Goal: Task Accomplishment & Management: Complete application form

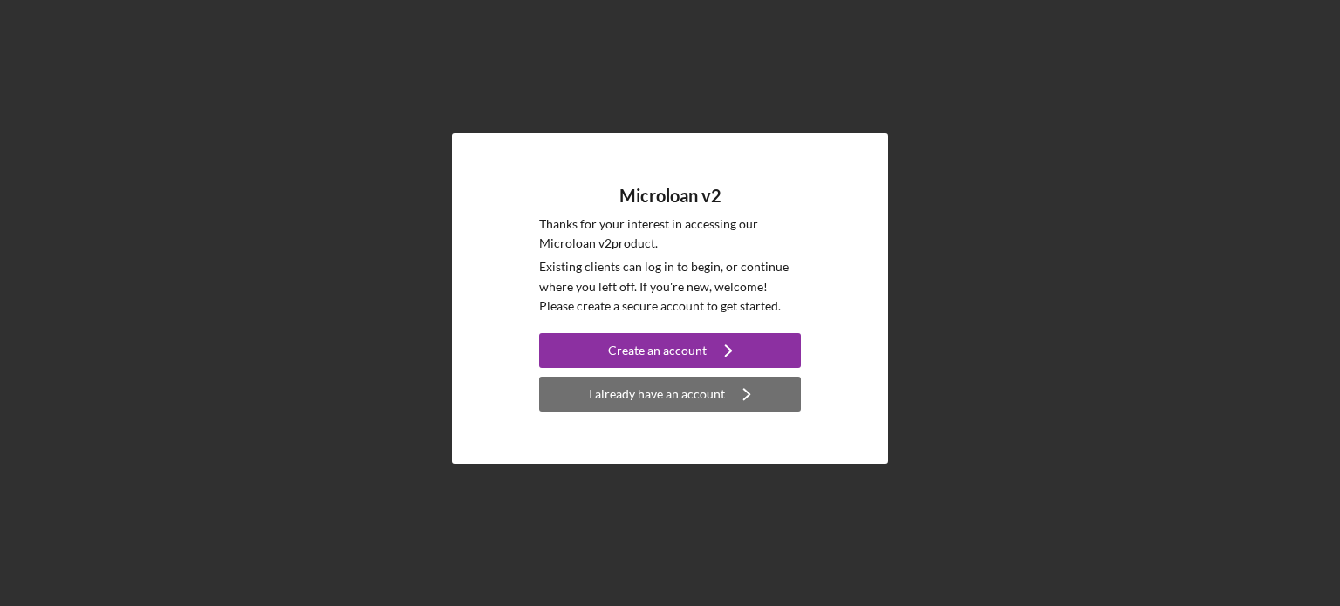
click at [698, 403] on div "I already have an account" at bounding box center [657, 394] width 136 height 35
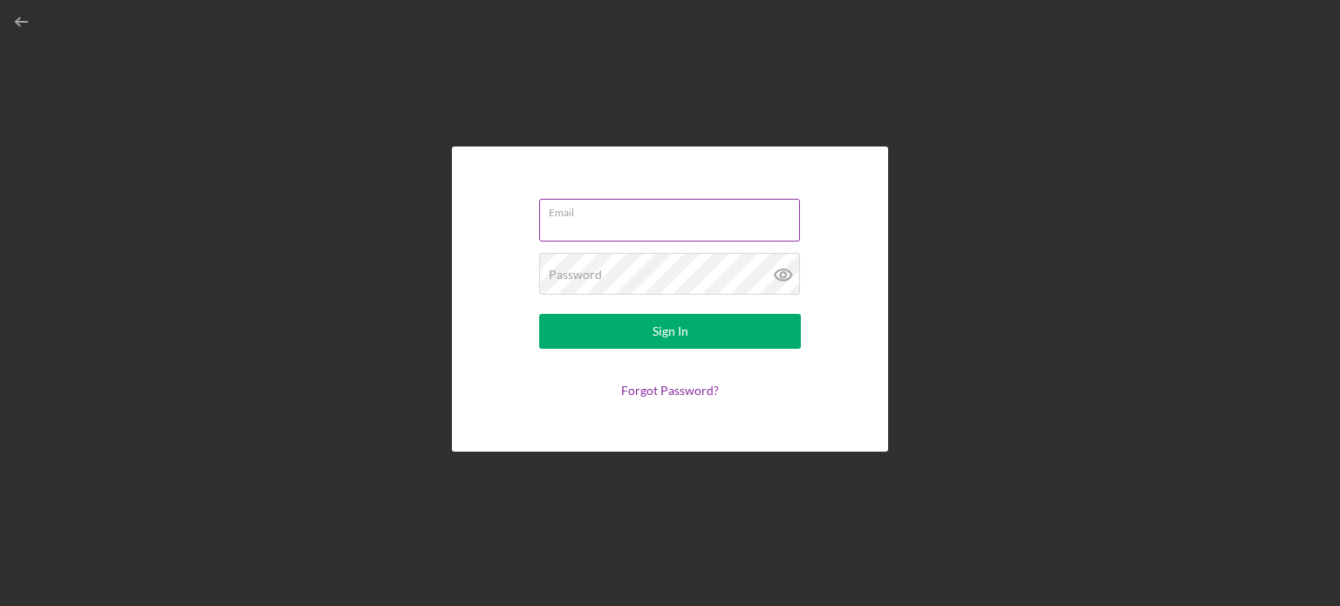
click at [621, 228] on input "Email" at bounding box center [669, 220] width 261 height 42
click at [602, 215] on label "Email" at bounding box center [674, 209] width 251 height 19
click at [602, 215] on input "Email" at bounding box center [669, 220] width 261 height 42
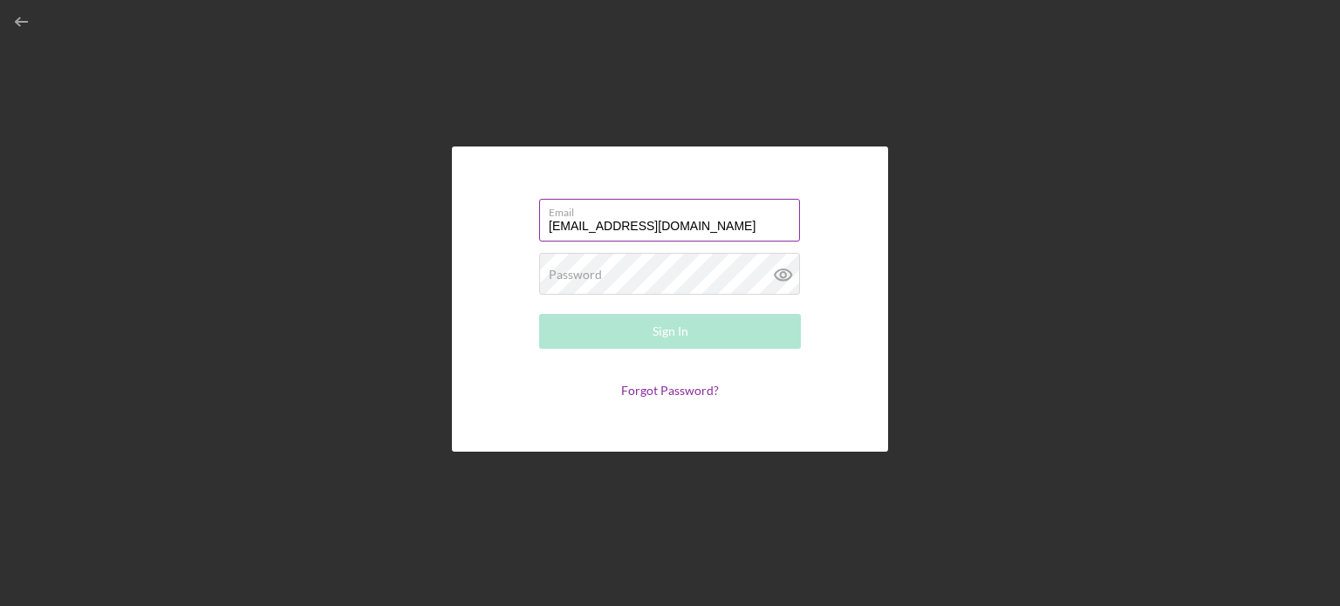
type input "[EMAIL_ADDRESS][DOMAIN_NAME]"
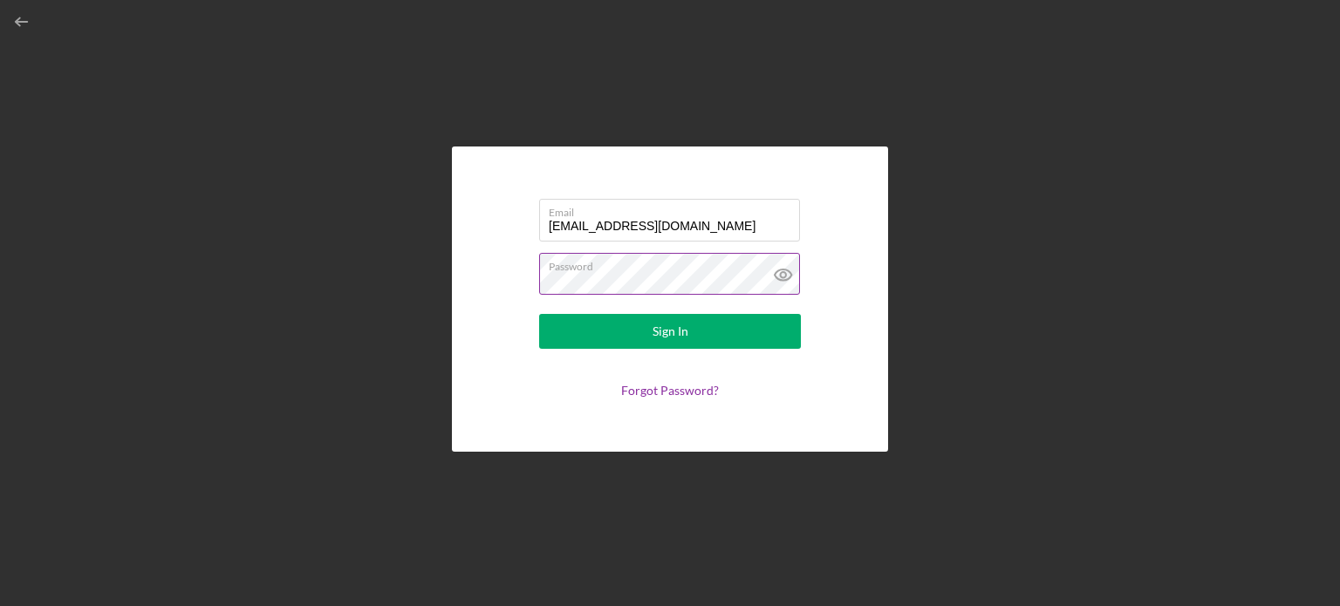
click at [774, 273] on icon at bounding box center [782, 274] width 17 height 11
click at [834, 344] on form "Email [EMAIL_ADDRESS][DOMAIN_NAME] Password Sign In Forgot Password?" at bounding box center [669, 299] width 349 height 218
click at [736, 337] on button "Sign In" at bounding box center [670, 331] width 262 height 35
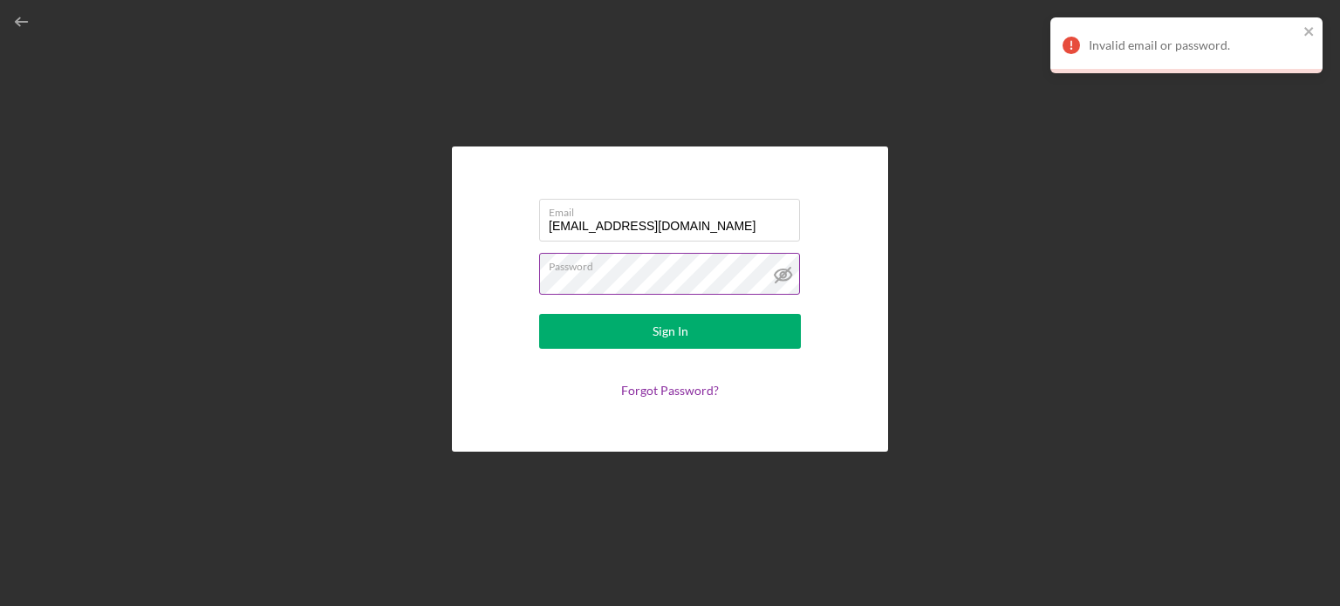
click at [901, 336] on div "Email [EMAIL_ADDRESS][DOMAIN_NAME] Password Sign In Forgot Password?" at bounding box center [670, 298] width 1322 height 597
click at [1299, 42] on div "Invalid email or password." at bounding box center [1180, 45] width 246 height 28
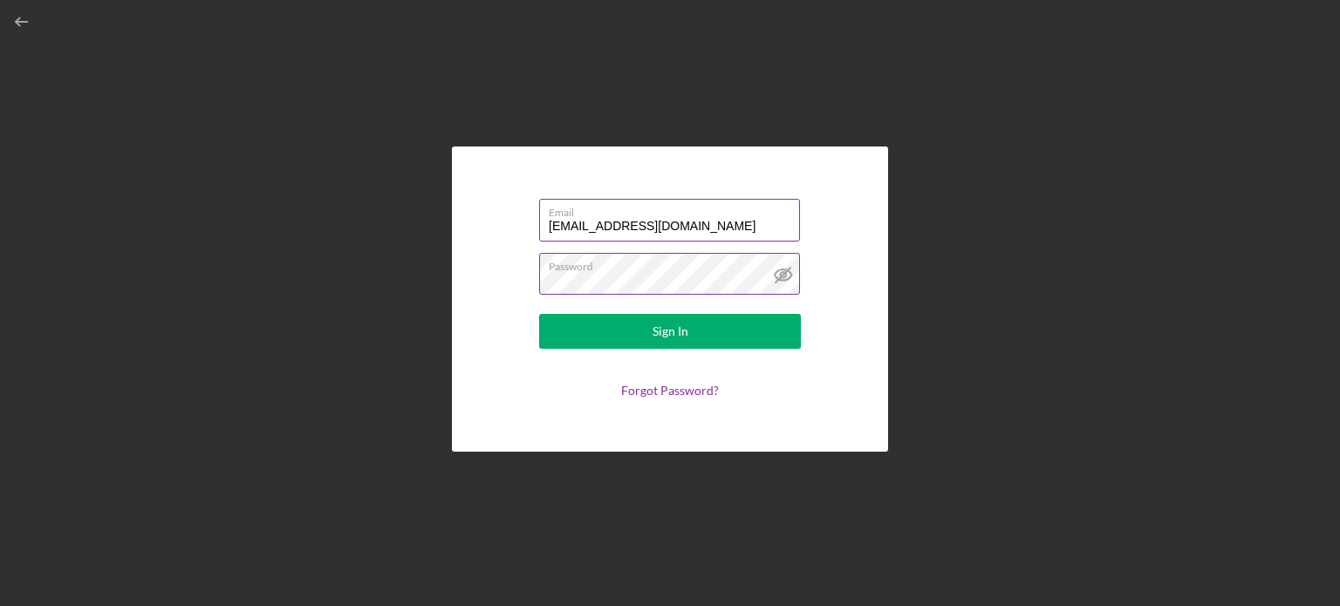
click at [643, 240] on input "[EMAIL_ADDRESS][DOMAIN_NAME]" at bounding box center [669, 220] width 261 height 42
click at [599, 228] on input "[EMAIL_ADDRESS][DOMAIN_NAME]" at bounding box center [669, 220] width 261 height 42
click at [539, 314] on button "Sign In" at bounding box center [670, 331] width 262 height 35
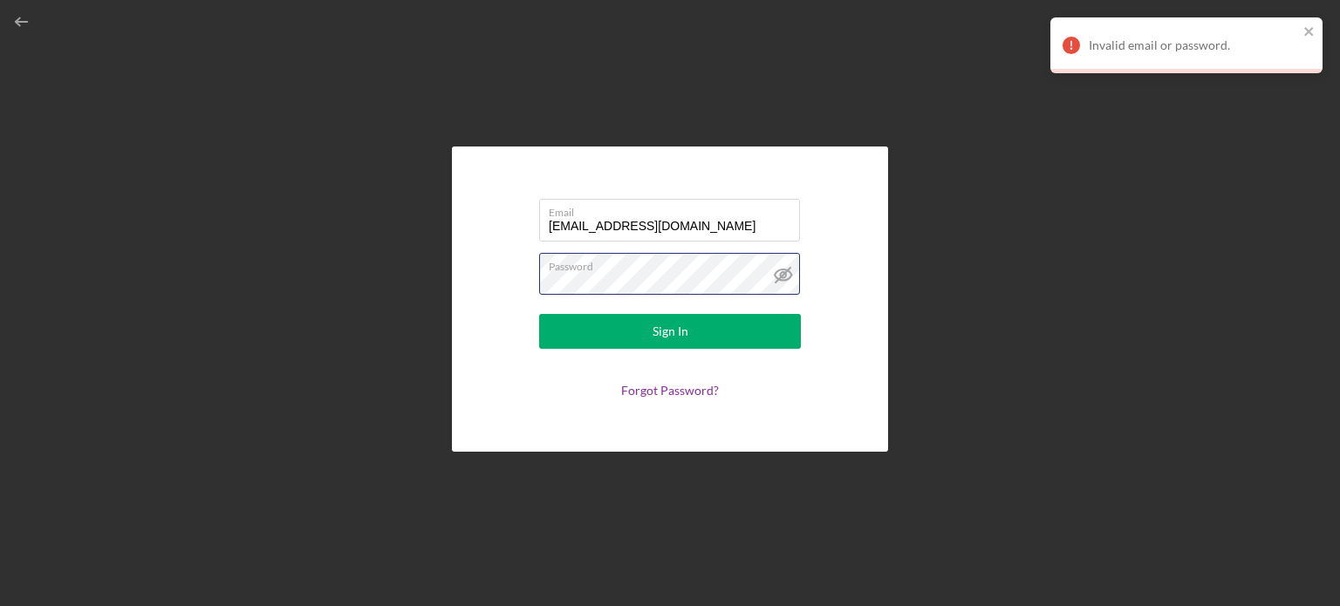
click at [539, 314] on button "Sign In" at bounding box center [670, 331] width 262 height 35
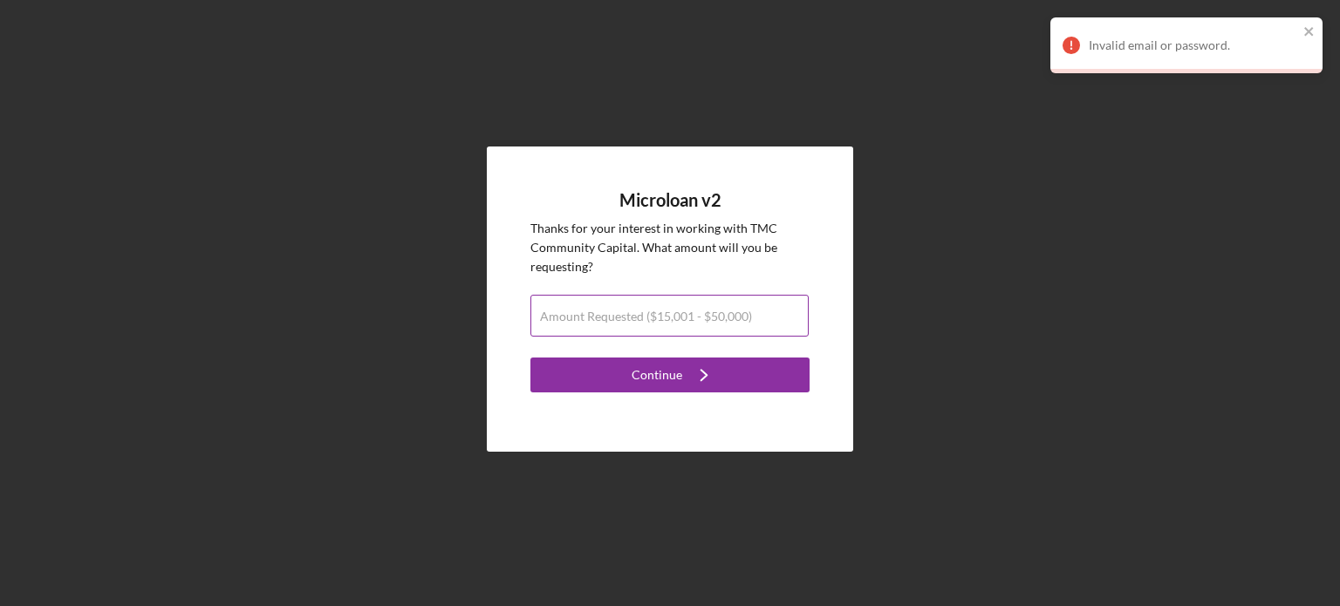
click at [597, 322] on label "Amount Requested ($15,001 - $50,000)" at bounding box center [646, 317] width 212 height 14
click at [597, 322] on input "Amount Requested ($15,001 - $50,000)" at bounding box center [669, 316] width 278 height 42
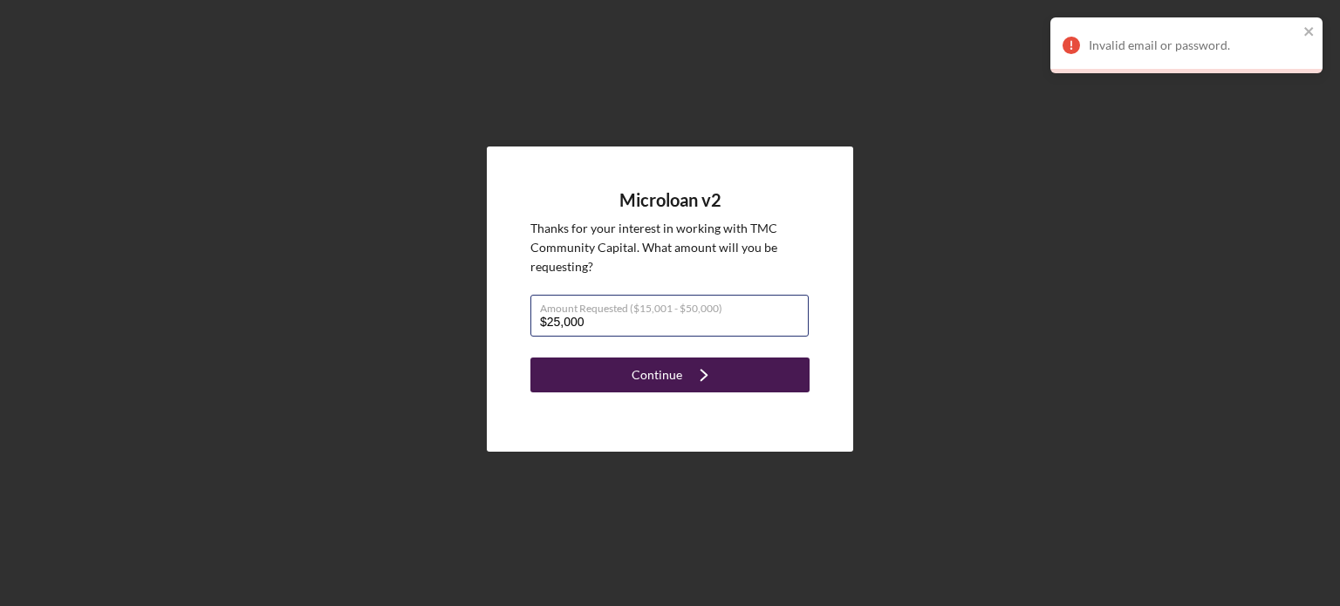
type input "$25,000"
click at [644, 378] on div "Continue" at bounding box center [656, 375] width 51 height 35
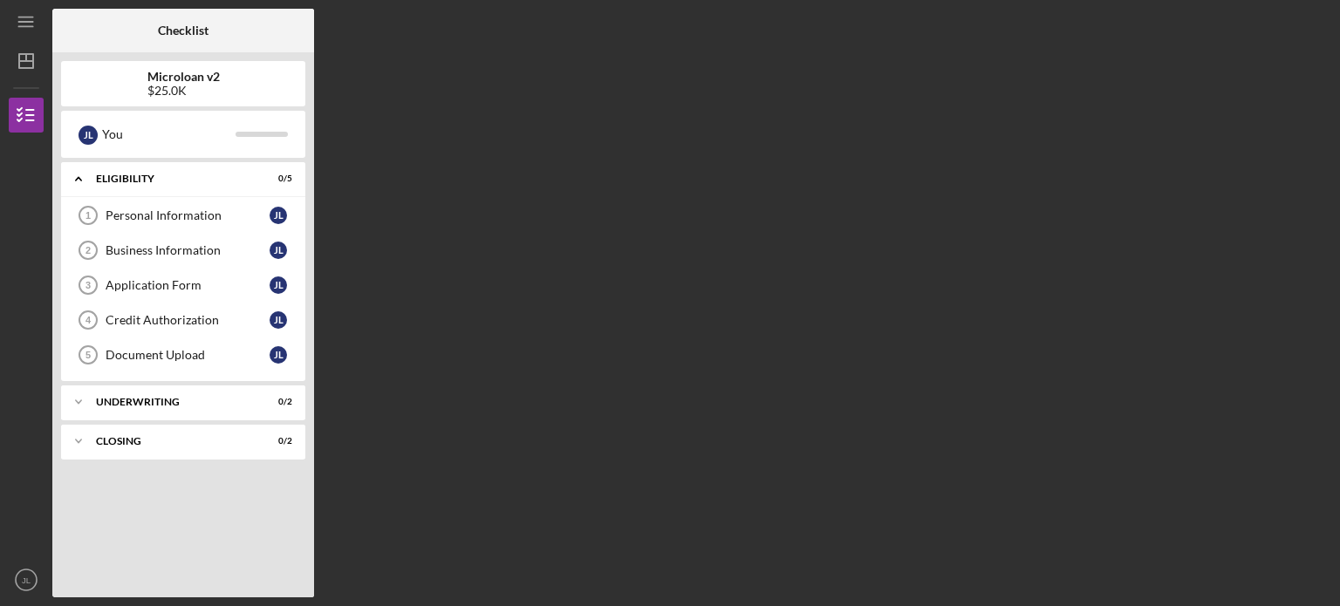
click at [644, 425] on div "Checklist Microloan v2 $25.0K J L You Icon/Expander Eligibility 0 / 5 Personal …" at bounding box center [691, 303] width 1278 height 589
click at [225, 216] on div "Personal Information" at bounding box center [188, 215] width 164 height 14
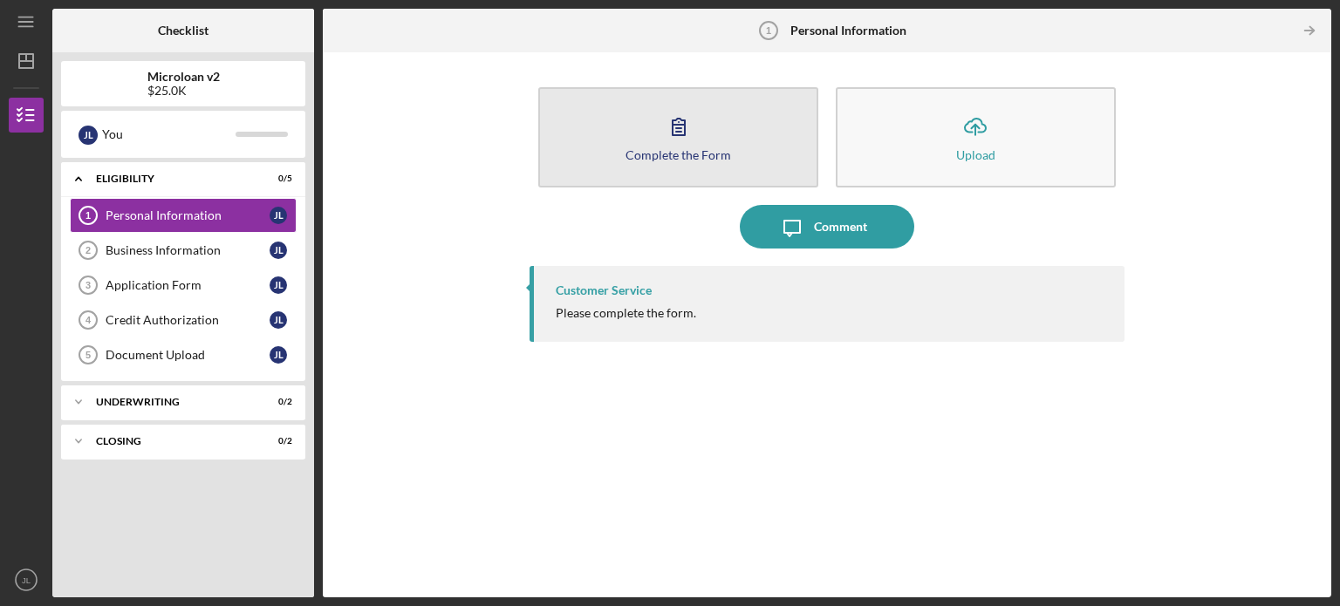
click at [716, 139] on button "Complete the Form Form" at bounding box center [678, 137] width 280 height 100
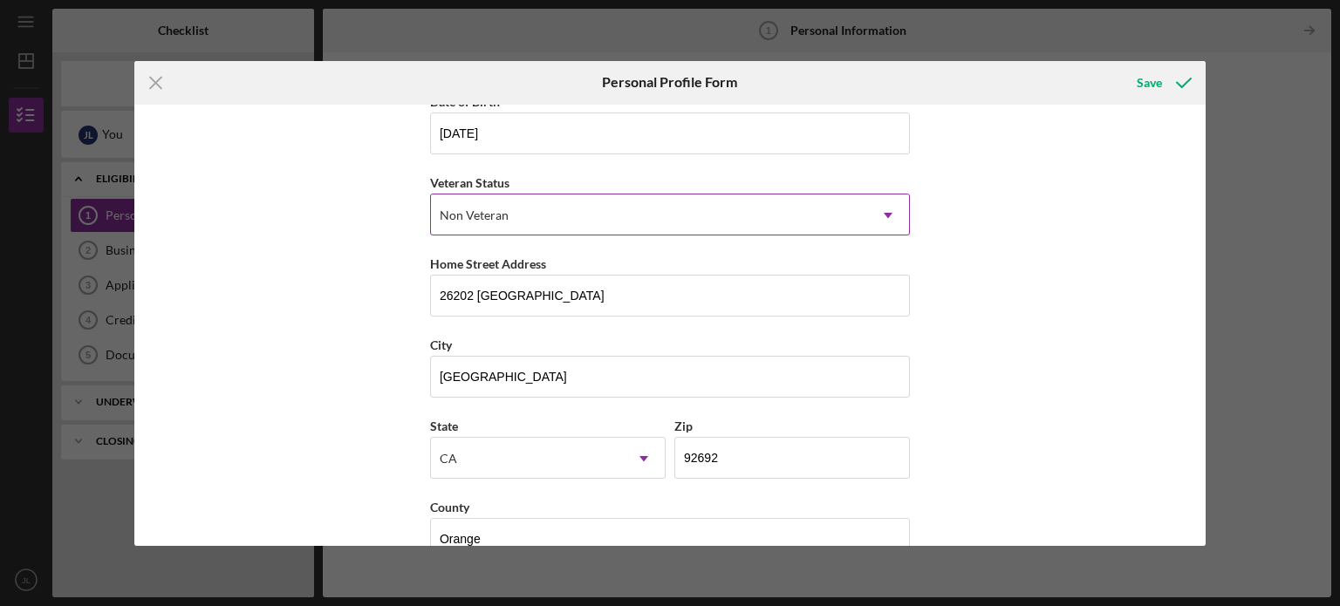
scroll to position [222, 0]
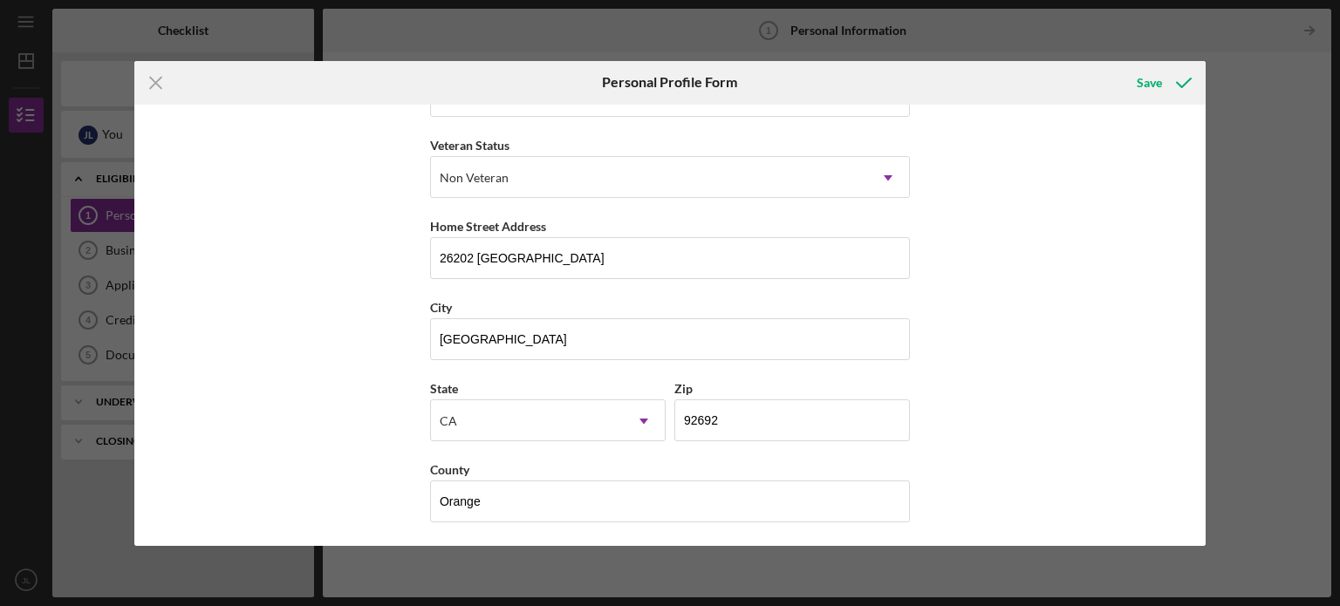
click at [1010, 428] on div "First Name Jun Middle Name Last Name [PERSON_NAME] Title President Date of Birt…" at bounding box center [670, 325] width 1072 height 441
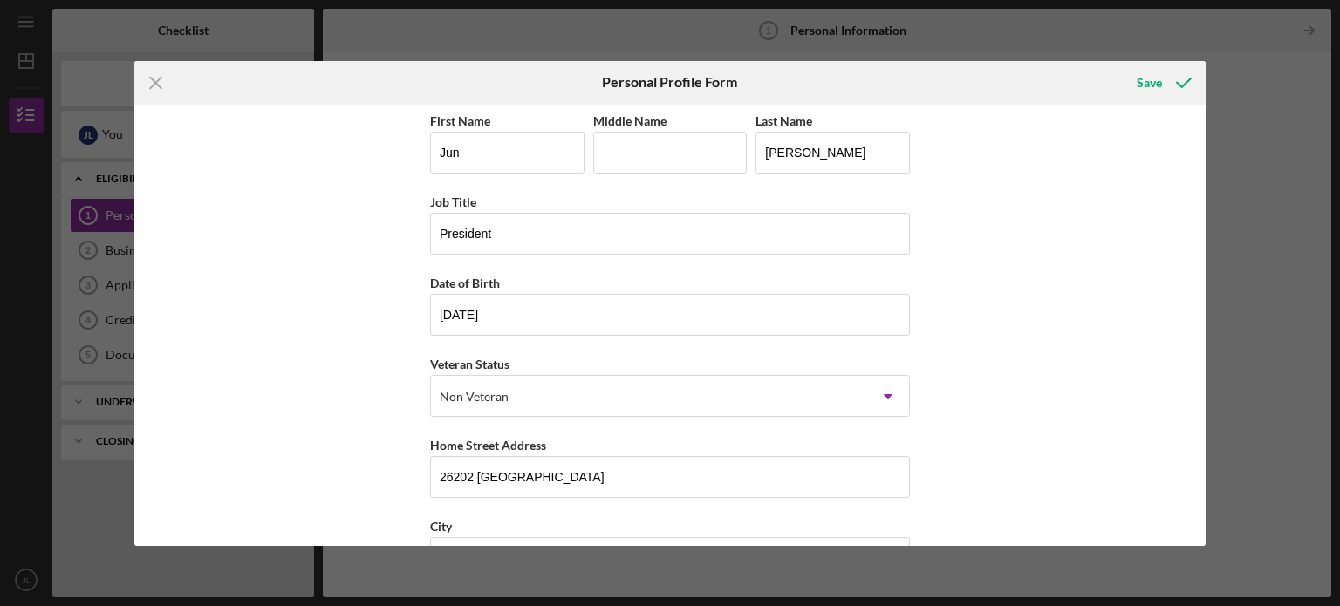
scroll to position [0, 0]
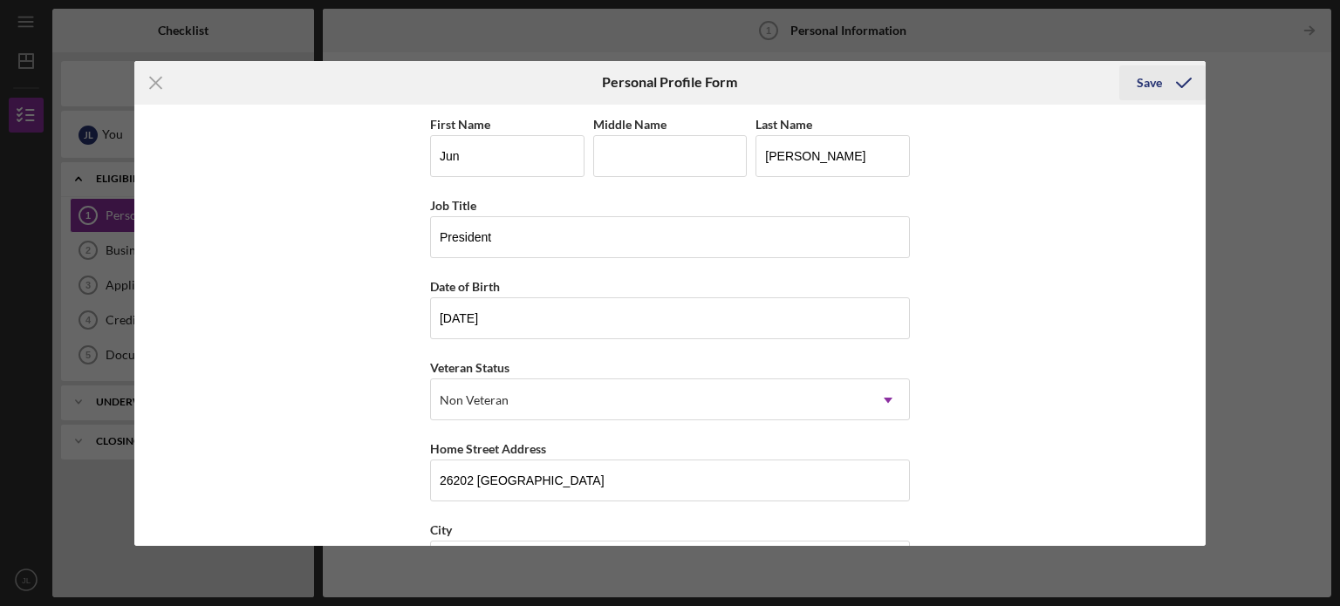
click at [1154, 76] on div "Save" at bounding box center [1148, 82] width 25 height 35
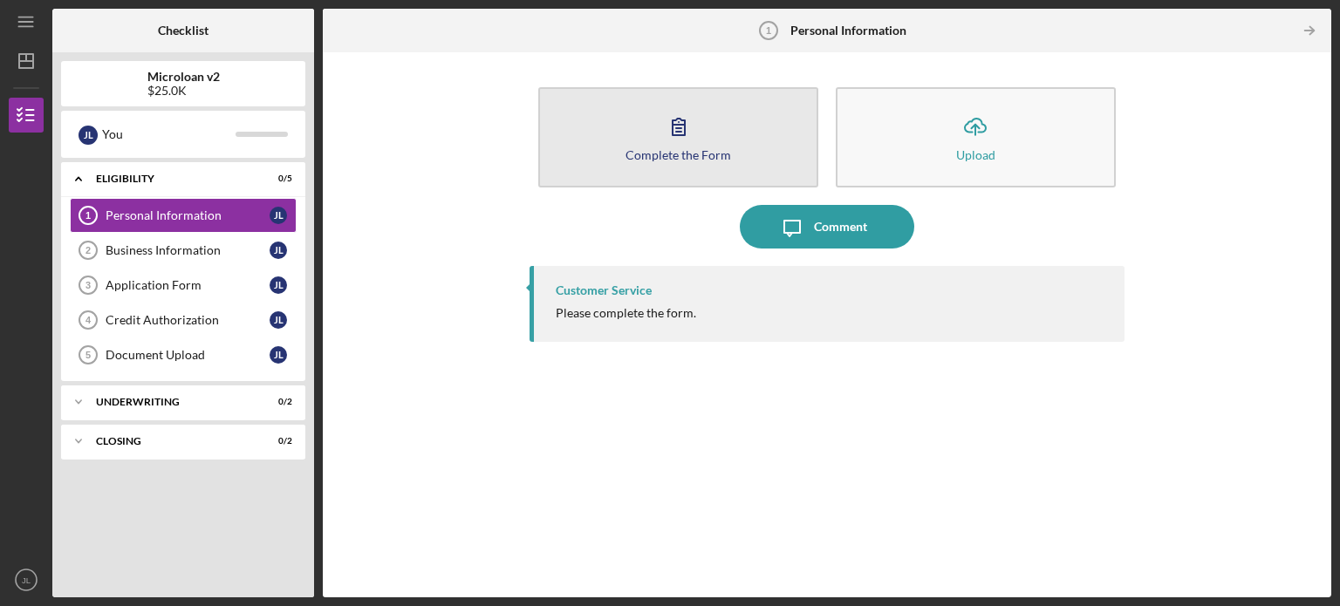
click at [607, 153] on button "Complete the Form Form" at bounding box center [678, 137] width 280 height 100
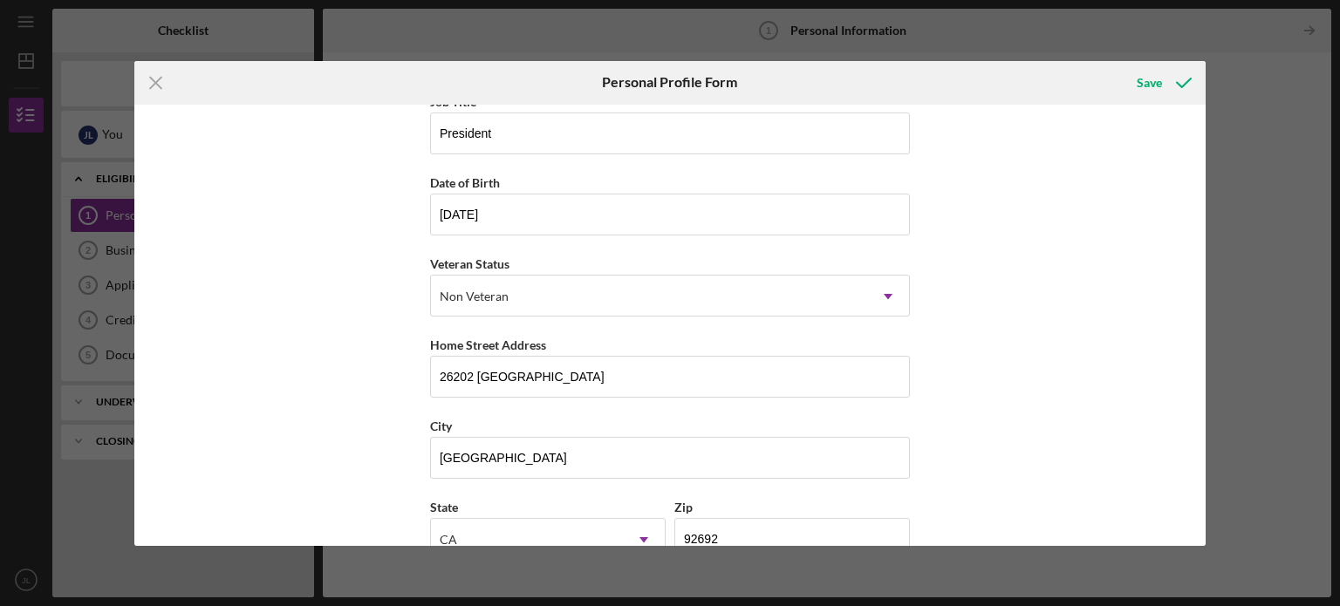
scroll to position [222, 0]
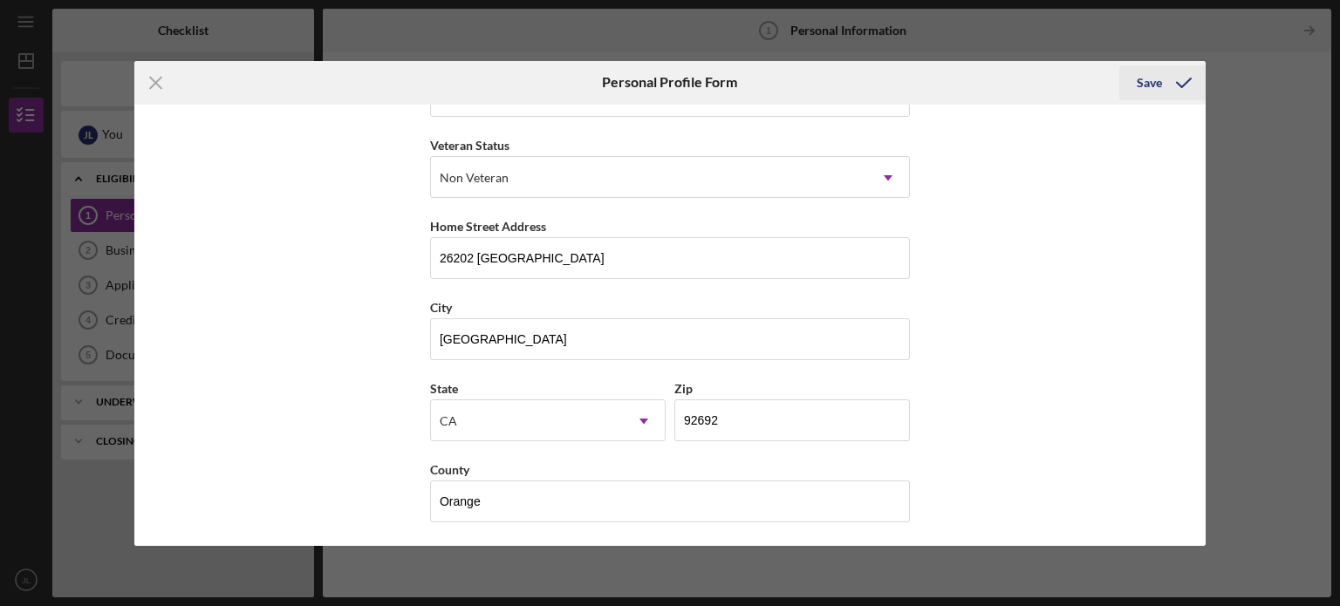
click at [1156, 73] on div "Save" at bounding box center [1148, 82] width 25 height 35
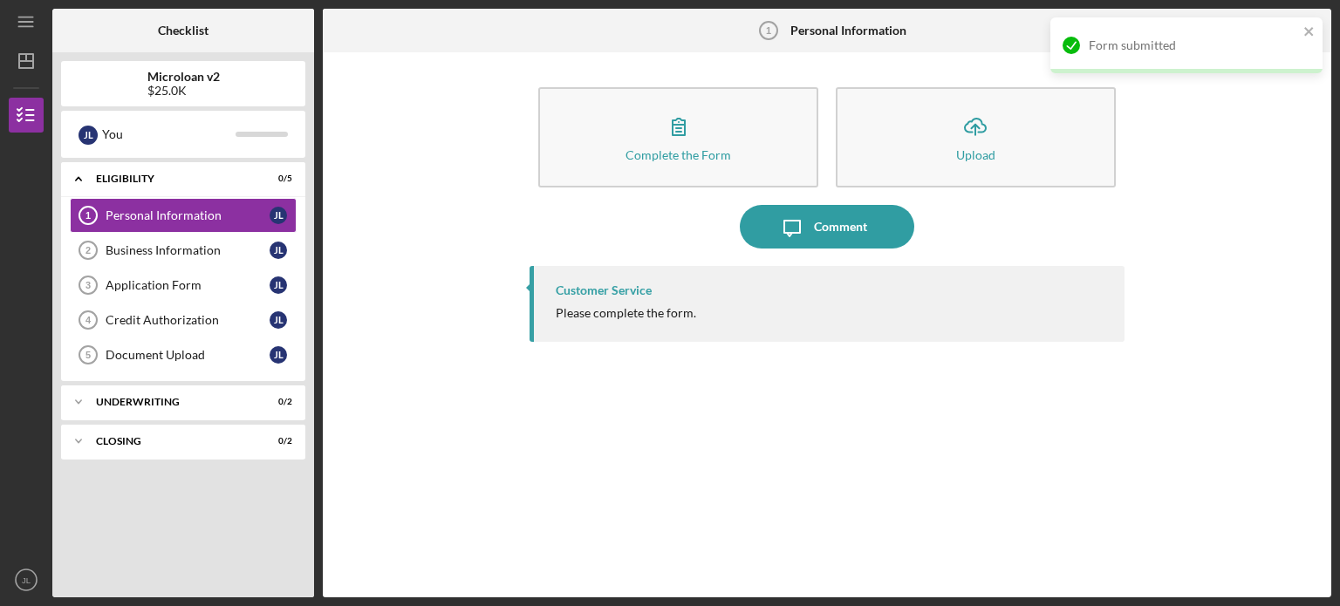
click at [1155, 208] on div "Complete the Form Form Icon/Upload Upload Icon/Message Comment Customer Service…" at bounding box center [826, 325] width 991 height 528
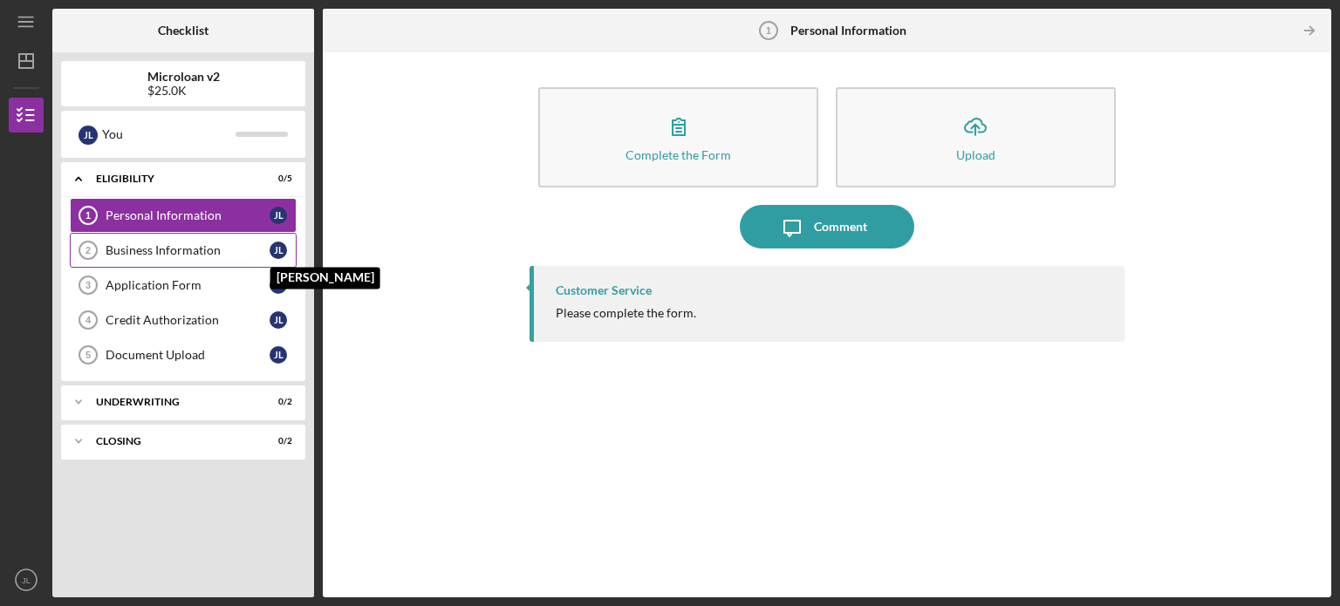
click at [272, 249] on div "[PERSON_NAME]" at bounding box center [277, 250] width 17 height 17
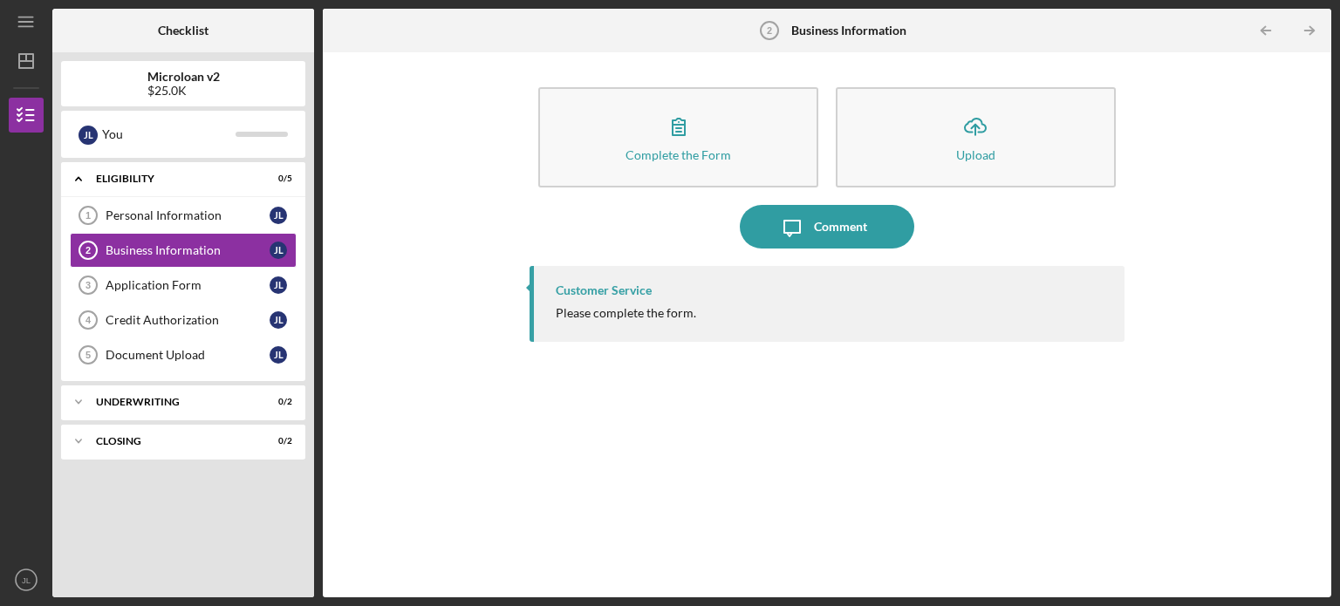
click at [820, 25] on b "Business Information" at bounding box center [848, 31] width 115 height 14
click at [258, 279] on div "Application Form" at bounding box center [188, 285] width 164 height 14
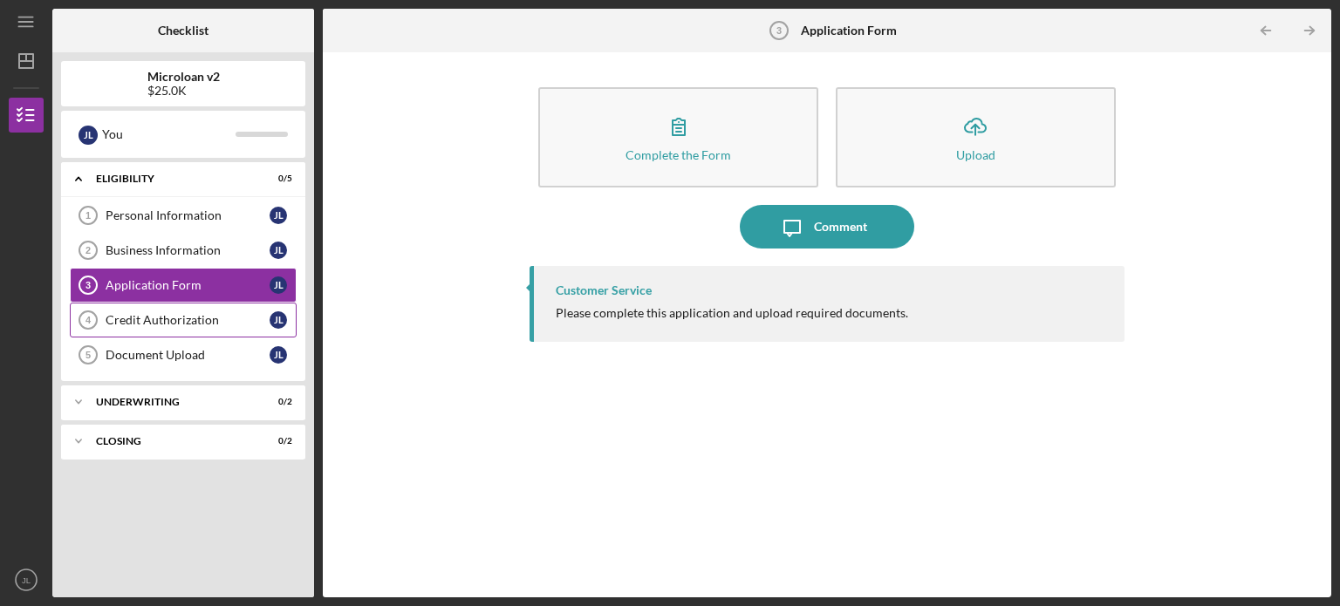
click at [231, 322] on div "Credit Authorization" at bounding box center [188, 320] width 164 height 14
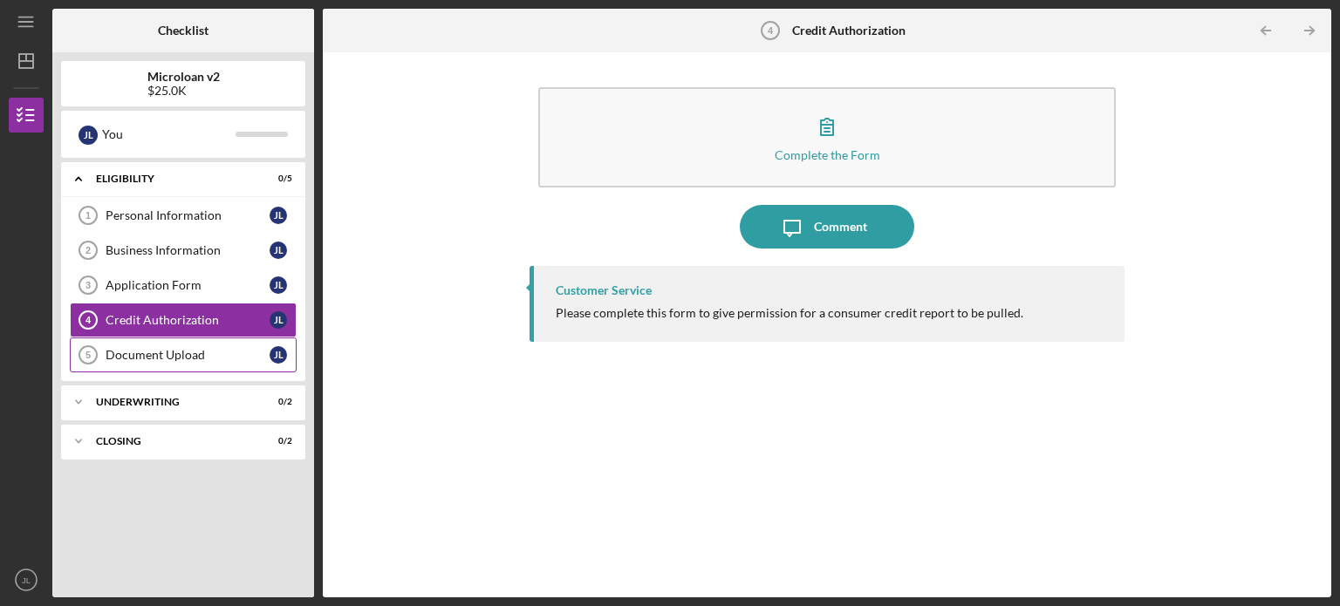
click at [262, 341] on link "Document Upload 5 Document Upload [PERSON_NAME]" at bounding box center [183, 354] width 227 height 35
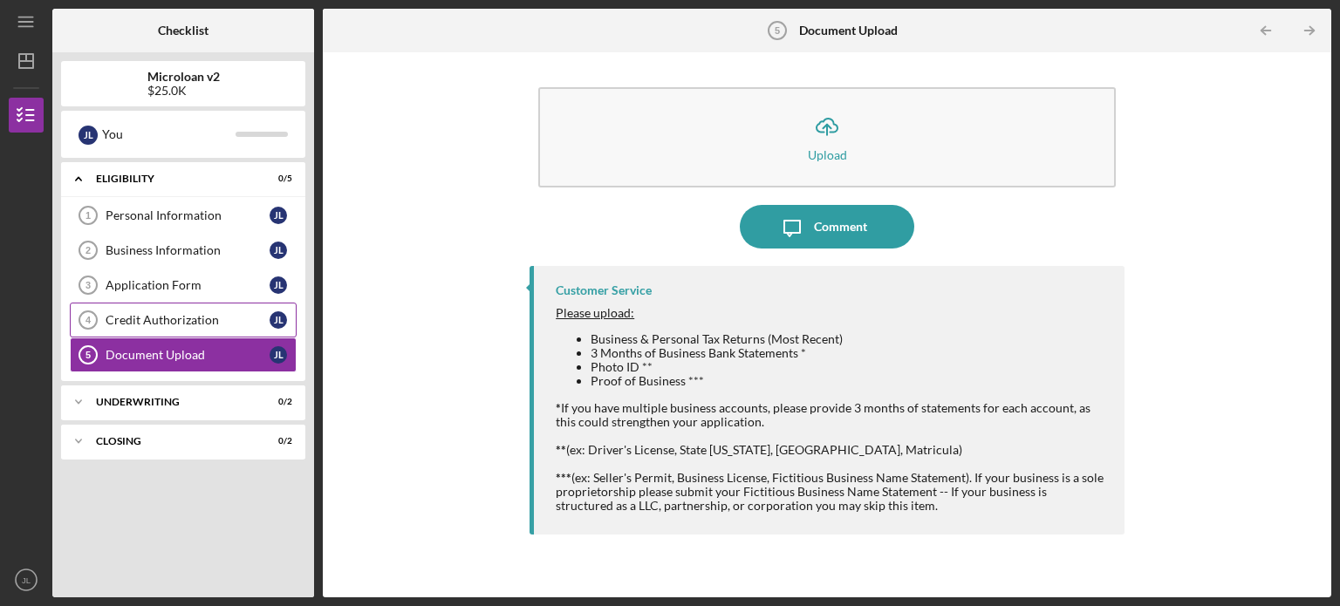
click at [231, 328] on link "Credit Authorization 4 Credit Authorization [PERSON_NAME]" at bounding box center [183, 320] width 227 height 35
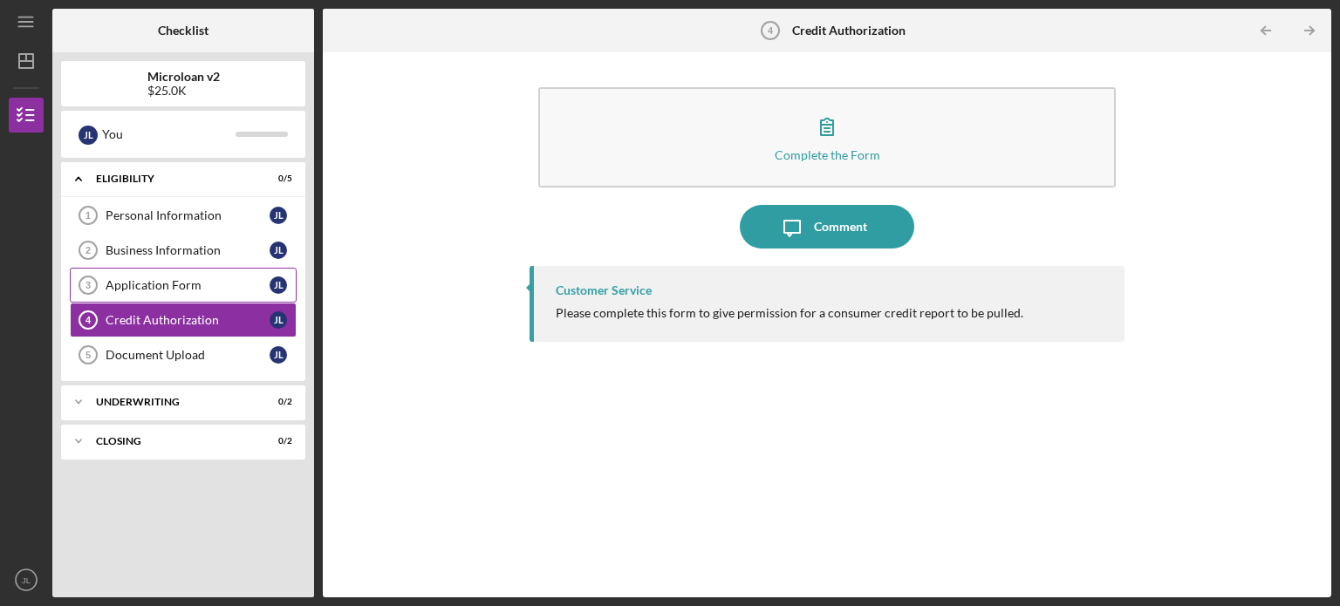
click at [244, 285] on div "Application Form" at bounding box center [188, 285] width 164 height 14
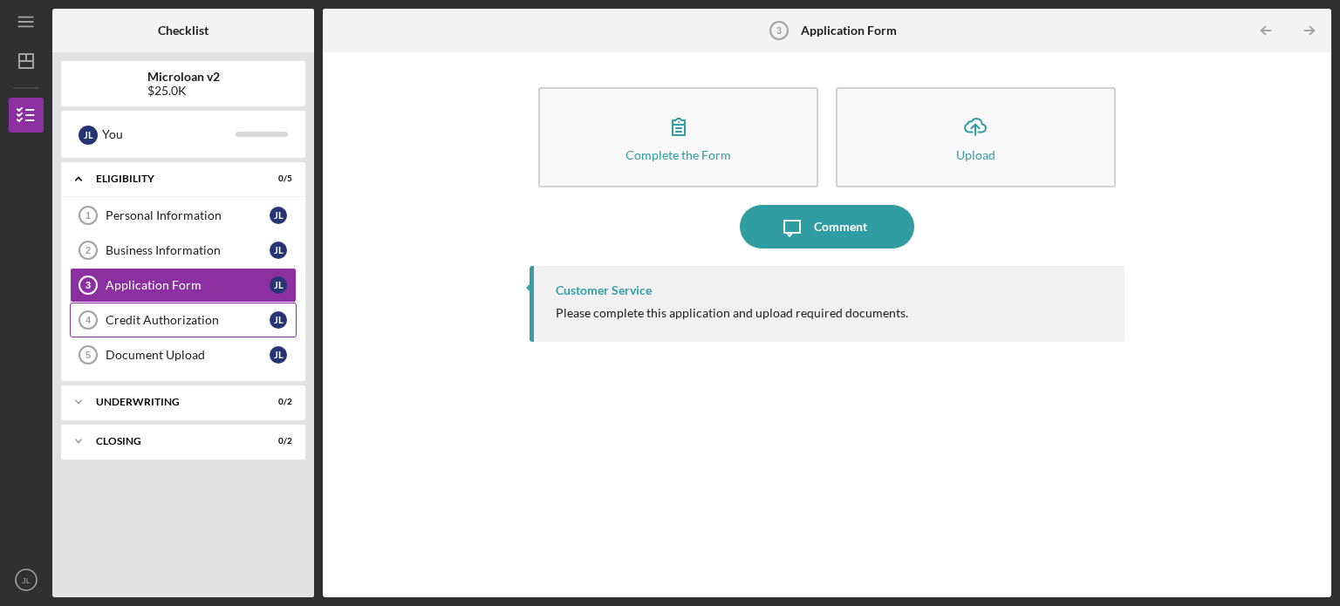
click at [245, 324] on div "Credit Authorization" at bounding box center [188, 320] width 164 height 14
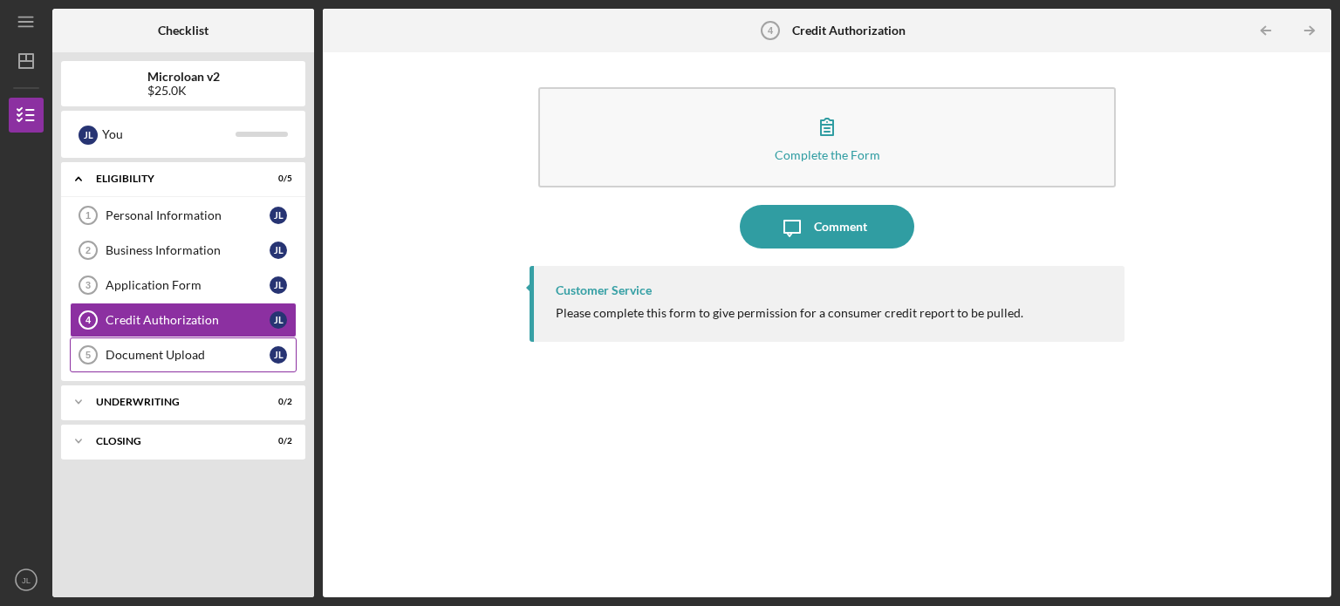
click at [238, 348] on div "Document Upload" at bounding box center [188, 355] width 164 height 14
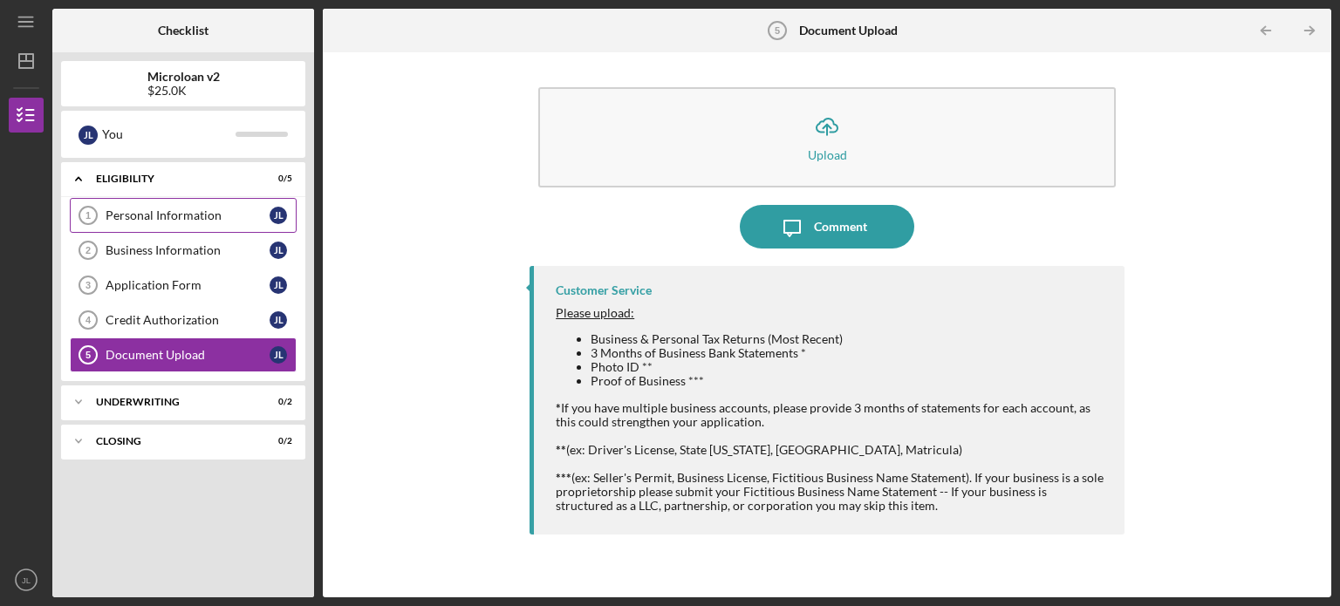
click at [213, 226] on link "Personal Information 1 Personal Information [PERSON_NAME]" at bounding box center [183, 215] width 227 height 35
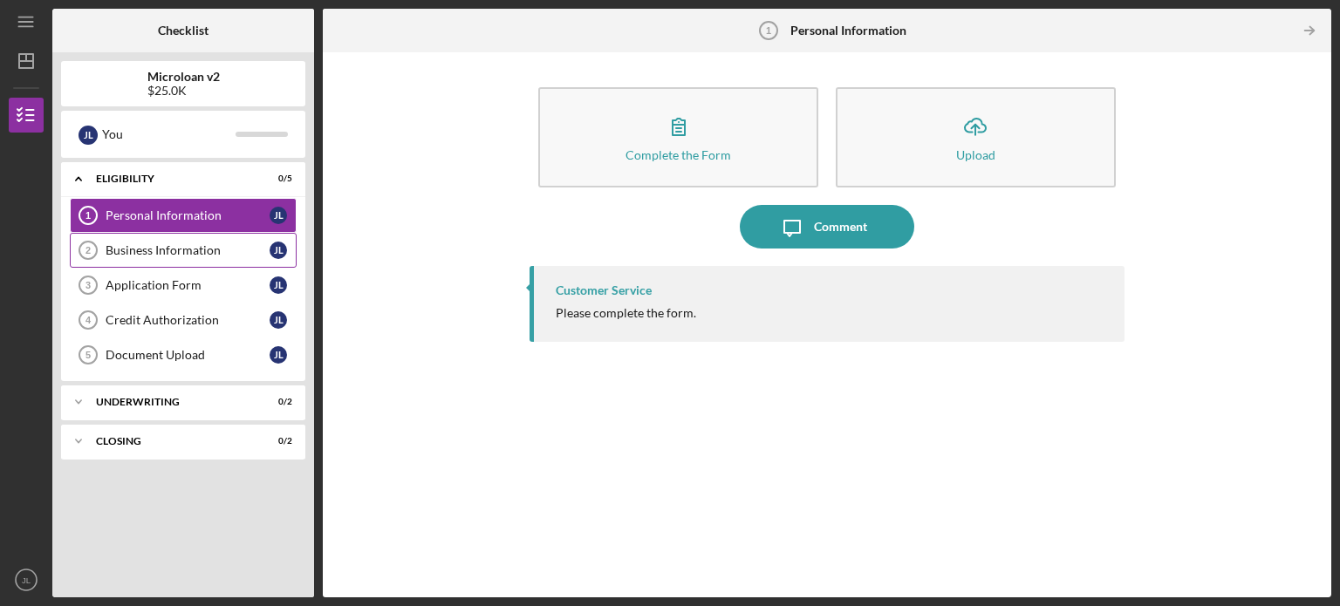
click at [227, 264] on link "Business Information 2 Business Information [PERSON_NAME]" at bounding box center [183, 250] width 227 height 35
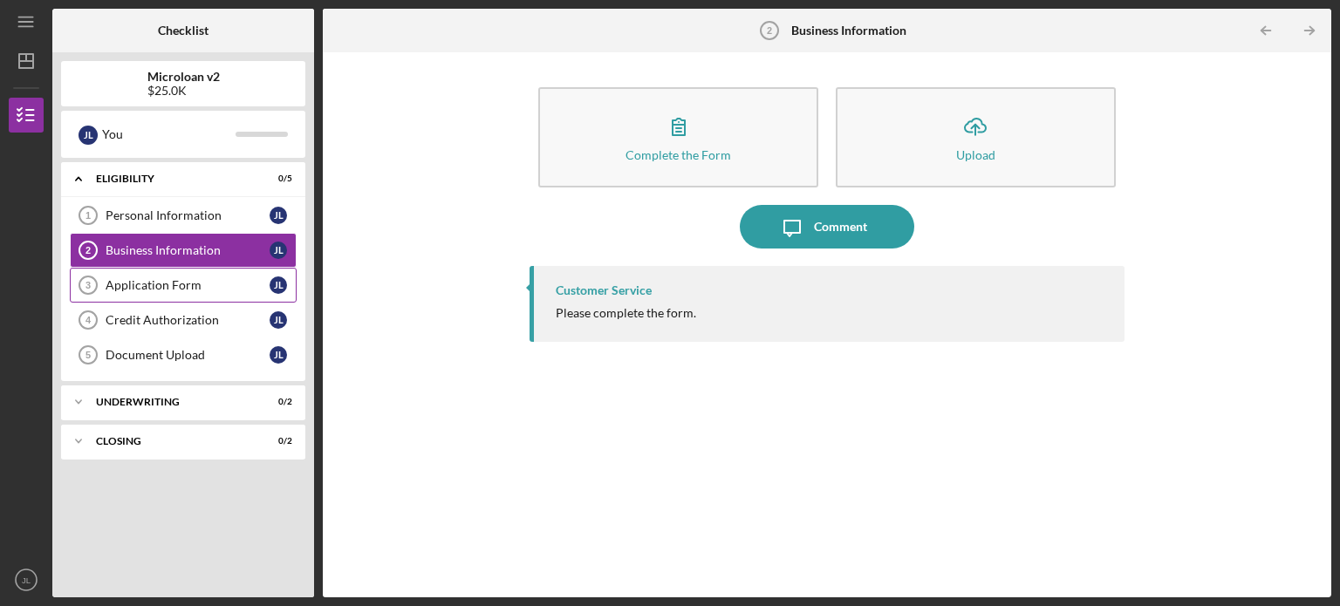
click at [227, 289] on div "Application Form" at bounding box center [188, 285] width 164 height 14
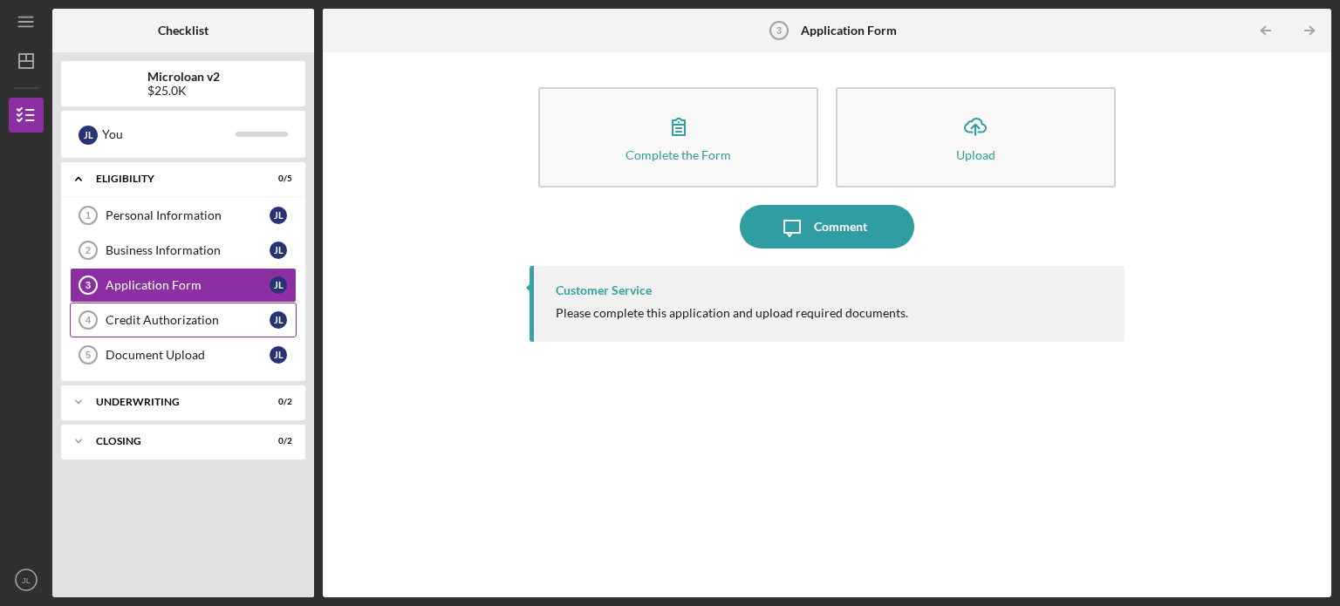
click at [230, 320] on div "Credit Authorization" at bounding box center [188, 320] width 164 height 14
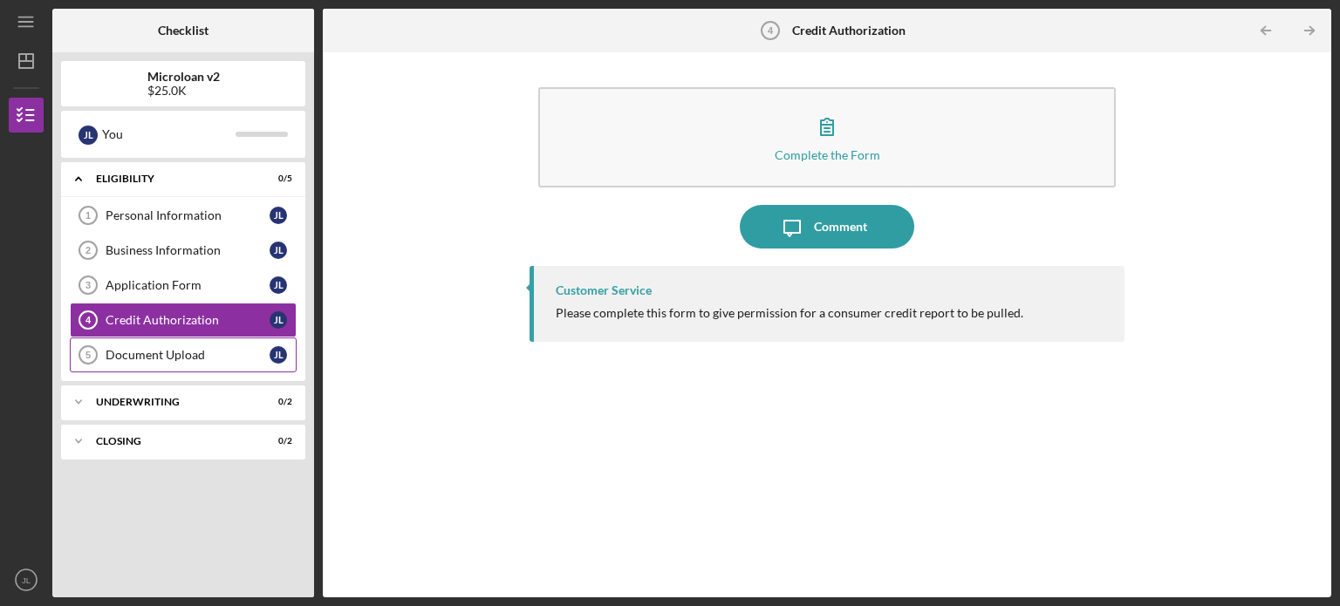
click at [230, 344] on link "Document Upload 5 Document Upload [PERSON_NAME]" at bounding box center [183, 354] width 227 height 35
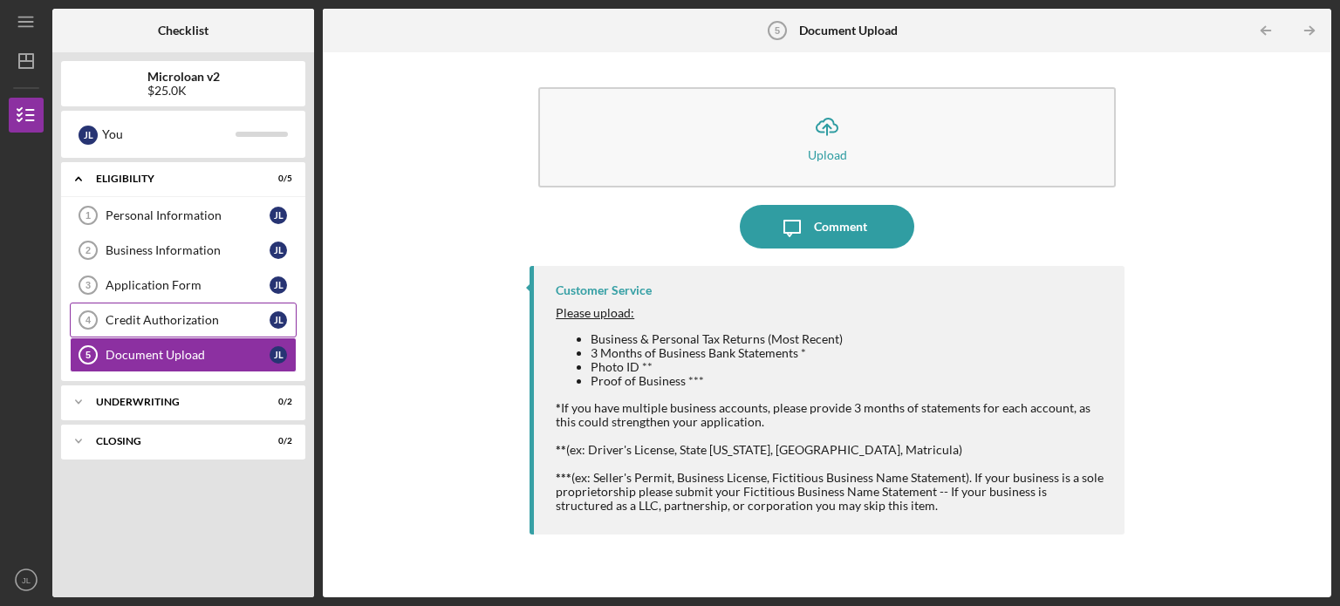
click at [234, 313] on div "Credit Authorization" at bounding box center [188, 320] width 164 height 14
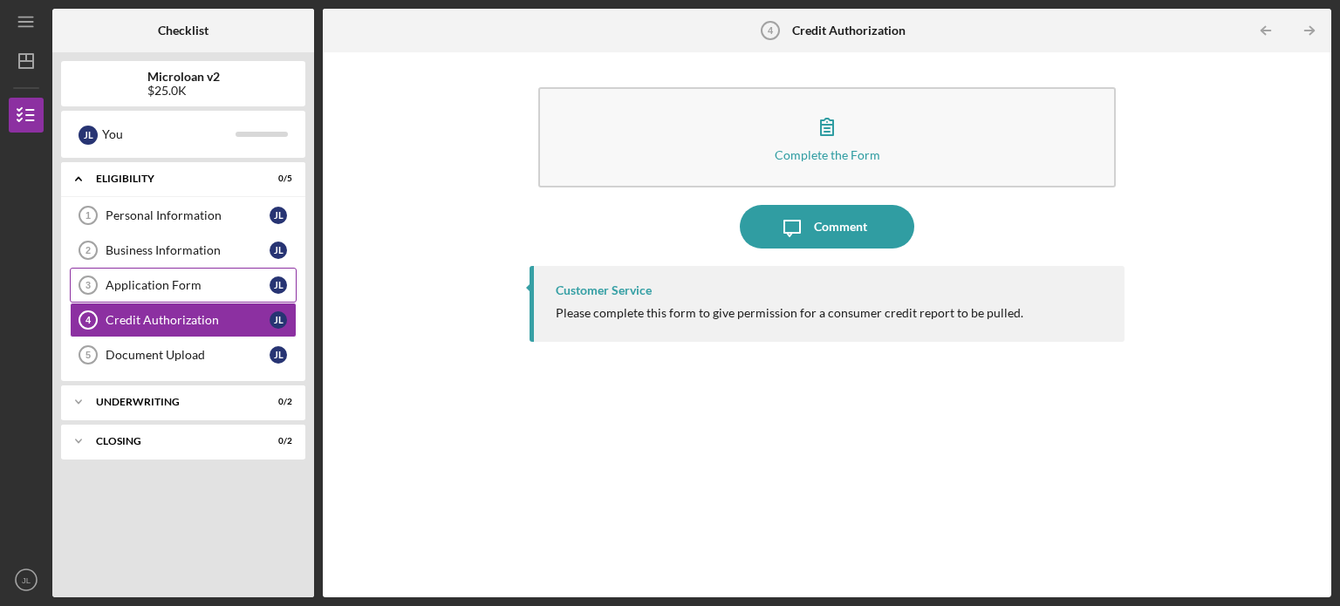
click at [249, 283] on div "Application Form" at bounding box center [188, 285] width 164 height 14
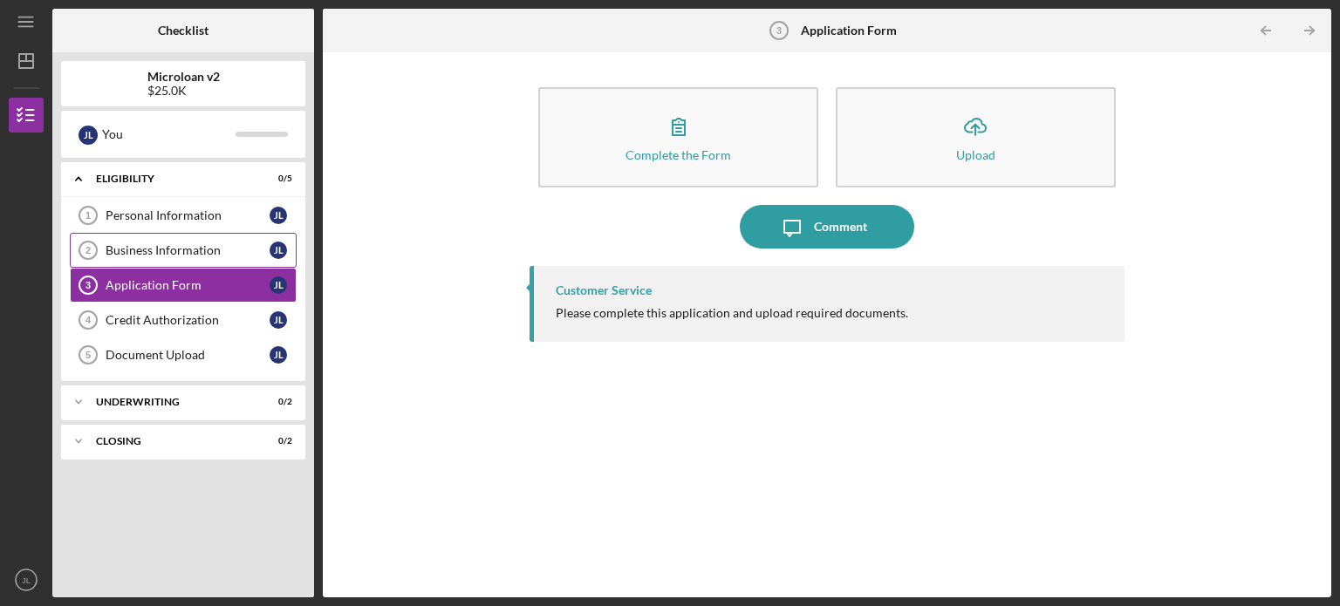
click at [262, 250] on div "Business Information" at bounding box center [188, 250] width 164 height 14
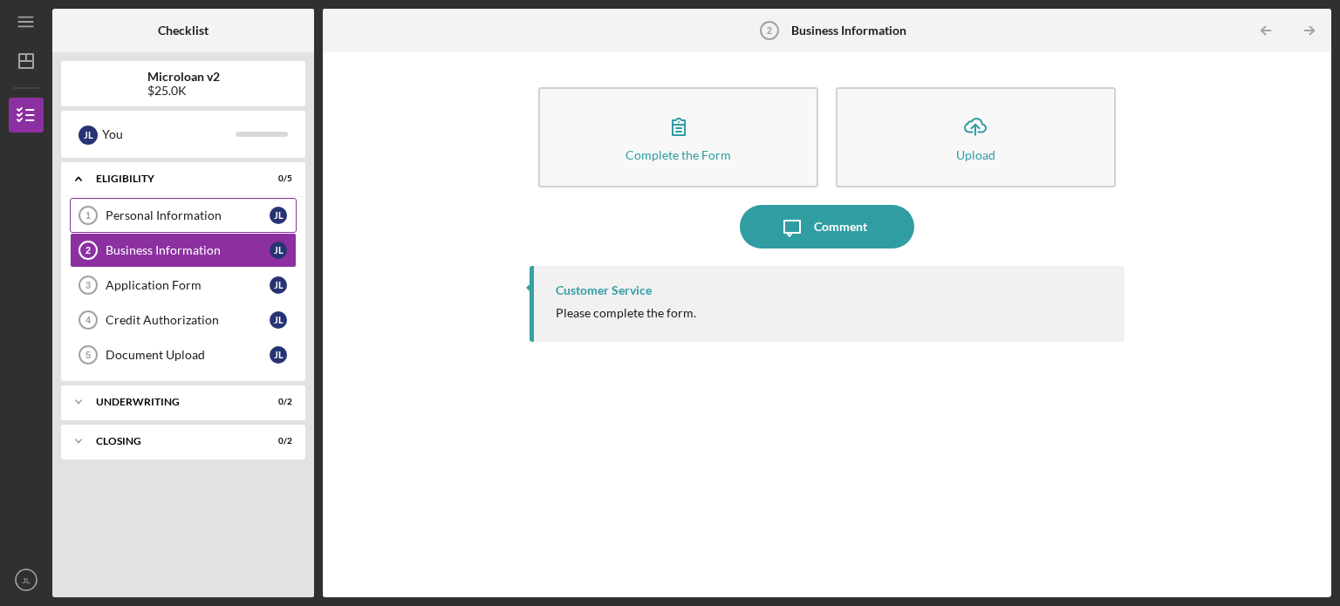
click at [269, 212] on div "Personal Information" at bounding box center [188, 215] width 164 height 14
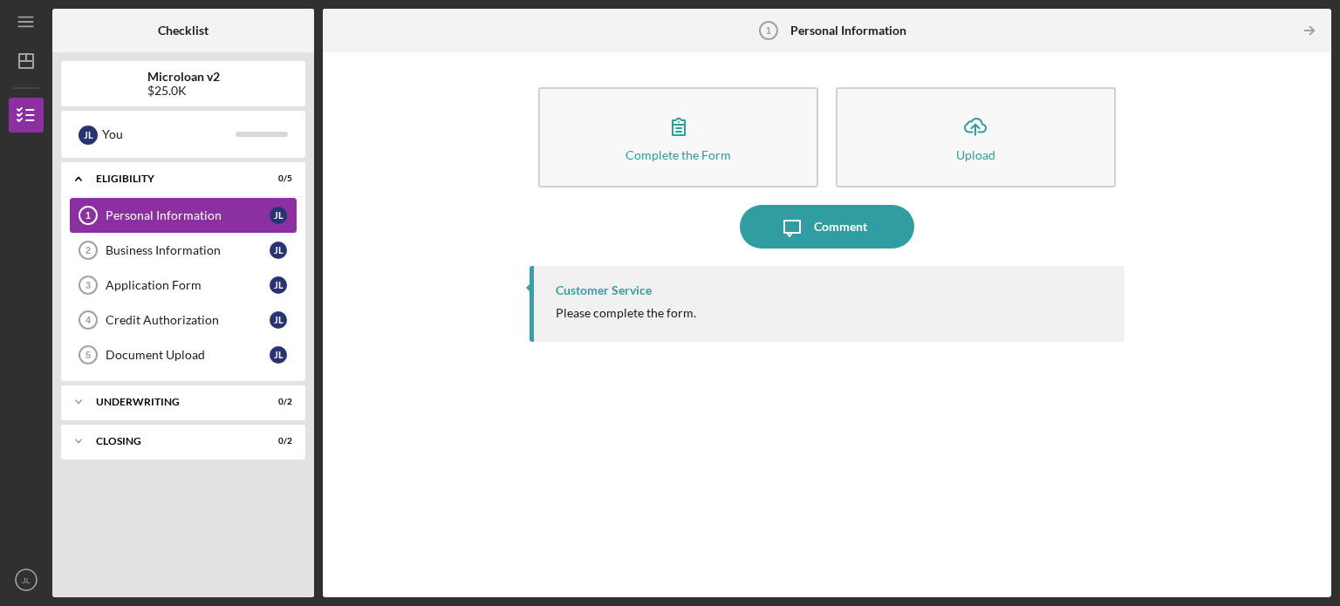
click at [219, 210] on div "Personal Information" at bounding box center [188, 215] width 164 height 14
click at [150, 177] on div "Eligibility" at bounding box center [189, 179] width 187 height 10
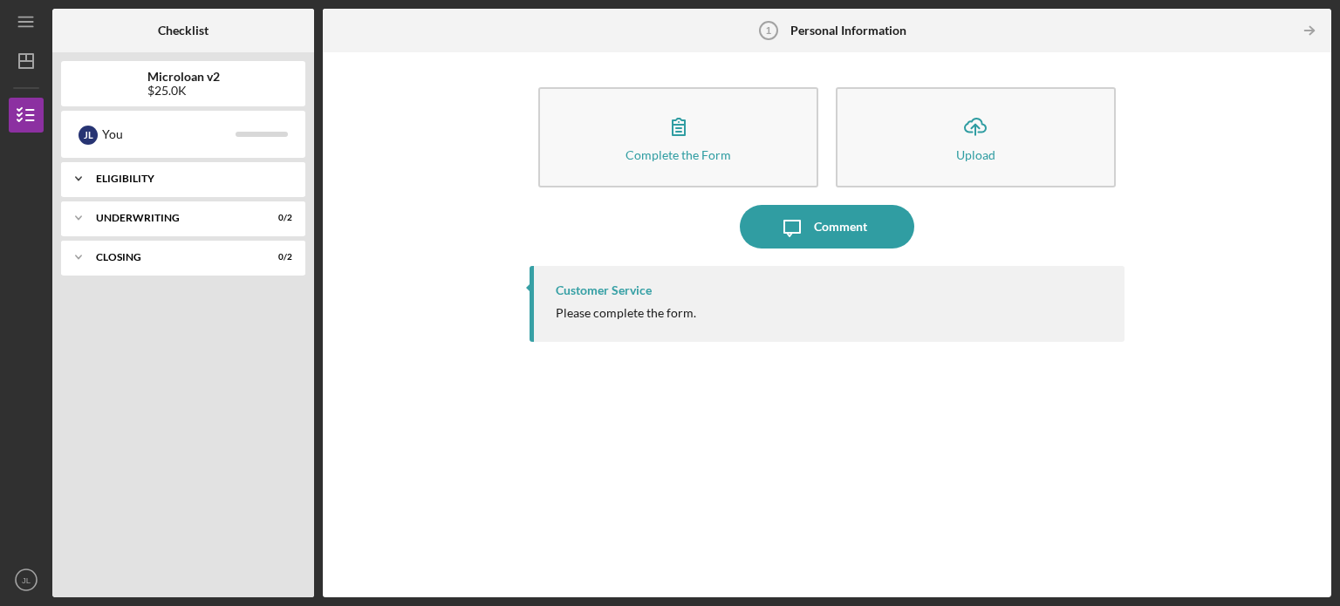
click at [150, 177] on div "Eligibility" at bounding box center [189, 179] width 187 height 10
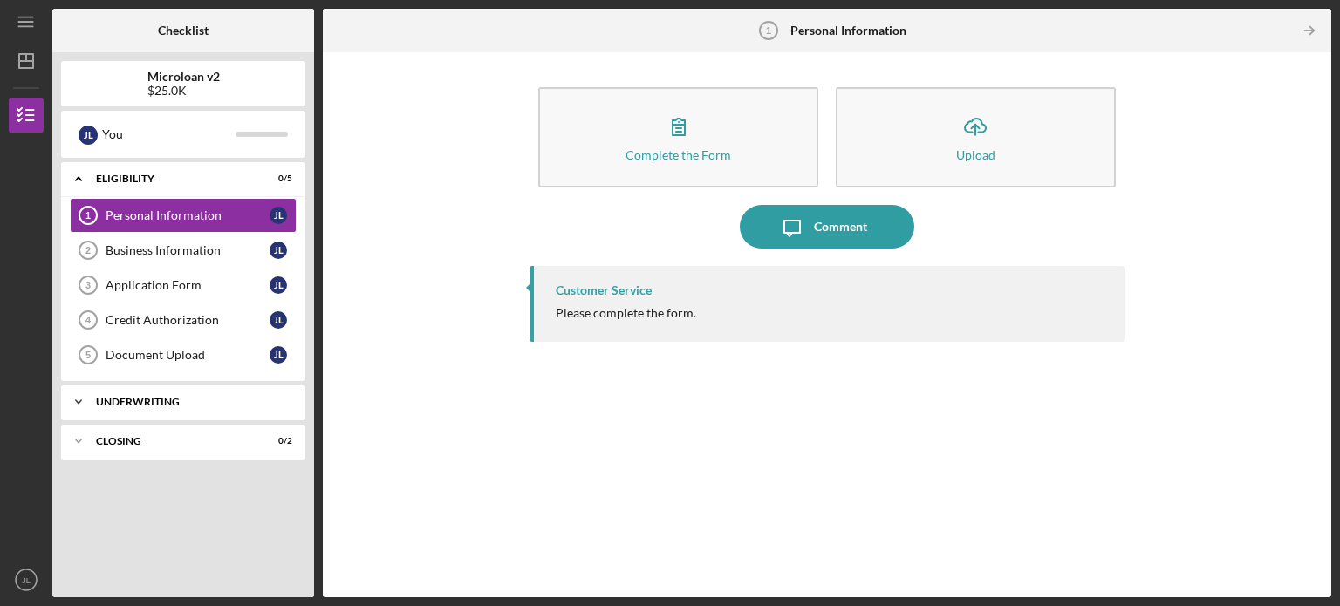
click at [191, 407] on div "Icon/Expander Underwriting 0 / 2" at bounding box center [183, 402] width 244 height 35
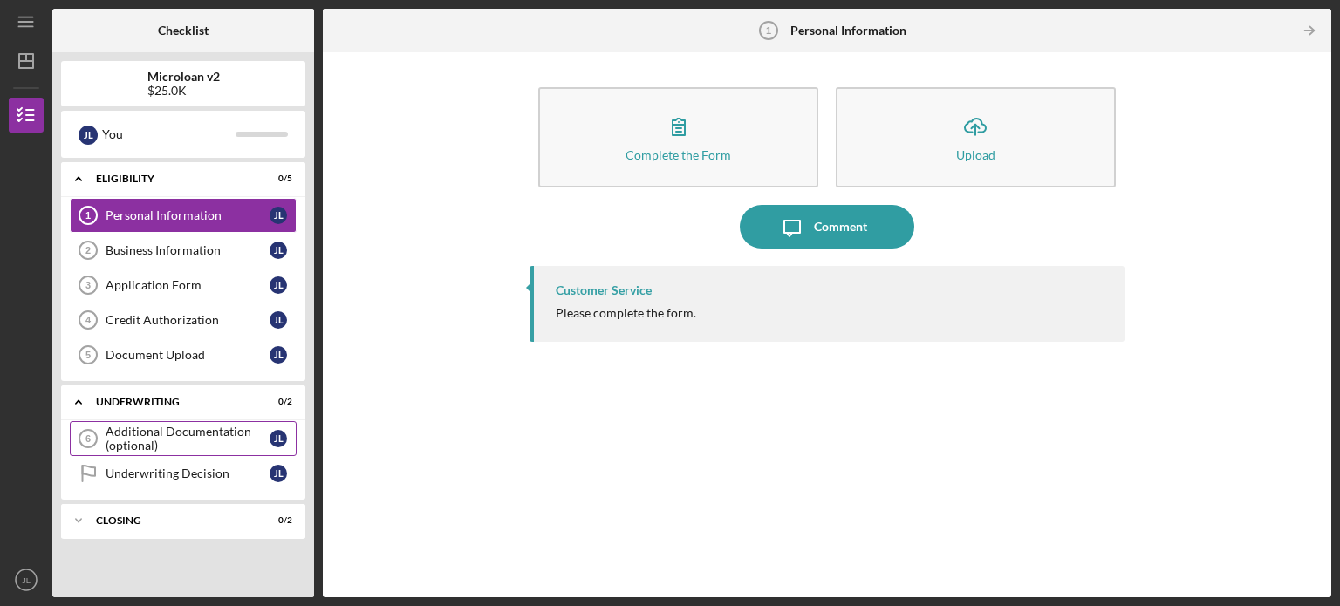
click at [201, 437] on div "Additional Documentation (optional)" at bounding box center [188, 439] width 164 height 28
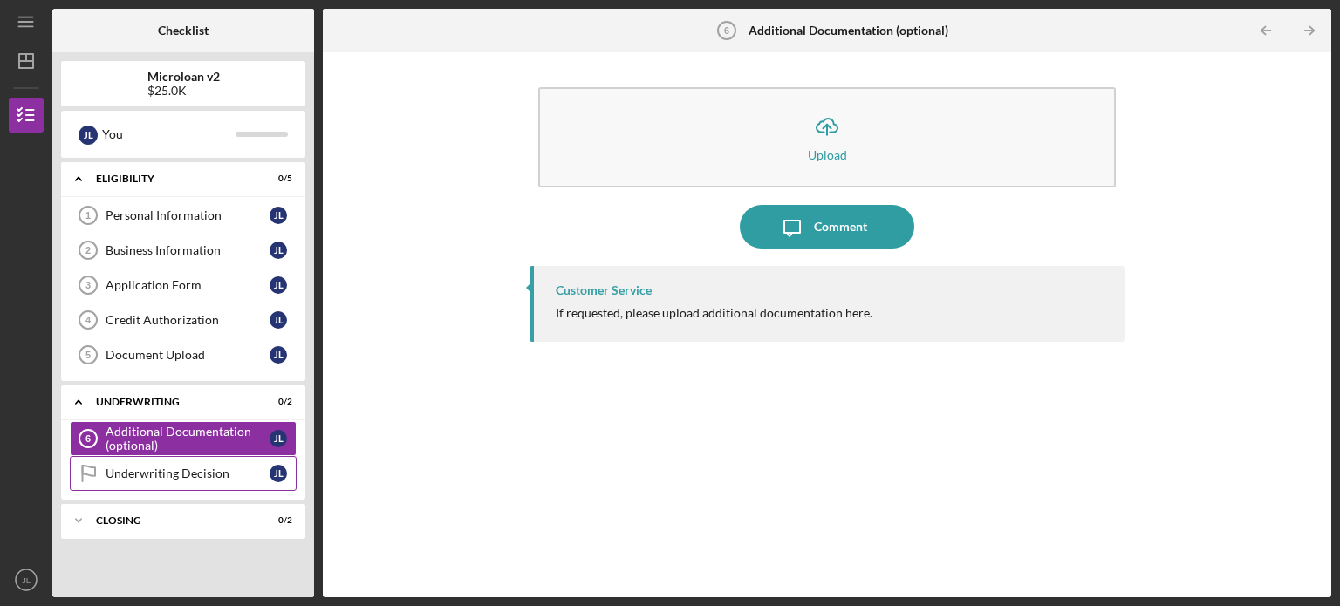
click at [138, 474] on div "Underwriting Decision" at bounding box center [188, 474] width 164 height 14
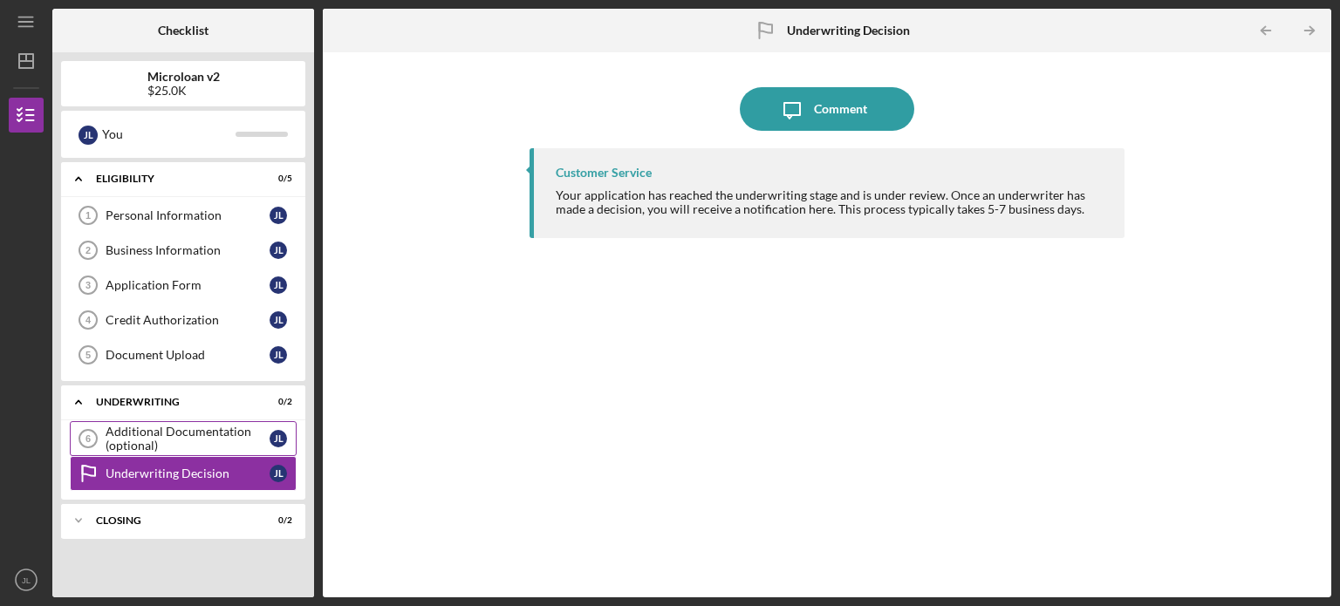
click at [137, 449] on div "Additional Documentation (optional)" at bounding box center [188, 439] width 164 height 28
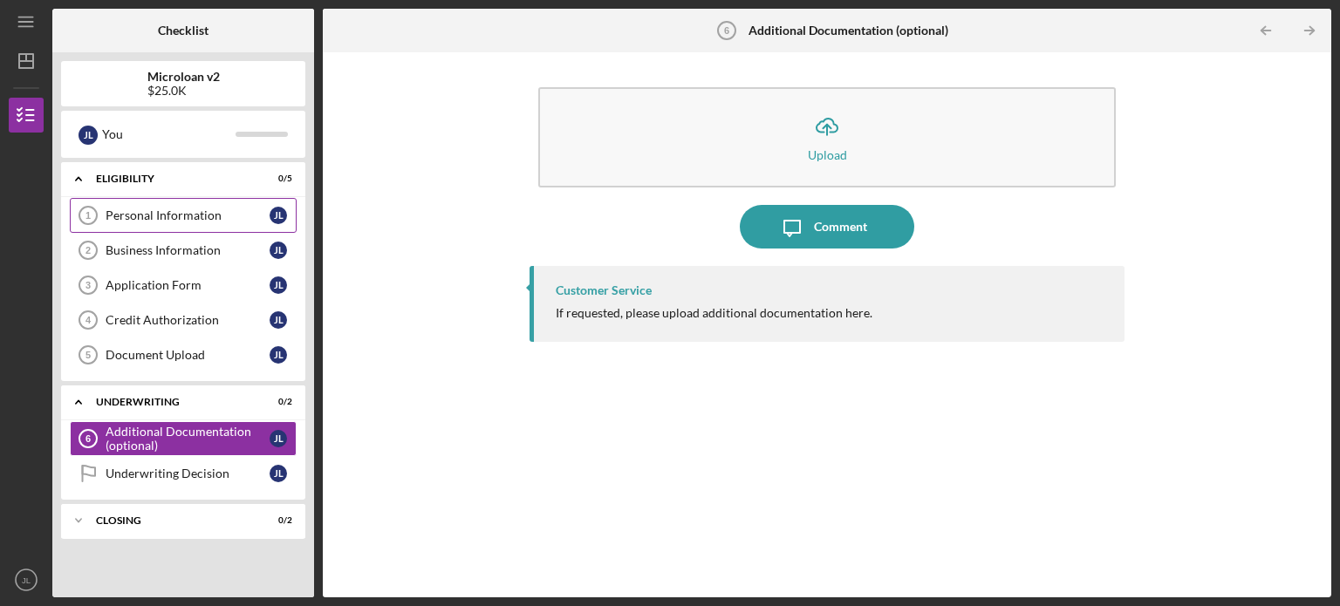
click at [141, 215] on div "Personal Information" at bounding box center [188, 215] width 164 height 14
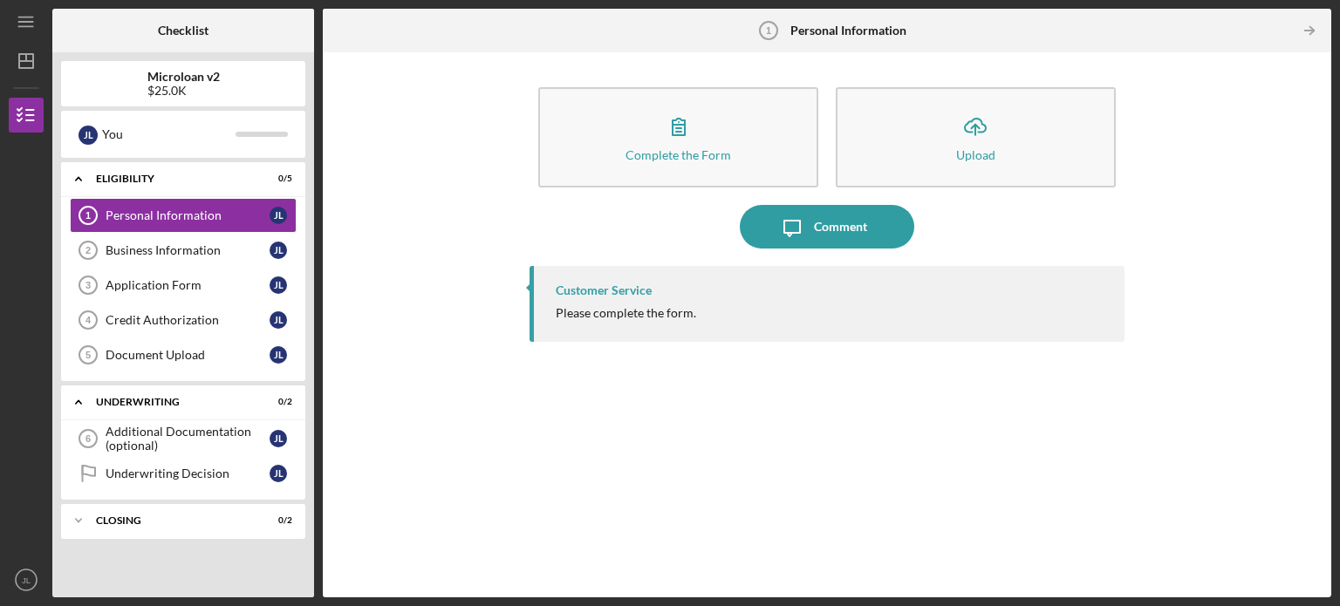
click at [853, 41] on div "Personal Information 1 Personal Information" at bounding box center [827, 31] width 160 height 44
click at [1038, 214] on div "Icon/Message Comment" at bounding box center [826, 227] width 595 height 44
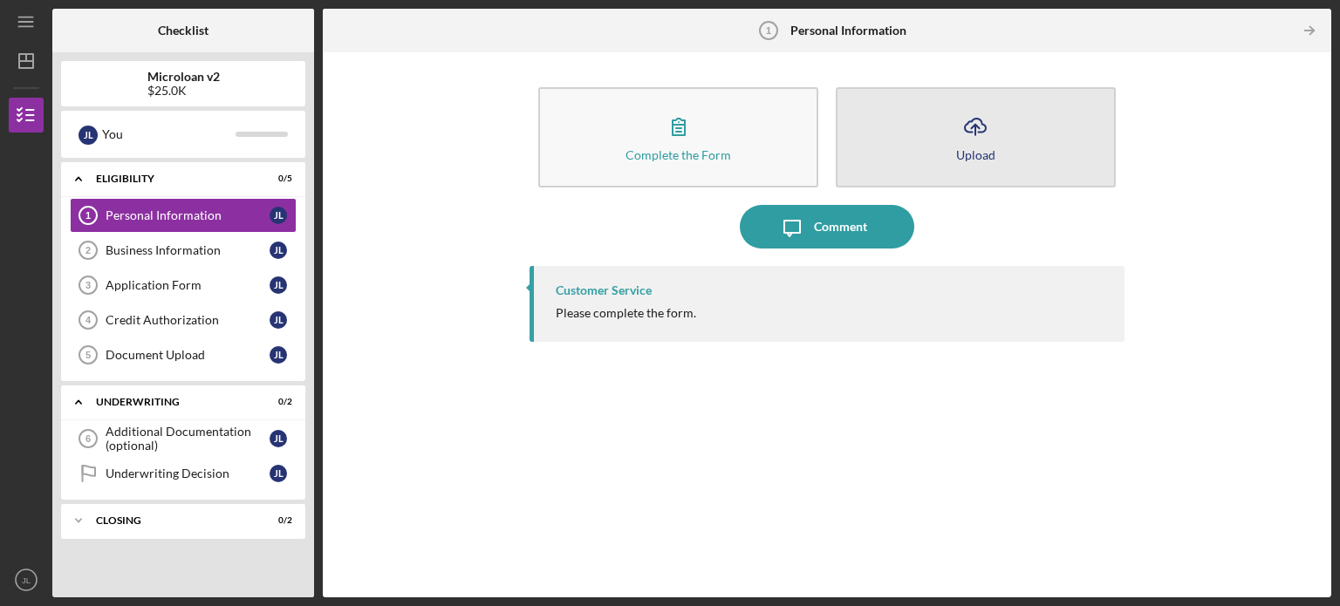
click at [957, 135] on icon "Icon/Upload" at bounding box center [975, 127] width 44 height 44
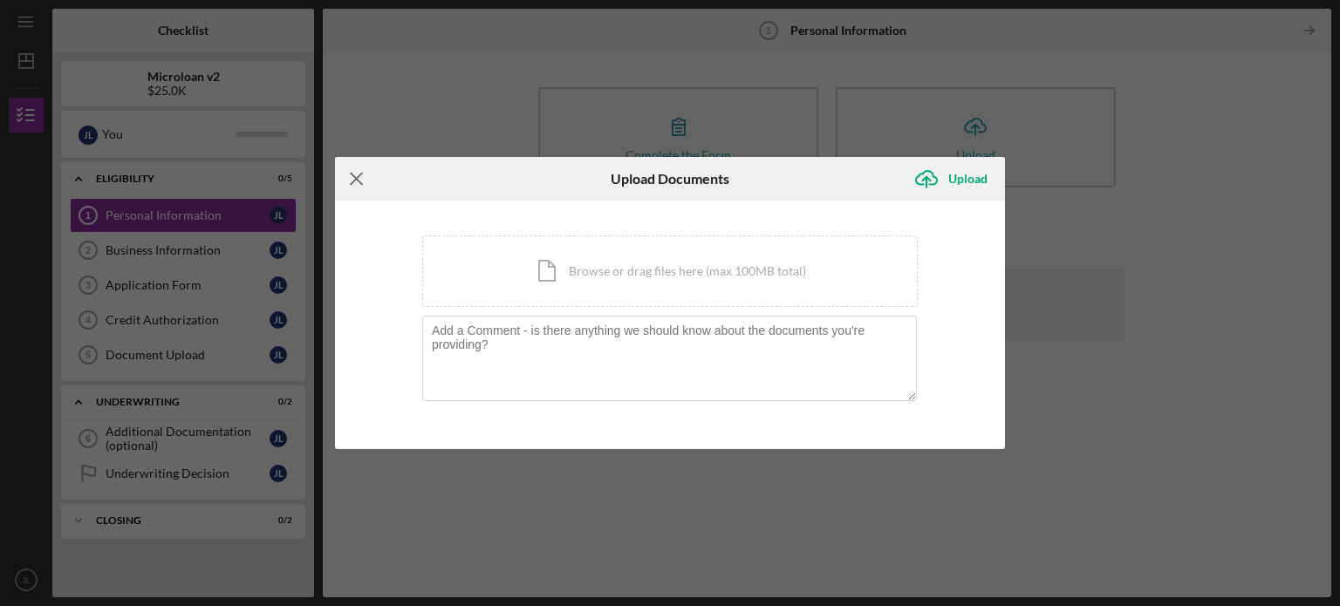
click at [352, 182] on line at bounding box center [356, 178] width 11 height 11
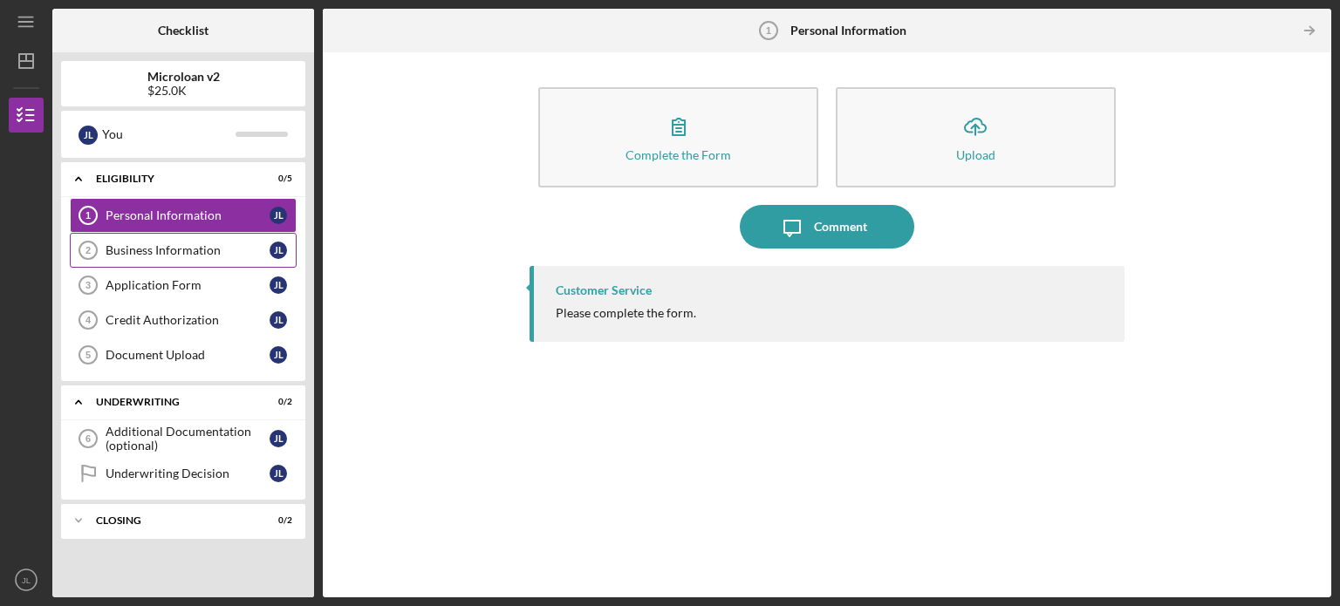
click at [187, 248] on div "Business Information" at bounding box center [188, 250] width 164 height 14
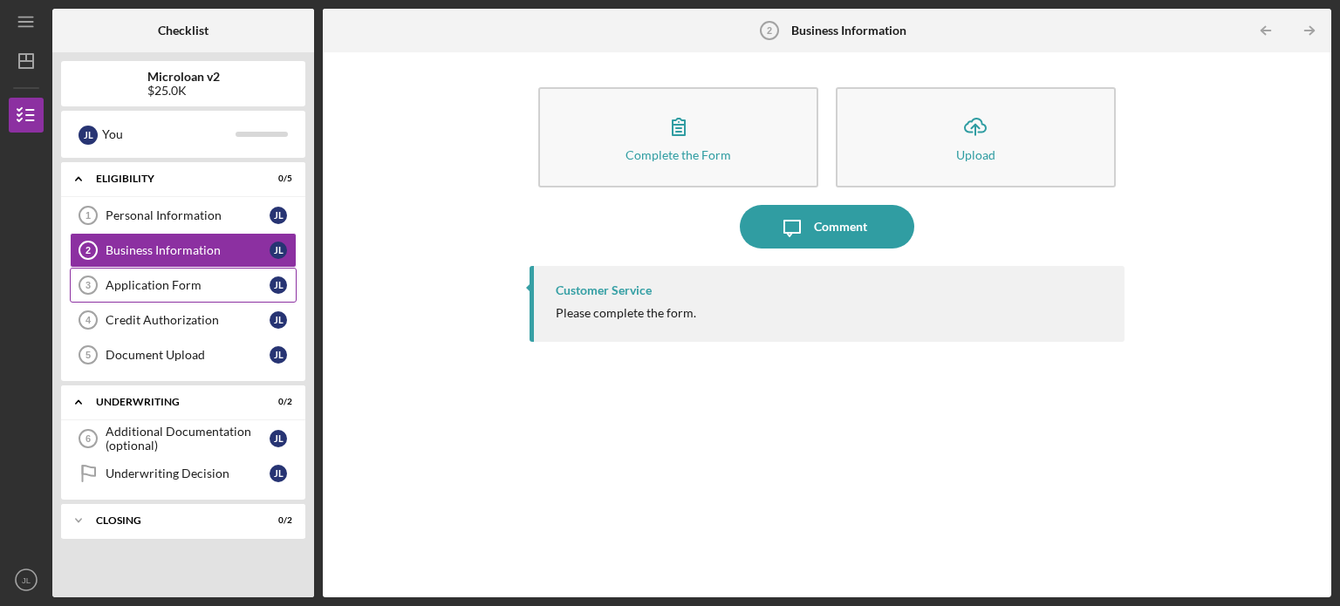
click at [259, 286] on div "Application Form" at bounding box center [188, 285] width 164 height 14
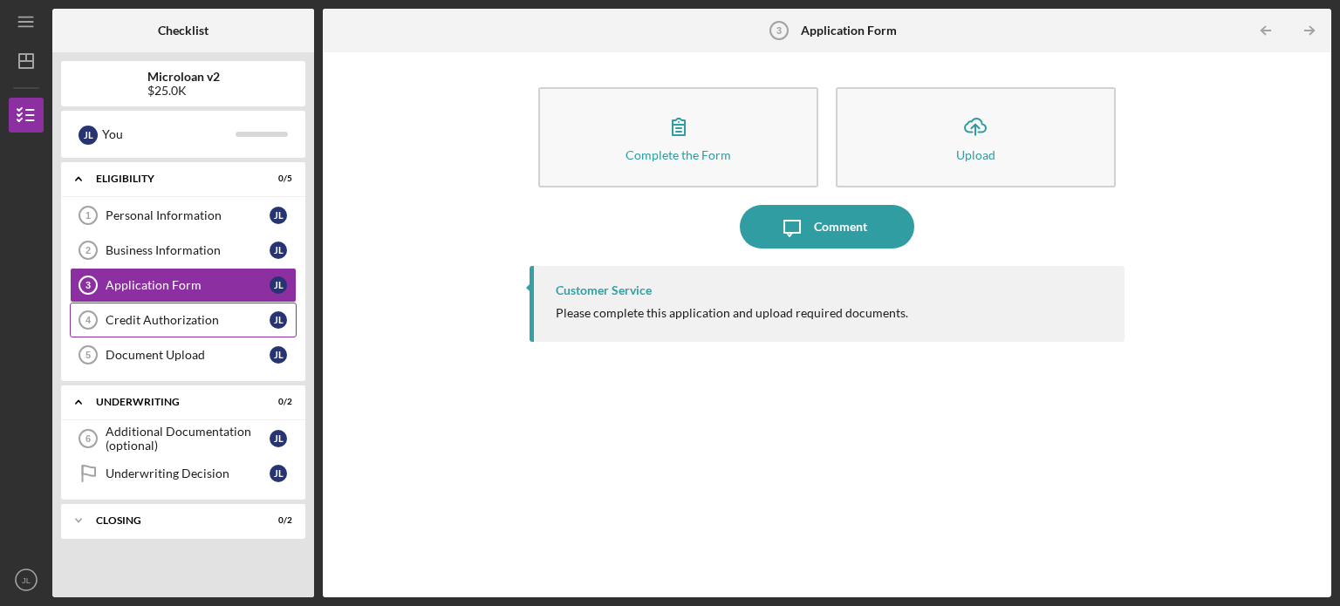
click at [258, 310] on link "Credit Authorization 4 Credit Authorization [PERSON_NAME]" at bounding box center [183, 320] width 227 height 35
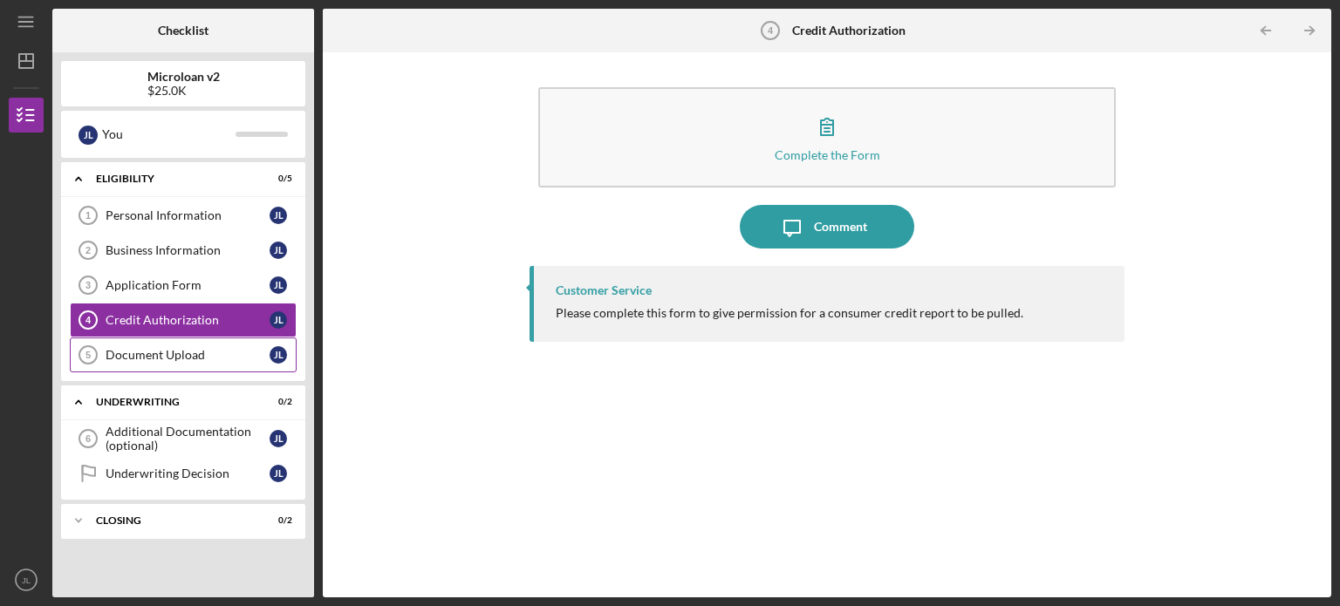
click at [258, 341] on link "Document Upload 5 Document Upload [PERSON_NAME]" at bounding box center [183, 354] width 227 height 35
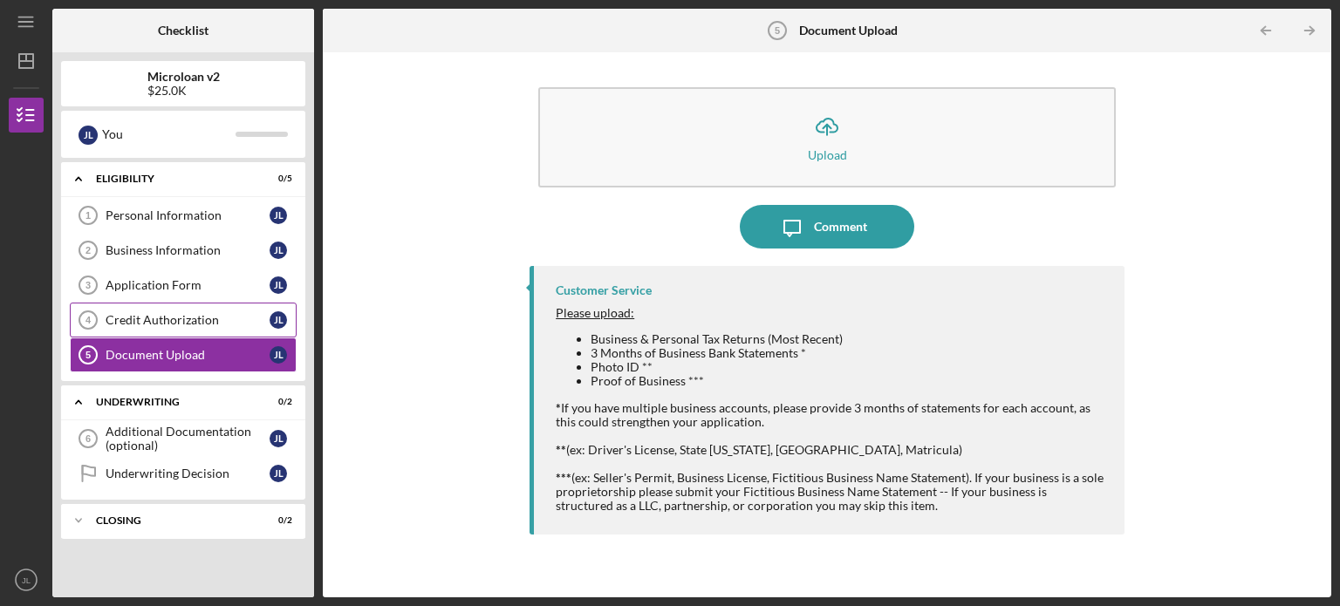
drag, startPoint x: 256, startPoint y: 323, endPoint x: 258, endPoint y: 311, distance: 11.5
click at [256, 322] on div "Credit Authorization" at bounding box center [188, 320] width 164 height 14
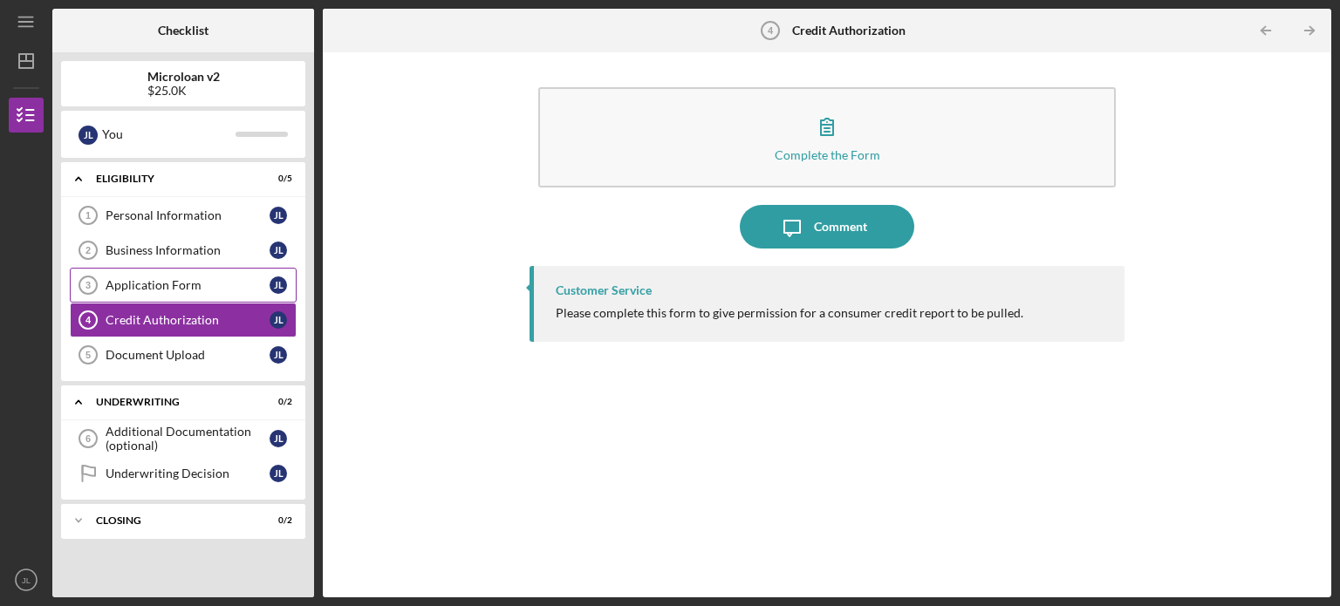
click at [262, 291] on link "Application Form 3 Application Form [PERSON_NAME]" at bounding box center [183, 285] width 227 height 35
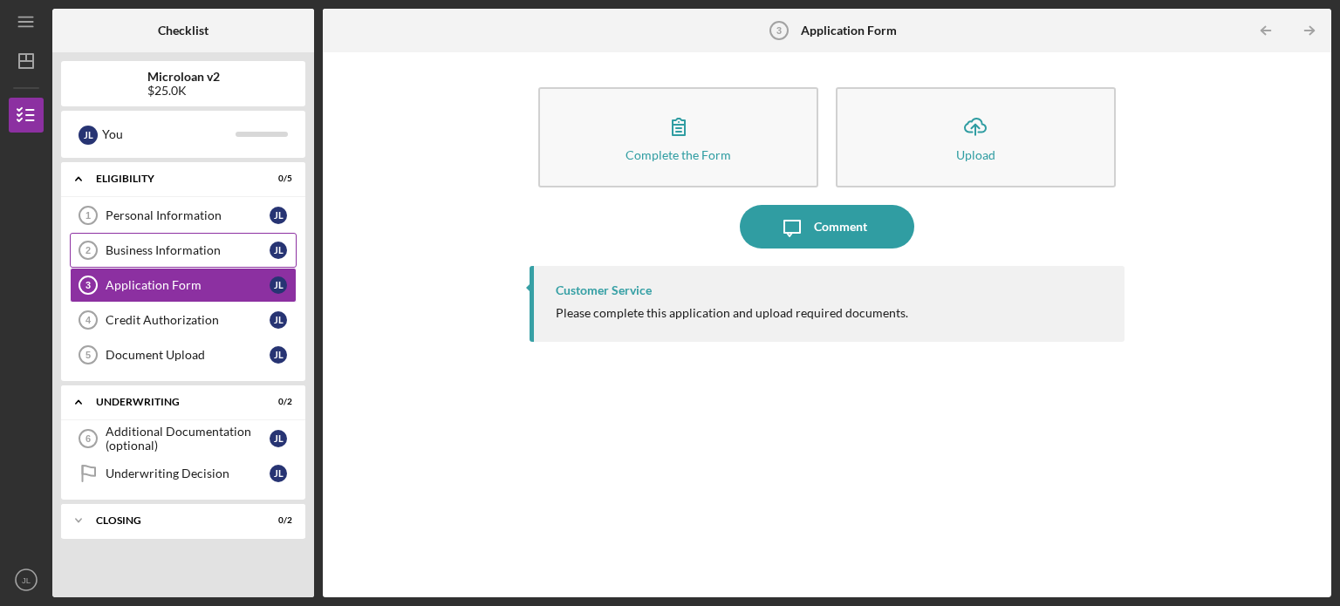
click at [262, 262] on link "Business Information 2 Business Information [PERSON_NAME]" at bounding box center [183, 250] width 227 height 35
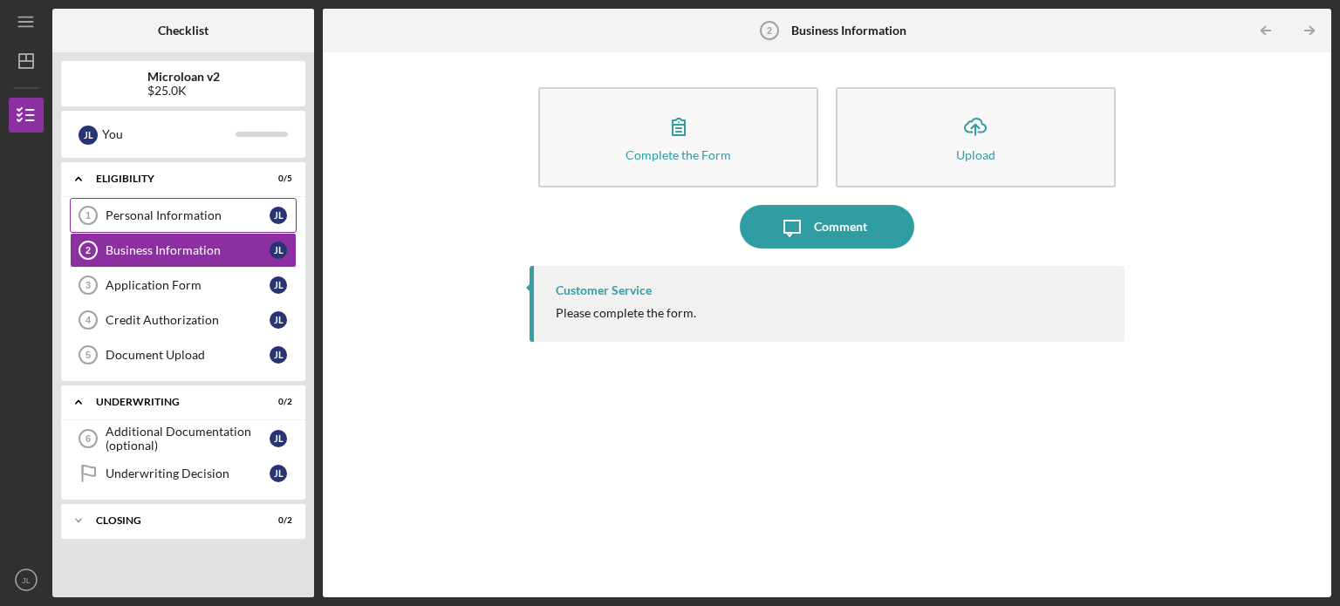
click at [268, 229] on link "Personal Information 1 Personal Information [PERSON_NAME]" at bounding box center [183, 215] width 227 height 35
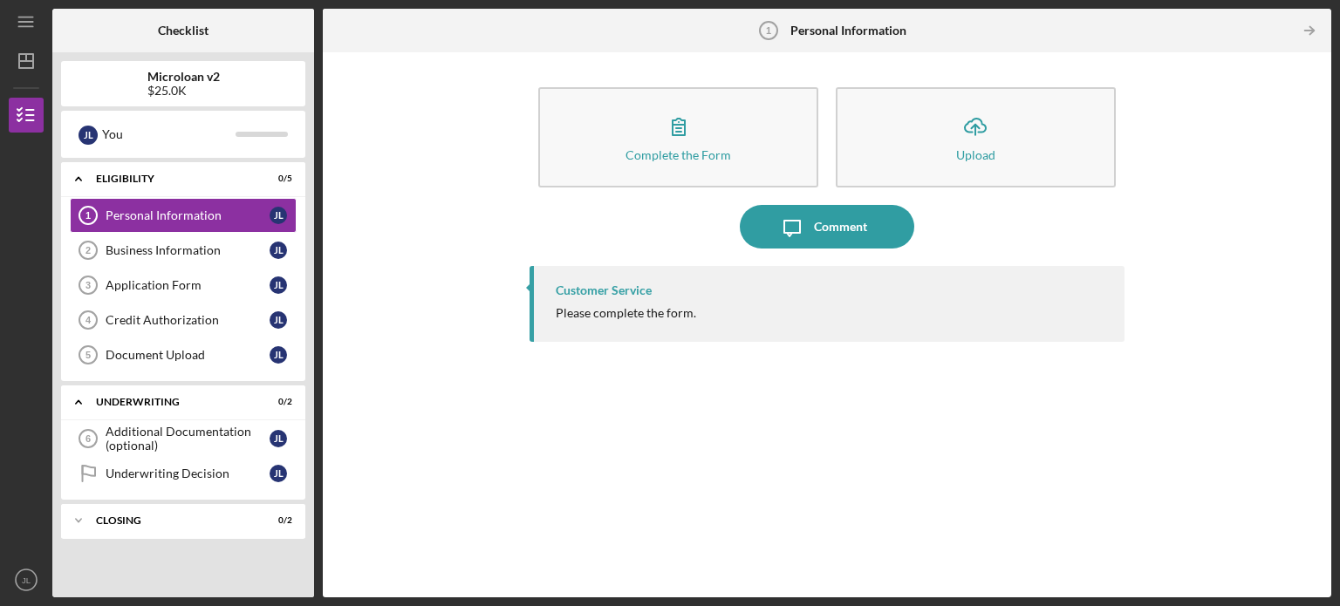
click at [389, 286] on div "Complete the Form Form Icon/Upload Upload Icon/Message Comment Customer Service…" at bounding box center [826, 325] width 991 height 528
click at [256, 245] on div "Business Information" at bounding box center [188, 250] width 164 height 14
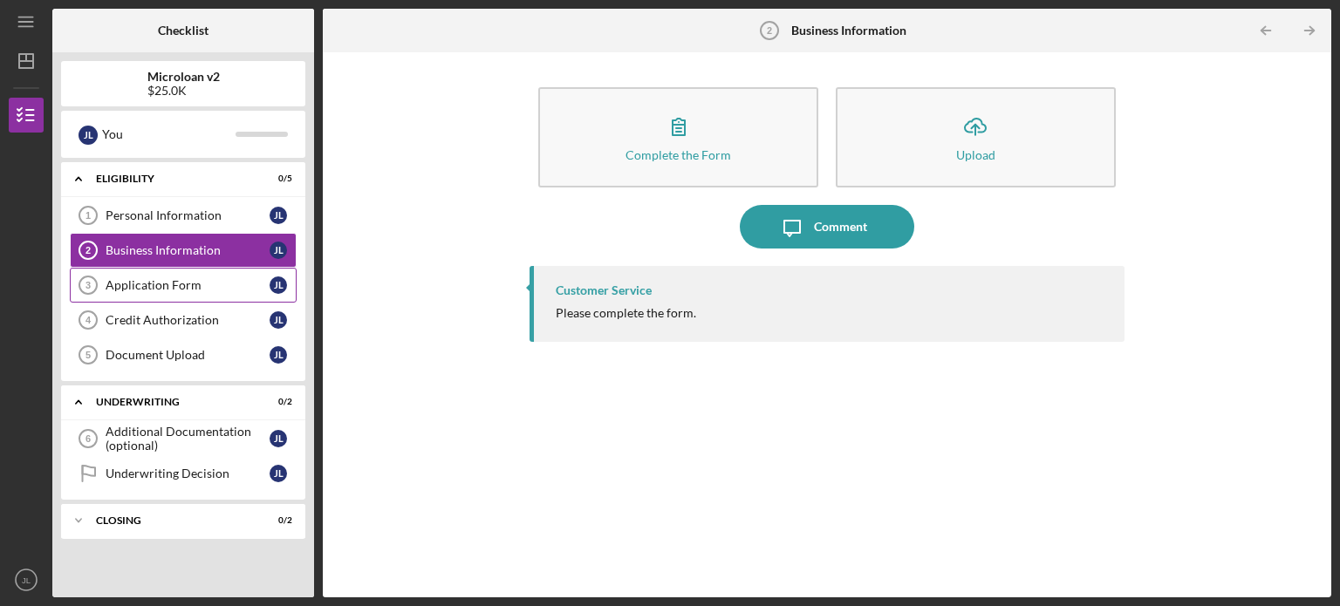
drag, startPoint x: 242, startPoint y: 282, endPoint x: 246, endPoint y: 299, distance: 18.0
click at [242, 284] on div "Application Form" at bounding box center [188, 285] width 164 height 14
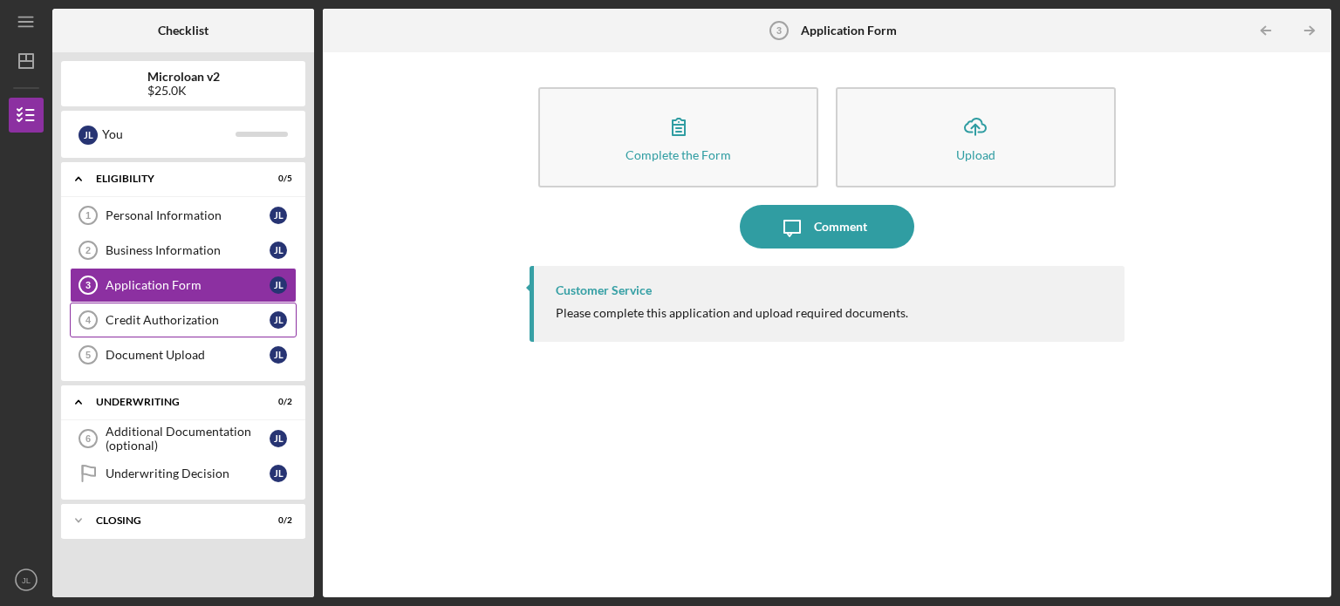
click at [245, 328] on link "Credit Authorization 4 Credit Authorization [PERSON_NAME]" at bounding box center [183, 320] width 227 height 35
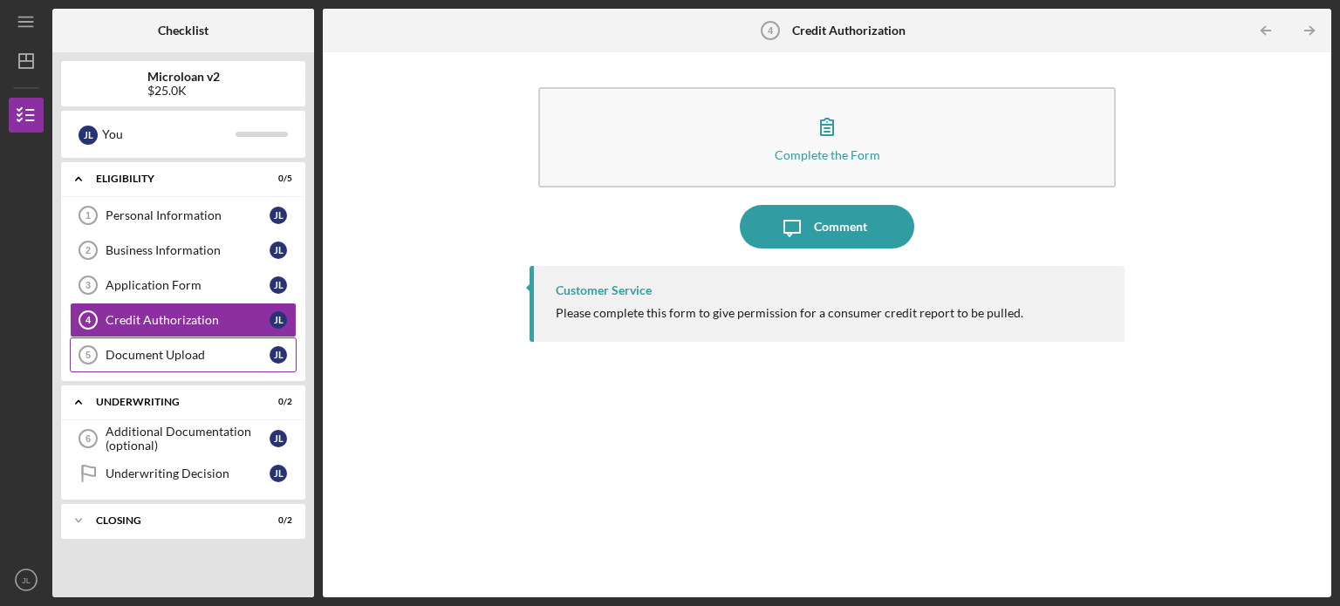
click at [242, 351] on div "Document Upload" at bounding box center [188, 355] width 164 height 14
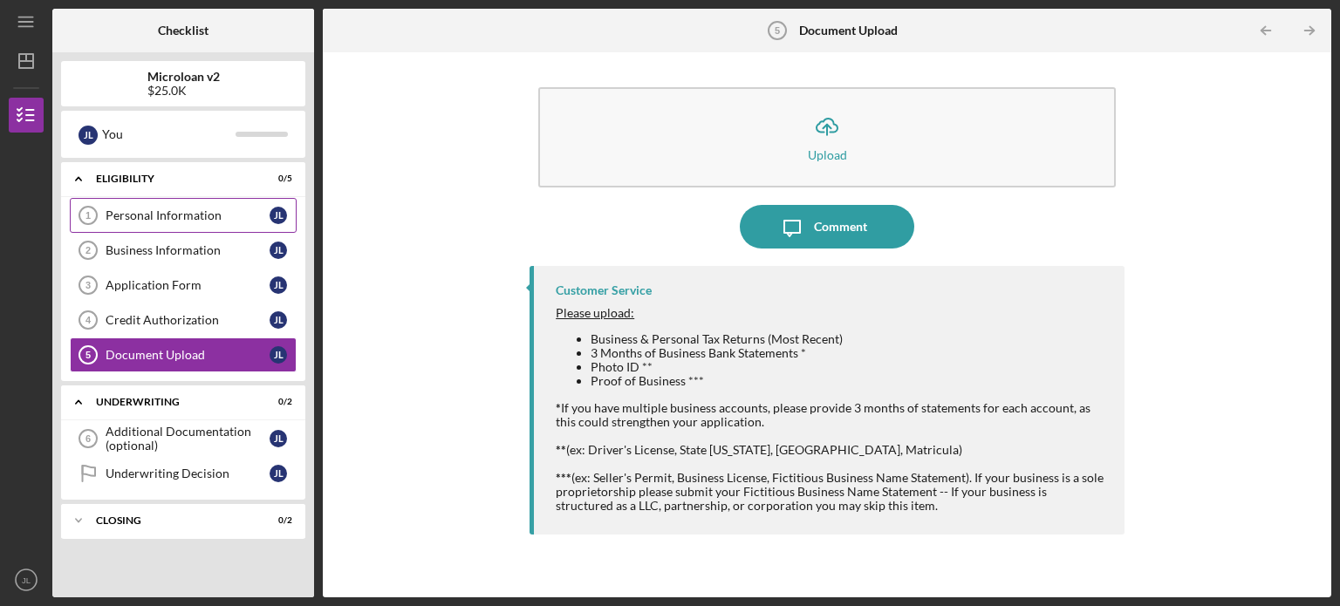
click at [165, 217] on div "Personal Information" at bounding box center [188, 215] width 164 height 14
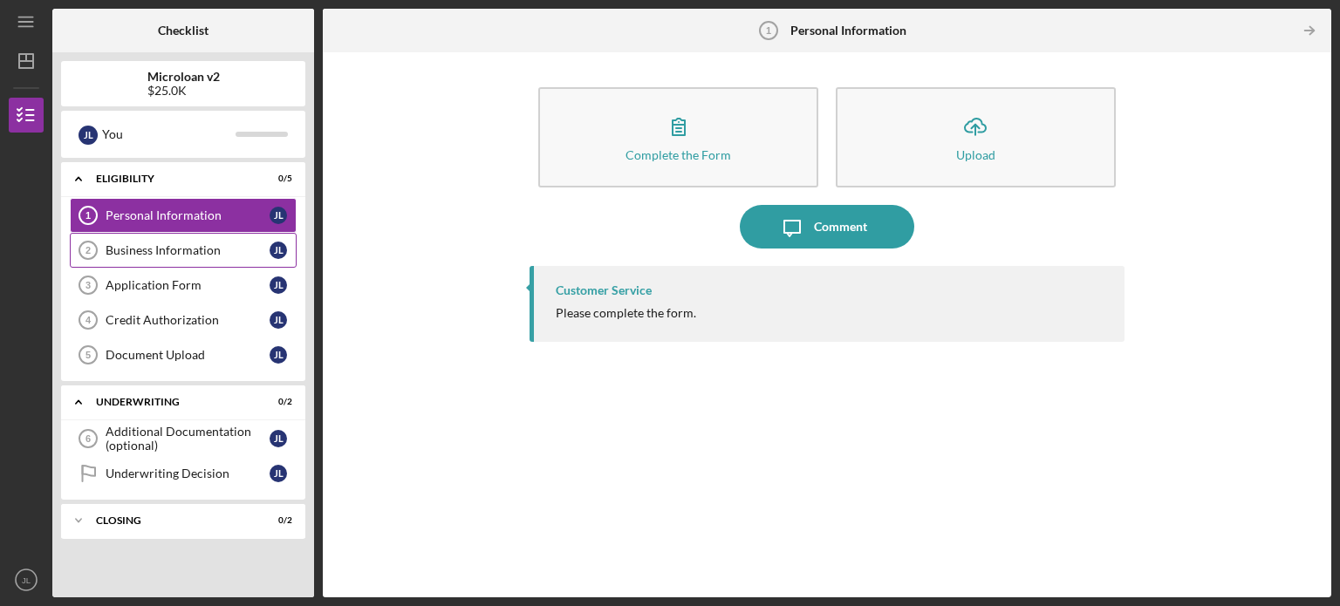
click at [168, 236] on link "Business Information 2 Business Information [PERSON_NAME]" at bounding box center [183, 250] width 227 height 35
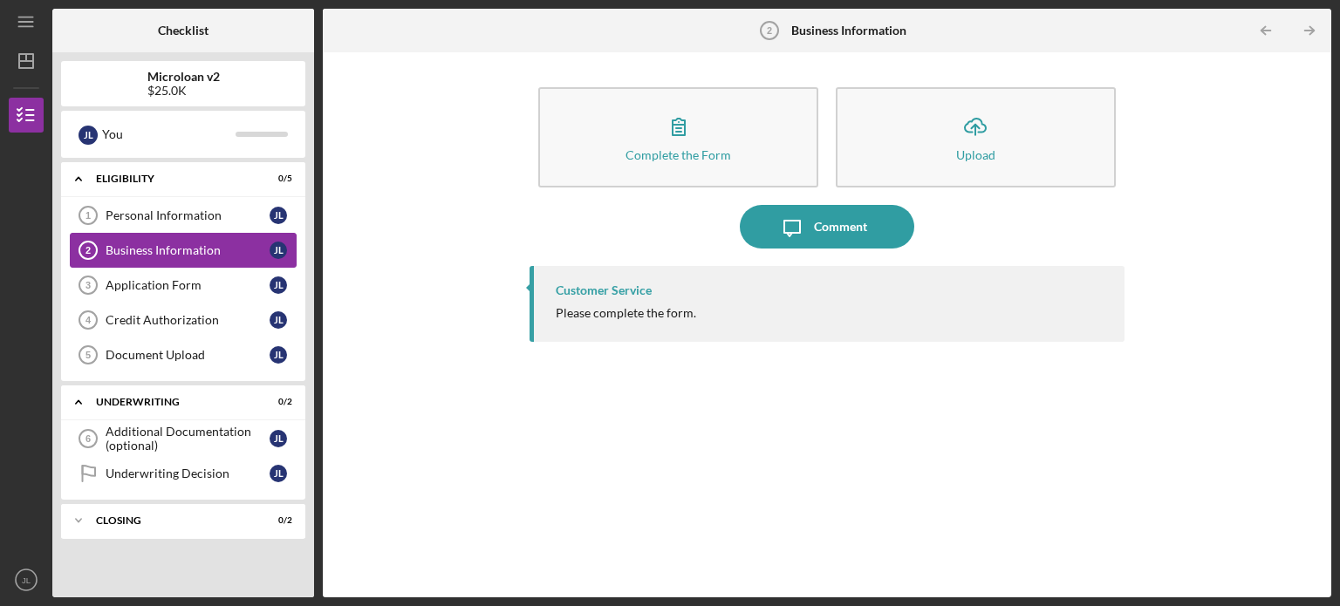
click at [183, 250] on div "Business Information" at bounding box center [188, 250] width 164 height 14
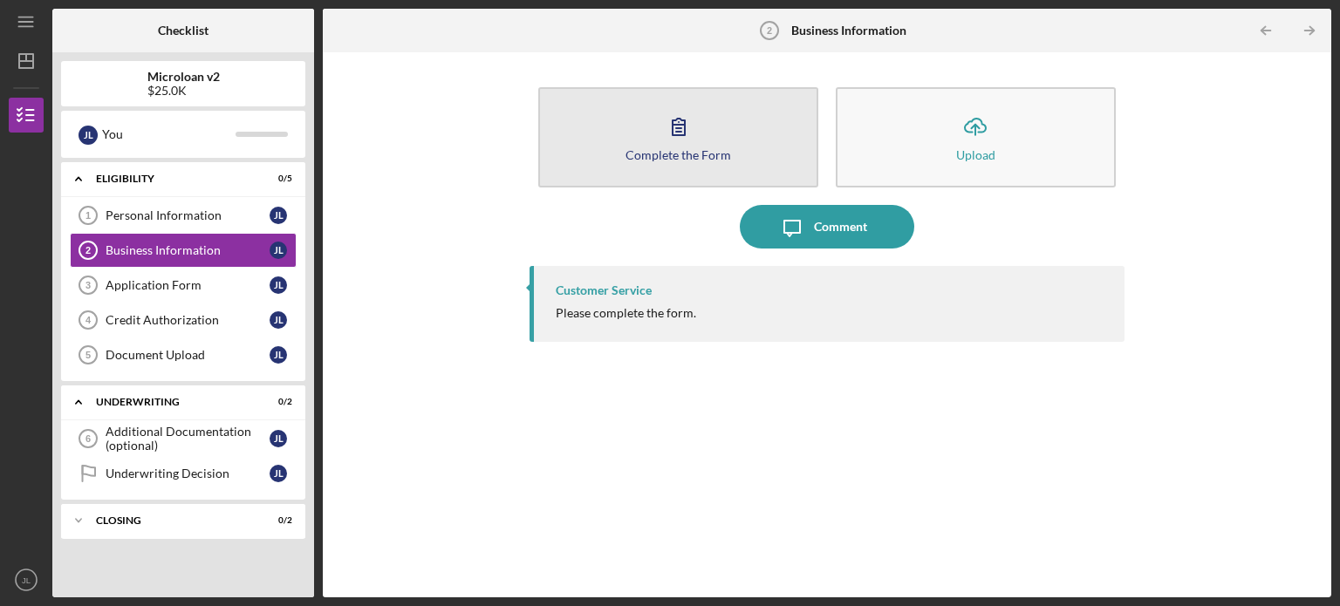
click at [698, 125] on icon "button" at bounding box center [679, 127] width 44 height 44
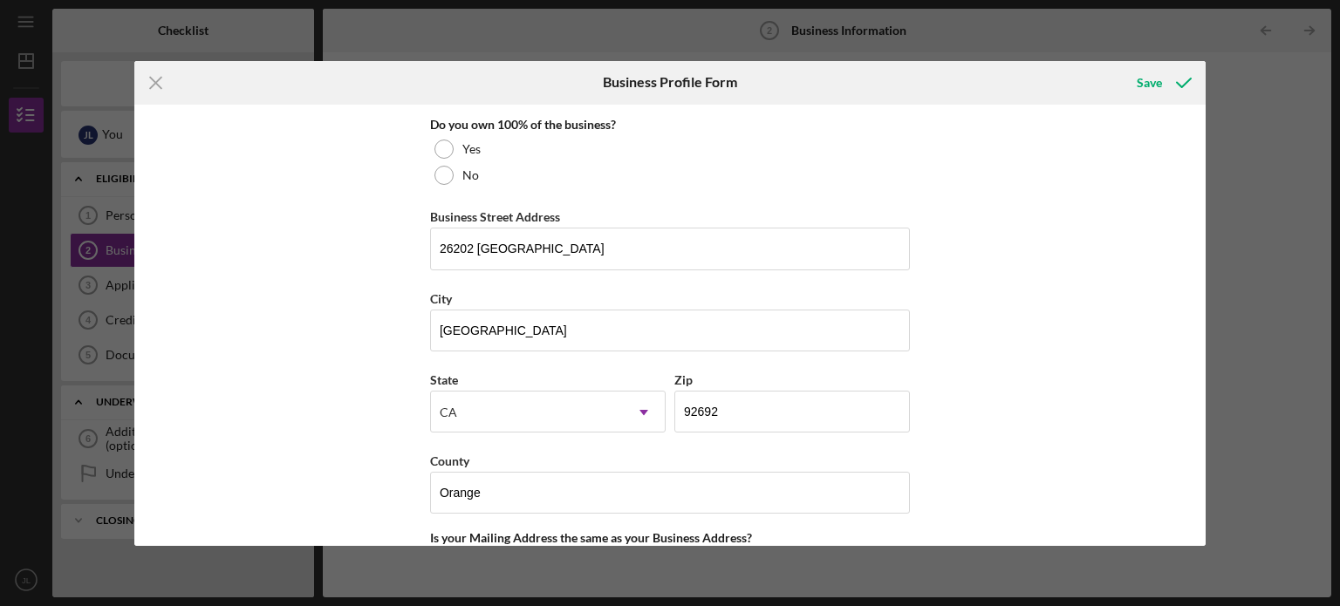
scroll to position [828, 0]
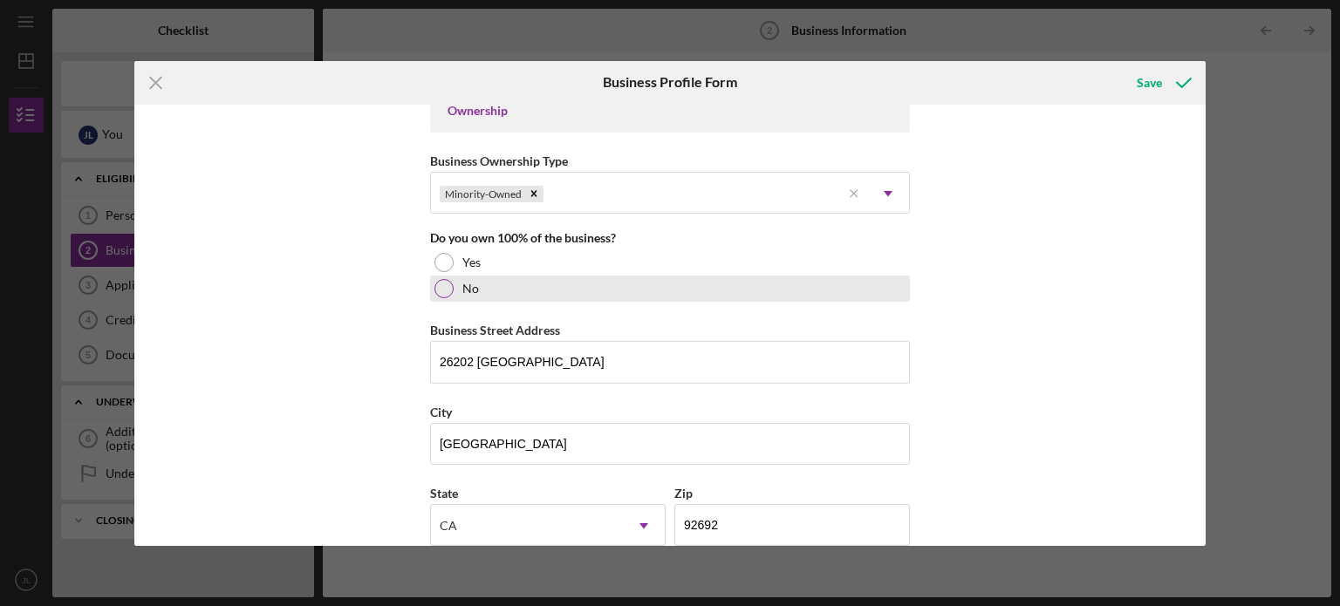
click at [440, 285] on div at bounding box center [443, 288] width 19 height 19
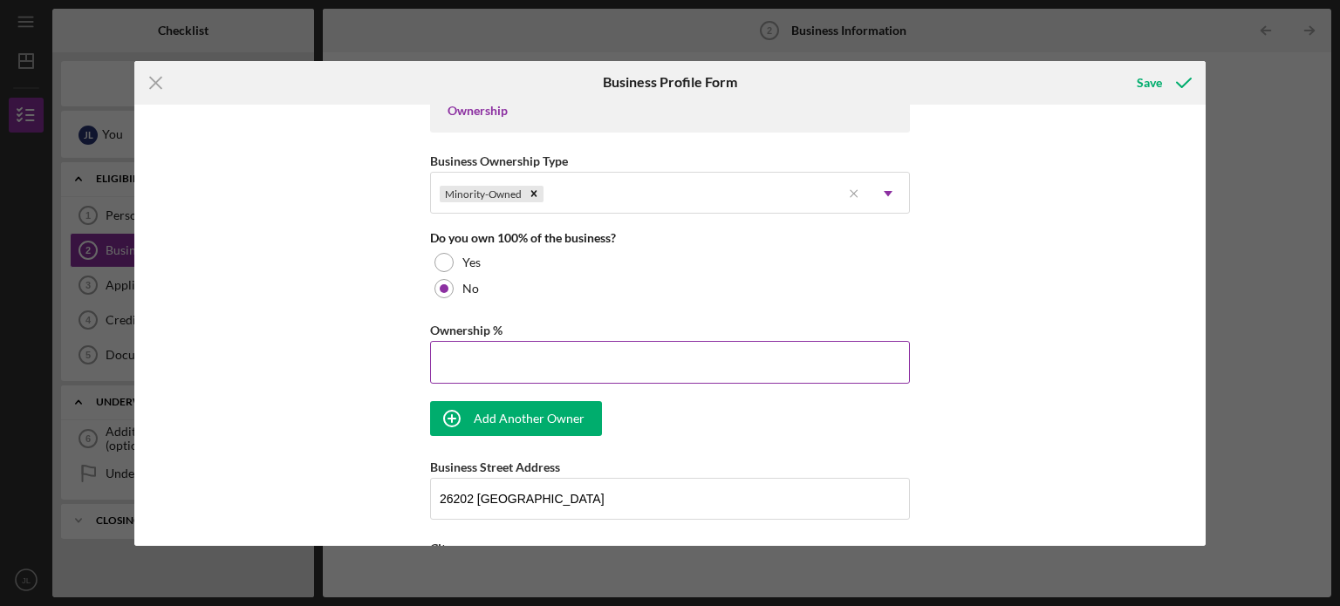
click at [488, 347] on input "Ownership %" at bounding box center [670, 362] width 480 height 42
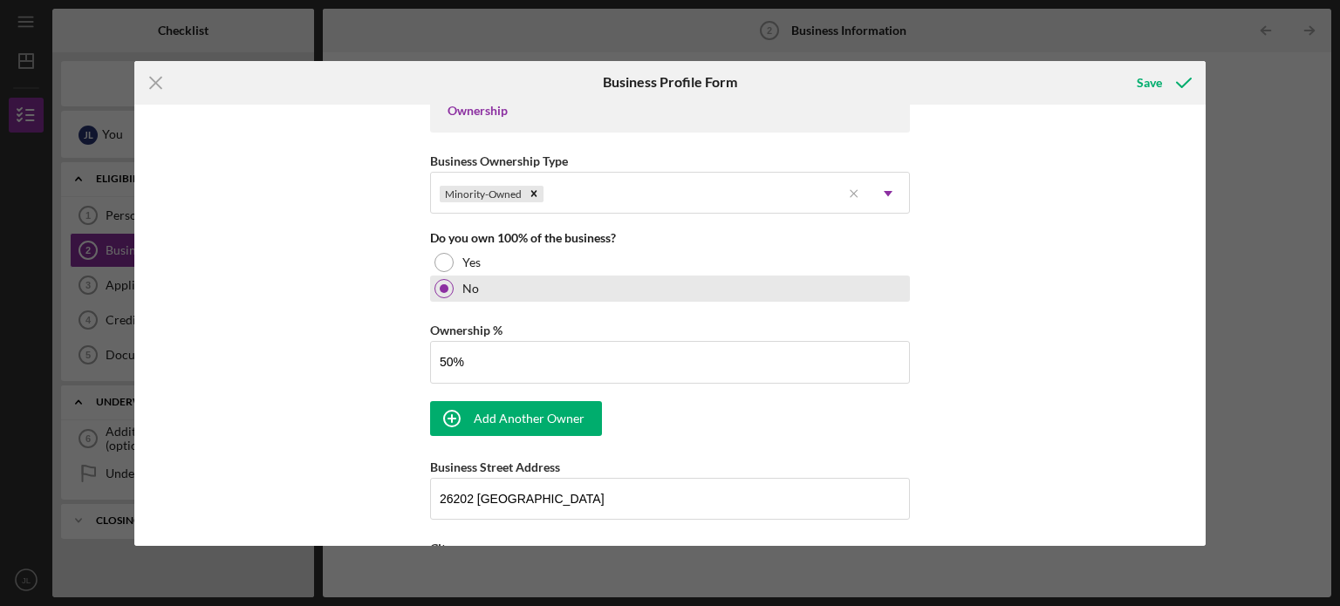
drag, startPoint x: 644, startPoint y: 276, endPoint x: 642, endPoint y: 298, distance: 22.0
click at [644, 277] on div "No" at bounding box center [670, 289] width 480 height 26
type input "50.00%"
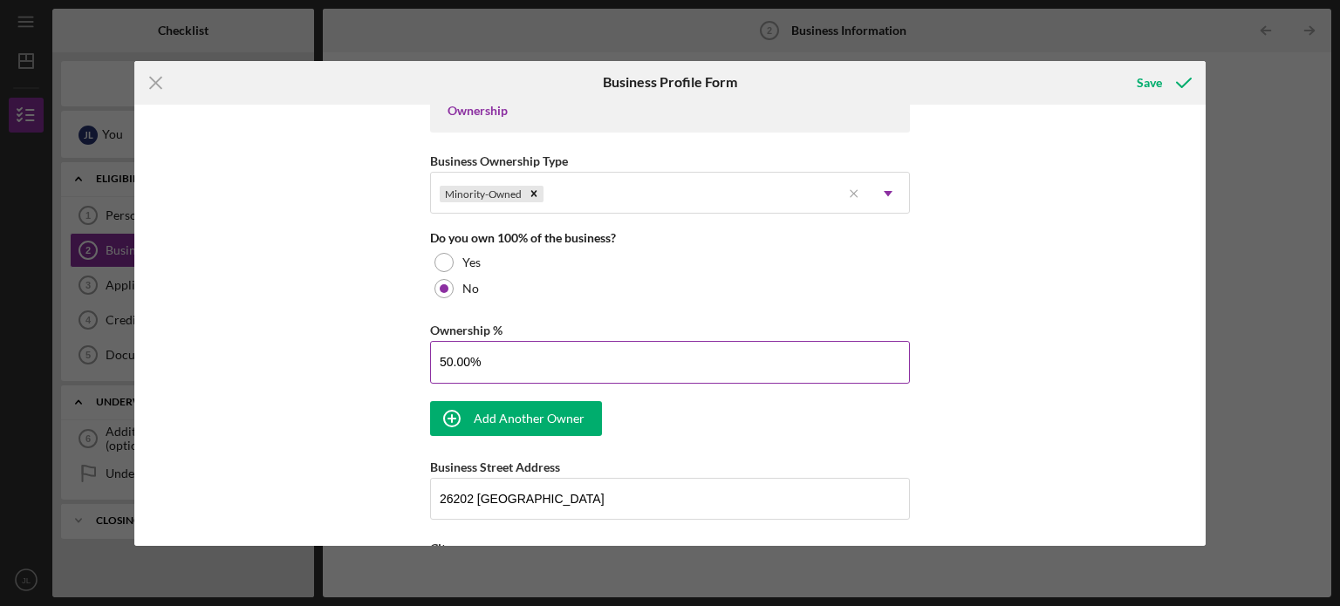
click at [555, 356] on input "50.00%" at bounding box center [670, 362] width 480 height 42
click at [541, 422] on div "Add Another Owner" at bounding box center [529, 418] width 111 height 35
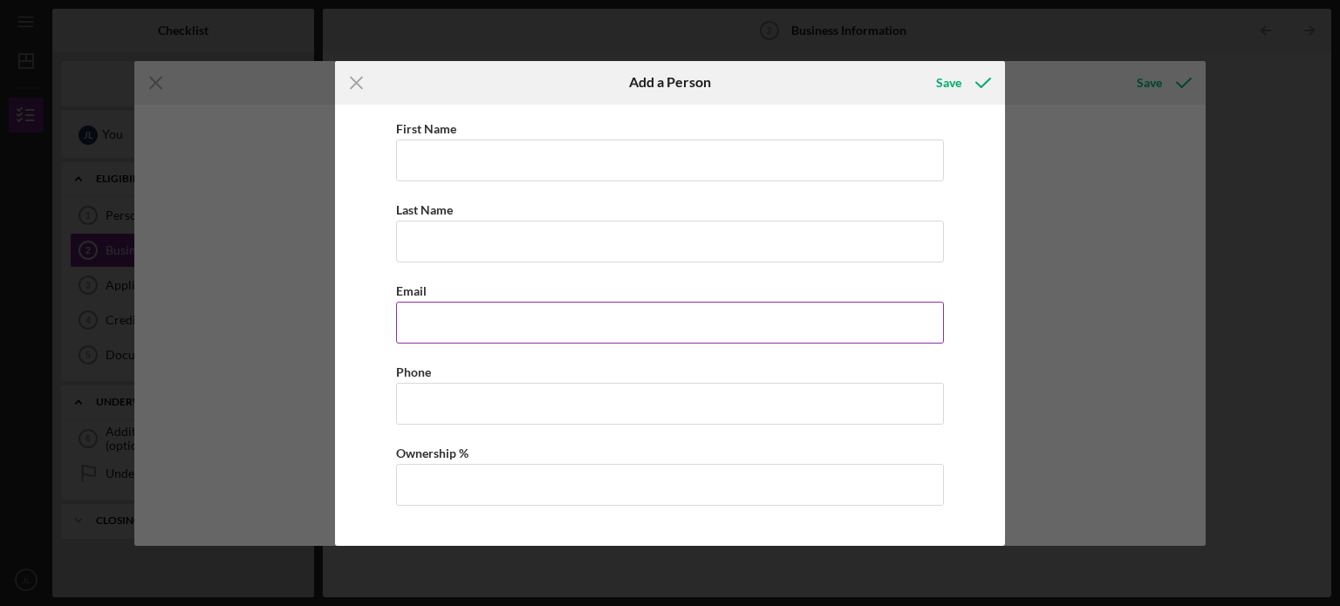
scroll to position [31, 0]
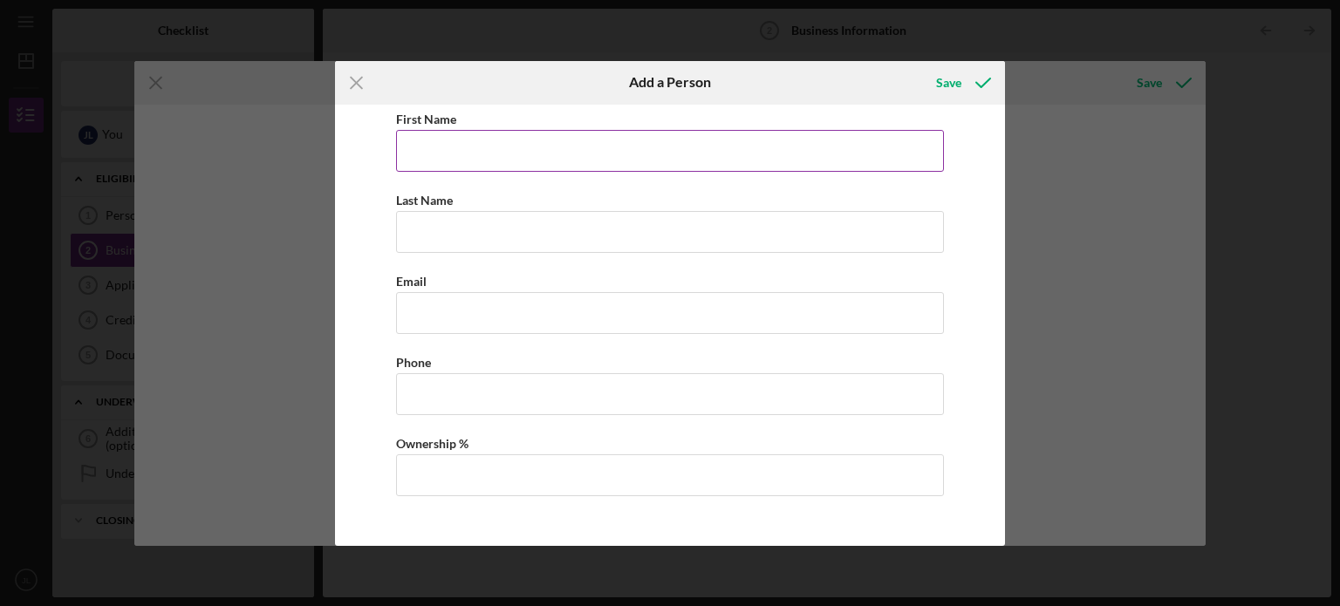
click at [485, 153] on input "First Name" at bounding box center [670, 151] width 548 height 42
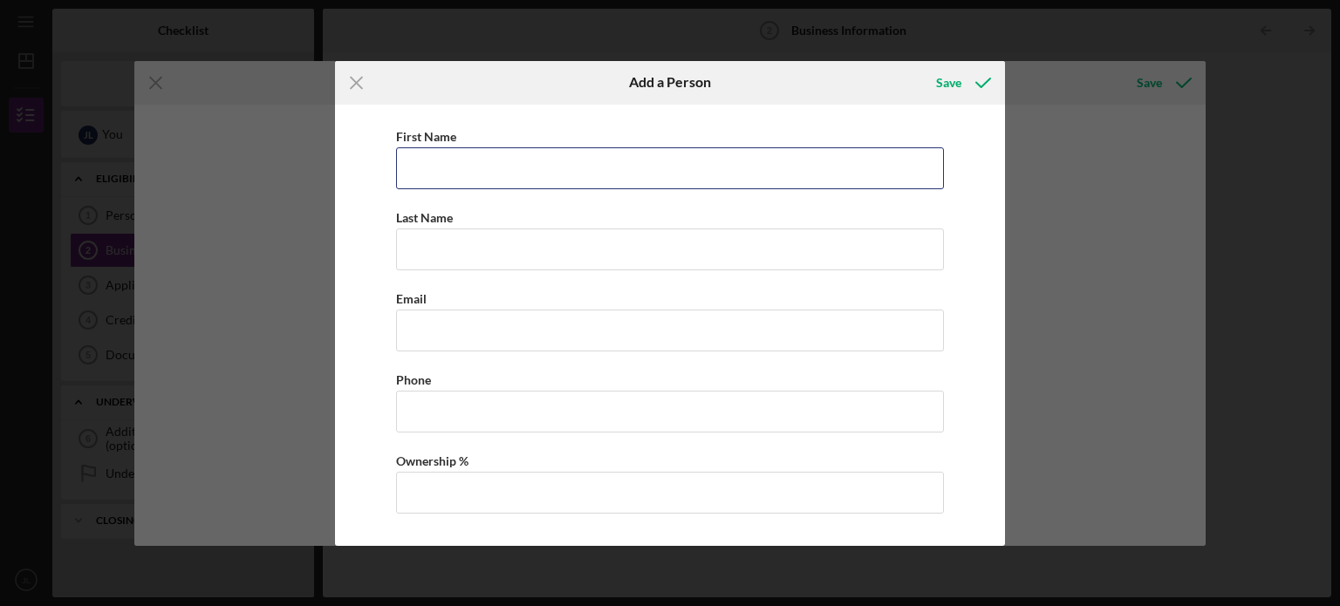
scroll to position [10, 0]
type input "HAIYING"
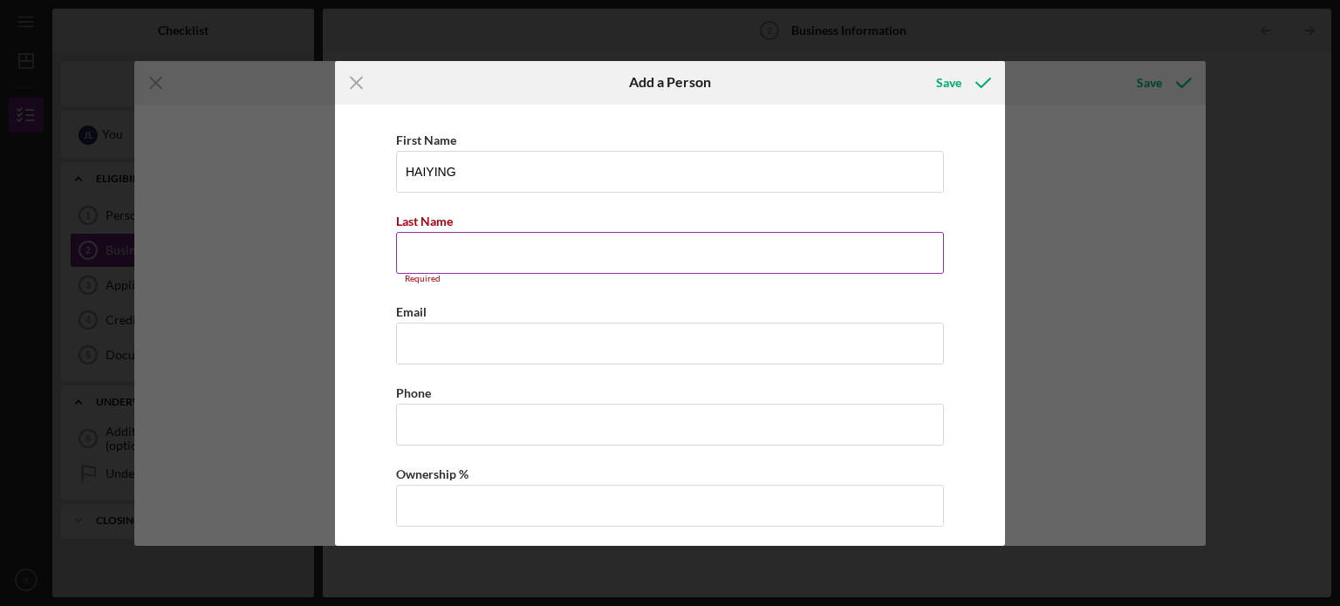
click at [752, 276] on div "Required" at bounding box center [670, 279] width 548 height 10
click at [750, 263] on input "Last Name" at bounding box center [670, 253] width 548 height 42
type input "[PERSON_NAME]"
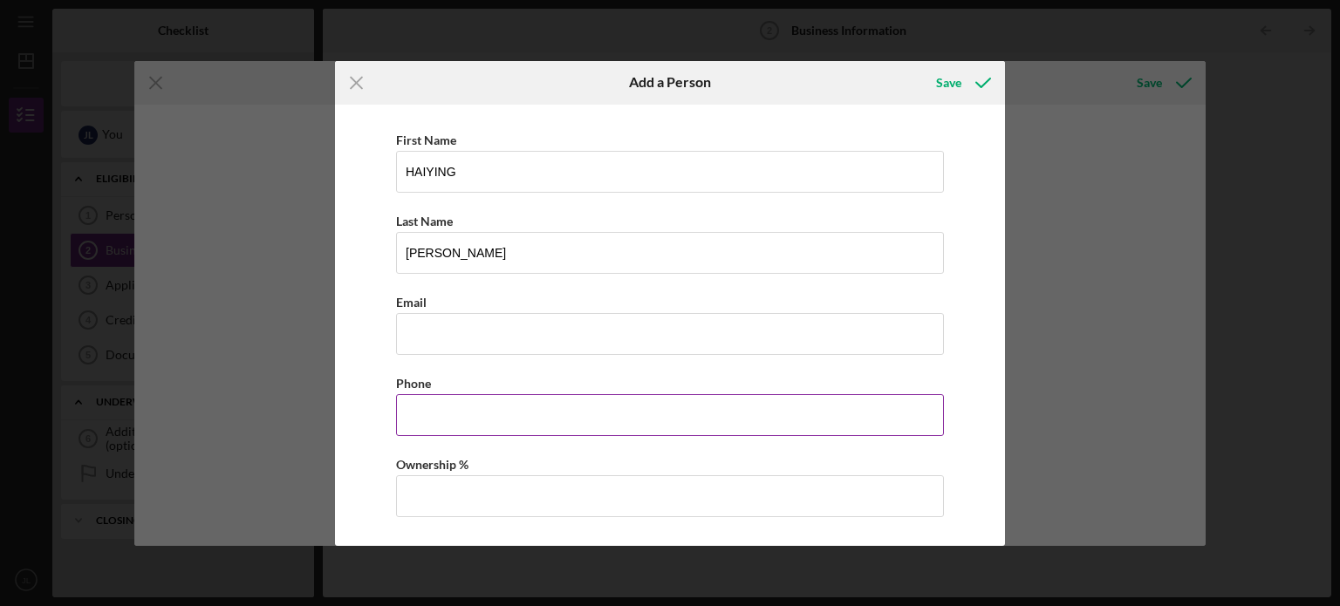
click at [563, 413] on input "Business Phone" at bounding box center [670, 415] width 548 height 42
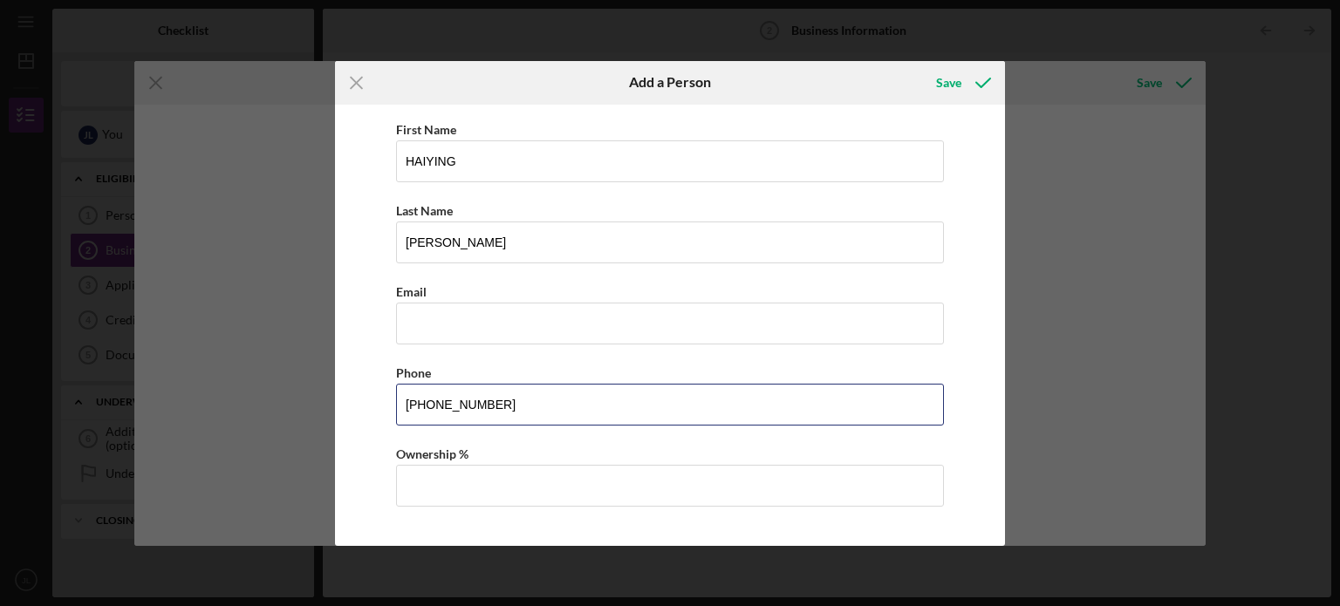
scroll to position [31, 0]
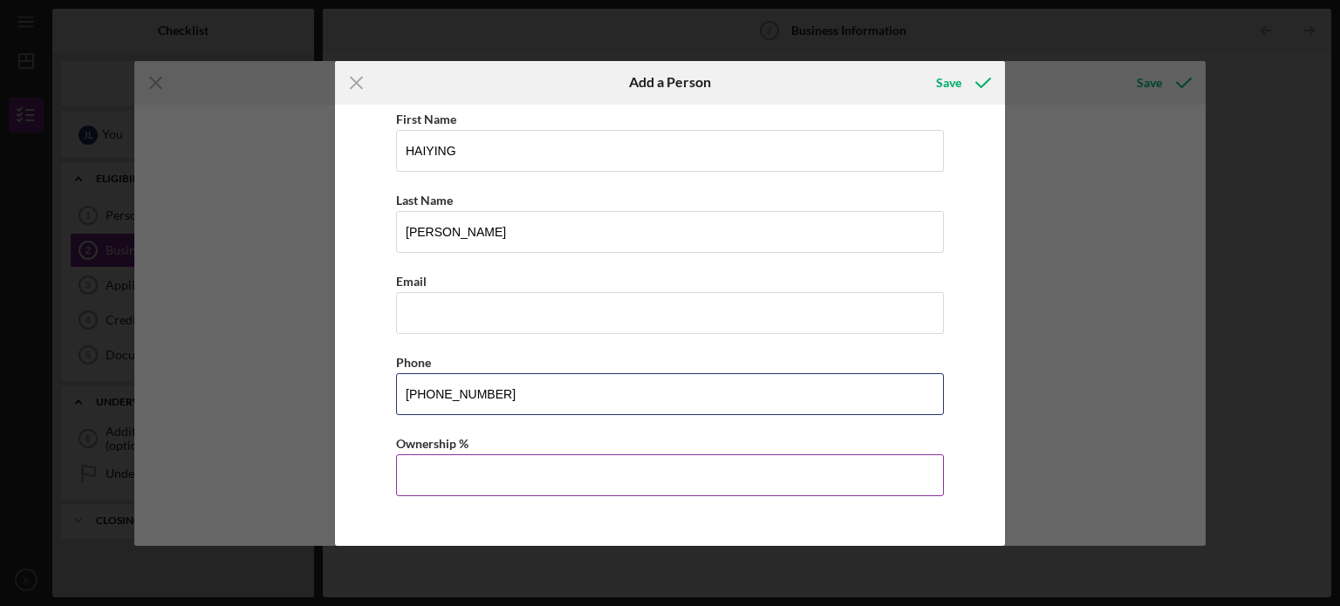
type input "[PHONE_NUMBER]"
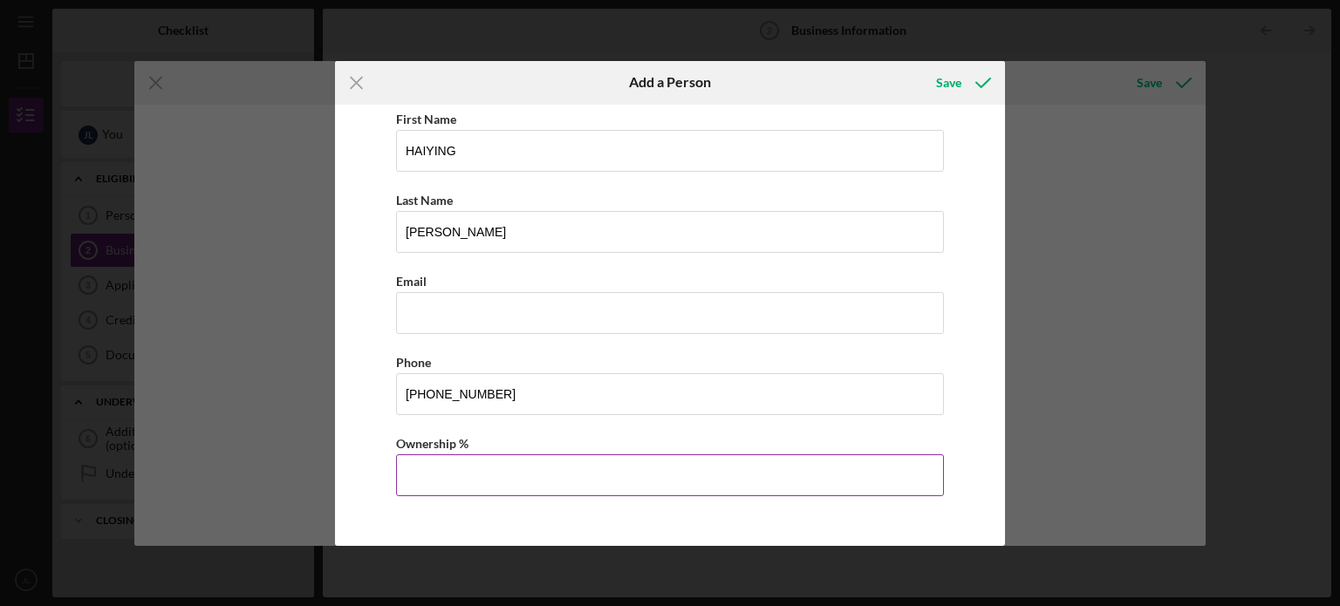
click at [493, 451] on div "Ownership %" at bounding box center [670, 444] width 548 height 22
click at [508, 487] on input "Ownership %" at bounding box center [670, 475] width 548 height 42
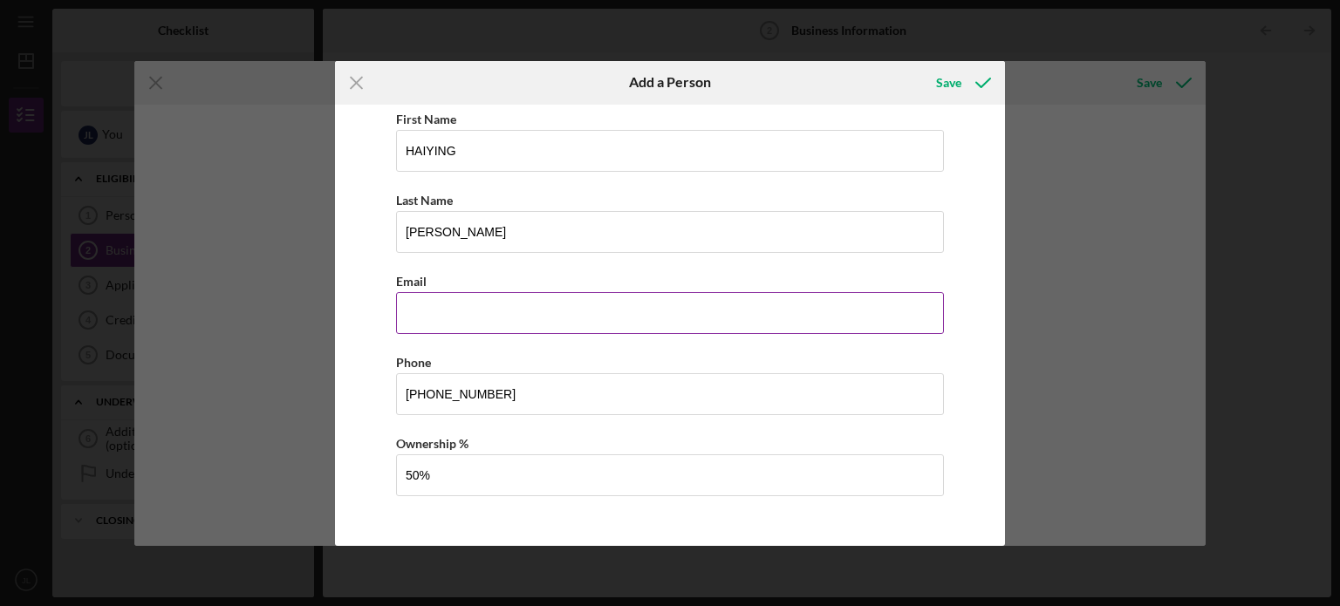
type input "50.00%"
click at [401, 318] on input "Business Email" at bounding box center [670, 313] width 548 height 42
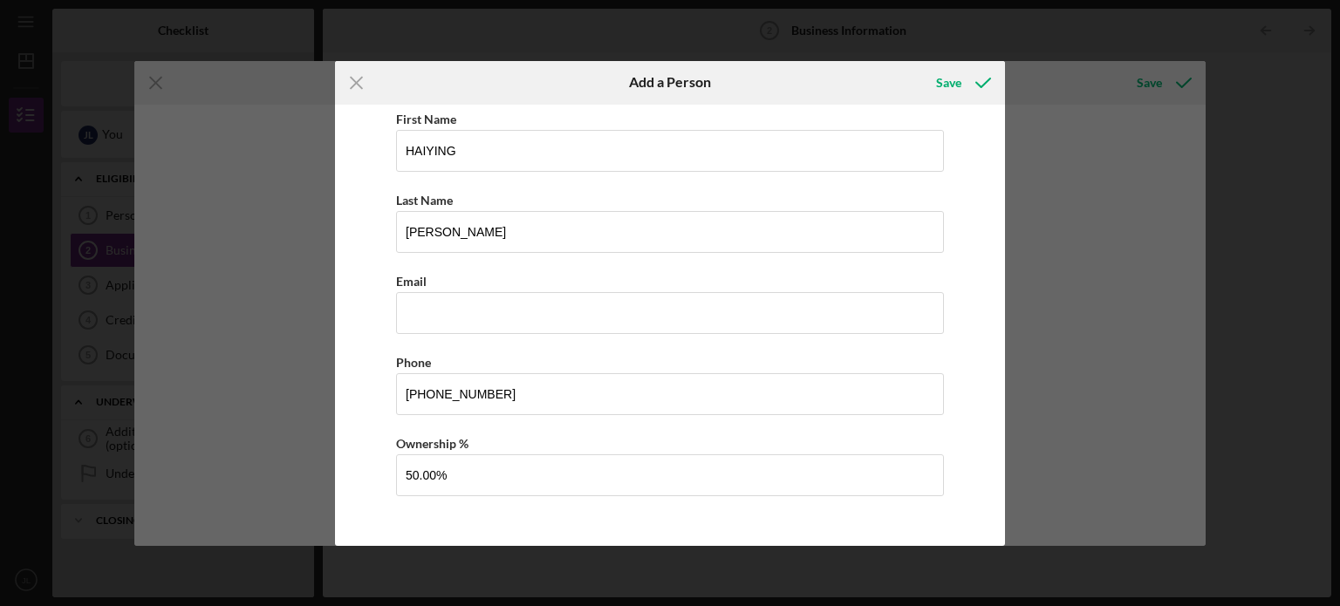
click at [352, 320] on div "First Name [PERSON_NAME] Last Name [PERSON_NAME] Email Phone [PHONE_NUMBER] Own…" at bounding box center [670, 311] width 652 height 458
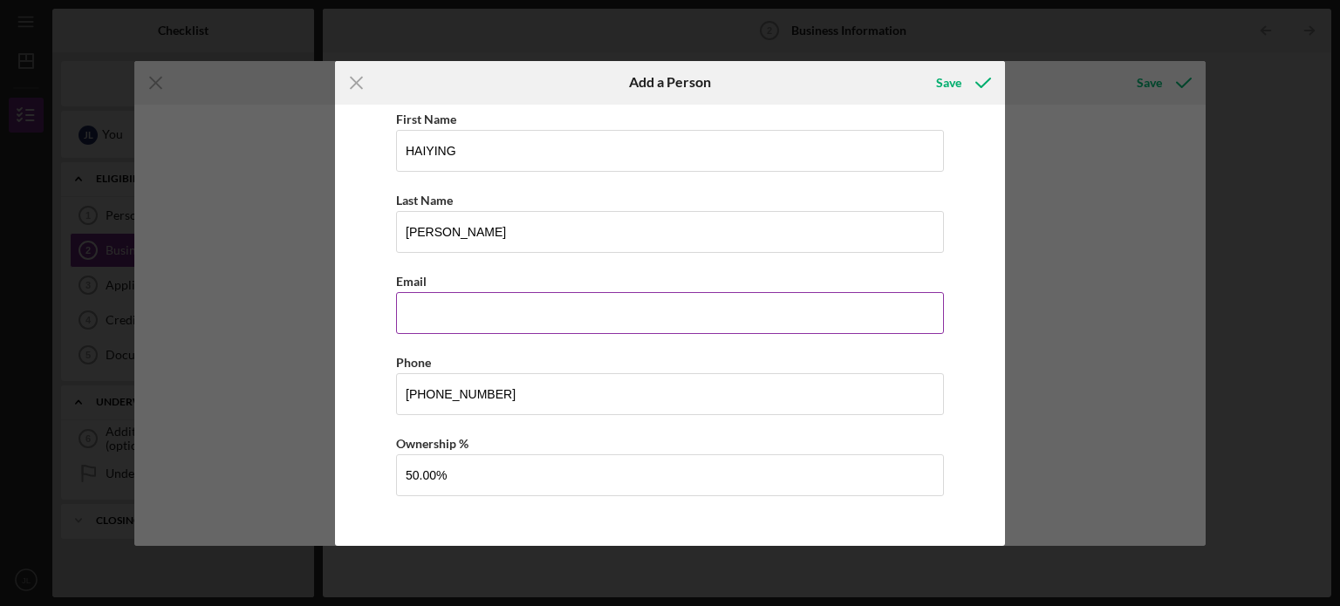
click at [485, 306] on input "Business Email" at bounding box center [670, 313] width 548 height 42
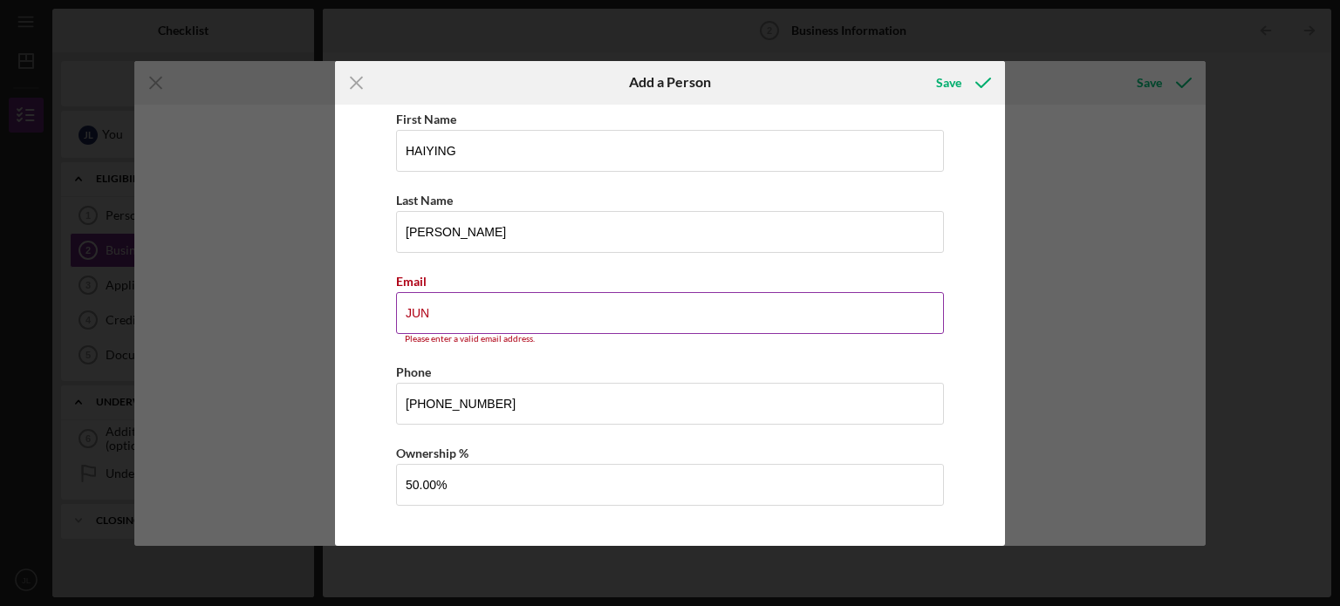
type input "[EMAIL_ADDRESS][DOMAIN_NAME]"
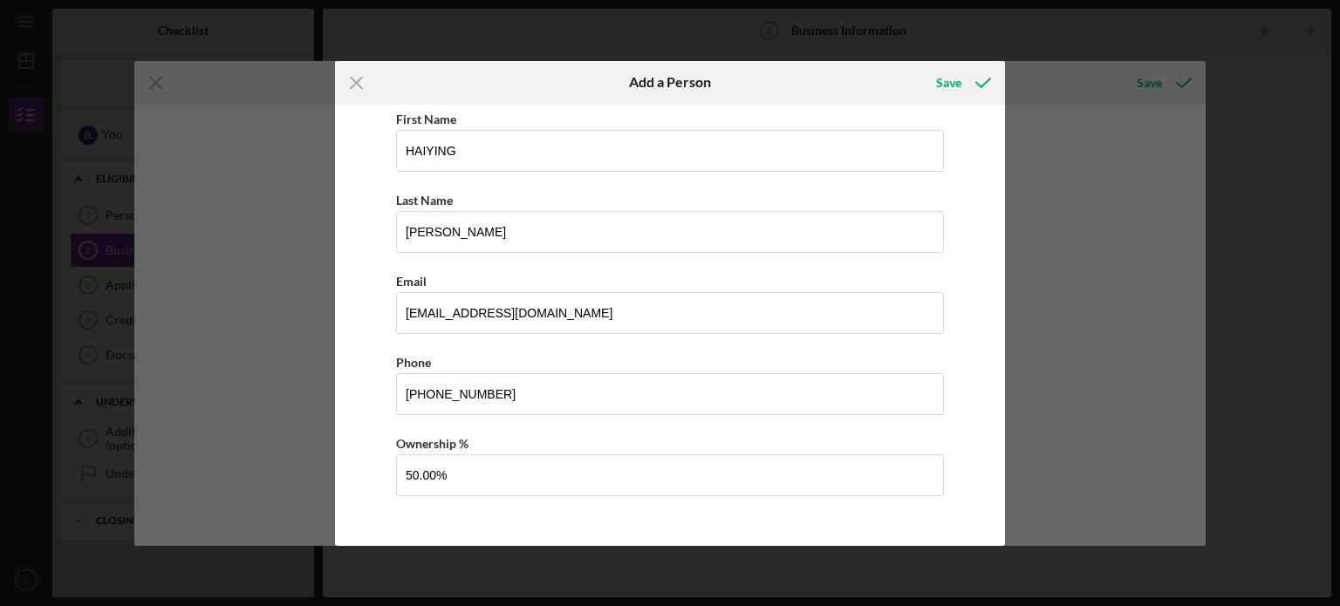
click at [994, 360] on div "First Name [PERSON_NAME] Last Name [PERSON_NAME] [PERSON_NAME][EMAIL_ADDRESS][D…" at bounding box center [670, 325] width 670 height 441
click at [952, 90] on div "Save" at bounding box center [948, 82] width 25 height 35
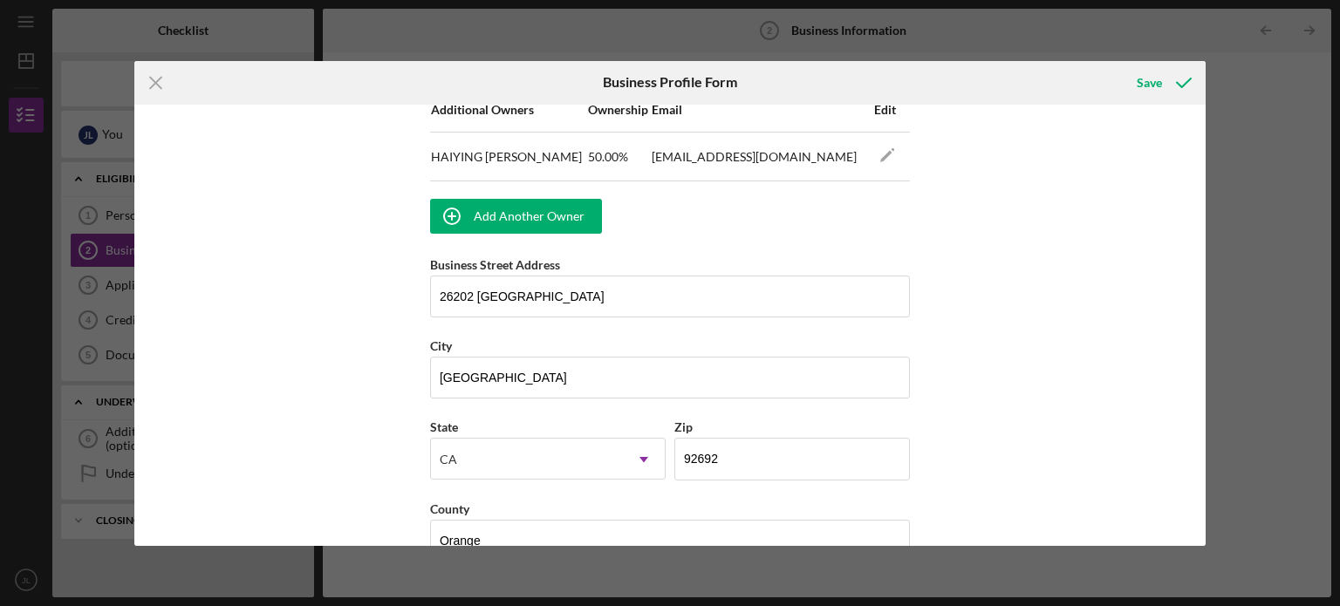
scroll to position [1090, 0]
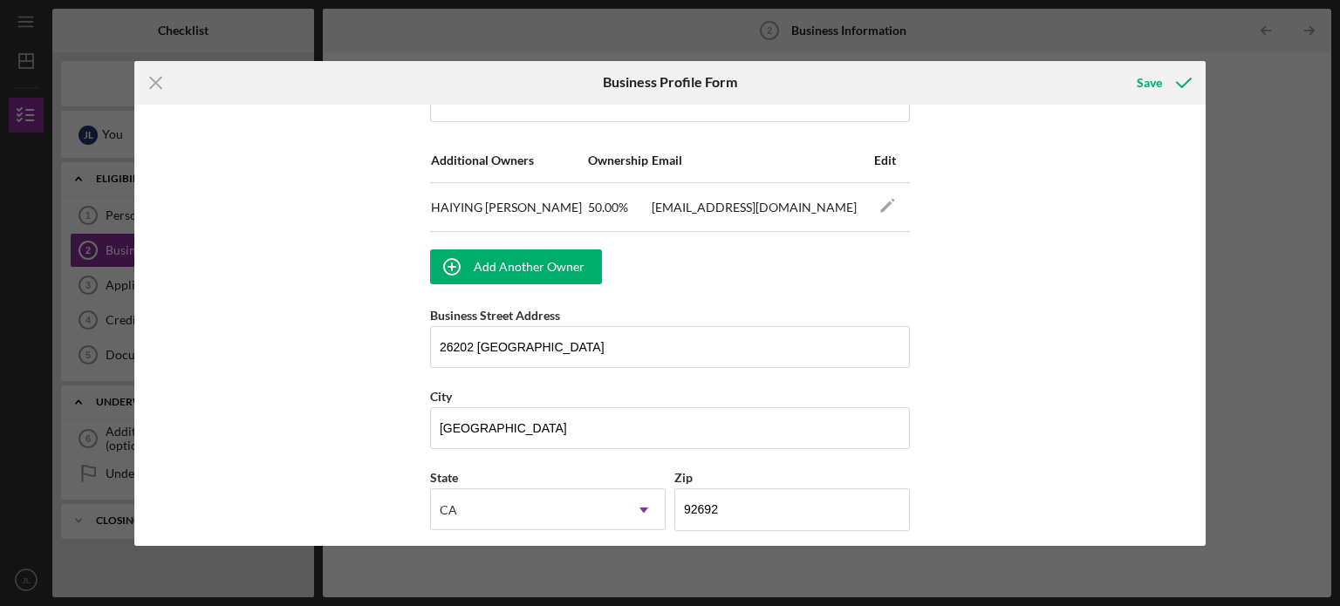
click at [378, 339] on div "Business Name KENNA TRADING CORPORATION DBA Business Start Date [DATE] Legal St…" at bounding box center [670, 325] width 1072 height 441
click at [1160, 358] on div "Business Name KENNA TRADING CORPORATION DBA Business Start Date [DATE] Legal St…" at bounding box center [670, 325] width 1072 height 441
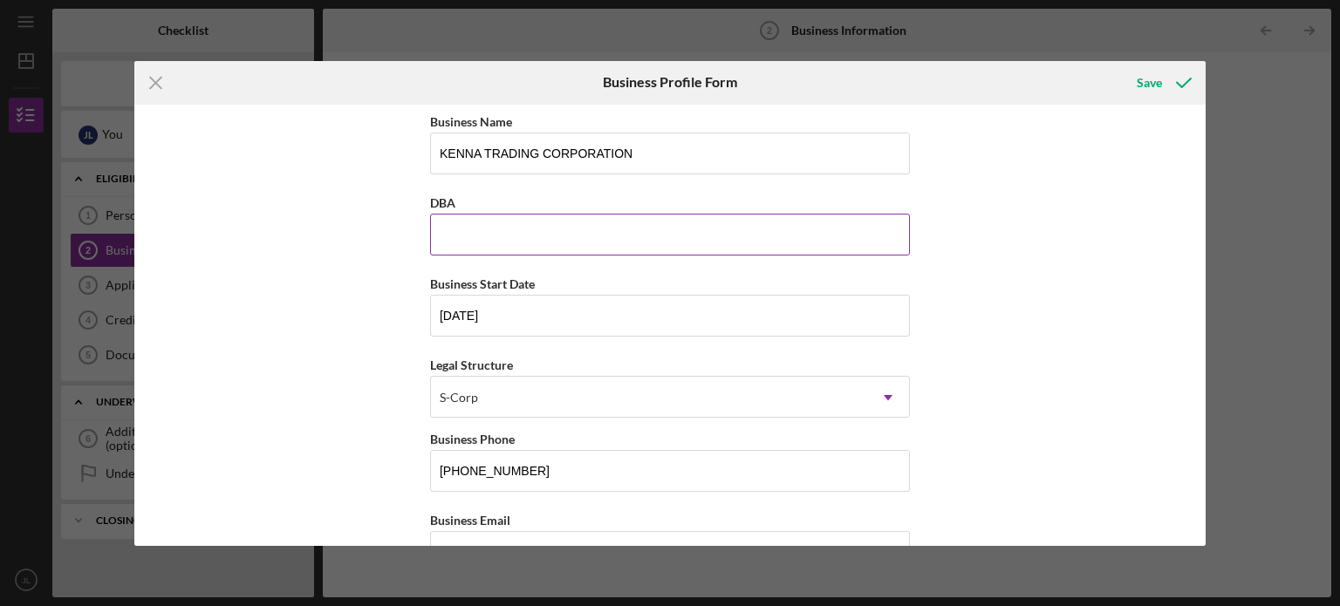
scroll to position [0, 0]
click at [1156, 72] on div "Save" at bounding box center [1148, 82] width 25 height 35
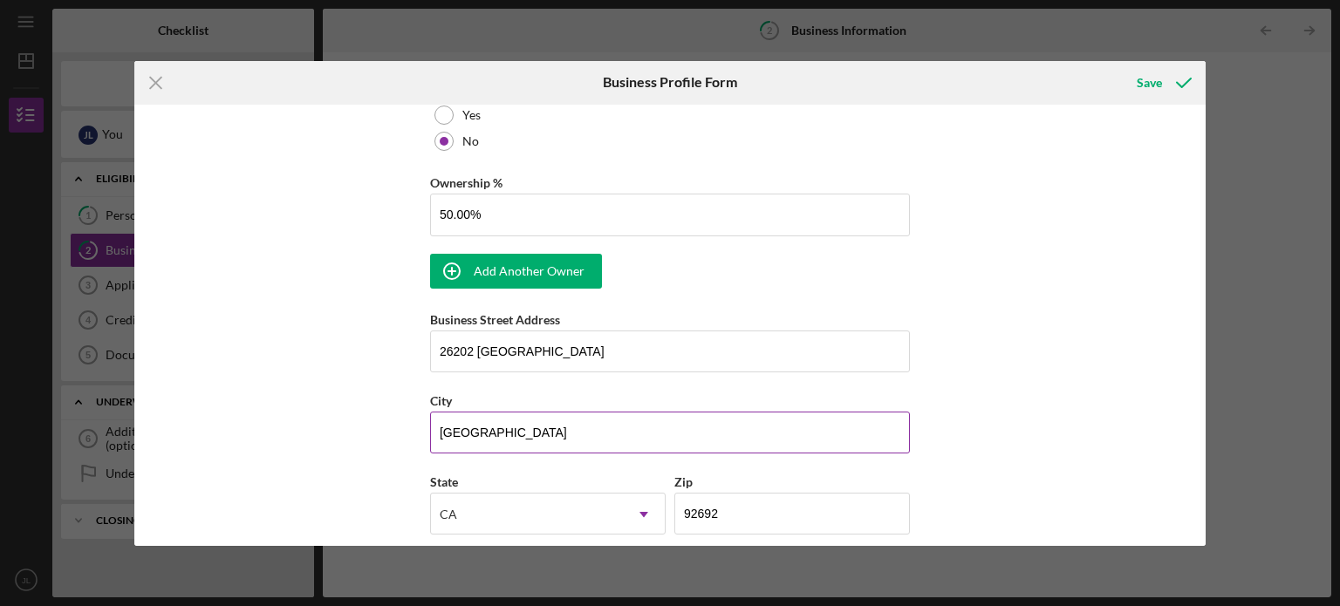
scroll to position [980, 0]
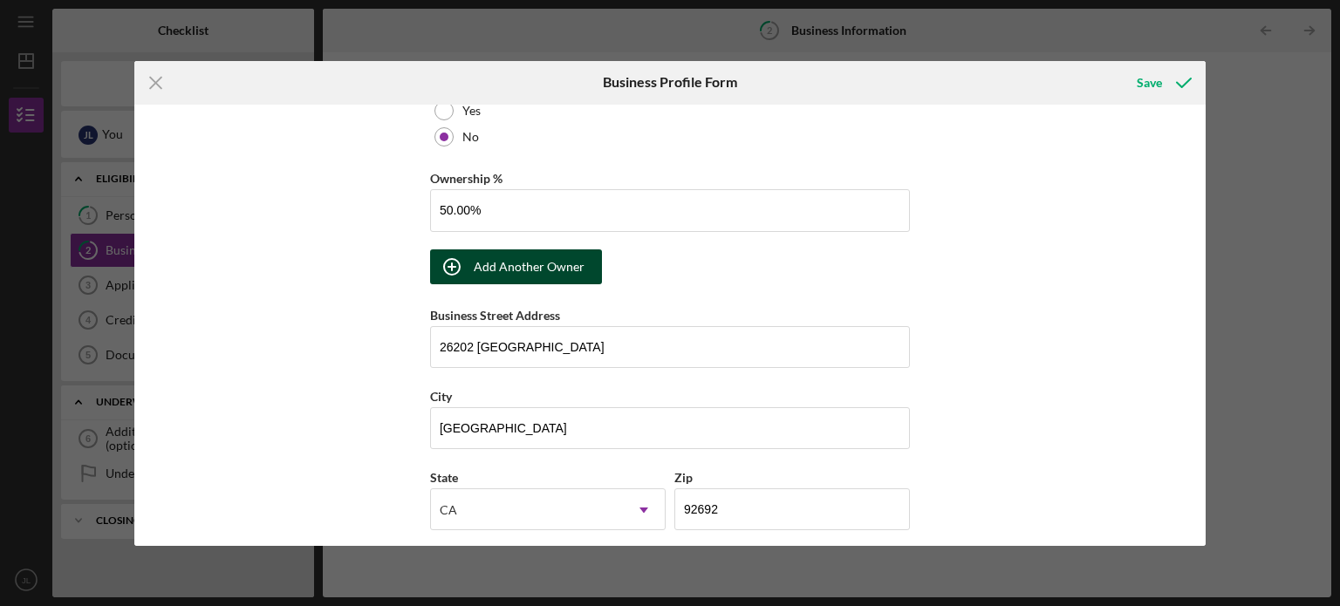
click at [549, 273] on div "Add Another Owner" at bounding box center [529, 266] width 111 height 35
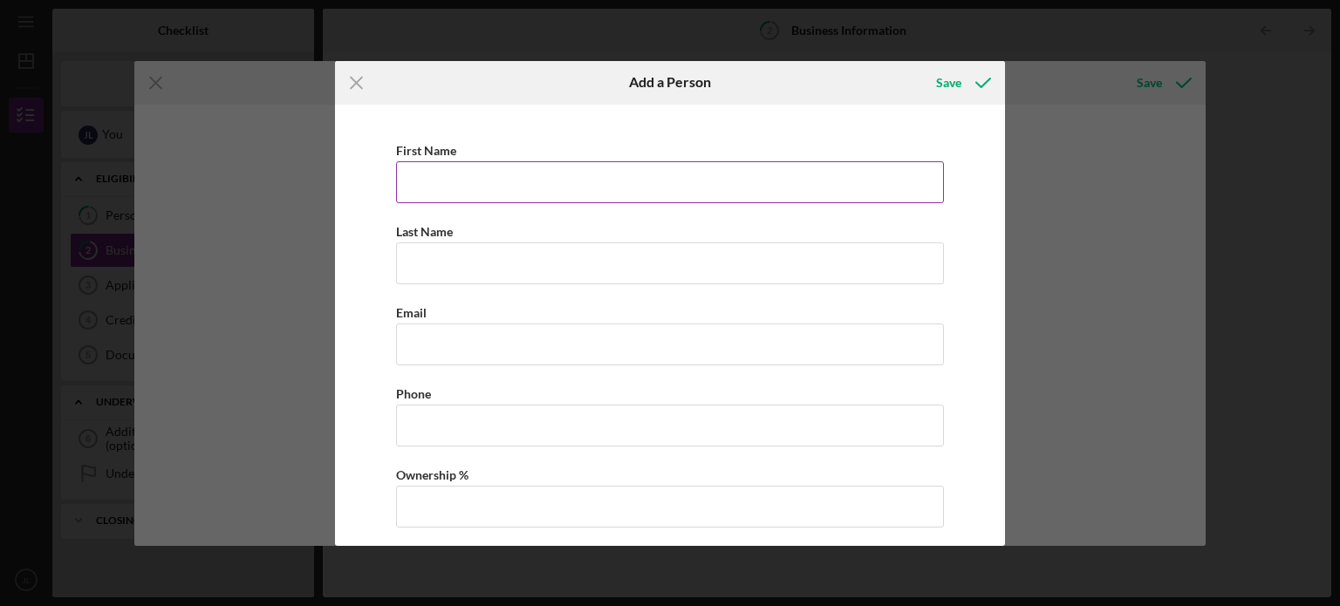
click at [516, 194] on input "First Name" at bounding box center [670, 182] width 548 height 42
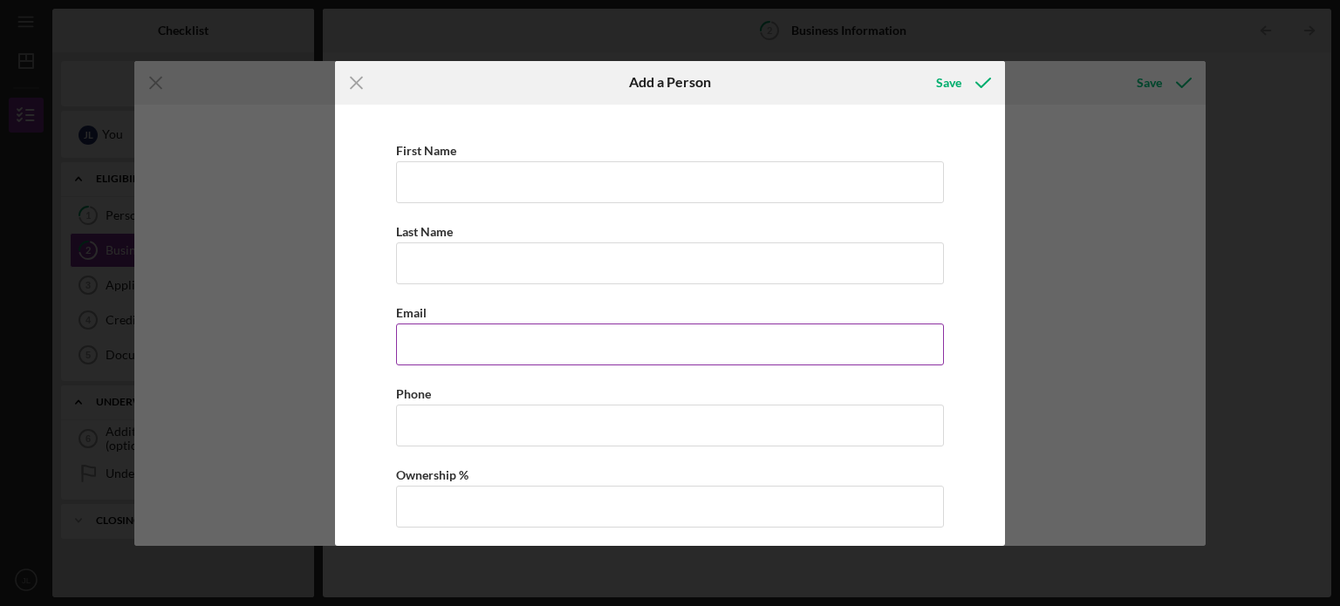
click at [457, 365] on div "First Name Last Name Email Phone Ownership %" at bounding box center [670, 342] width 652 height 458
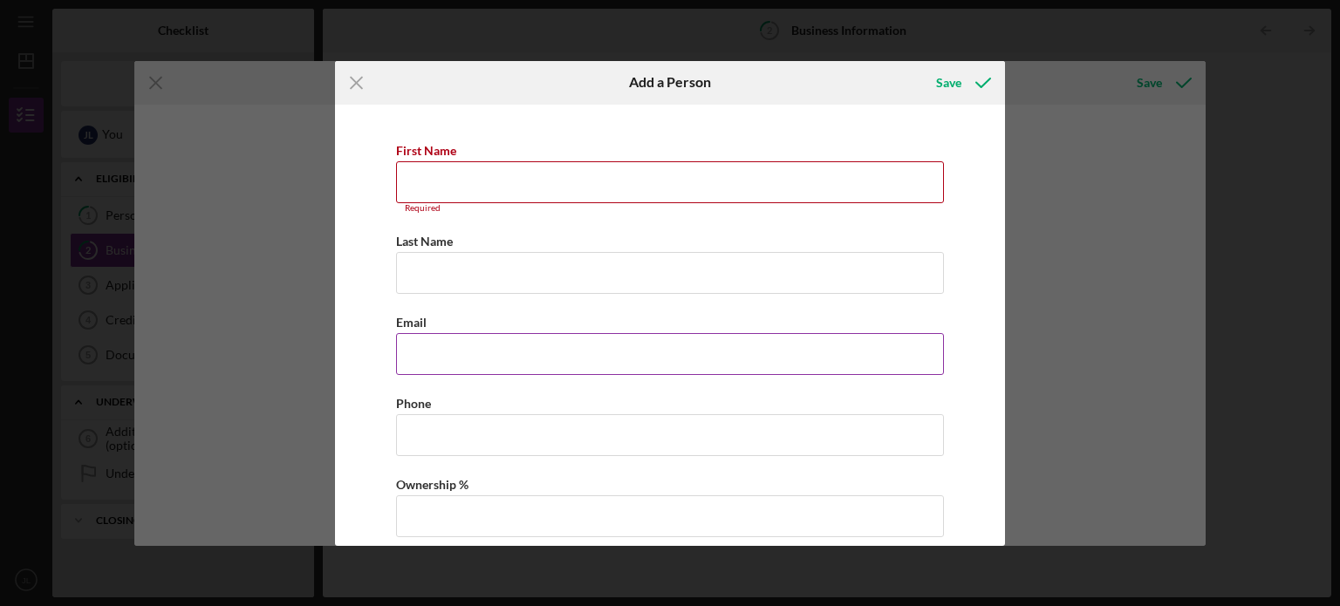
click at [457, 358] on input "Business Email" at bounding box center [670, 354] width 548 height 42
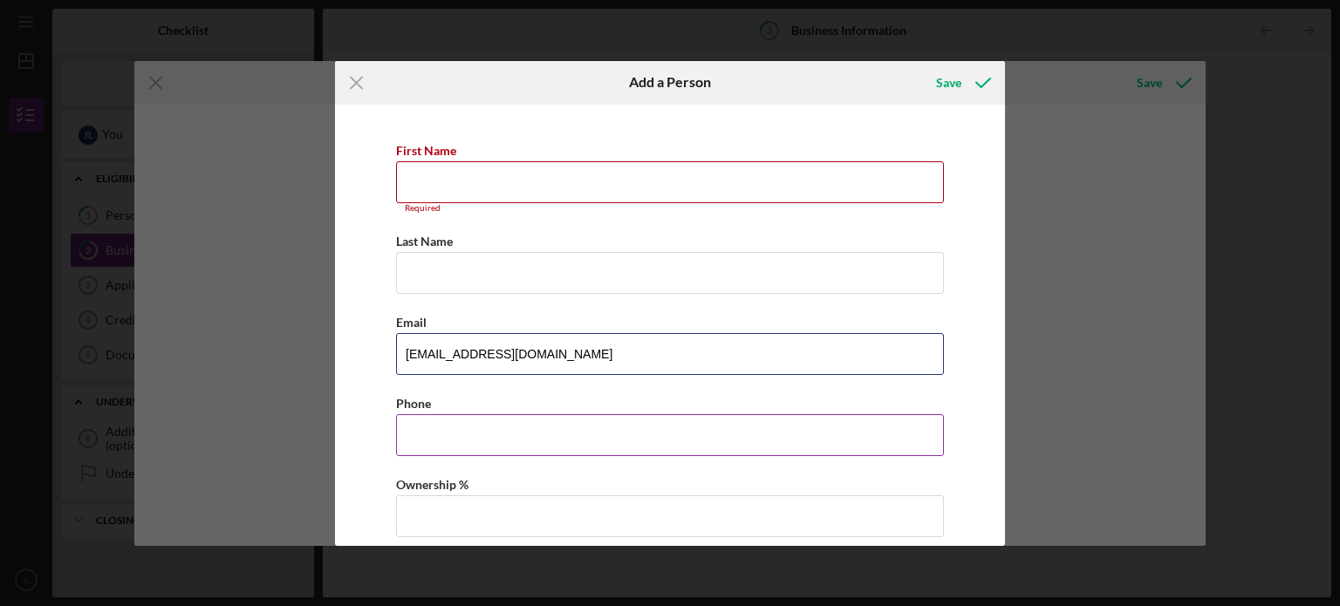
type input "[EMAIL_ADDRESS][DOMAIN_NAME]"
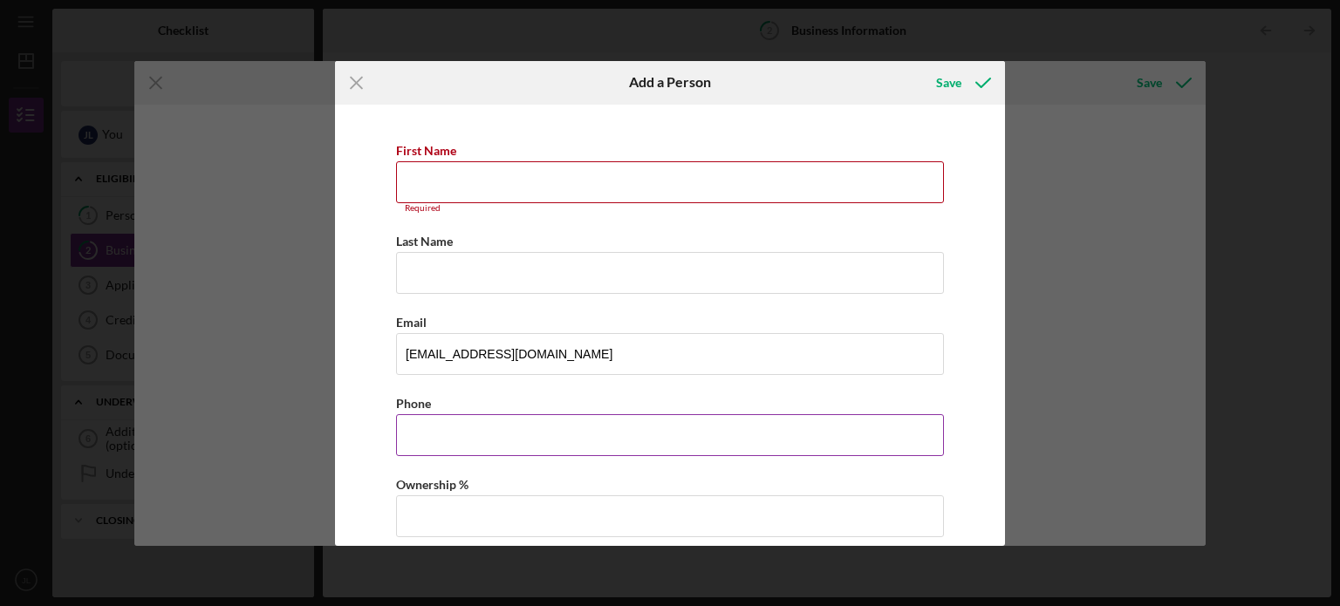
click at [624, 435] on input "Business Phone" at bounding box center [670, 435] width 548 height 42
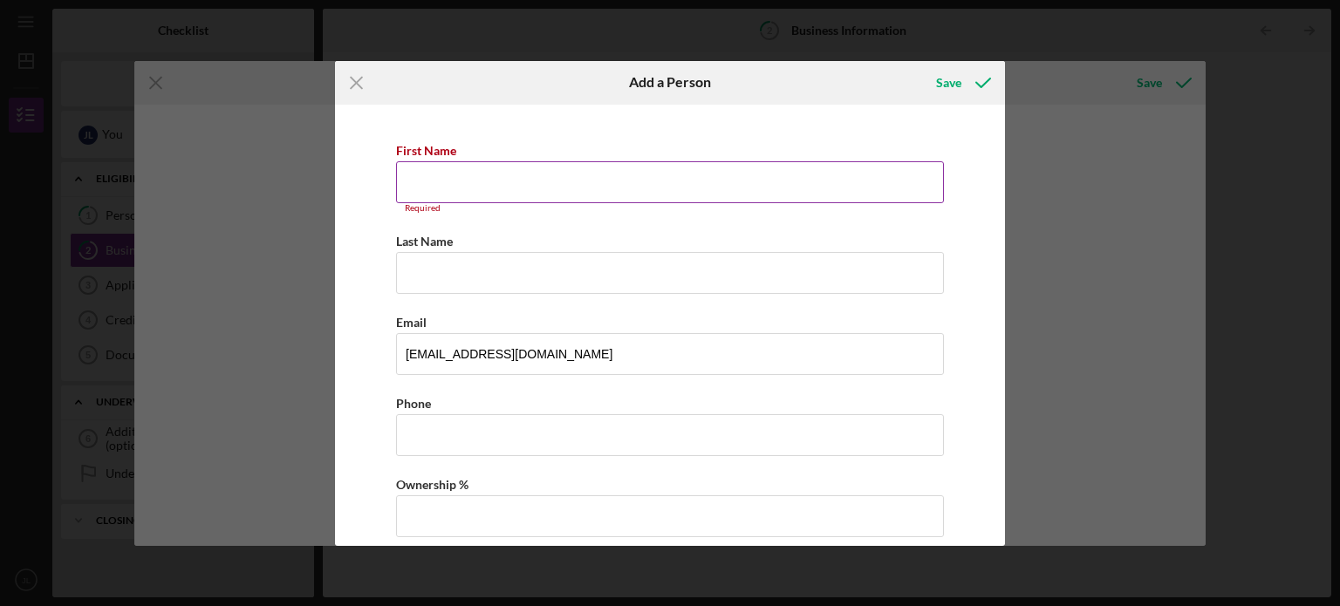
click at [440, 193] on input "First Name" at bounding box center [670, 182] width 548 height 42
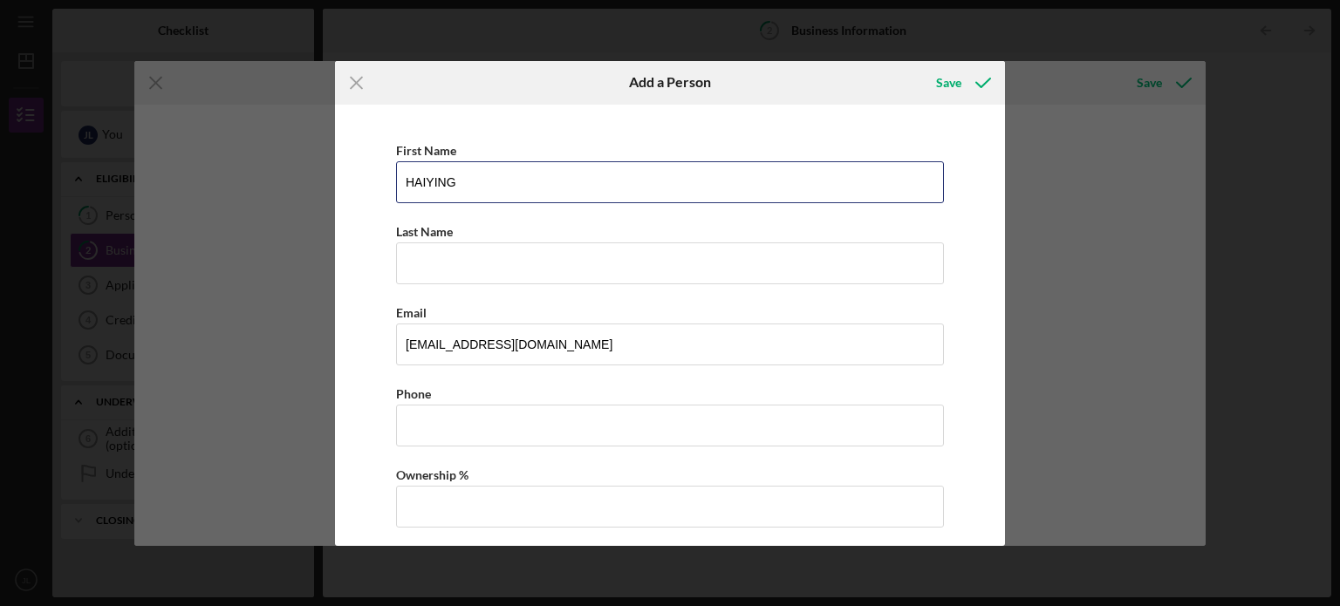
type input "HAIYING"
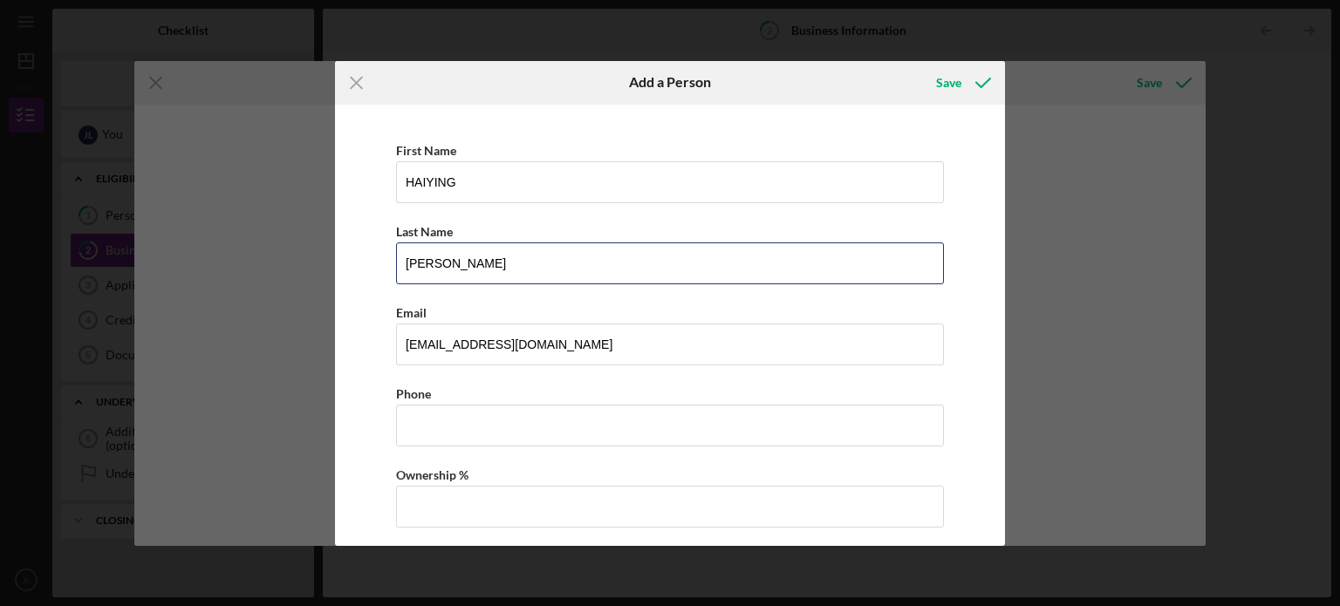
type input "[PERSON_NAME]"
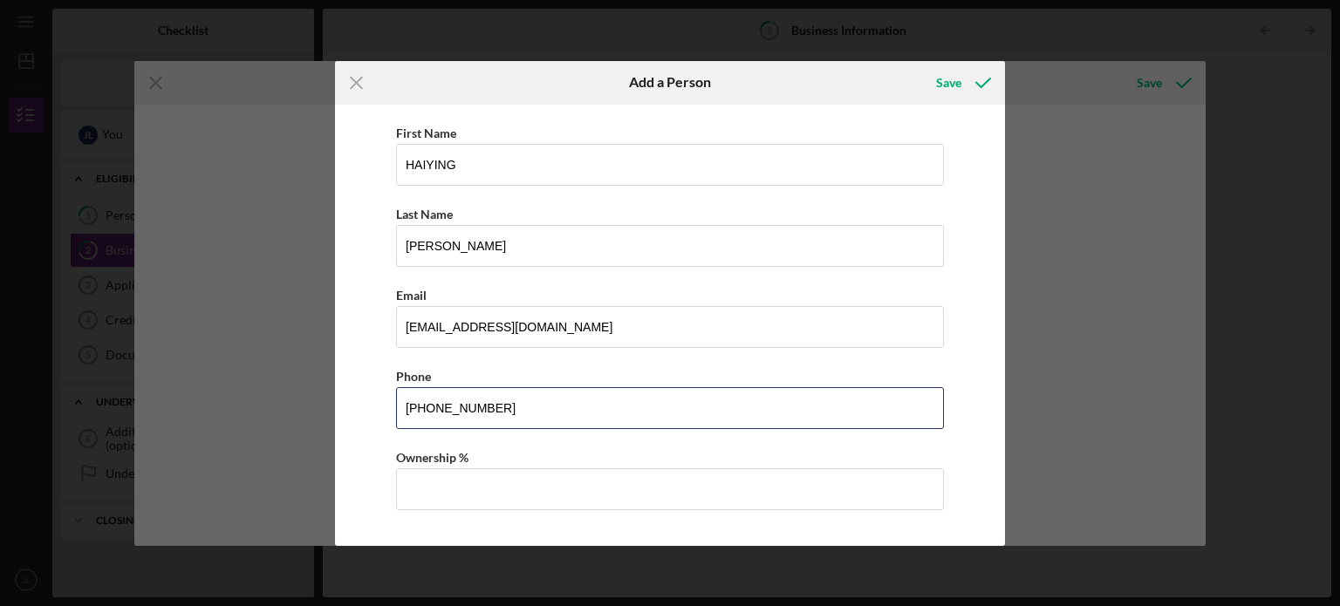
scroll to position [31, 0]
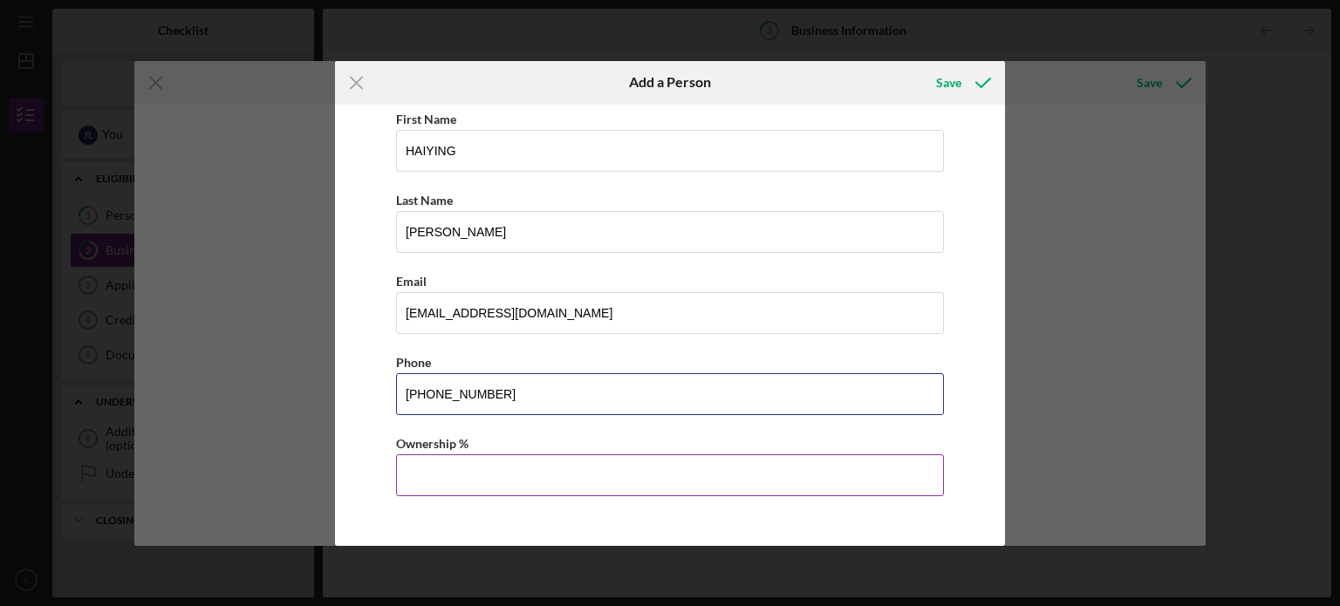
type input "[PHONE_NUMBER]"
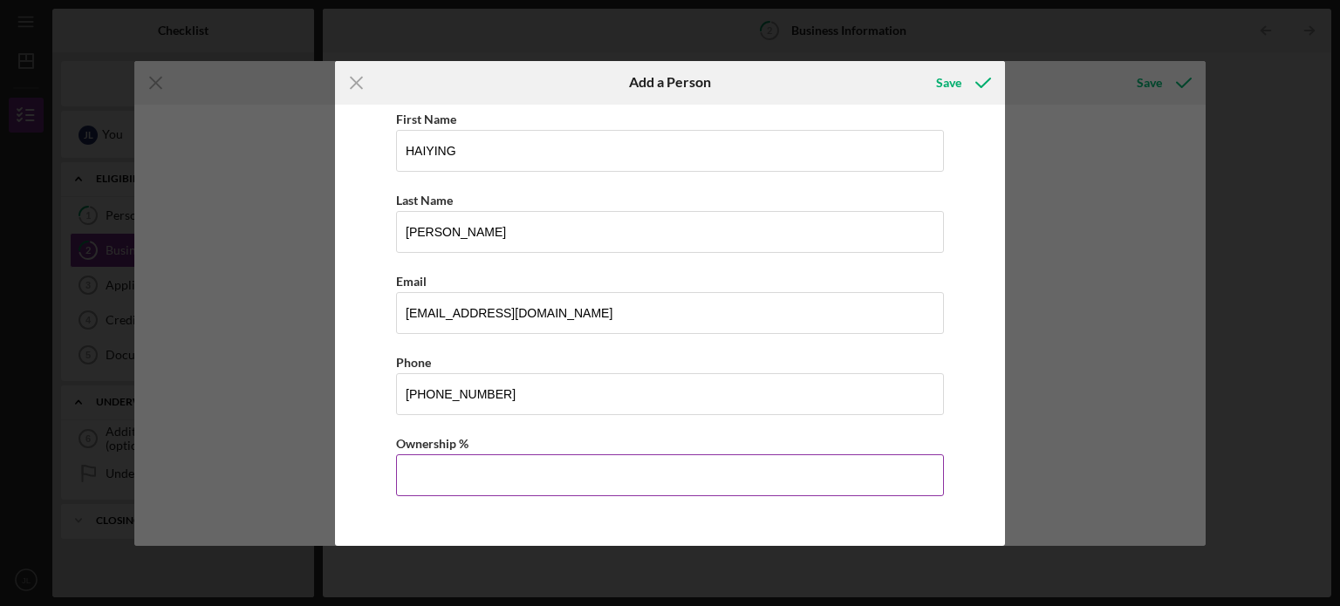
click at [457, 486] on input "Ownership %" at bounding box center [670, 475] width 548 height 42
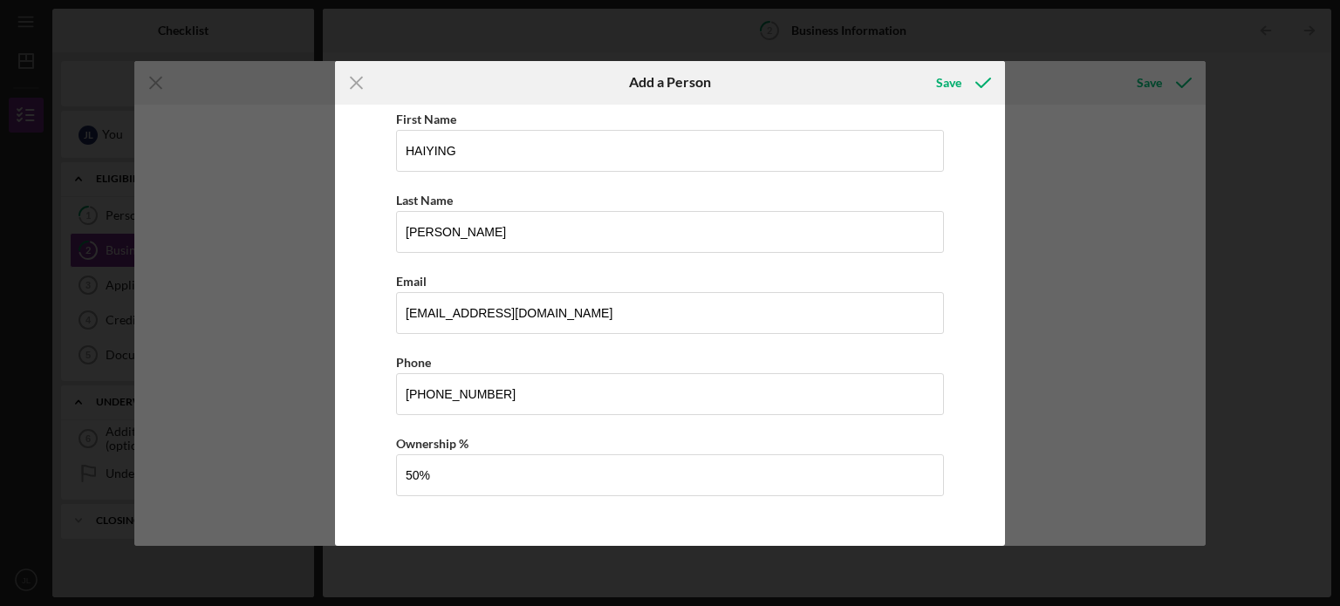
type input "50.00%"
click at [963, 84] on icon "button" at bounding box center [983, 83] width 44 height 44
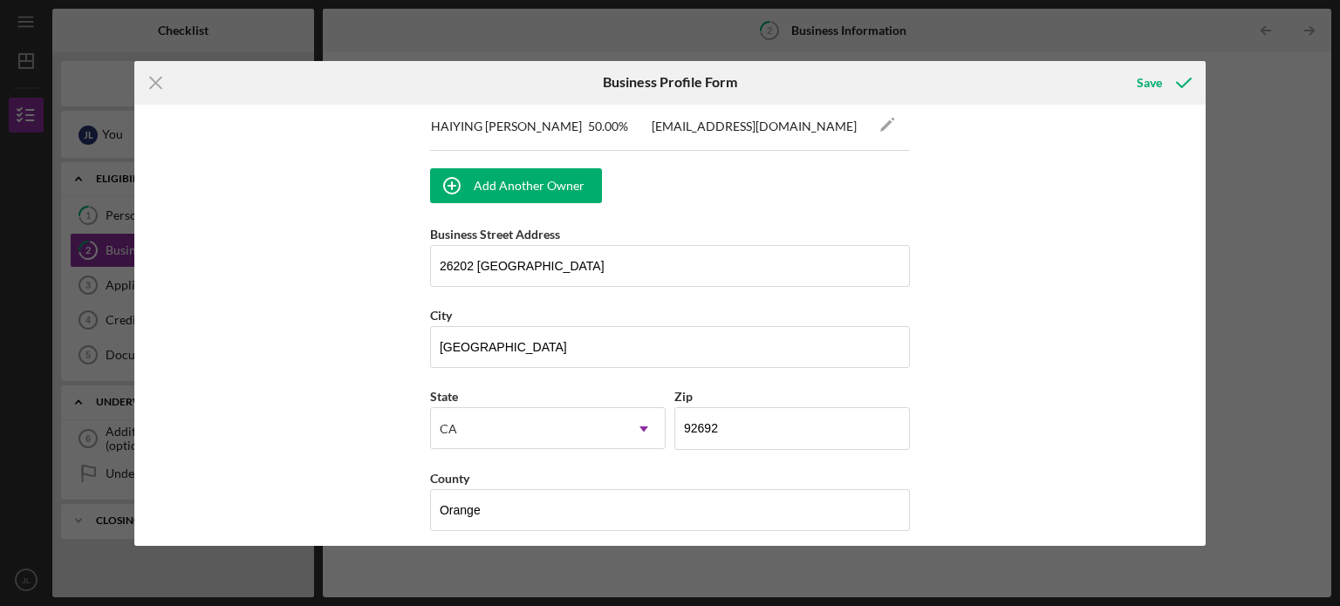
scroll to position [1582, 0]
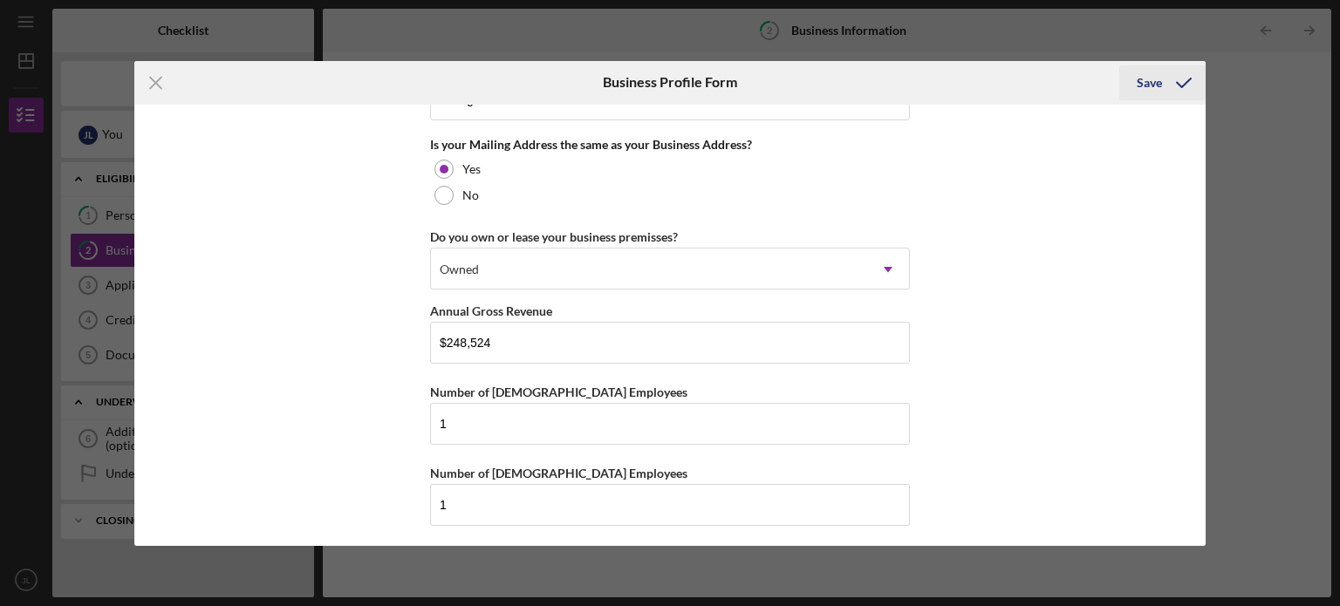
click at [1149, 94] on div "Save" at bounding box center [1148, 82] width 25 height 35
click at [1149, 86] on div "Save" at bounding box center [1148, 82] width 25 height 35
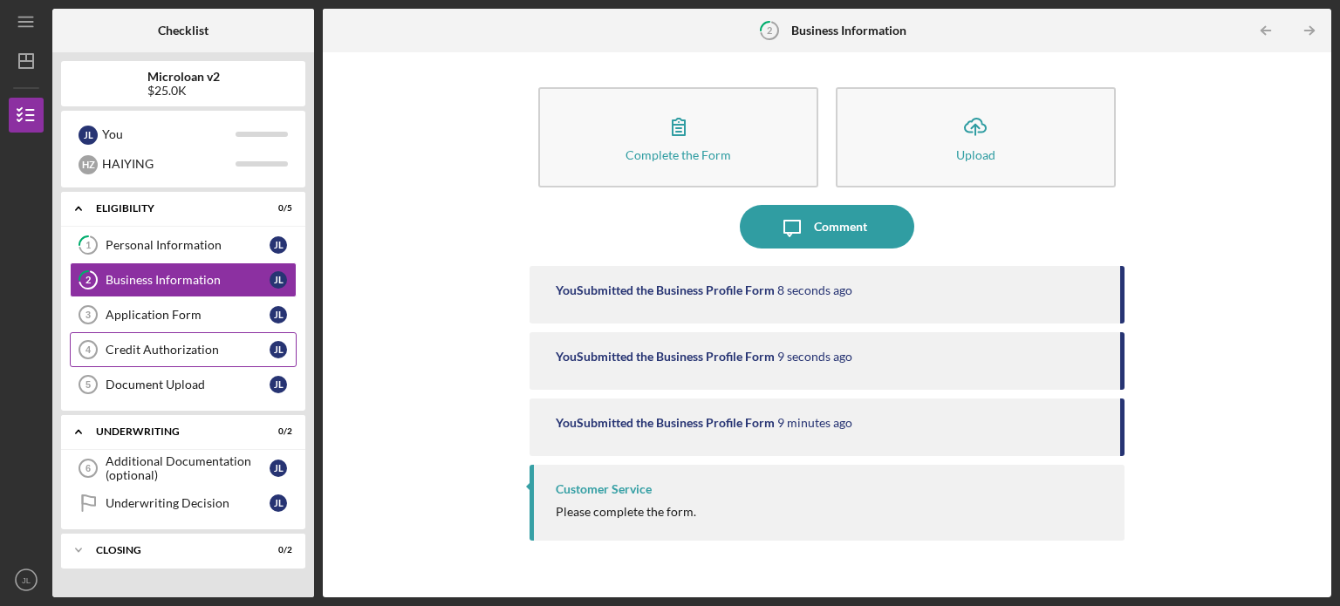
click at [261, 354] on div "Credit Authorization" at bounding box center [188, 350] width 164 height 14
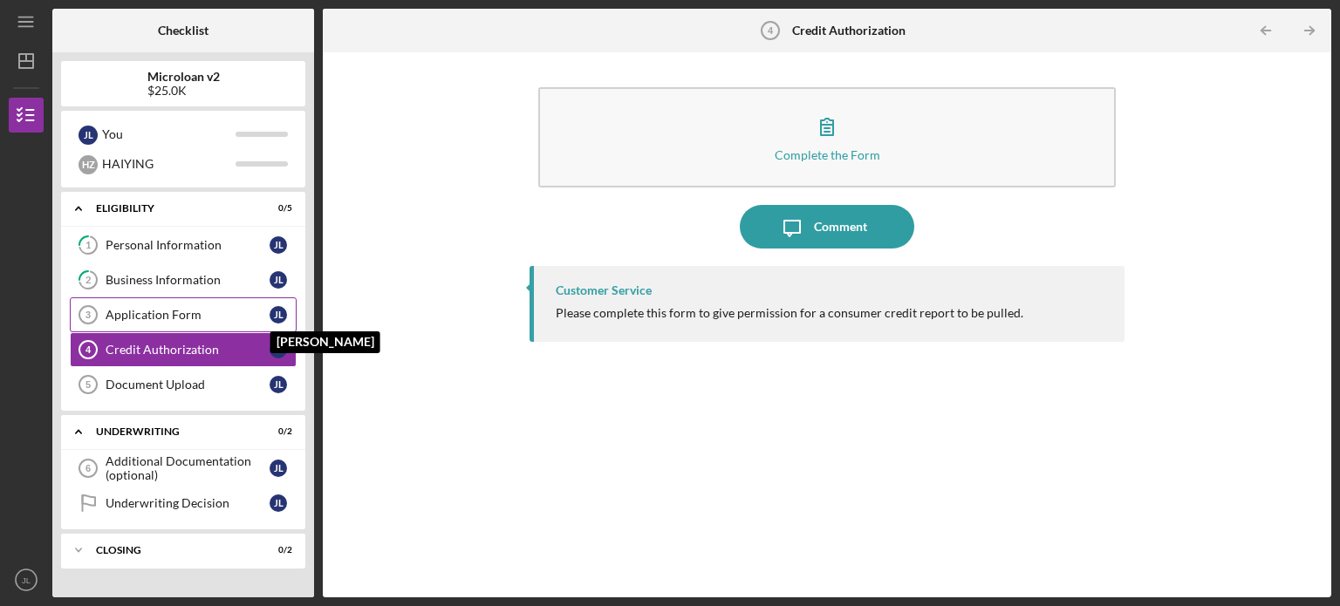
click at [267, 319] on div "Application Form" at bounding box center [188, 315] width 164 height 14
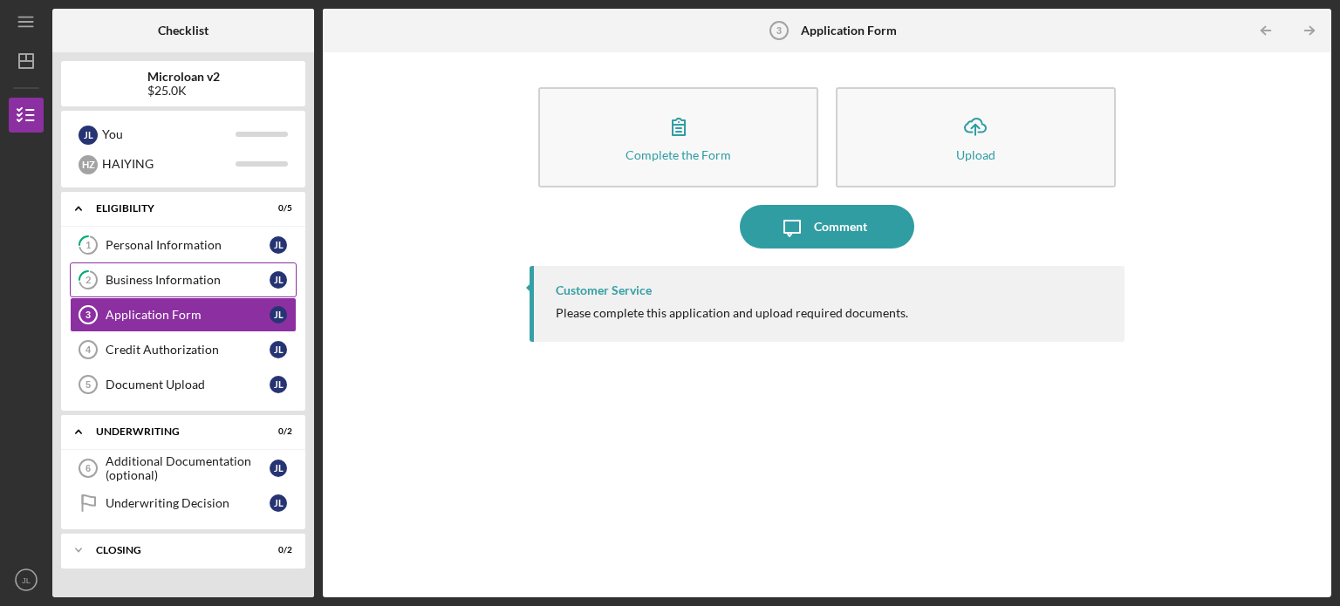
click at [286, 266] on link "2 Business Information [PERSON_NAME]" at bounding box center [183, 279] width 227 height 35
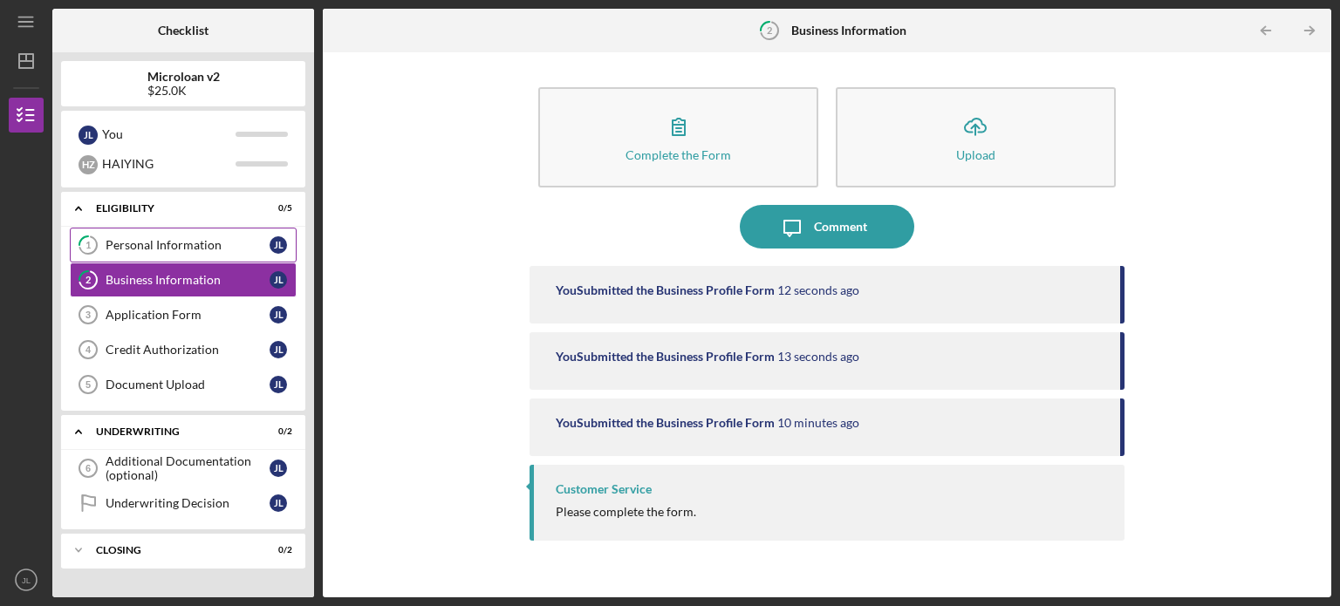
click at [253, 238] on div "Personal Information" at bounding box center [188, 245] width 164 height 14
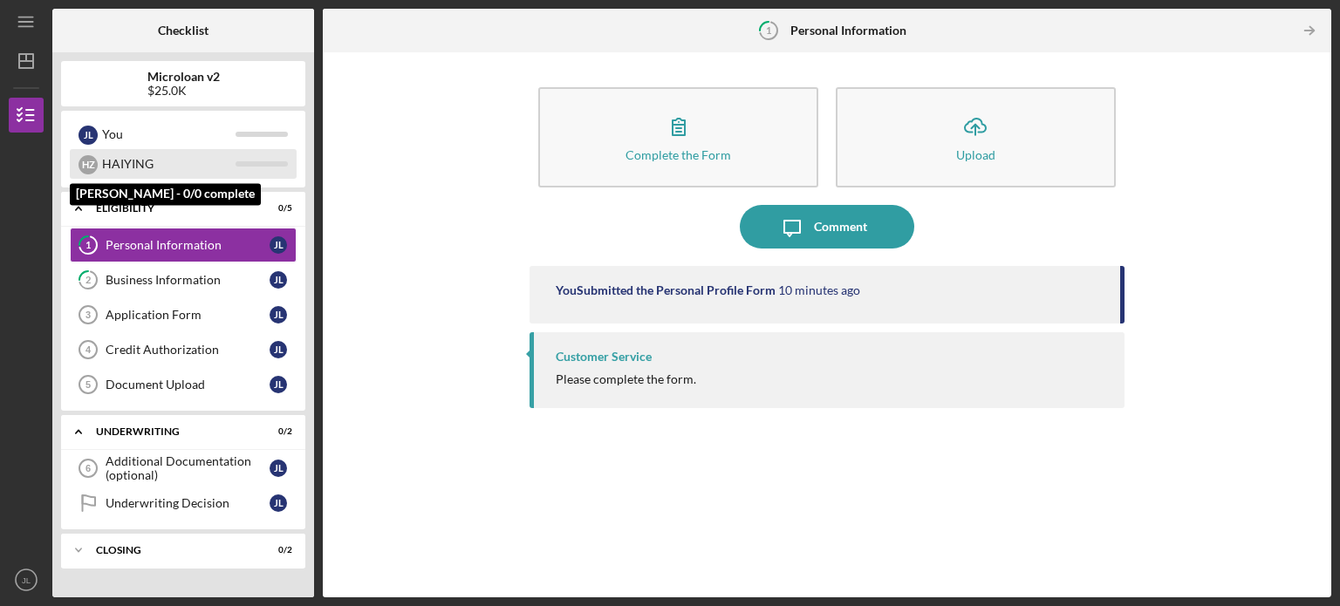
click at [119, 153] on div "HAIYING" at bounding box center [168, 164] width 133 height 30
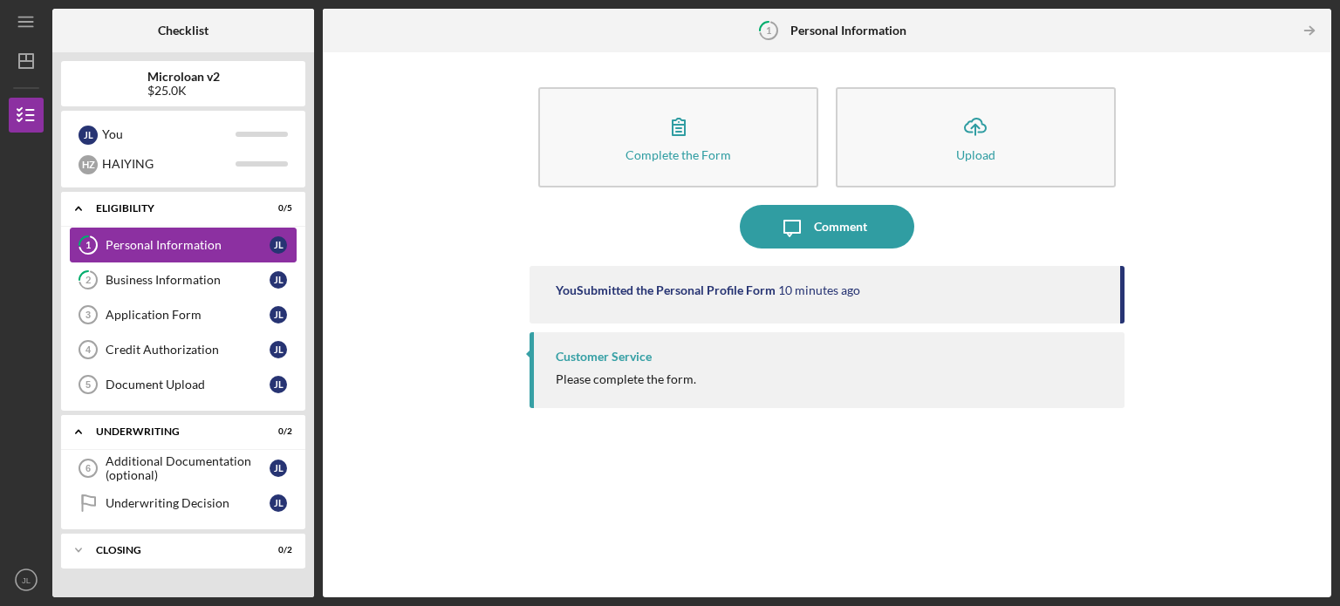
click at [167, 249] on div "Personal Information" at bounding box center [188, 245] width 164 height 14
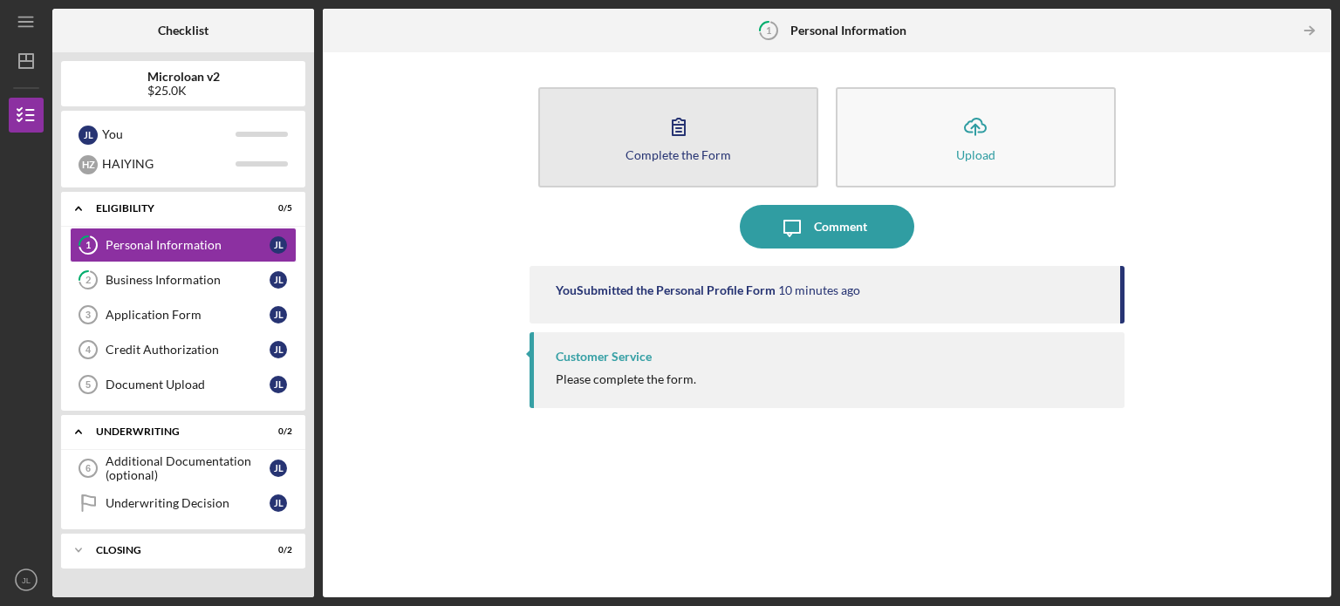
click at [651, 139] on button "Complete the Form Form" at bounding box center [678, 137] width 280 height 100
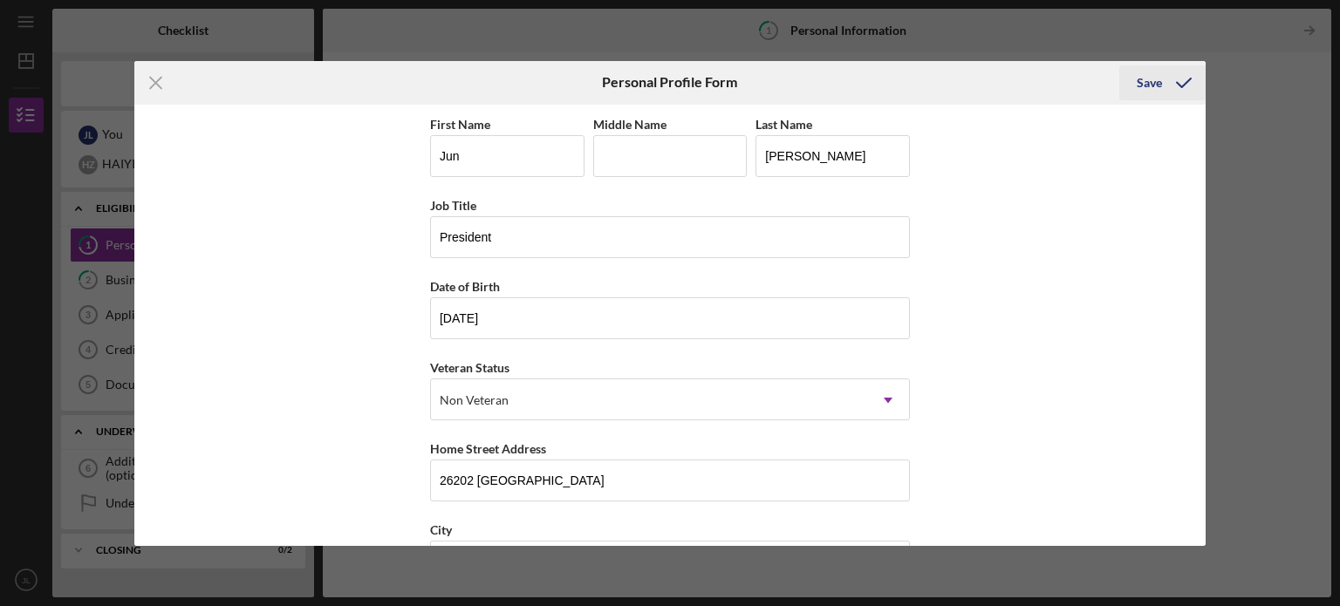
click at [1162, 85] on icon "submit" at bounding box center [1184, 83] width 44 height 44
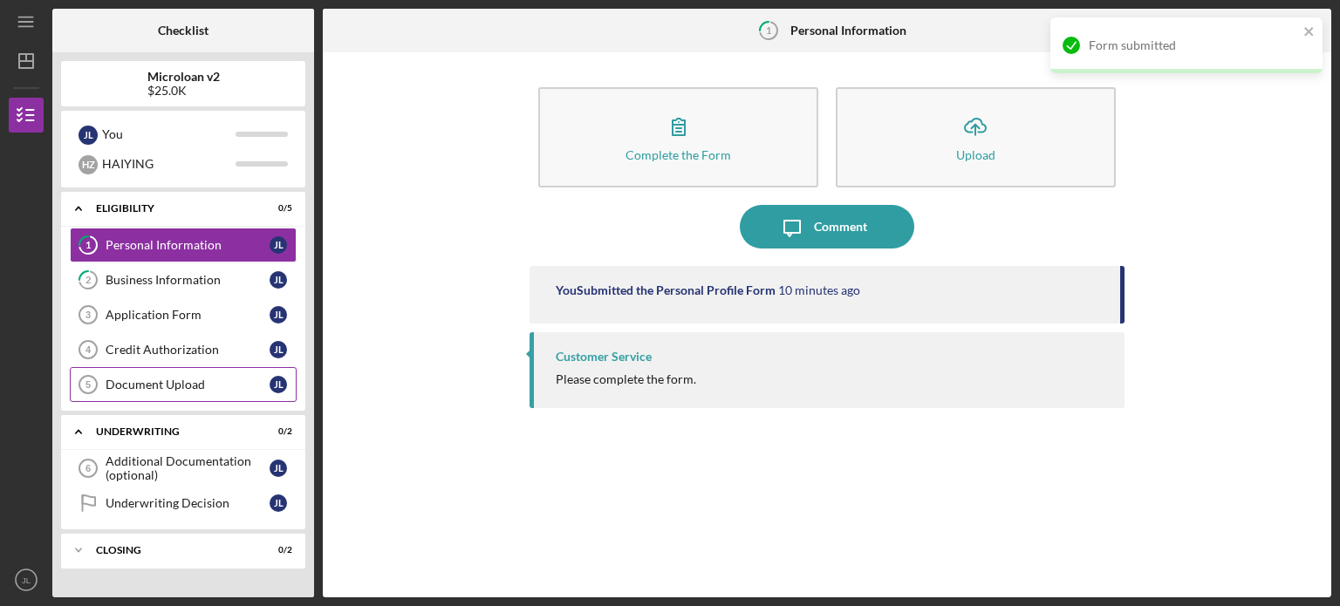
click at [244, 378] on div "Document Upload" at bounding box center [188, 385] width 164 height 14
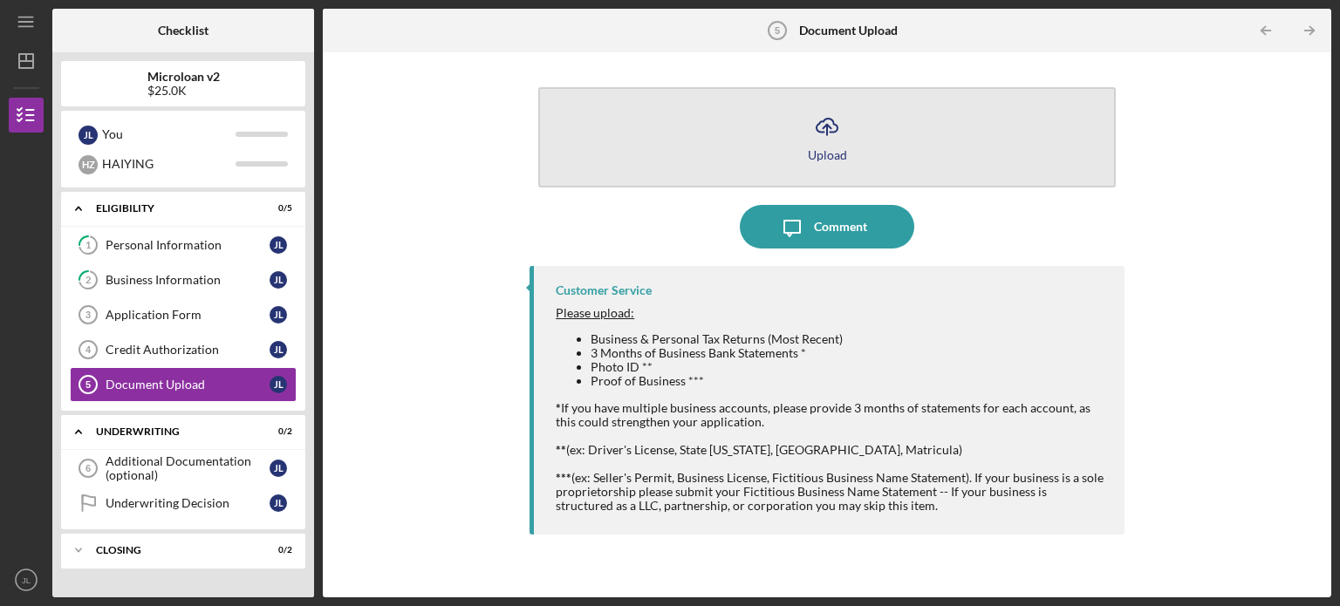
click at [845, 135] on icon "Icon/Upload" at bounding box center [827, 127] width 44 height 44
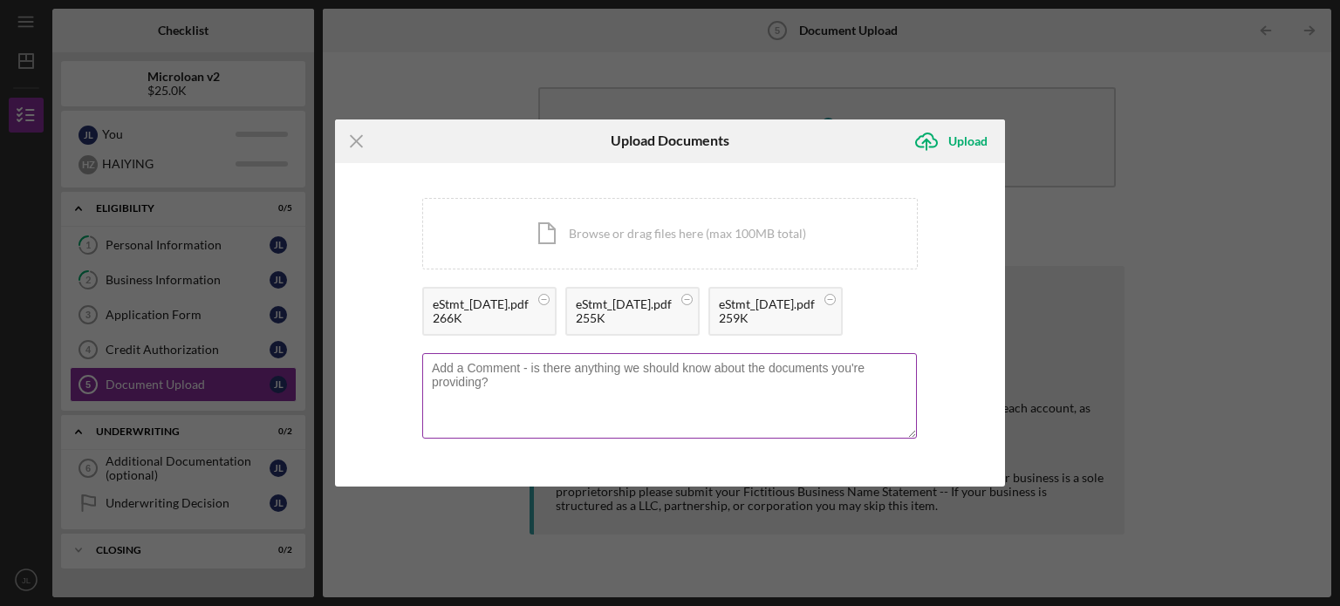
click at [630, 409] on textarea at bounding box center [669, 395] width 494 height 85
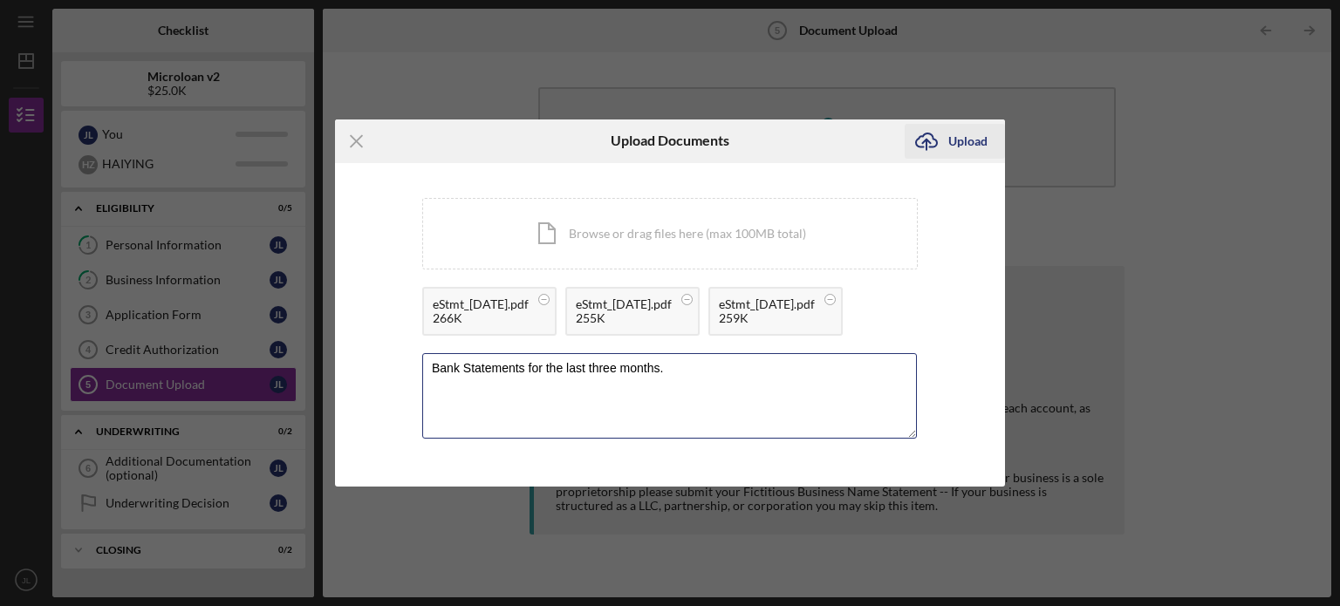
type textarea "Bank Statements for the last three months."
click at [960, 124] on div "Upload" at bounding box center [967, 141] width 39 height 35
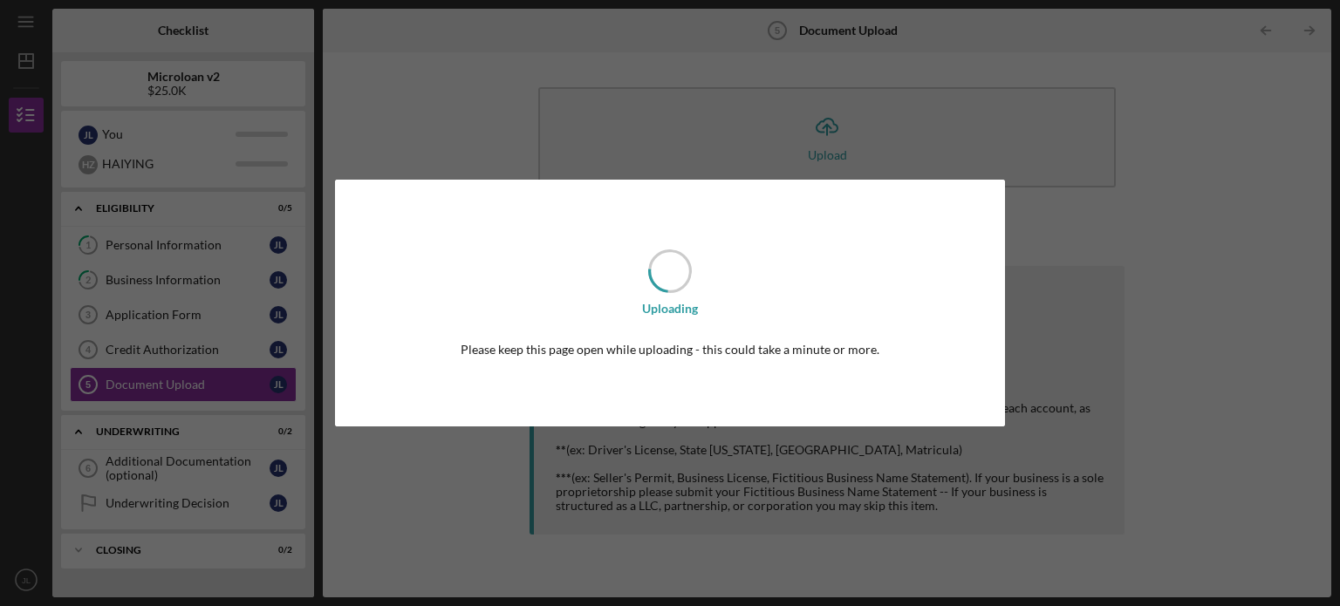
click at [1222, 286] on div "Uploading Please keep this page open while uploading - this could take a minute…" at bounding box center [670, 303] width 1340 height 606
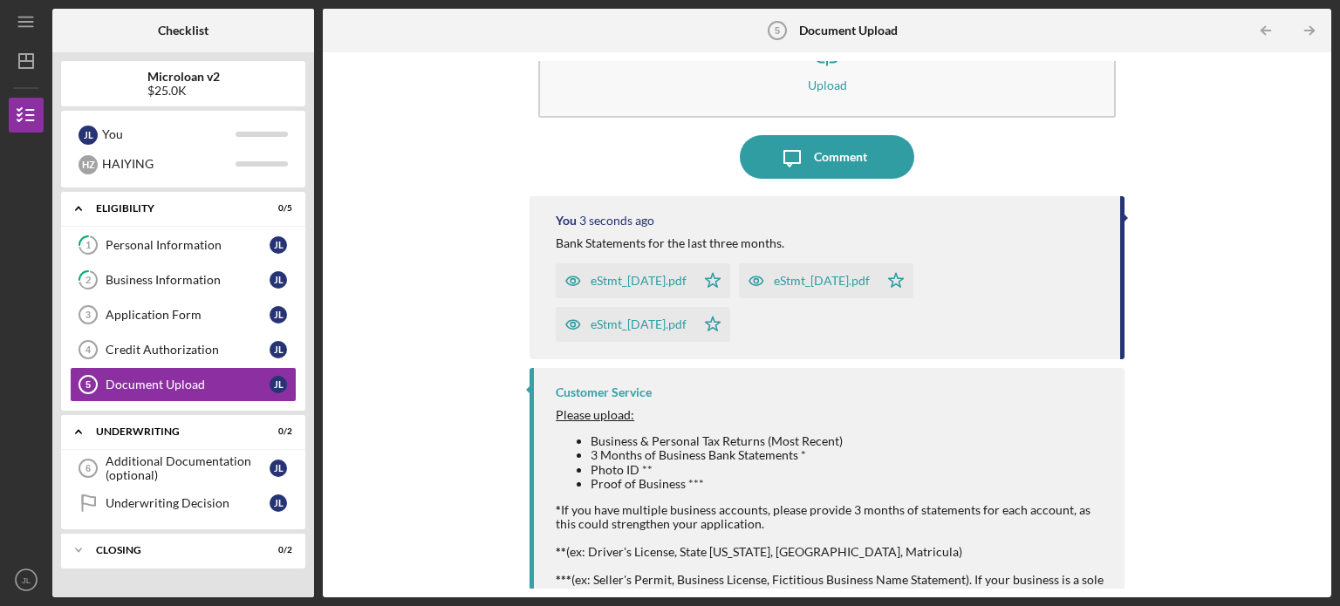
scroll to position [52, 0]
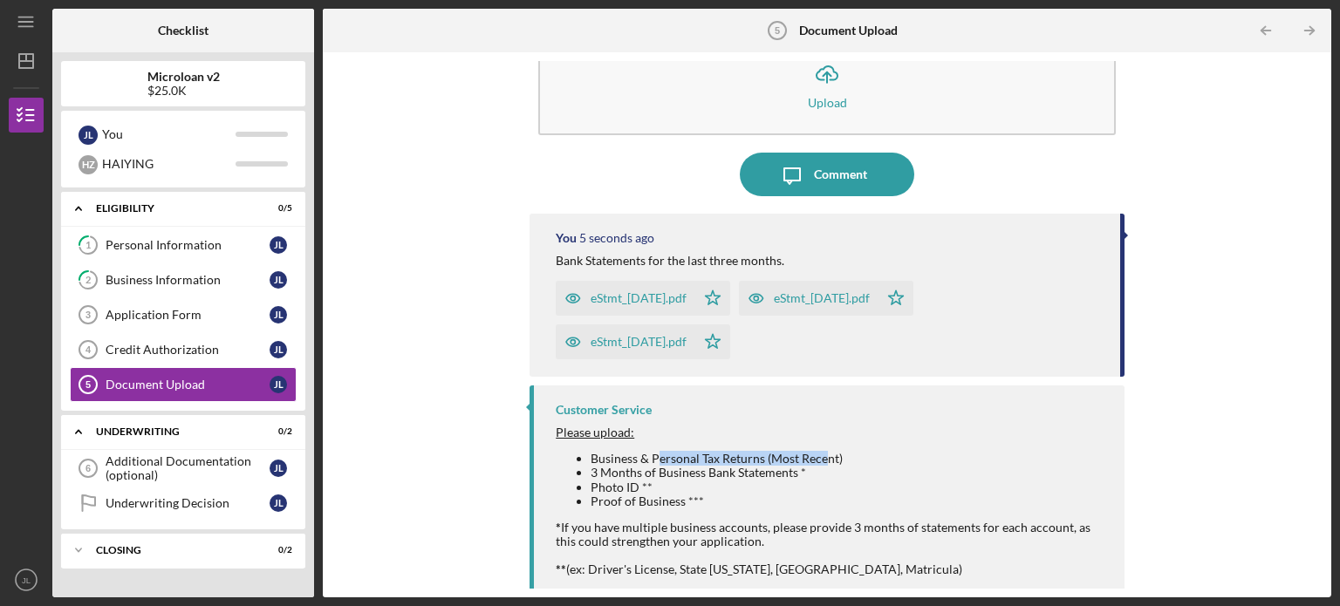
drag, startPoint x: 655, startPoint y: 447, endPoint x: 848, endPoint y: 458, distance: 193.0
click at [842, 456] on div "Please upload: Business & Personal Tax Returns (Most Recent) 3 Months of Busine…" at bounding box center [831, 529] width 551 height 207
click at [849, 459] on li "Business & Personal Tax Returns (Most Recent)" at bounding box center [848, 459] width 516 height 14
drag, startPoint x: 851, startPoint y: 460, endPoint x: 579, endPoint y: 452, distance: 272.2
click at [590, 452] on li "Business & Personal Tax Returns (Most Recent)" at bounding box center [848, 459] width 516 height 14
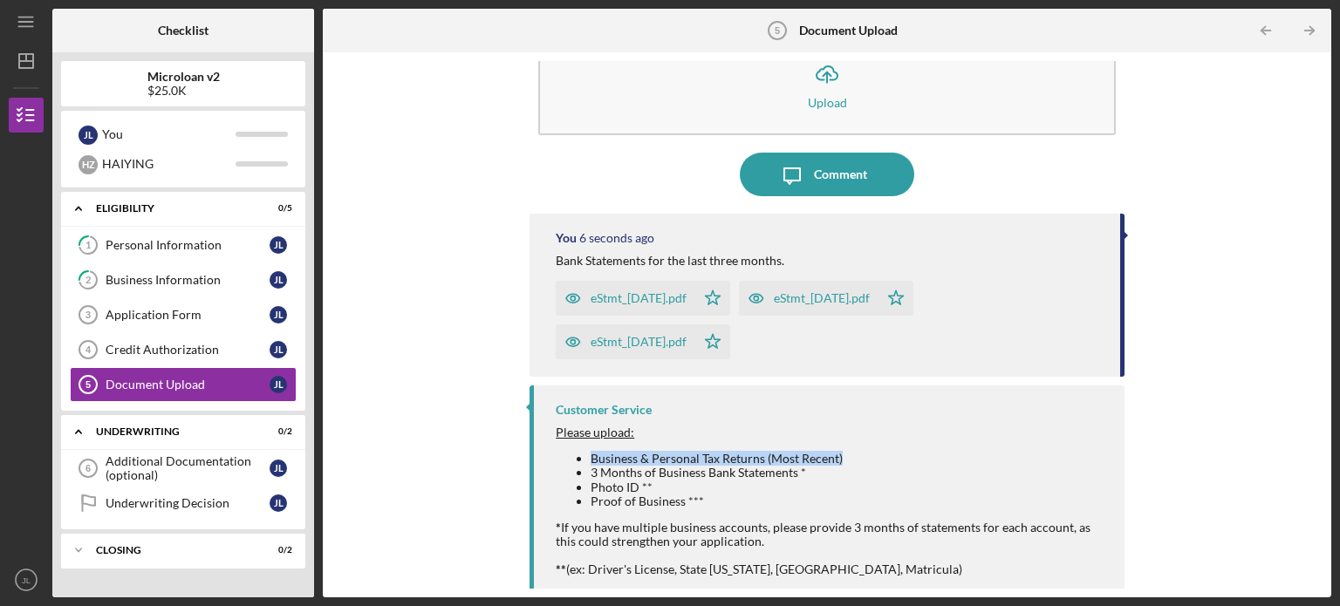
click at [846, 451] on div "Please upload: Business & Personal Tax Returns (Most Recent) 3 Months of Busine…" at bounding box center [831, 529] width 551 height 207
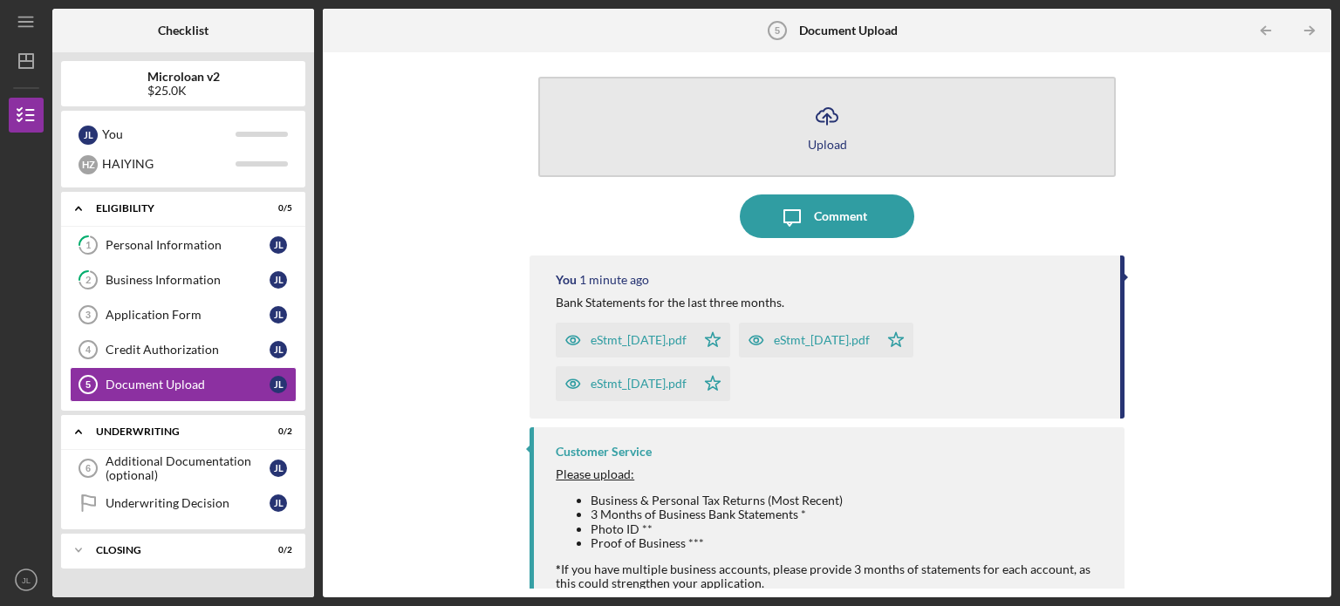
scroll to position [21, 0]
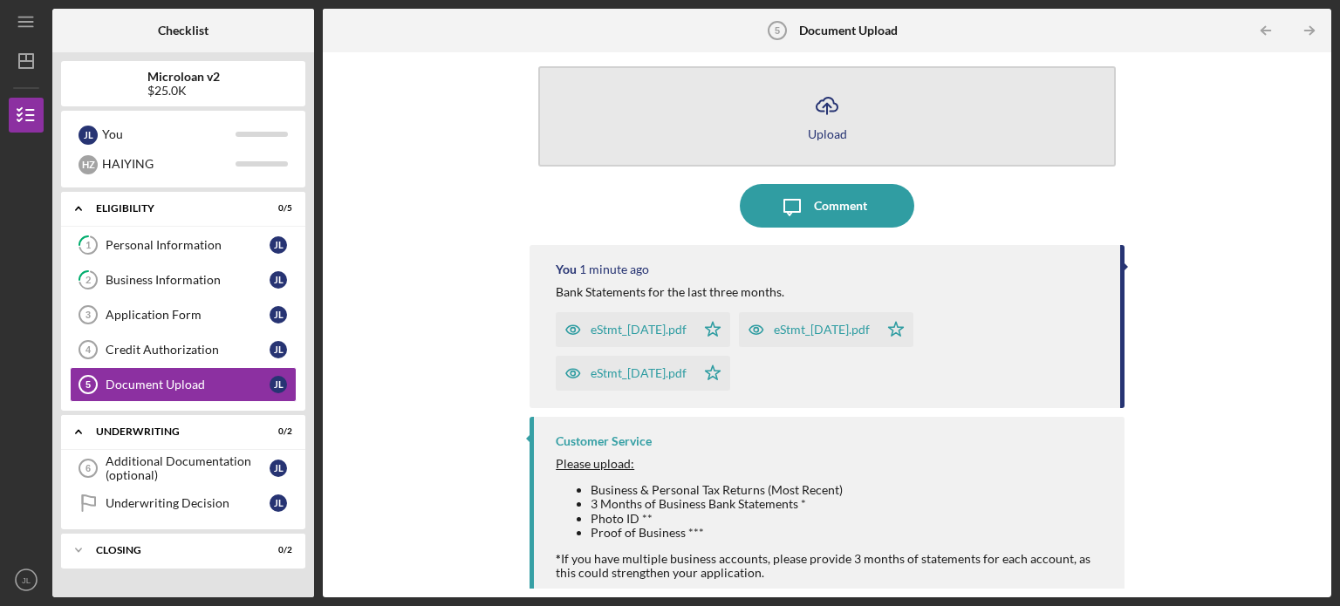
click at [832, 123] on icon "Icon/Upload" at bounding box center [827, 106] width 44 height 44
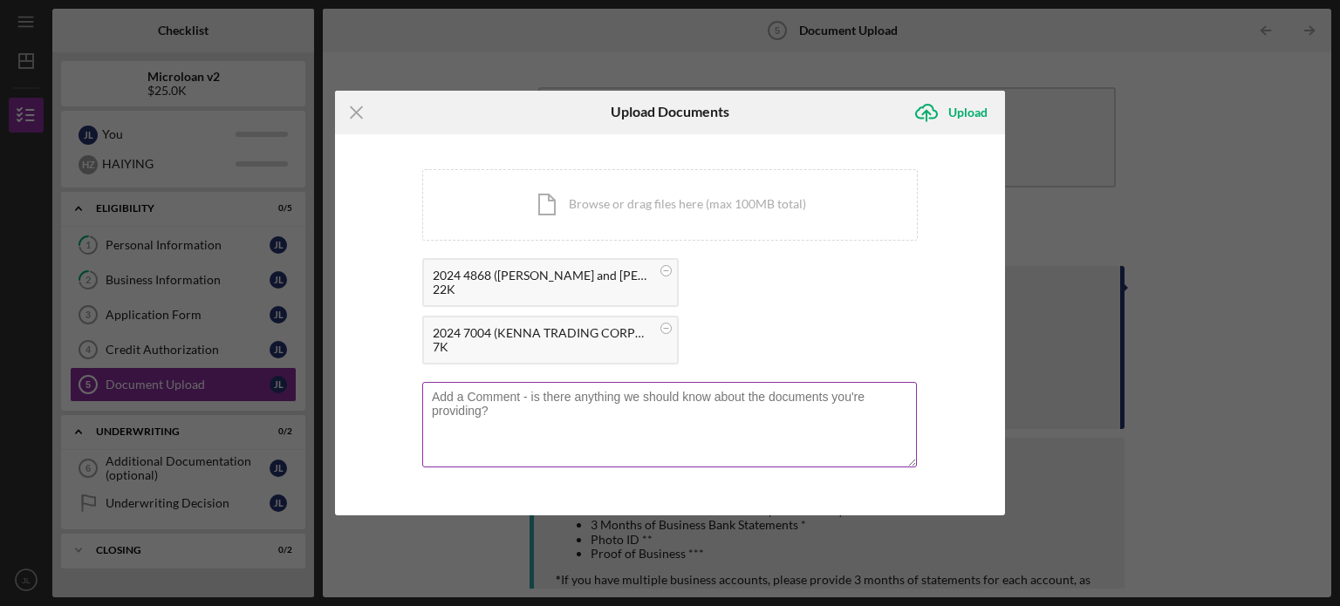
click at [684, 411] on textarea at bounding box center [669, 424] width 494 height 85
type textarea "2024 Business & personal tax return - proof of extension"
click at [976, 116] on div "Upload" at bounding box center [967, 112] width 39 height 35
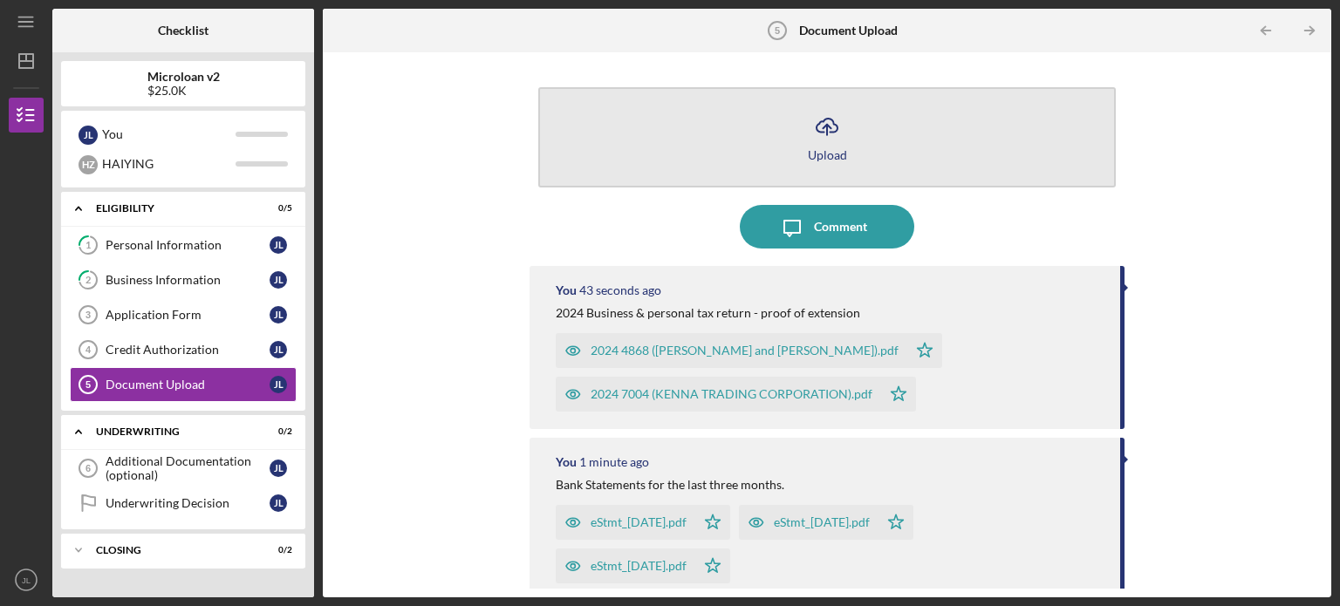
click at [815, 122] on icon "Icon/Upload" at bounding box center [827, 127] width 44 height 44
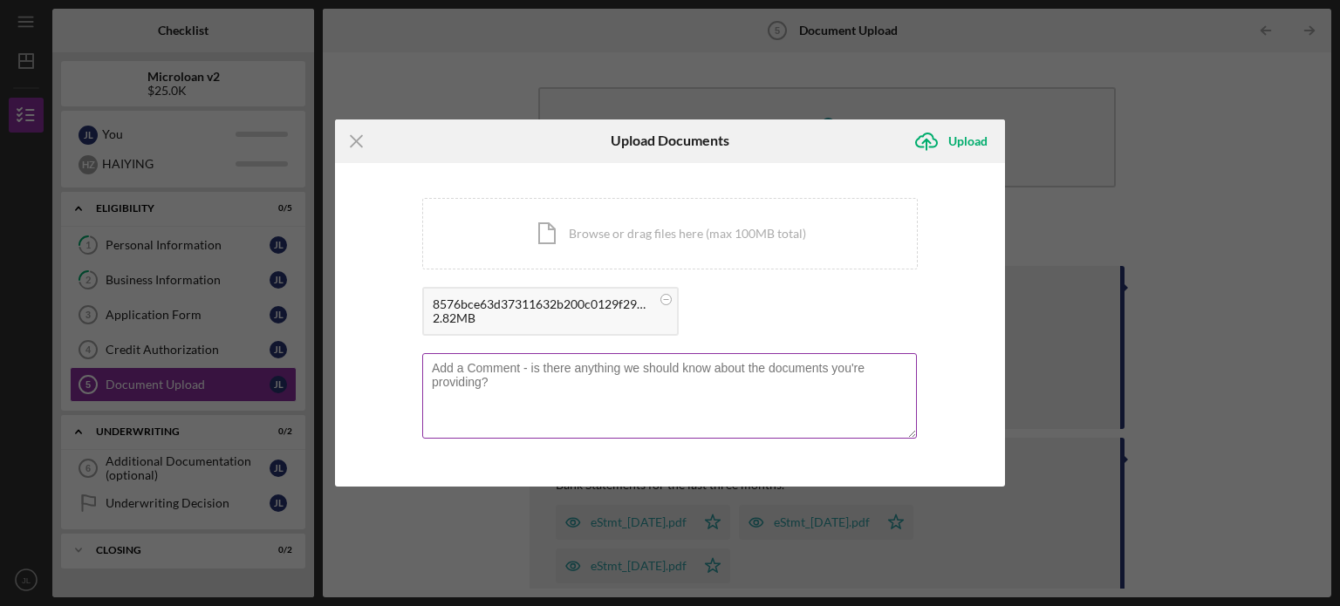
click at [577, 361] on div at bounding box center [669, 397] width 495 height 89
type textarea "Driver License"
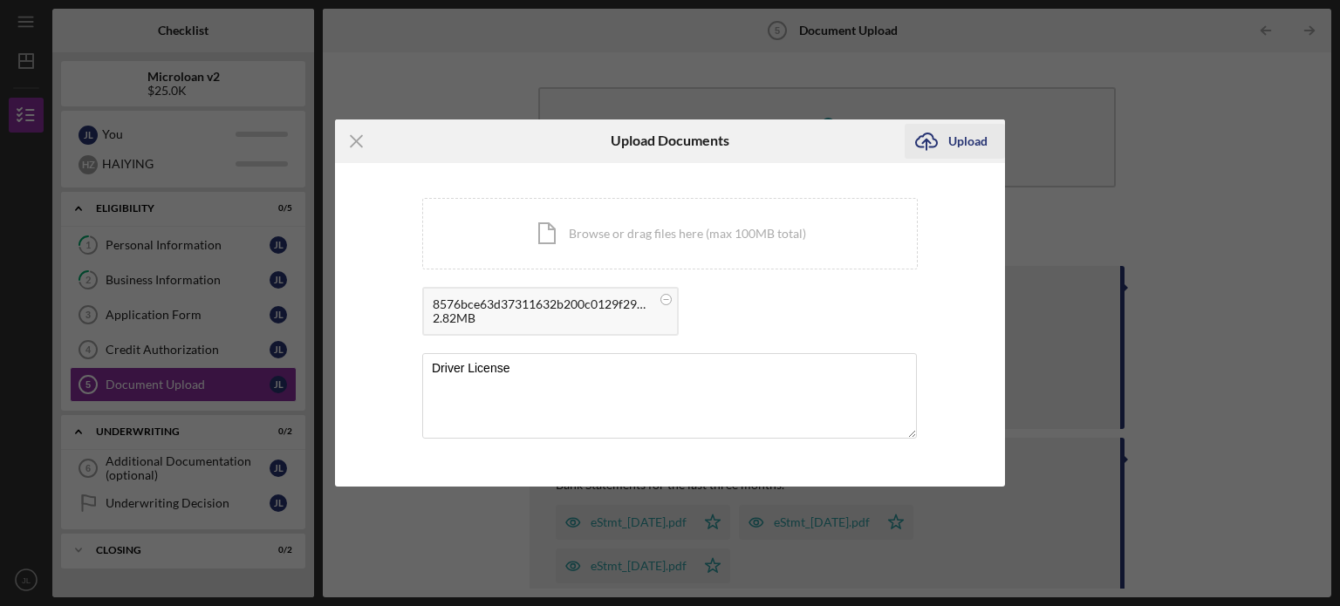
click at [942, 153] on icon "Icon/Upload" at bounding box center [926, 141] width 44 height 44
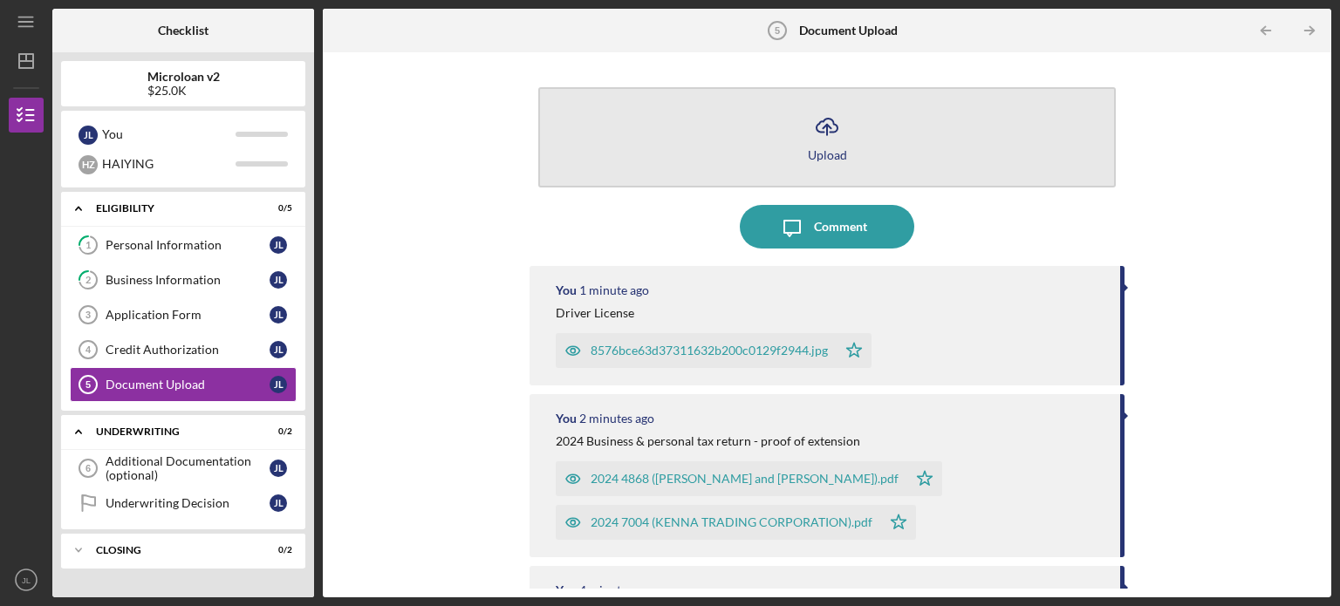
click at [799, 121] on button "Icon/Upload Upload" at bounding box center [826, 137] width 577 height 100
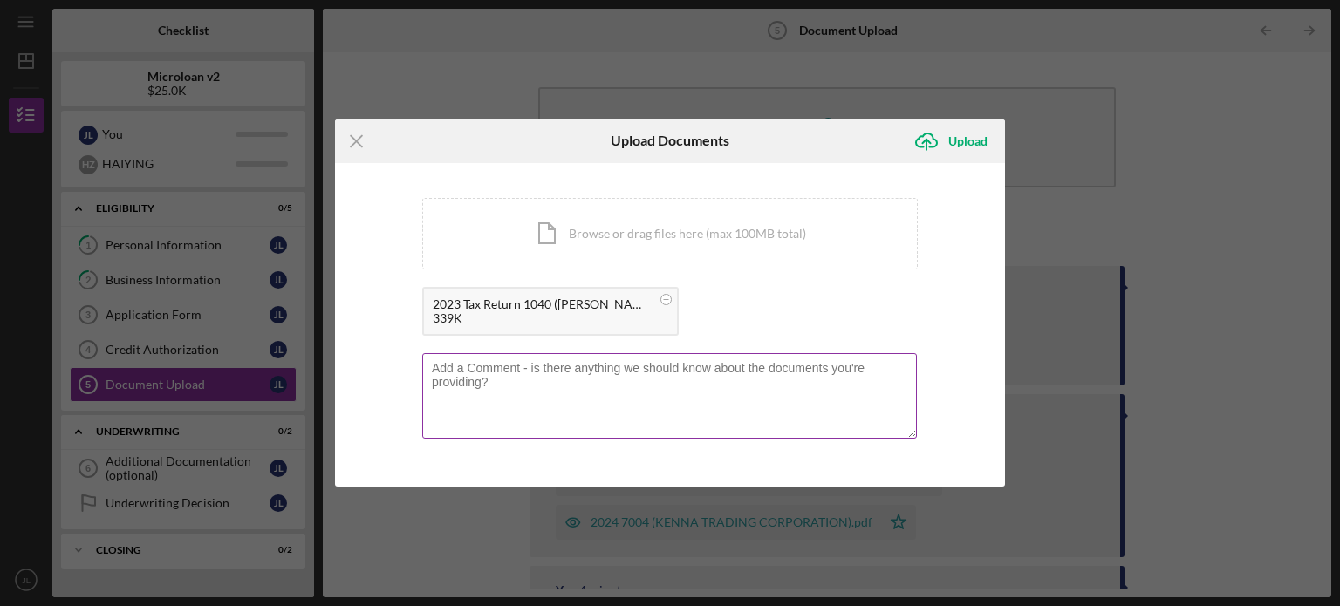
click at [570, 363] on textarea at bounding box center [669, 395] width 494 height 85
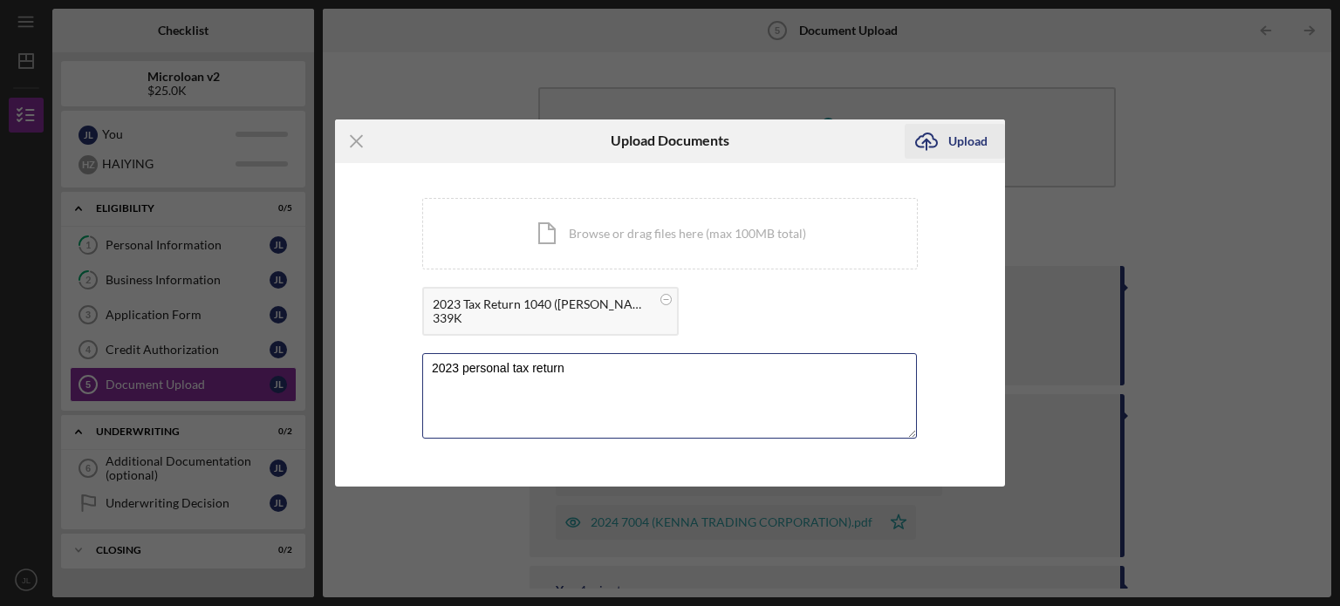
type textarea "2023 personal tax return"
click at [942, 133] on icon "Icon/Upload" at bounding box center [926, 141] width 44 height 44
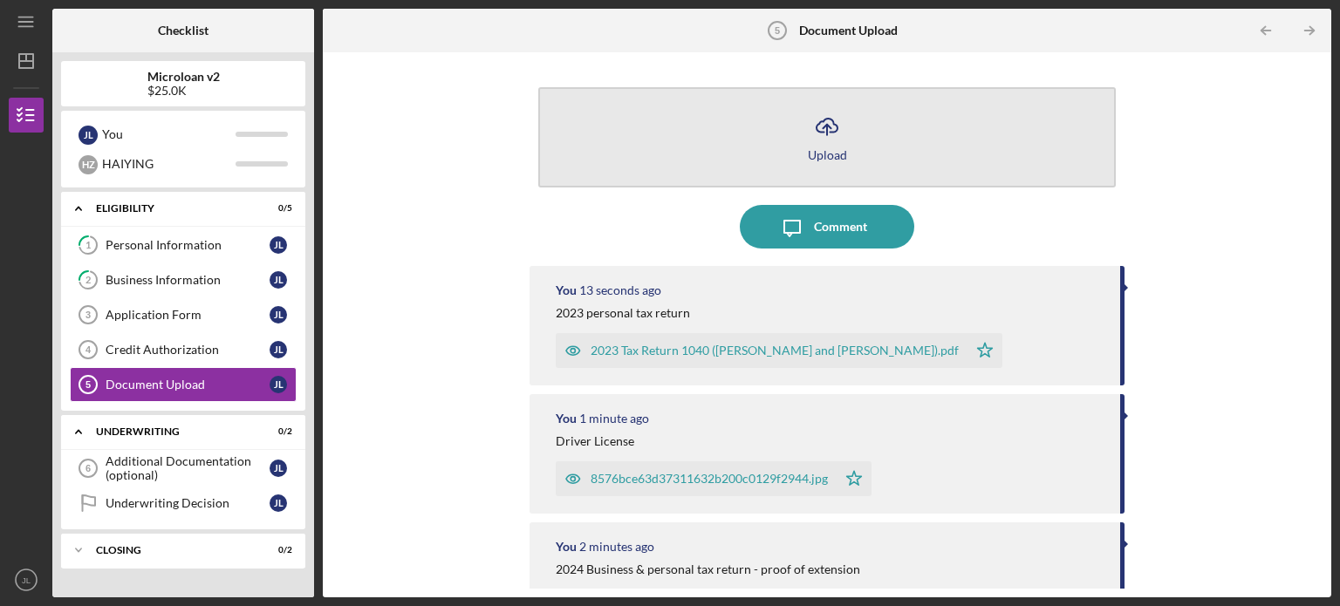
click at [867, 142] on button "Icon/Upload Upload" at bounding box center [826, 137] width 577 height 100
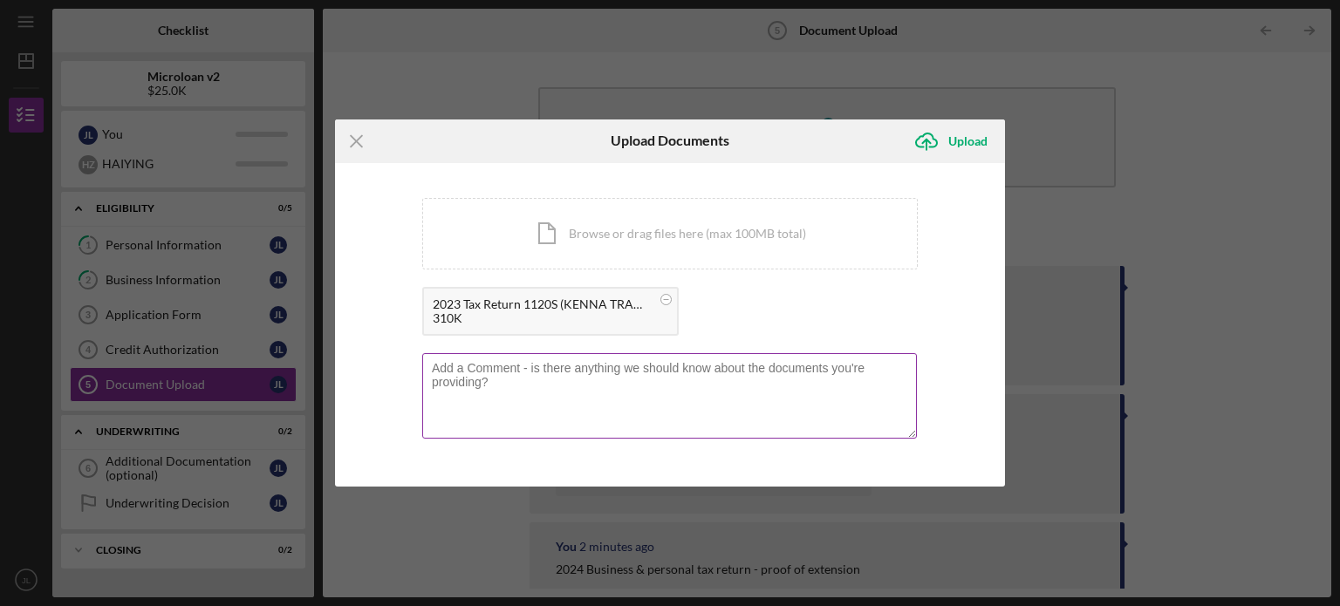
click at [651, 349] on div "You're uploading documents related to Document Upload . Icon/Document Browse or…" at bounding box center [669, 325] width 495 height 255
click at [648, 359] on div at bounding box center [669, 397] width 495 height 89
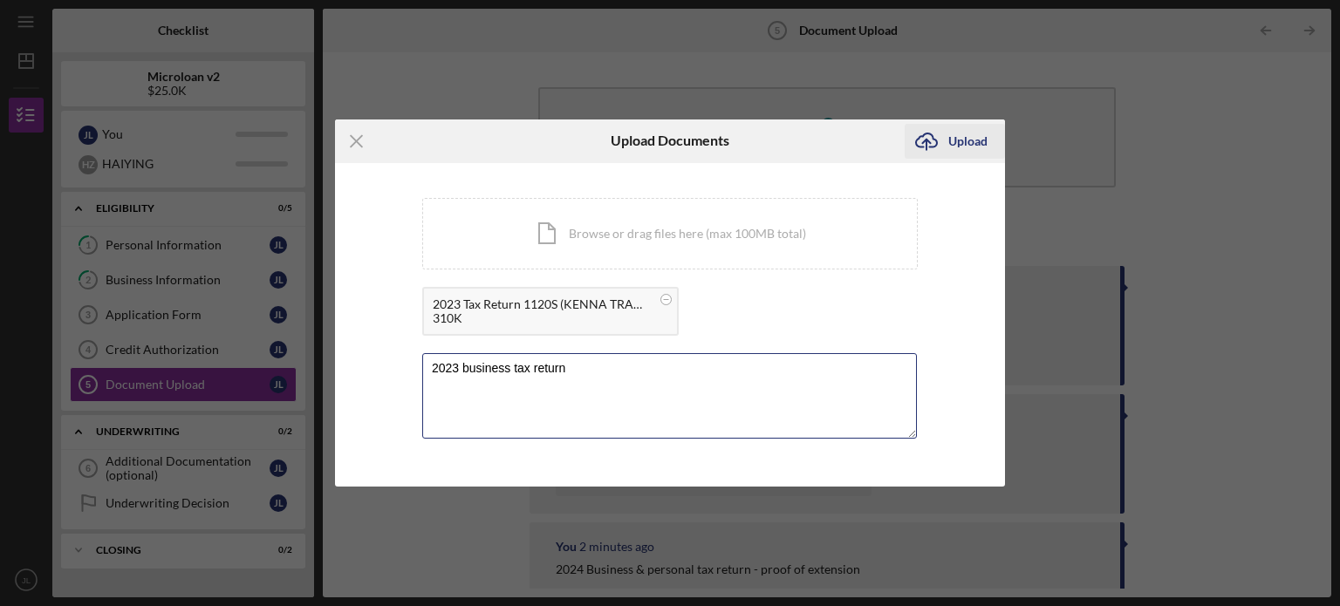
type textarea "2023 business tax return"
click at [930, 132] on icon "Icon/Upload" at bounding box center [926, 141] width 44 height 44
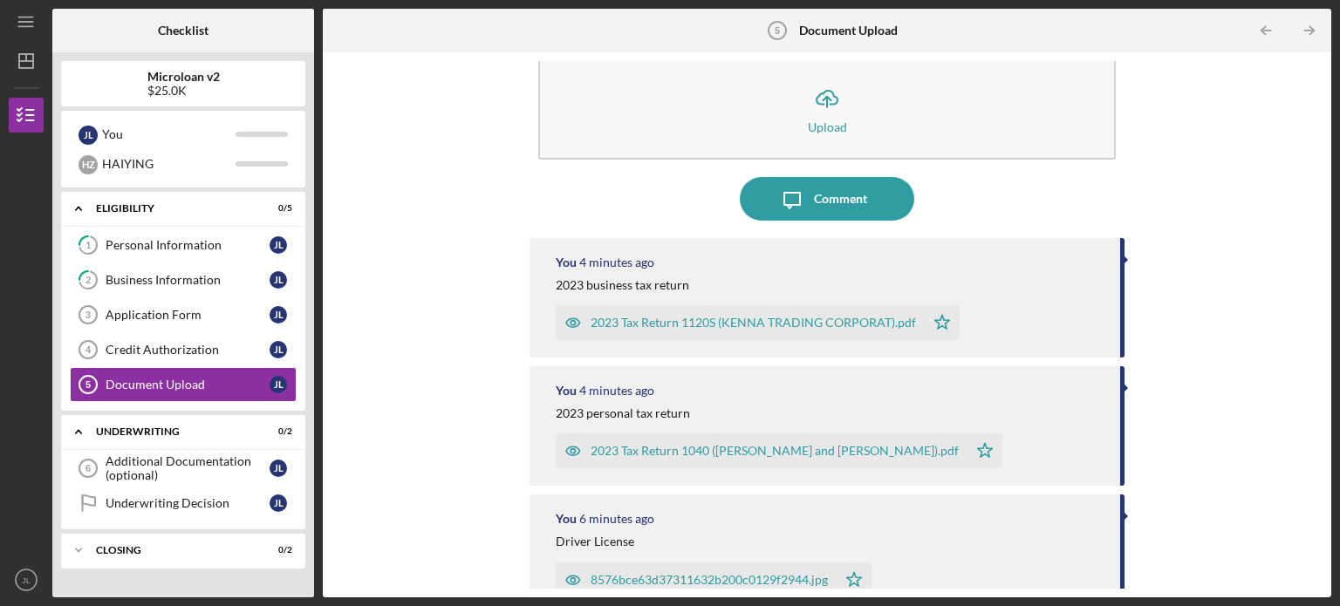
scroll to position [44, 0]
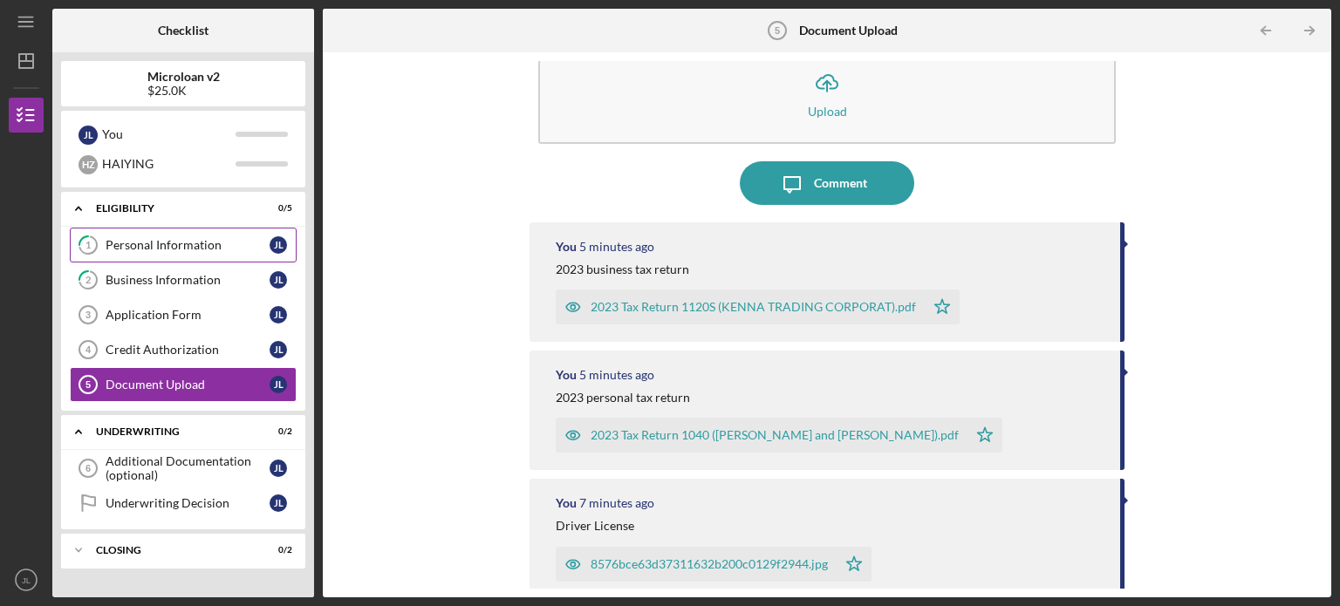
click at [205, 250] on div "Personal Information" at bounding box center [188, 245] width 164 height 14
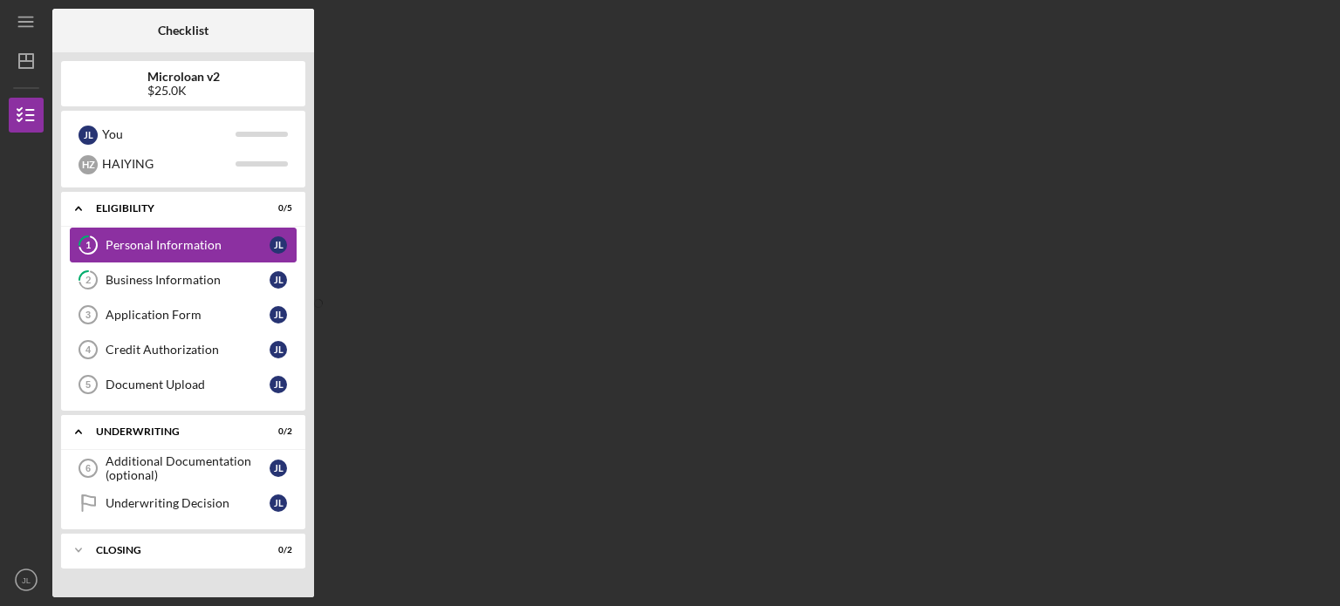
click at [225, 254] on link "1 Personal Information [PERSON_NAME]" at bounding box center [183, 245] width 227 height 35
click at [224, 303] on link "Application Form 3 Application Form [PERSON_NAME]" at bounding box center [183, 314] width 227 height 35
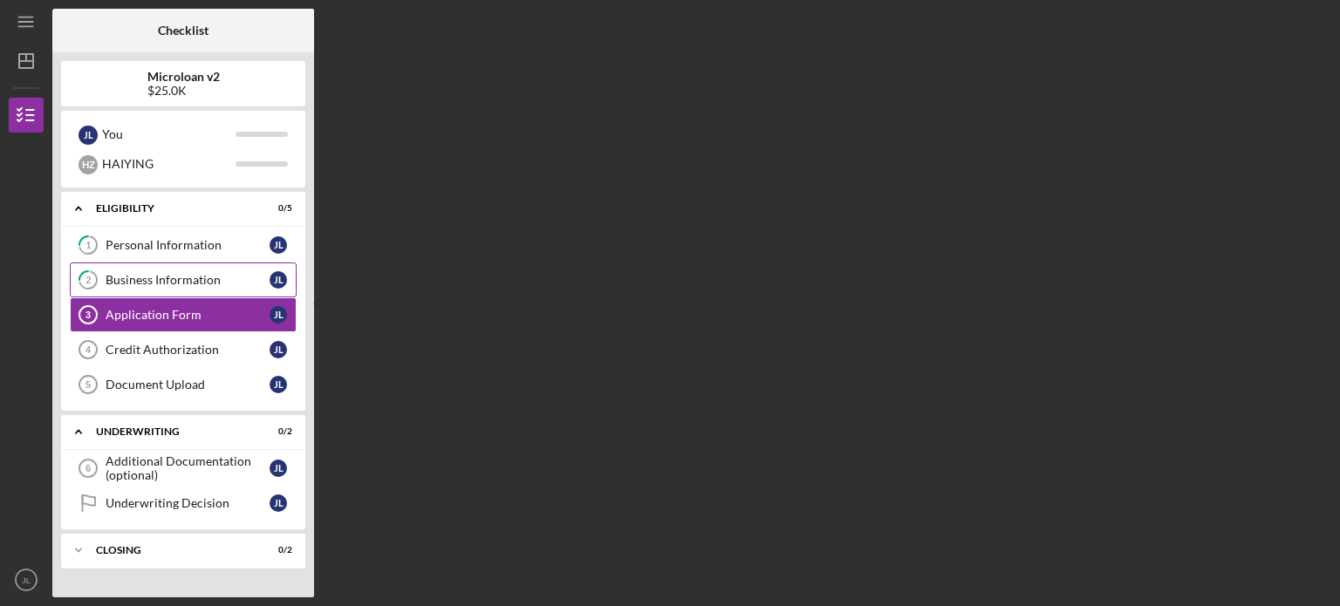
click at [226, 285] on div "Business Information" at bounding box center [188, 280] width 164 height 14
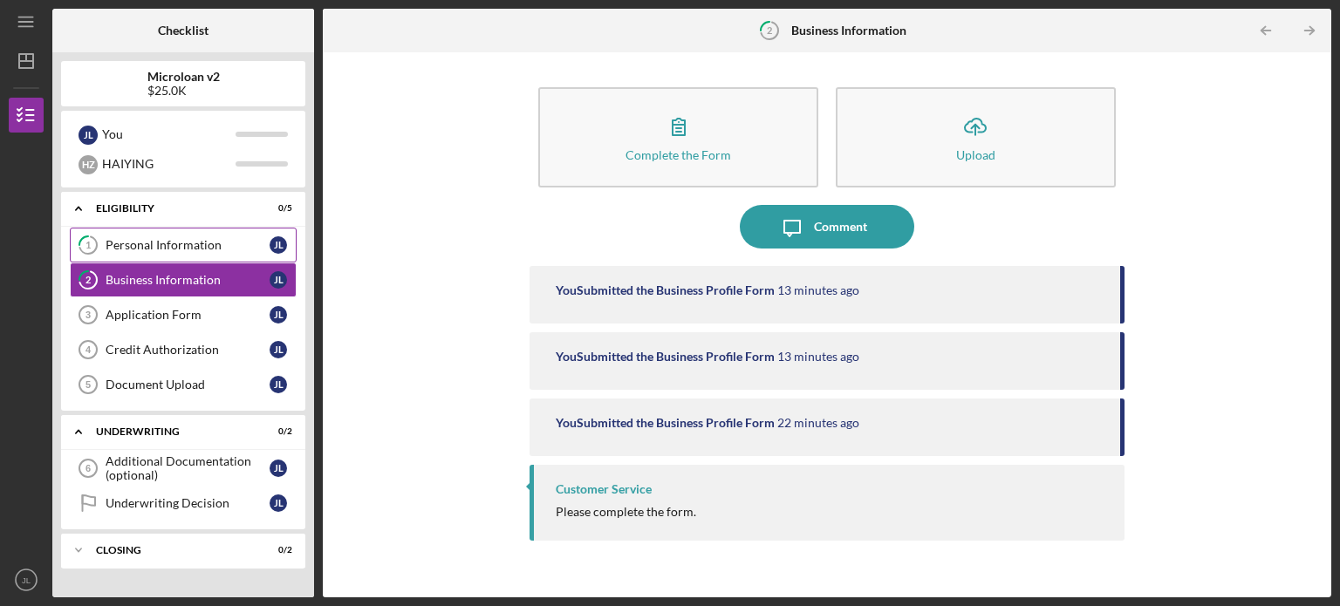
click at [242, 240] on div "Personal Information" at bounding box center [188, 245] width 164 height 14
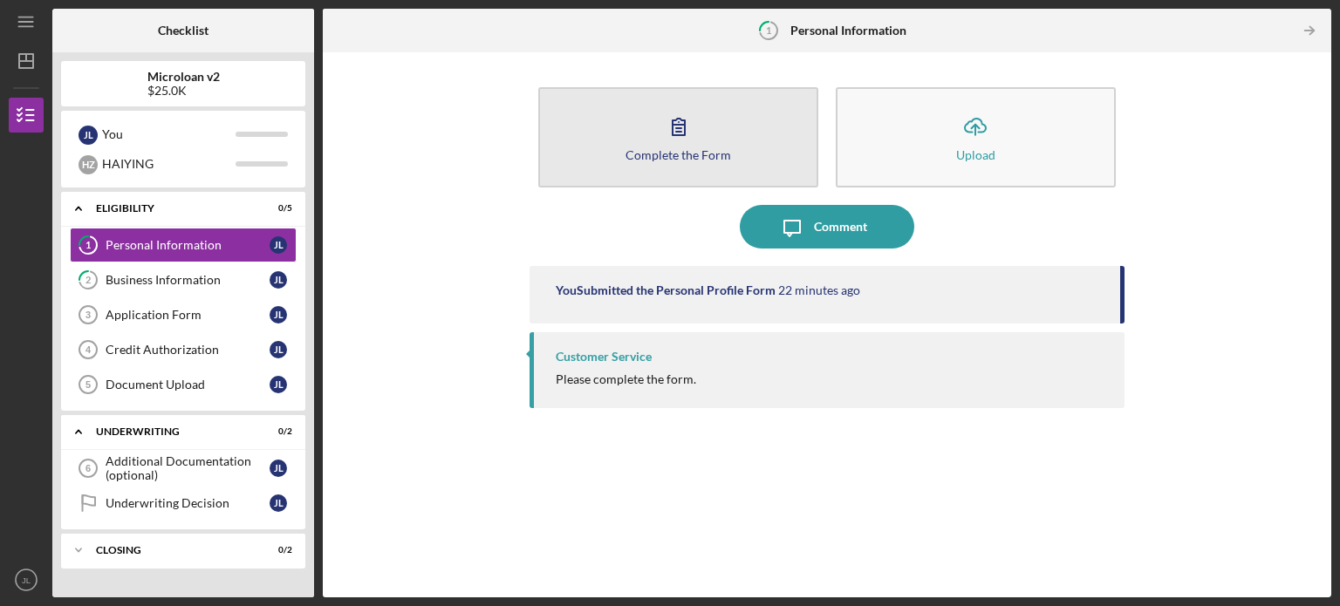
click at [672, 132] on icon "button" at bounding box center [678, 127] width 12 height 17
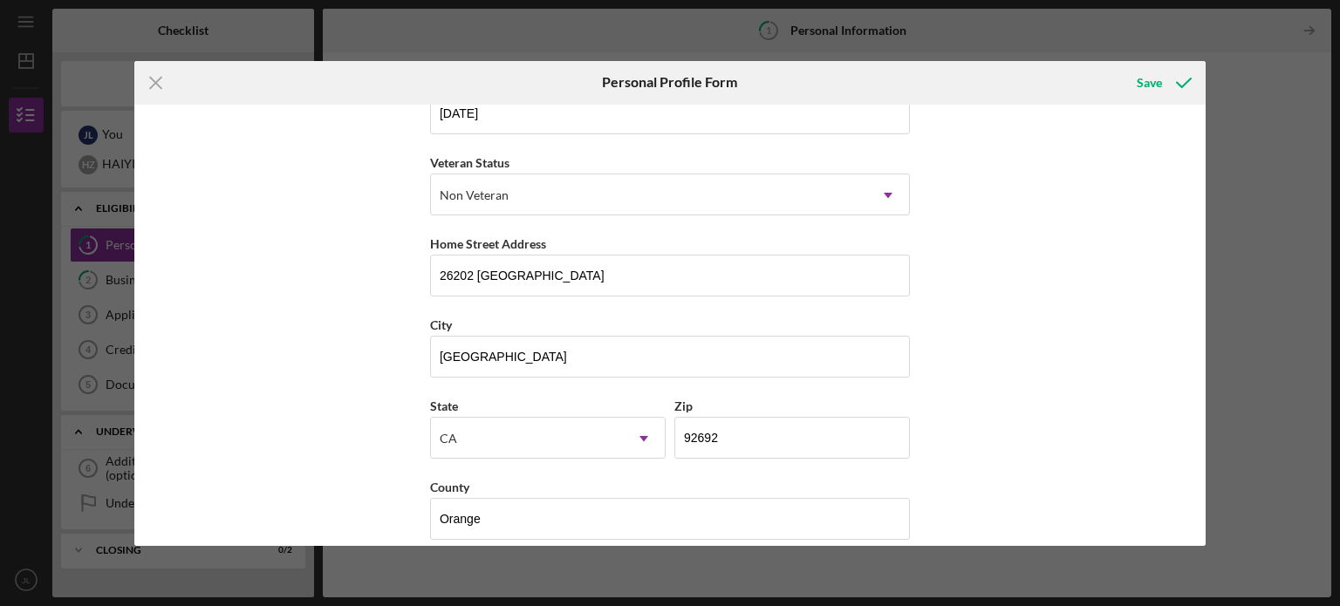
scroll to position [201, 0]
click at [1151, 86] on div "Save" at bounding box center [1148, 82] width 25 height 35
click at [157, 93] on icon "Icon/Menu Close" at bounding box center [156, 83] width 44 height 44
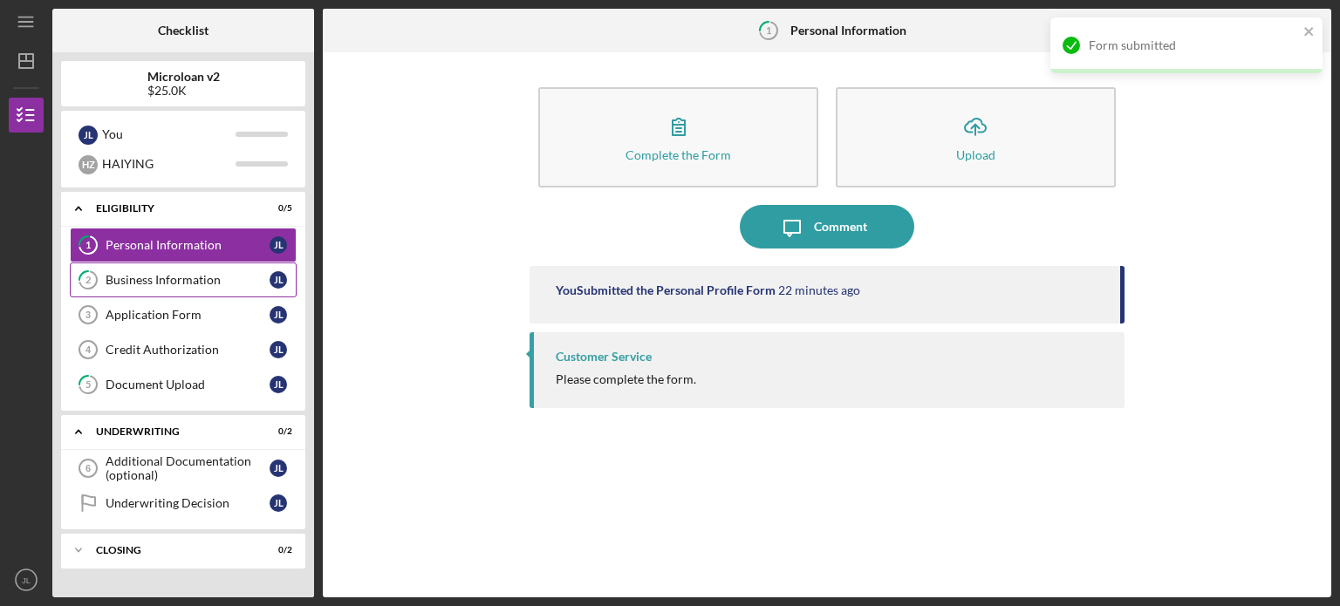
click at [150, 273] on div "Business Information" at bounding box center [188, 280] width 164 height 14
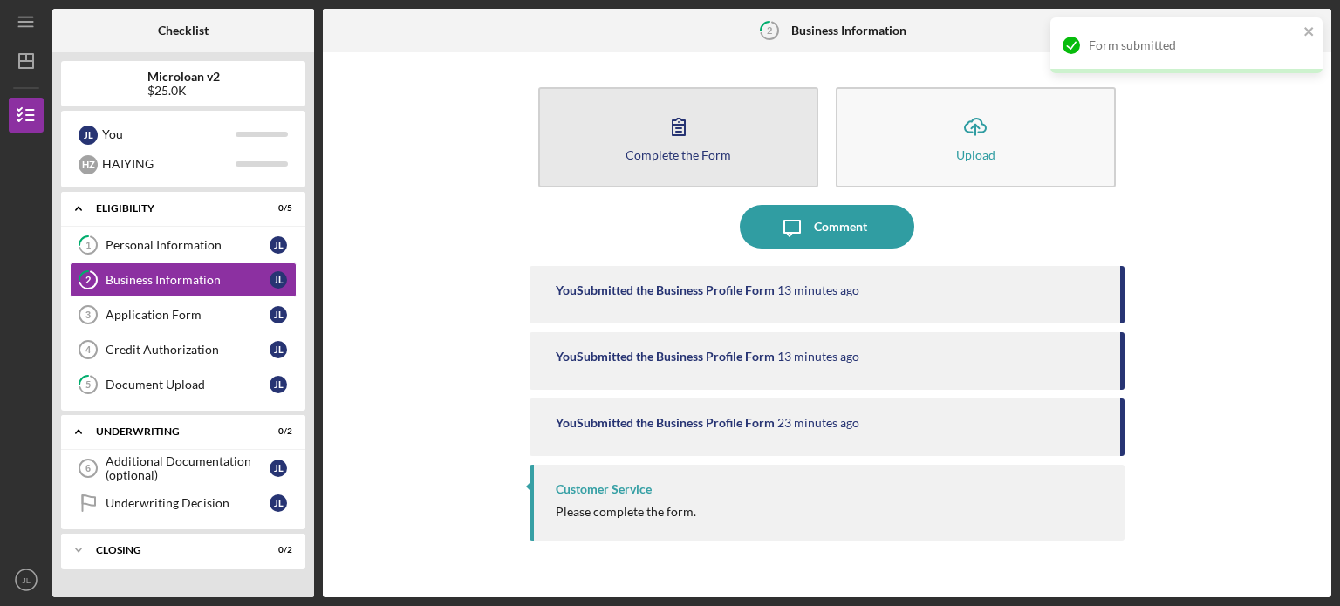
click at [603, 126] on button "Complete the Form Form" at bounding box center [678, 137] width 280 height 100
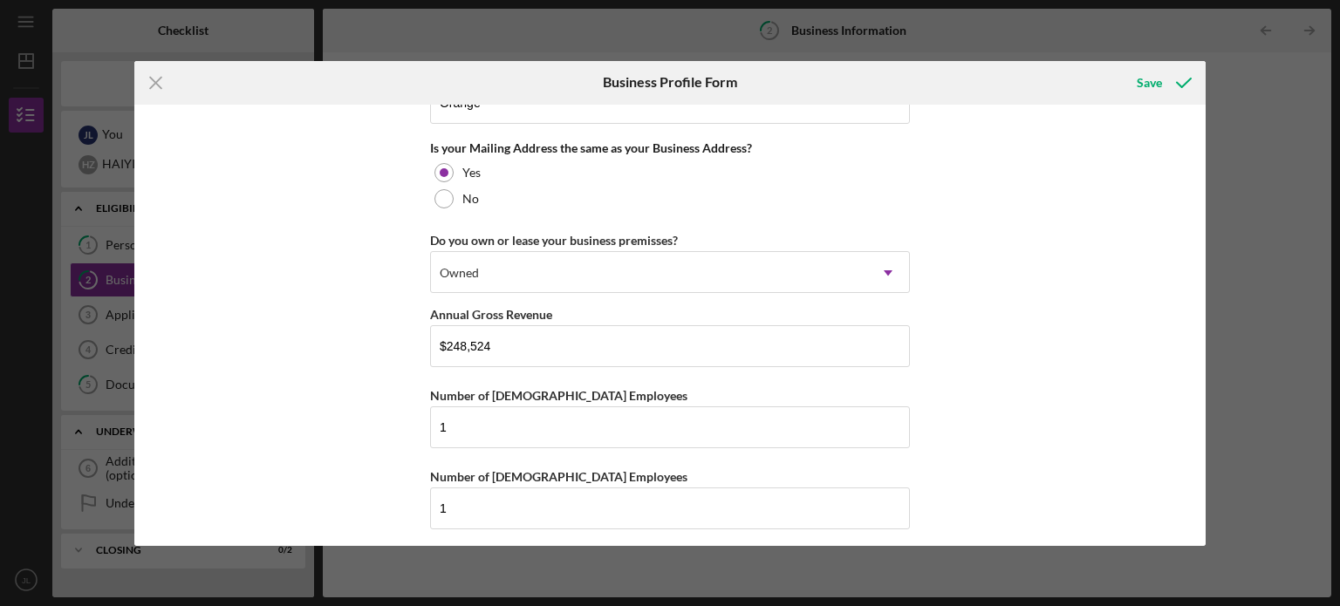
scroll to position [1582, 0]
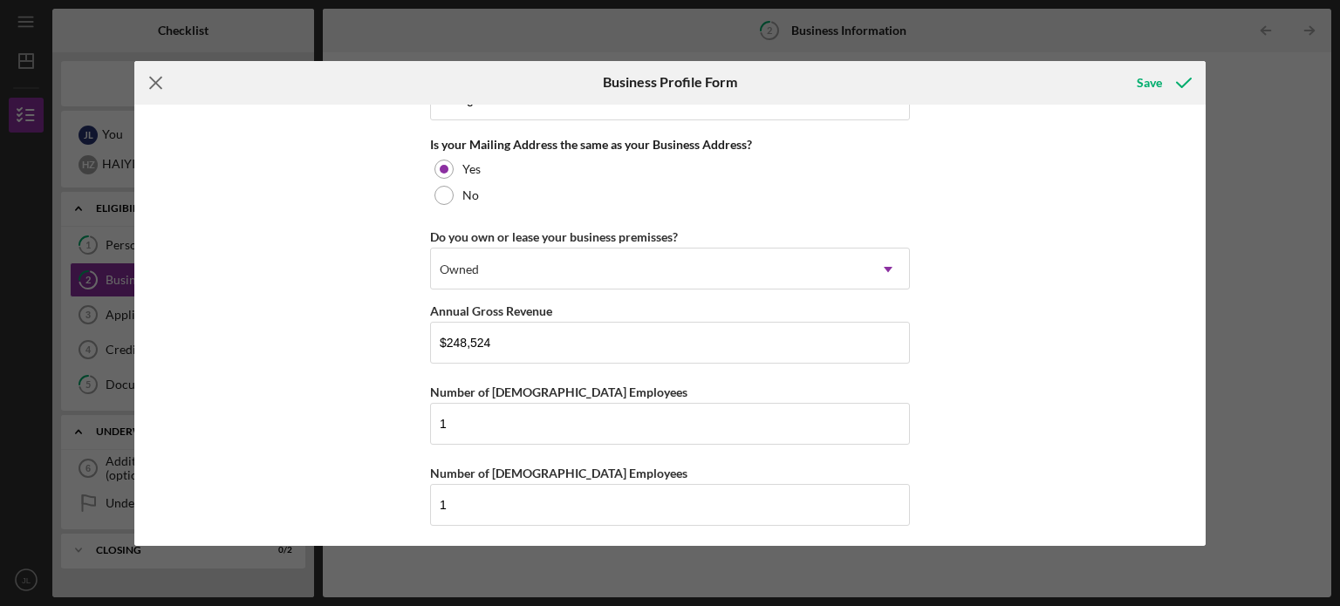
click at [151, 76] on icon "Icon/Menu Close" at bounding box center [156, 83] width 44 height 44
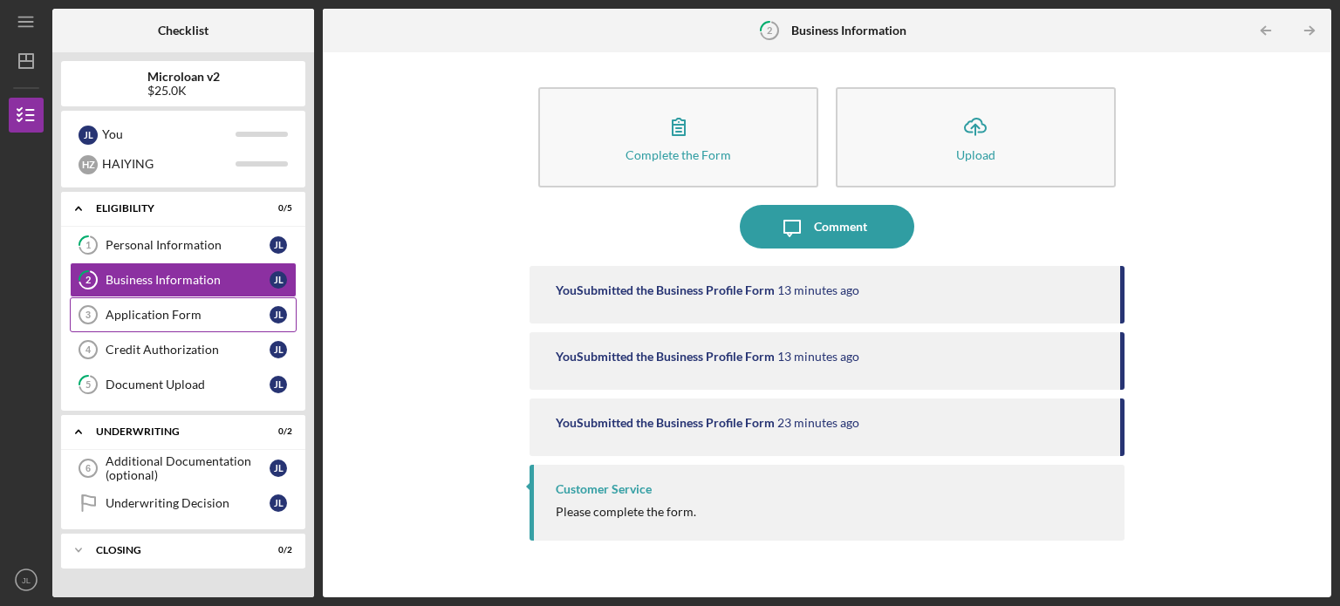
click at [170, 314] on div "Application Form" at bounding box center [188, 315] width 164 height 14
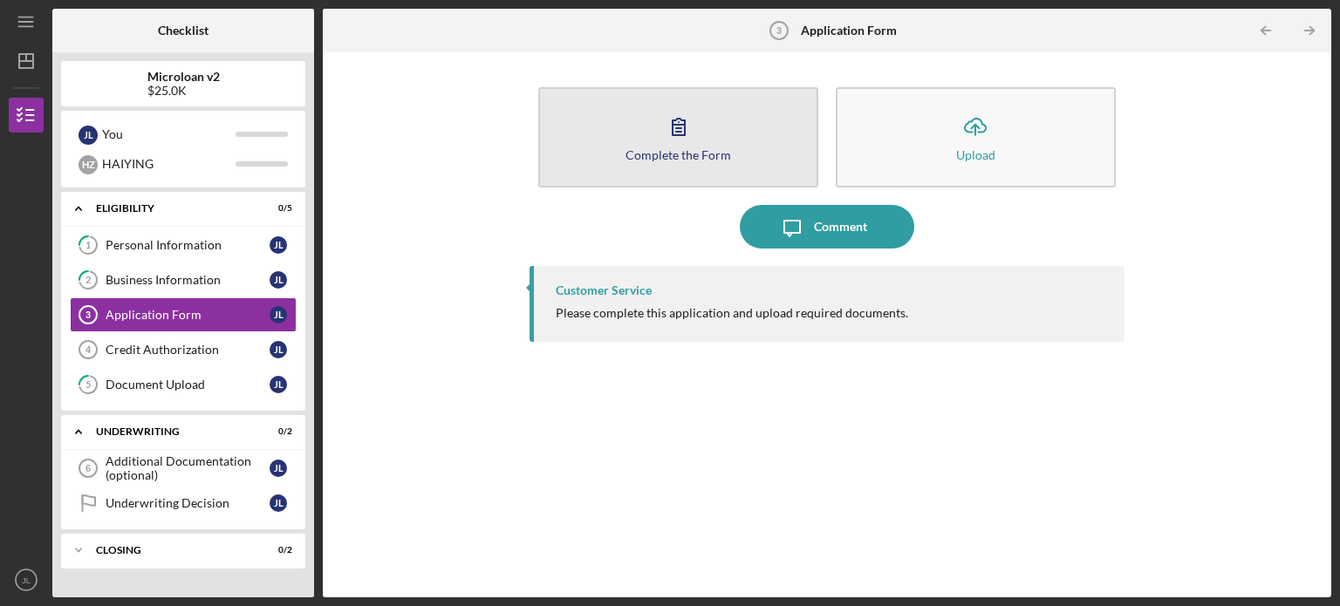
click at [693, 133] on icon "button" at bounding box center [679, 127] width 44 height 44
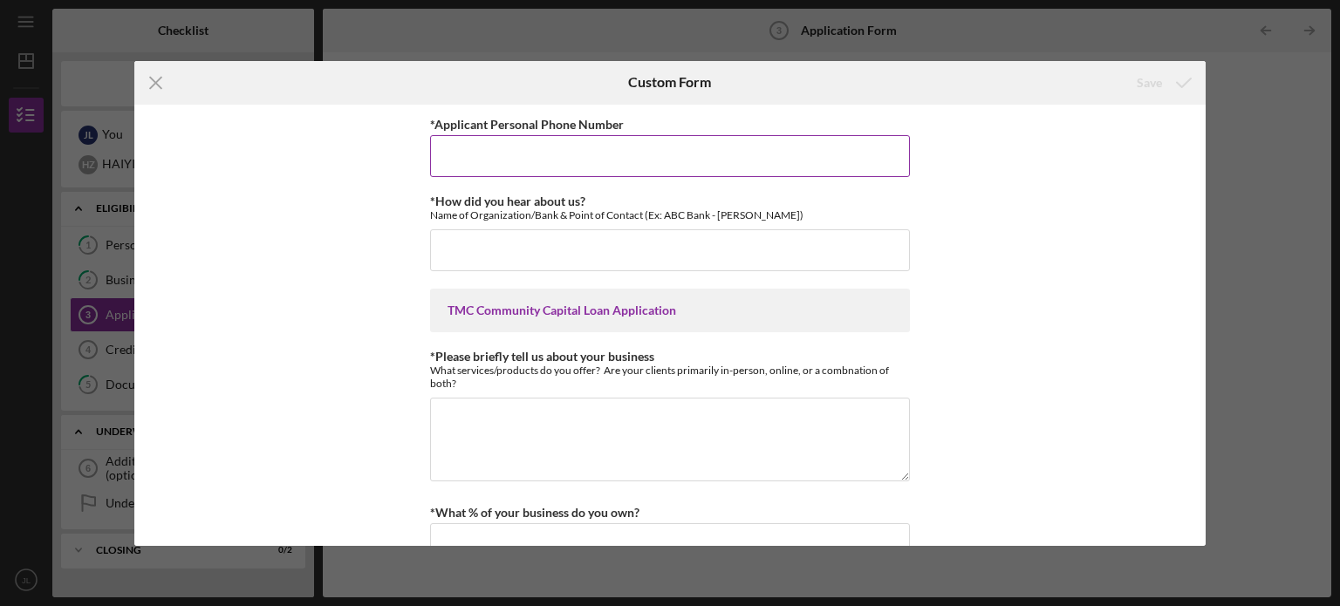
click at [542, 143] on input "*Applicant Personal Phone Number" at bounding box center [670, 156] width 480 height 42
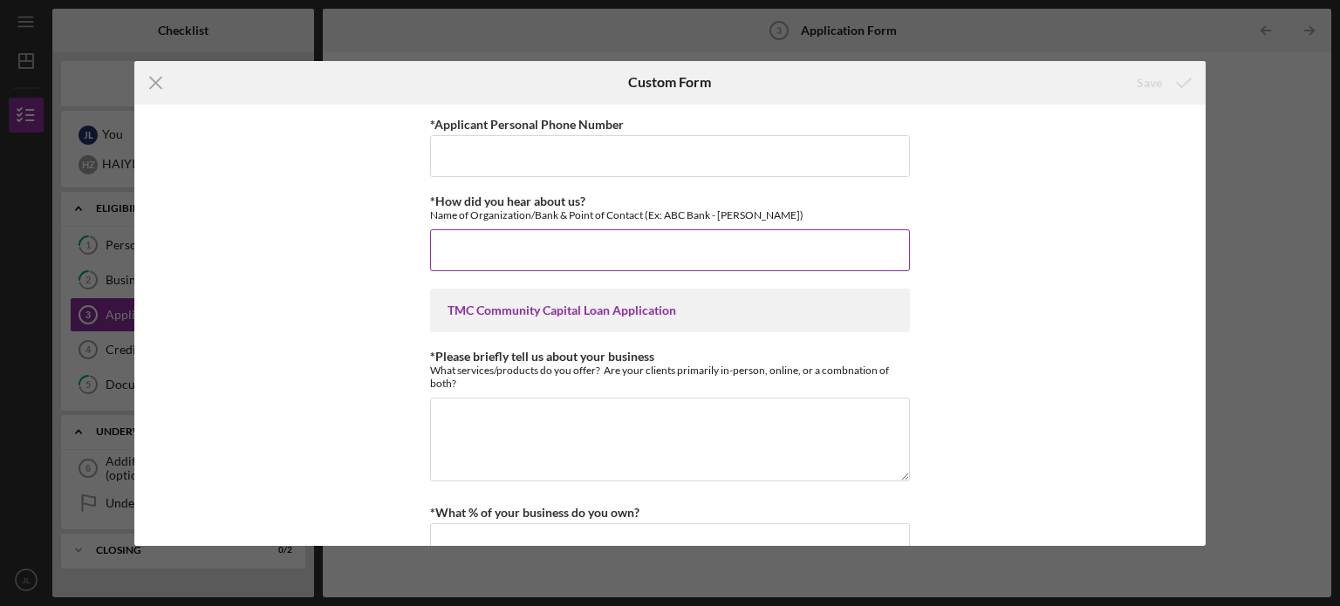
click at [471, 243] on input "*How did you hear about us?" at bounding box center [670, 250] width 480 height 42
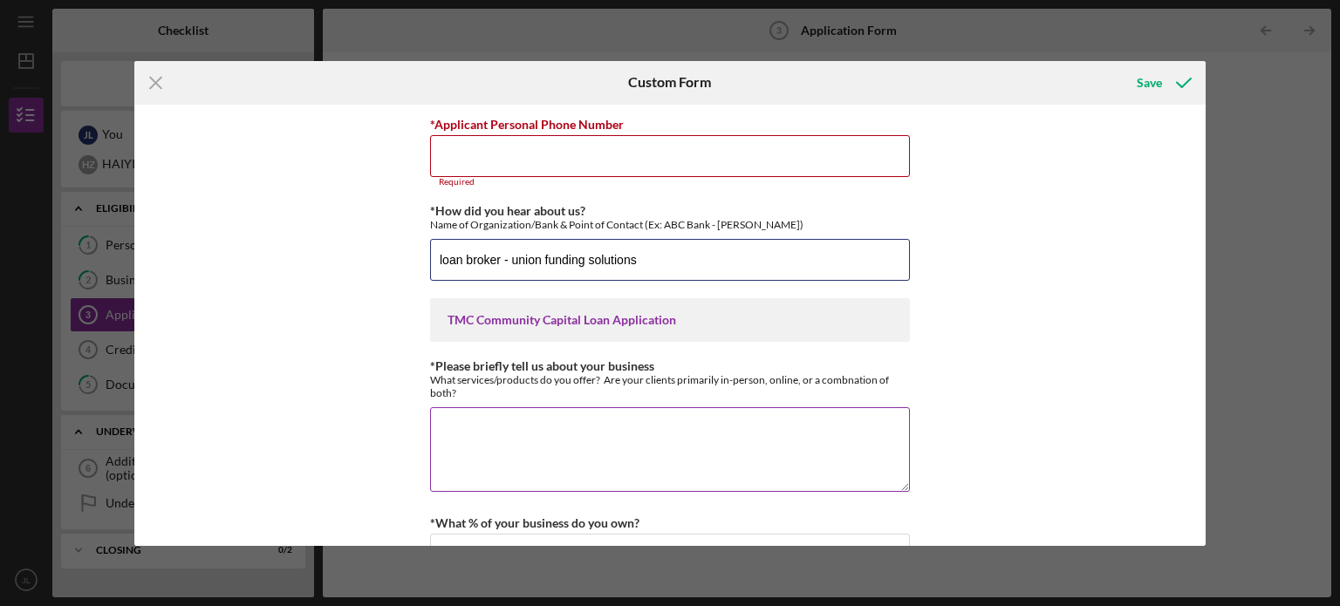
type input "loan broker - union funding solutions"
click at [544, 441] on textarea "*Please briefly tell us about your business" at bounding box center [670, 449] width 480 height 84
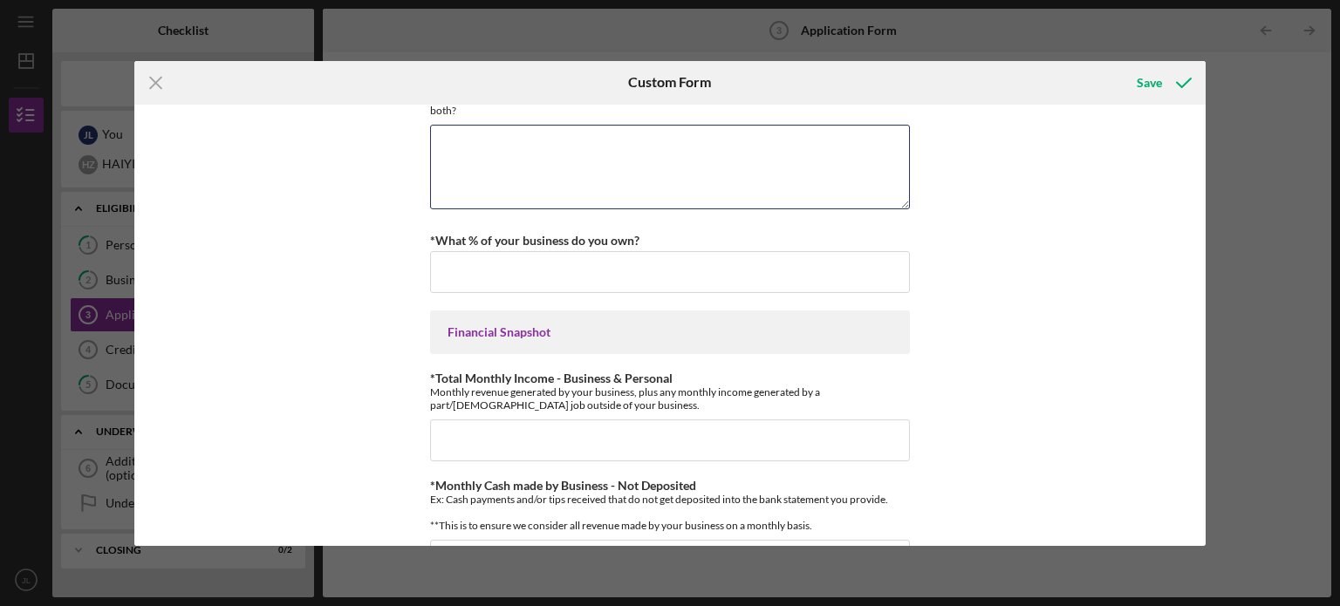
scroll to position [283, 0]
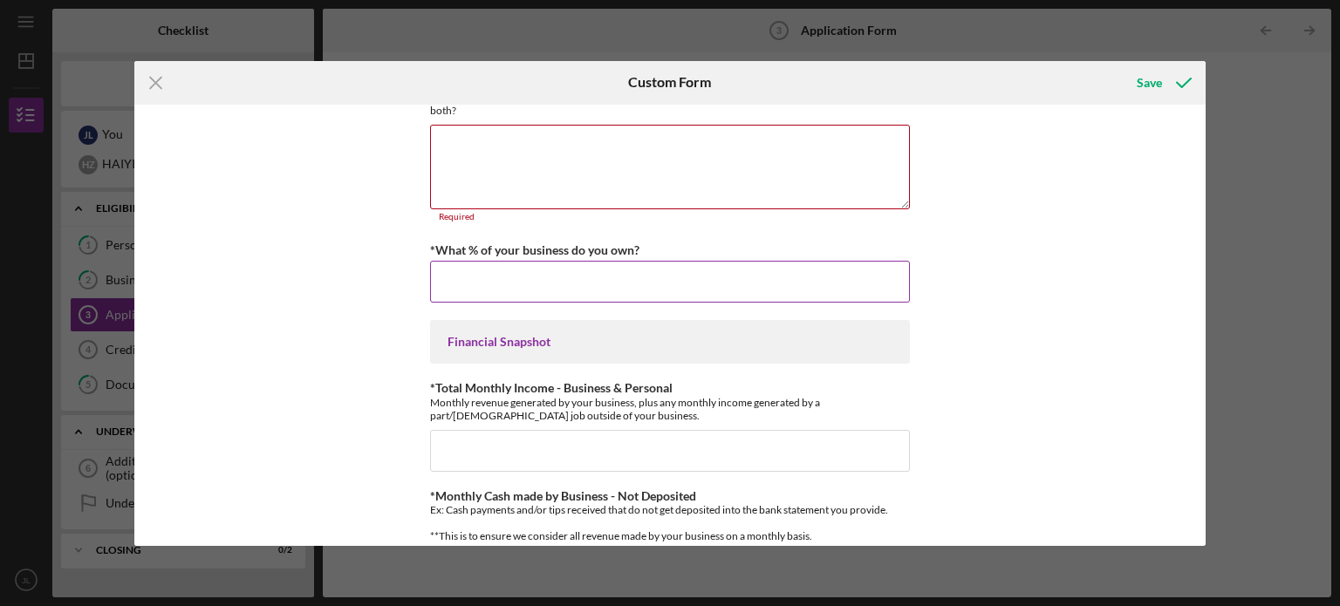
click at [545, 247] on div "*What % of your business do you own?" at bounding box center [670, 250] width 480 height 22
click at [548, 271] on input "*What % of your business do you own?" at bounding box center [670, 282] width 480 height 42
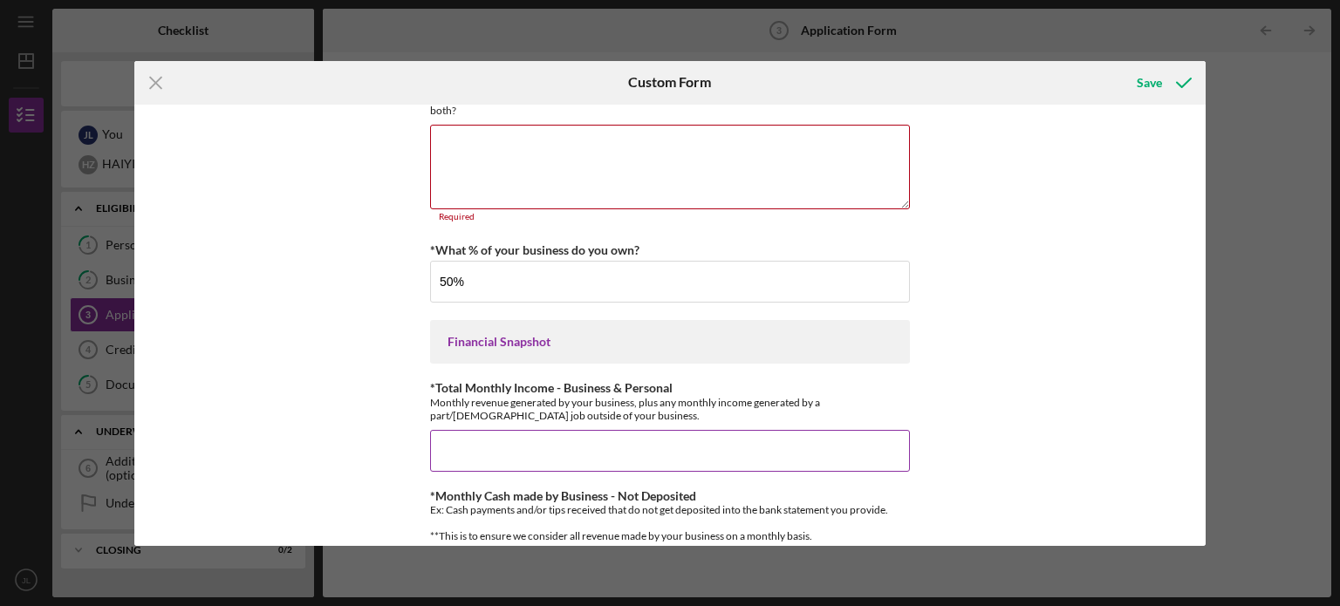
type input "50.00000%"
click at [902, 466] on input "*Total Monthly Income - Business & Personal" at bounding box center [670, 451] width 480 height 42
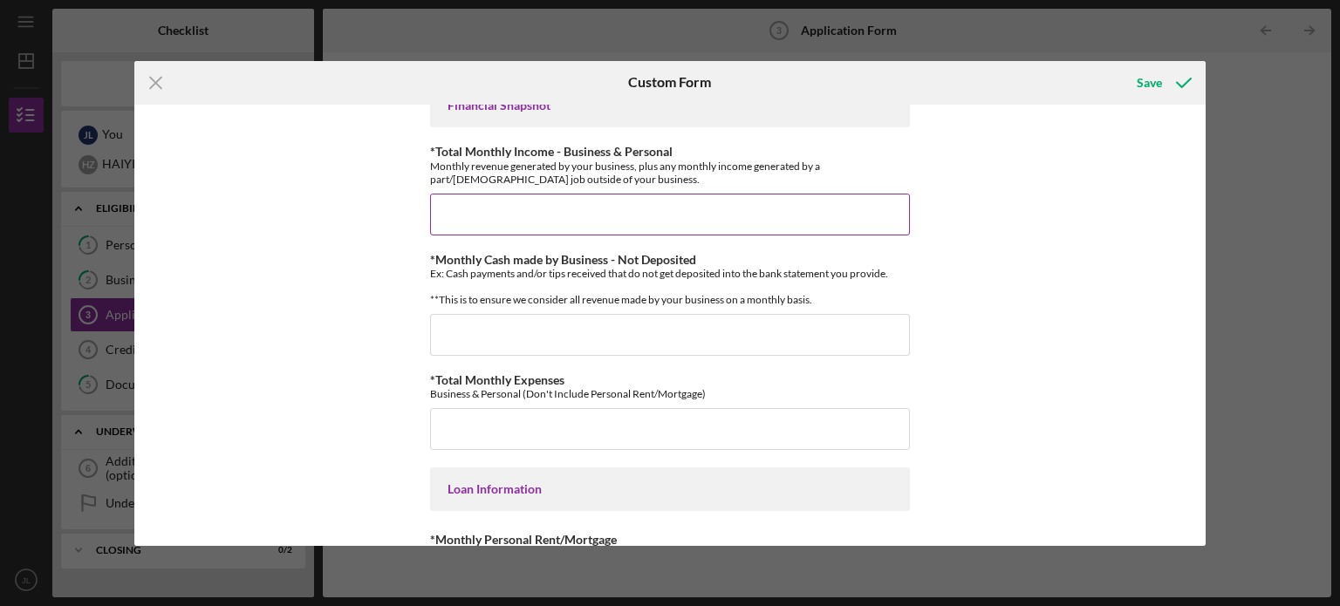
scroll to position [523, 0]
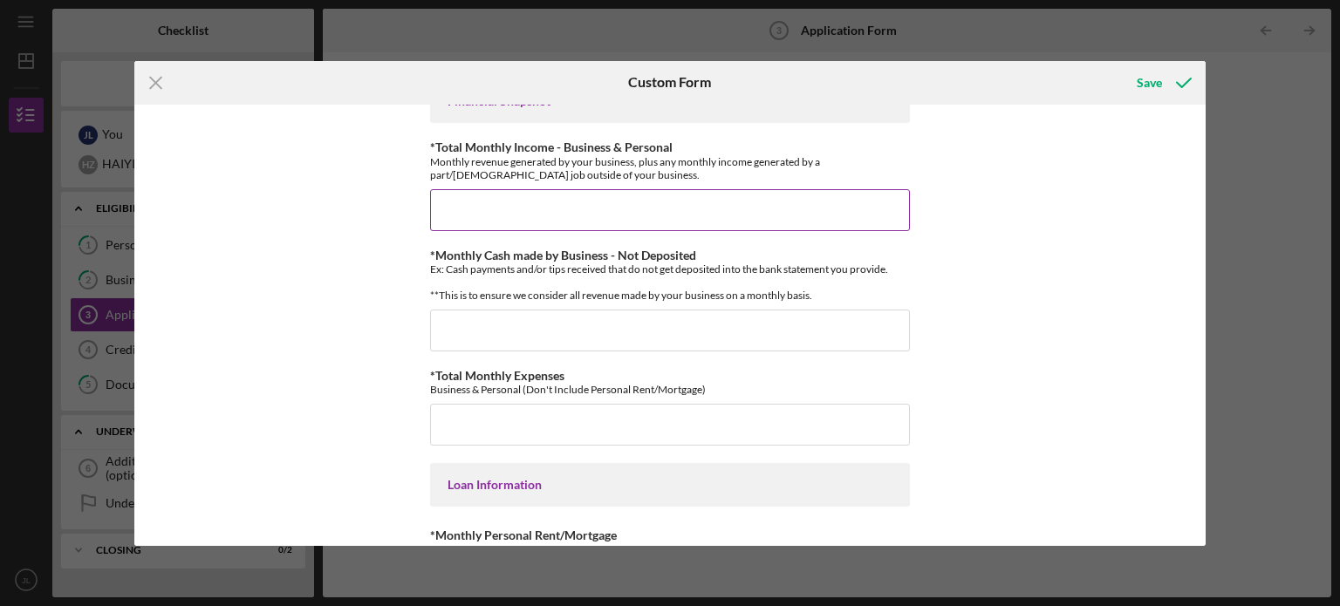
click at [527, 212] on input "*Total Monthly Income - Business & Personal" at bounding box center [670, 210] width 480 height 42
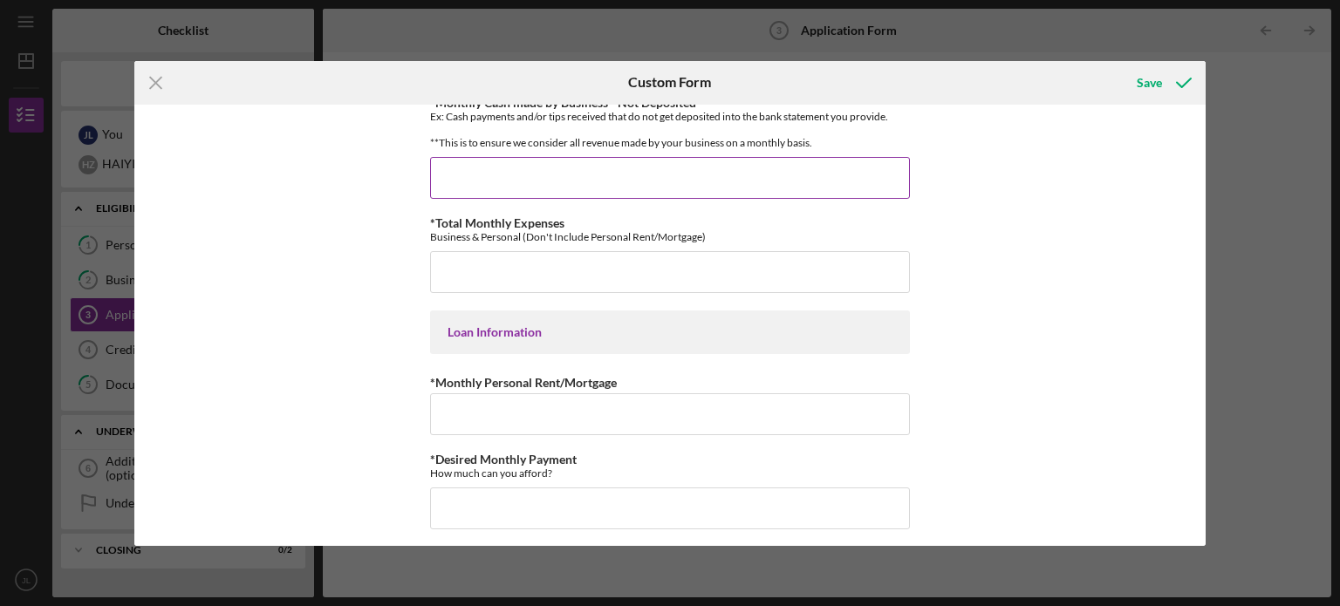
click at [555, 199] on input "*Monthly Cash made by Business - Not Deposited" at bounding box center [670, 178] width 480 height 42
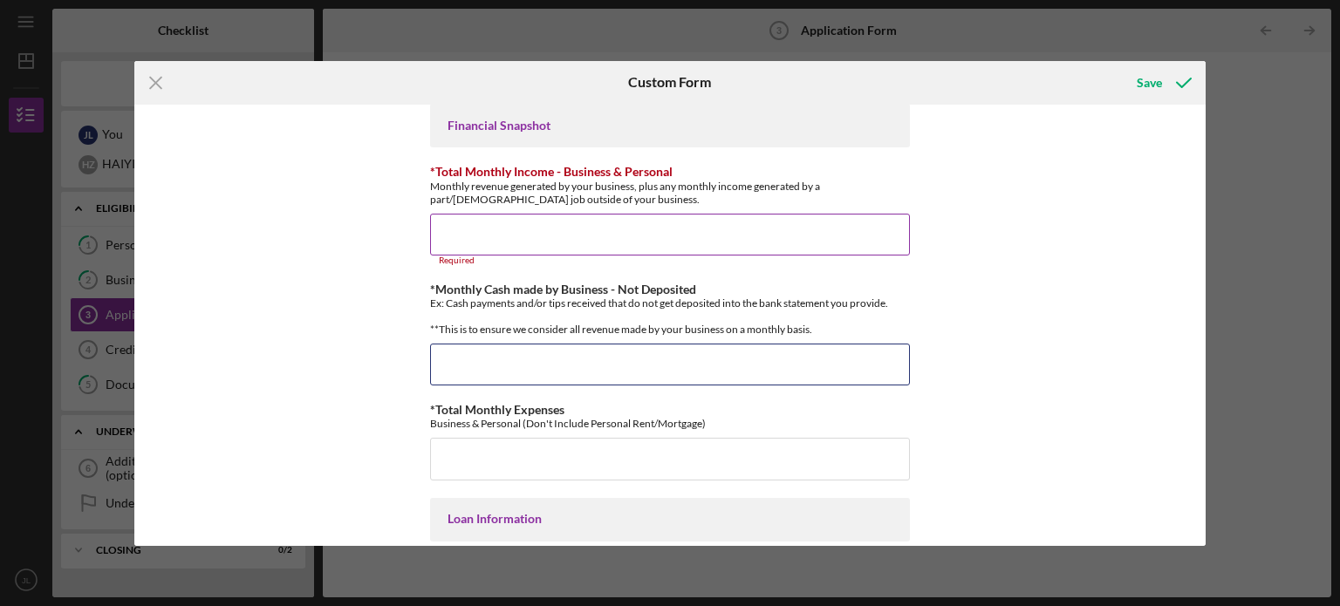
scroll to position [490, 0]
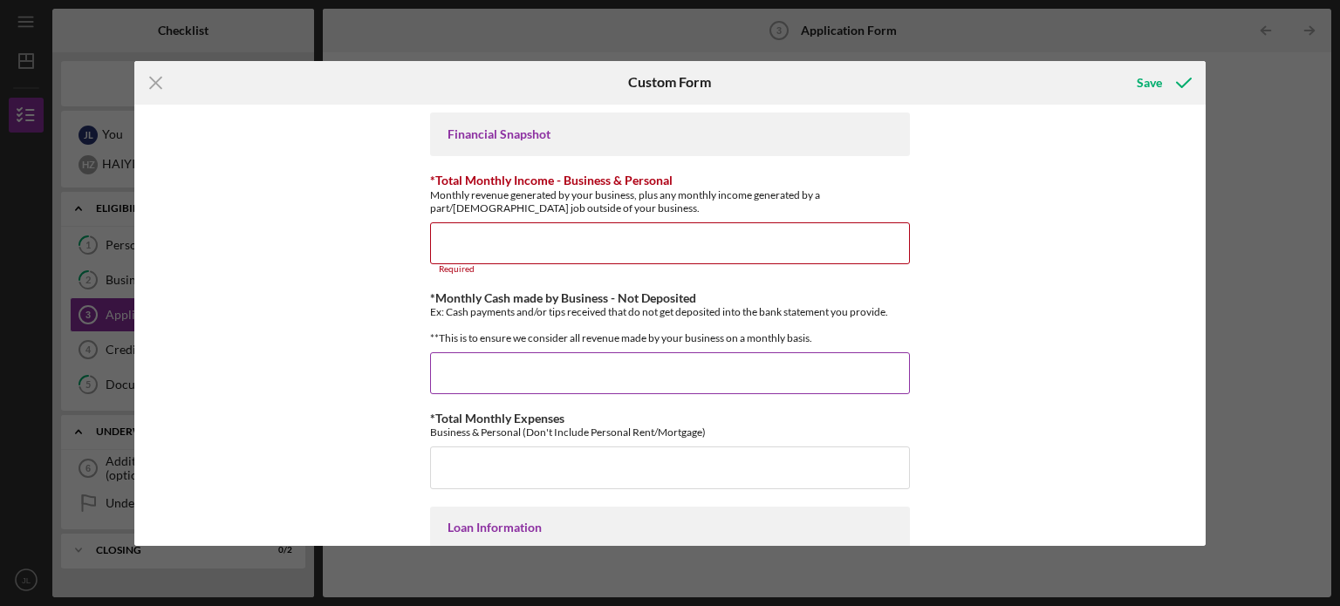
click at [560, 290] on label "*Monthly Cash made by Business - Not Deposited" at bounding box center [563, 297] width 266 height 15
click at [560, 352] on input "*Monthly Cash made by Business - Not Deposited" at bounding box center [670, 373] width 480 height 42
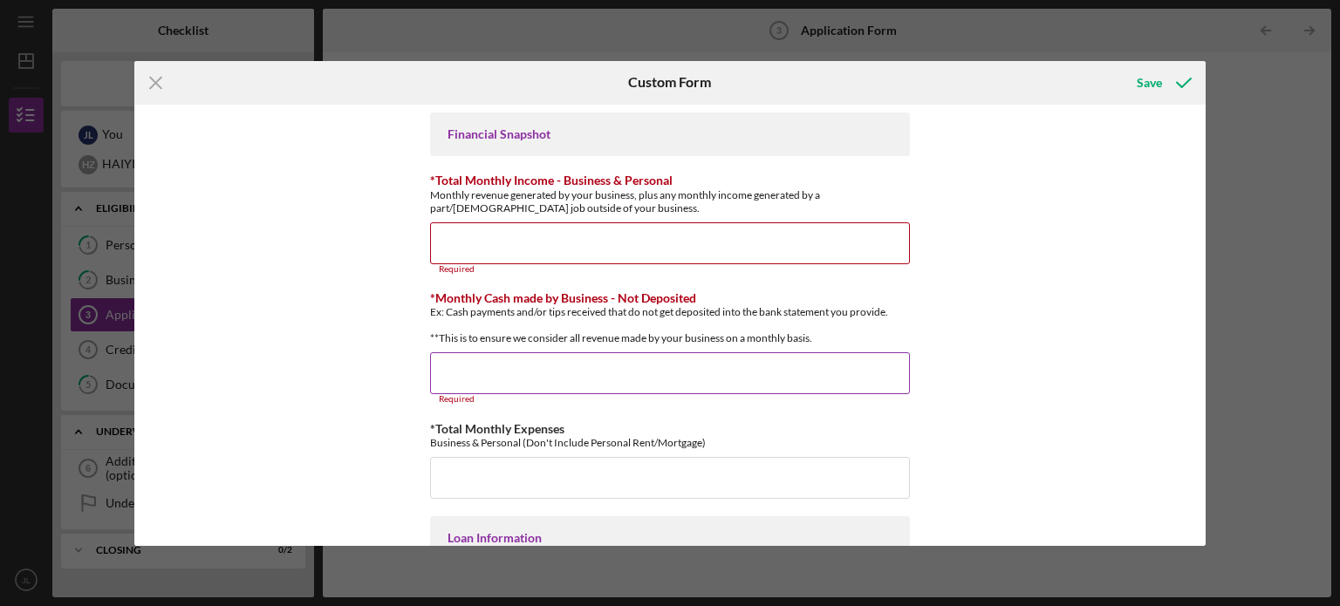
click at [555, 387] on input "*Monthly Cash made by Business - Not Deposited" at bounding box center [670, 373] width 480 height 42
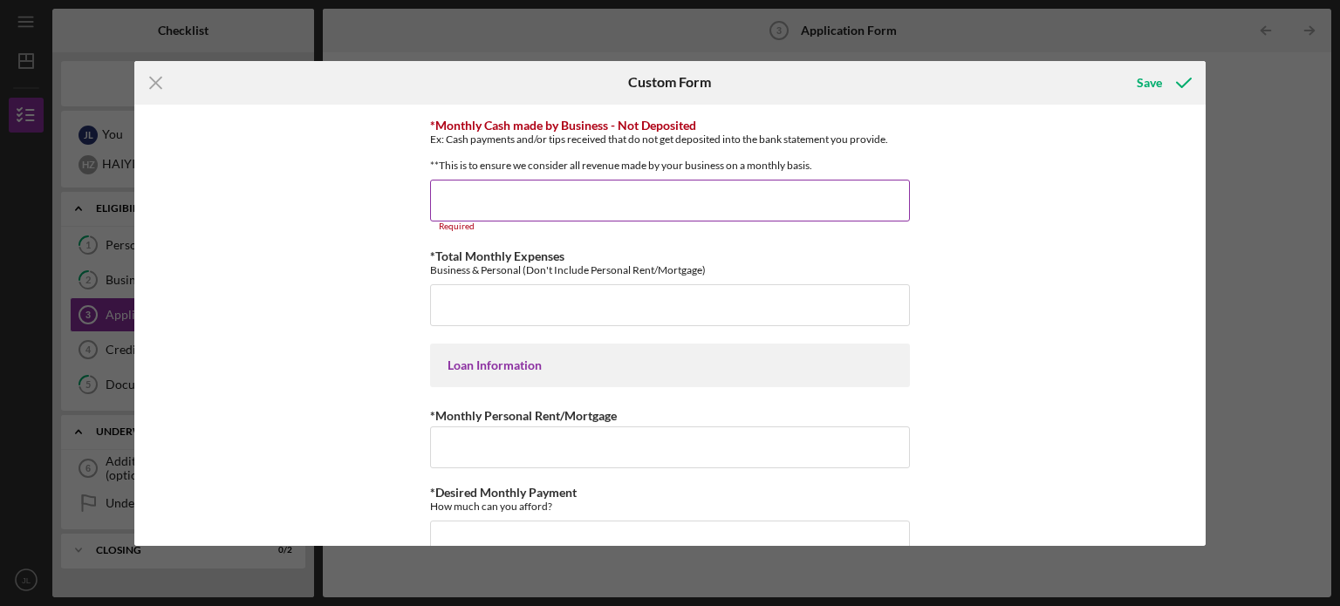
scroll to position [665, 0]
click at [537, 219] on input "*Monthly Cash made by Business - Not Deposited" at bounding box center [670, 199] width 480 height 42
click at [539, 207] on input "*Monthly Cash made by Business - Not Deposited" at bounding box center [670, 199] width 480 height 42
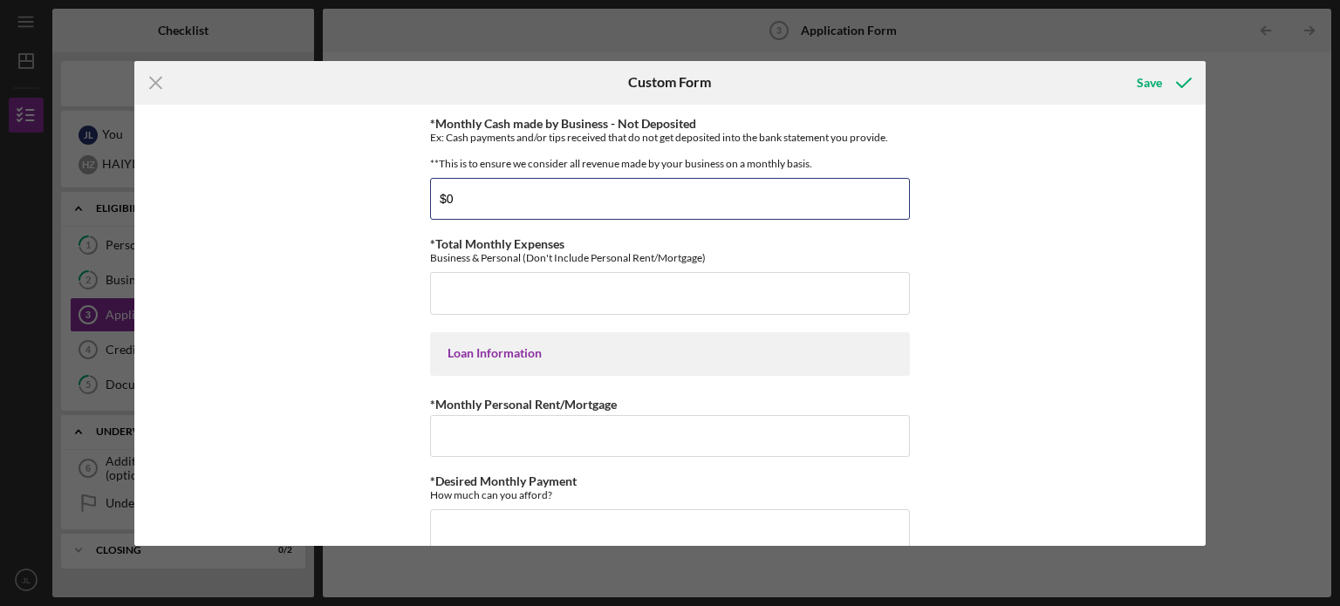
type input "$0"
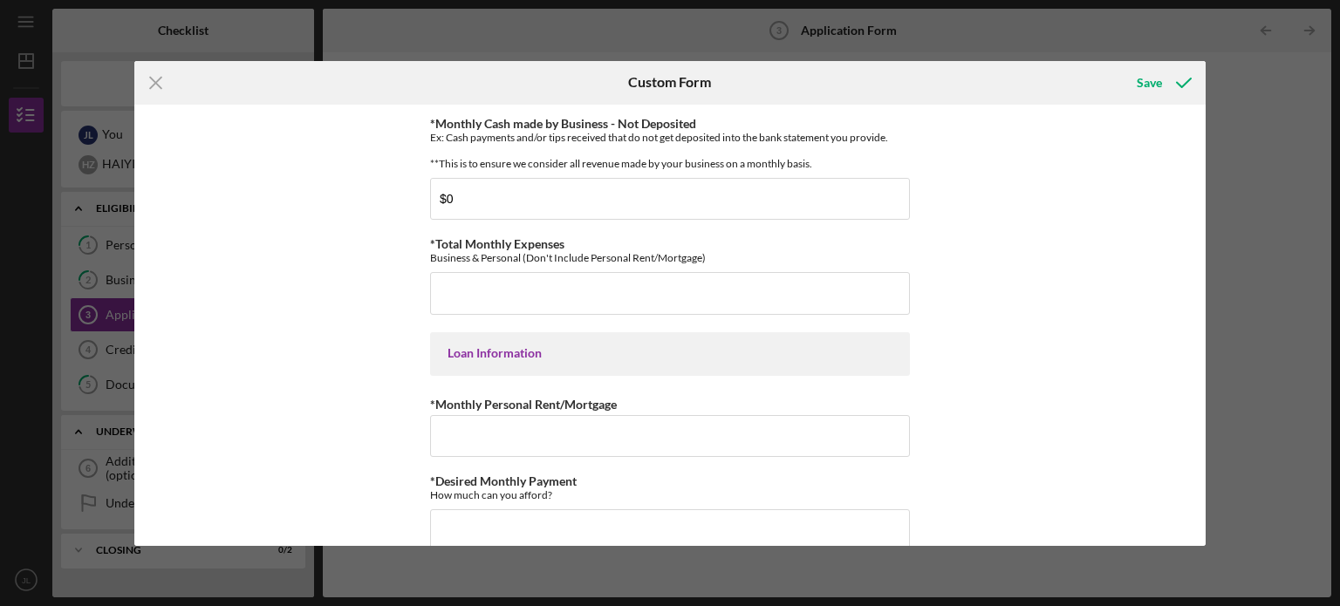
click at [724, 328] on div "*Applicant Personal Phone Number Required *How did you hear about us? Name of O…" at bounding box center [670, 181] width 480 height 1464
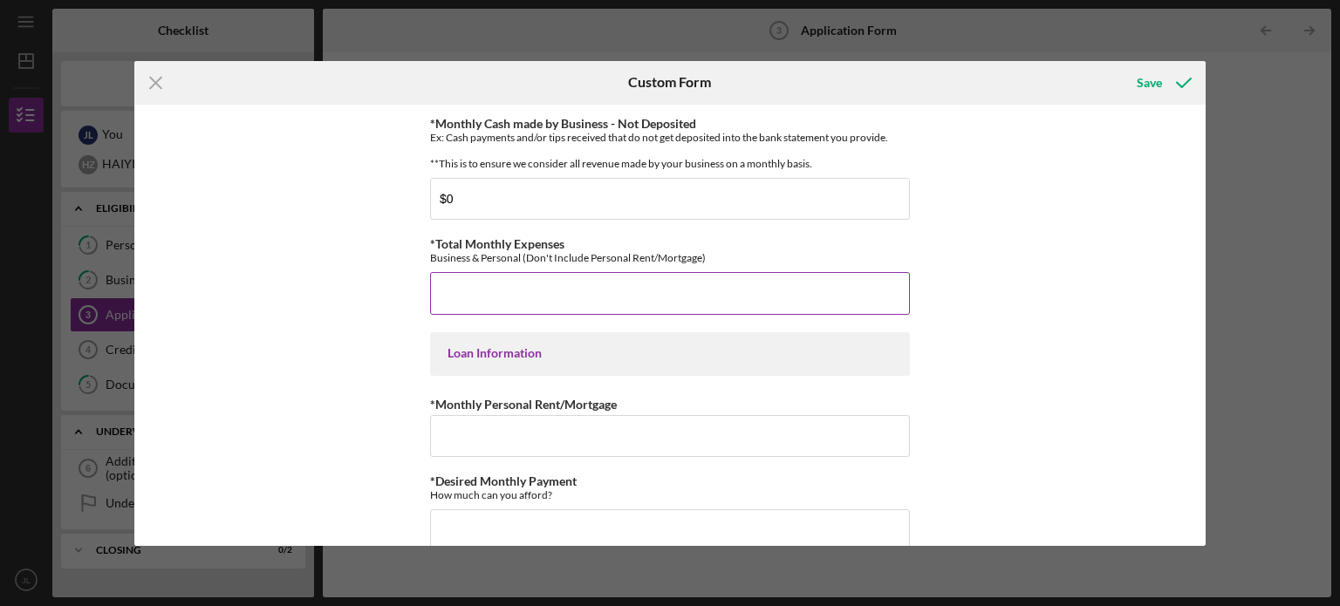
click at [720, 306] on input "*Total Monthly Expenses" at bounding box center [670, 293] width 480 height 42
click at [609, 306] on input "*Total Monthly Expenses" at bounding box center [670, 293] width 480 height 42
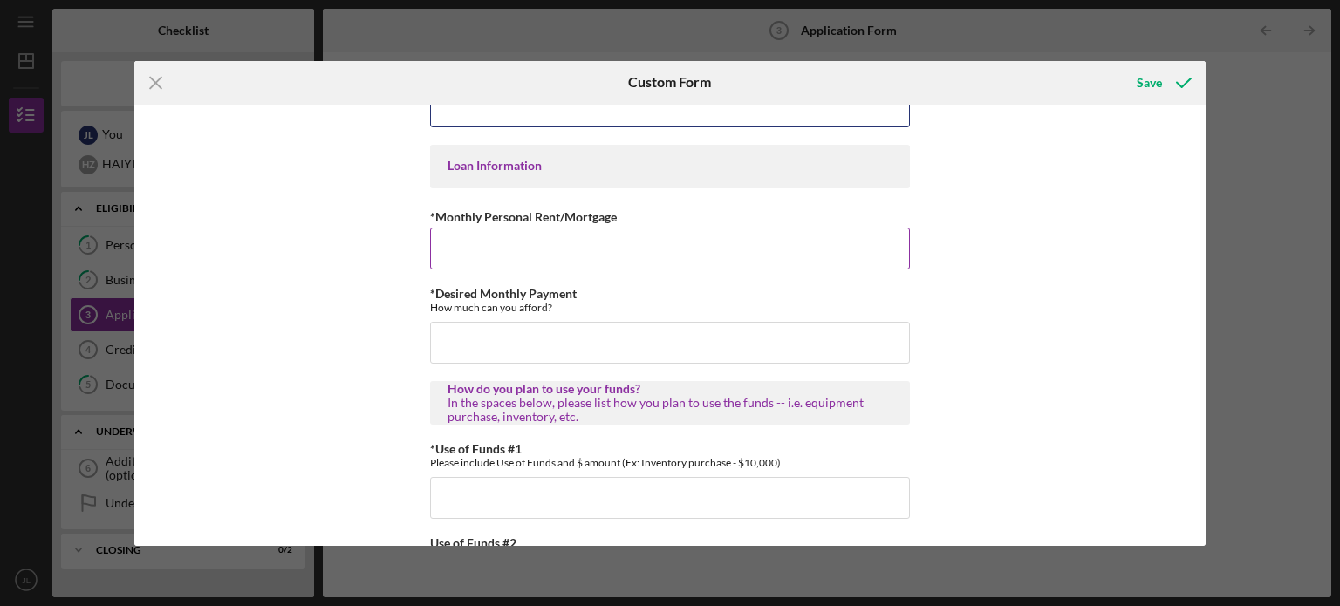
scroll to position [839, 0]
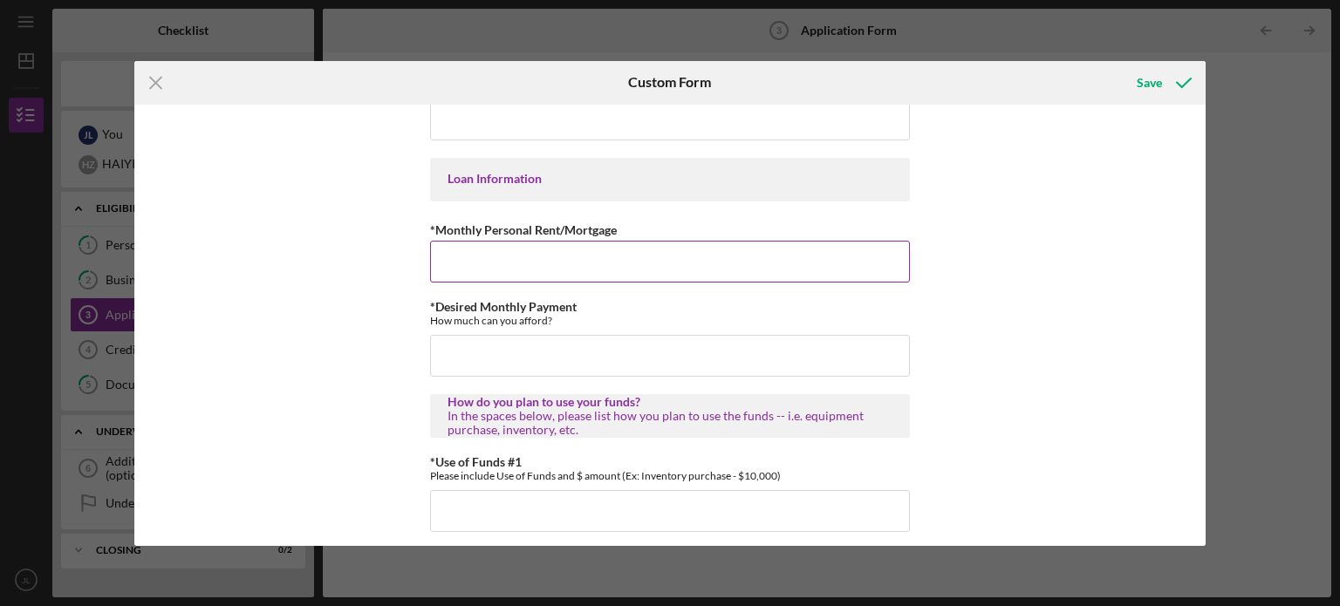
click at [602, 263] on input "*Monthly Personal Rent/Mortgage" at bounding box center [670, 262] width 480 height 42
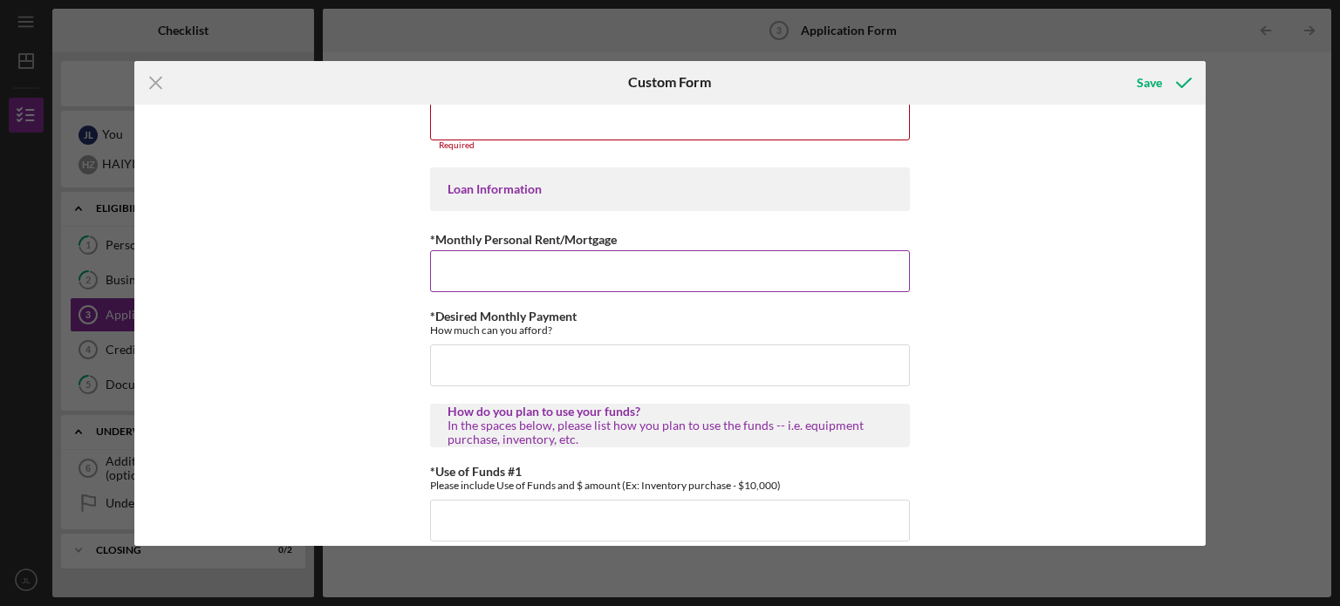
click at [602, 275] on input "*Monthly Personal Rent/Mortgage" at bounding box center [670, 271] width 480 height 42
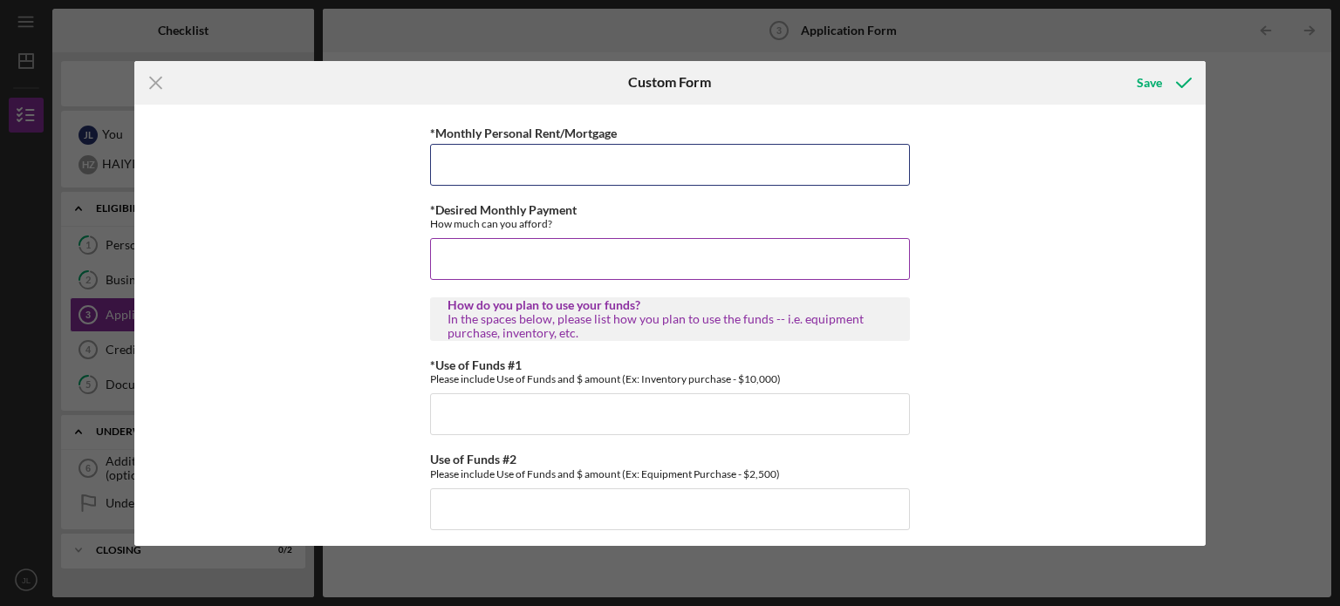
scroll to position [948, 0]
click at [637, 166] on input "*Monthly Personal Rent/Mortgage" at bounding box center [670, 162] width 480 height 42
click at [551, 268] on input "*Desired Monthly Payment" at bounding box center [670, 256] width 480 height 42
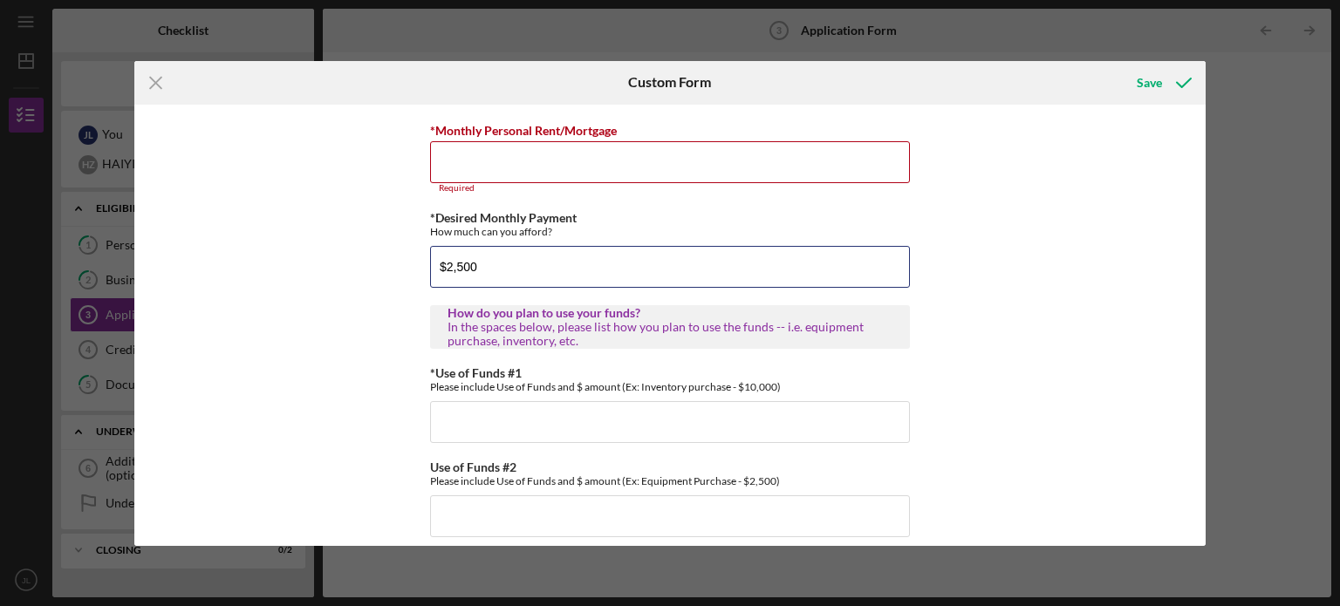
type input "$2,500"
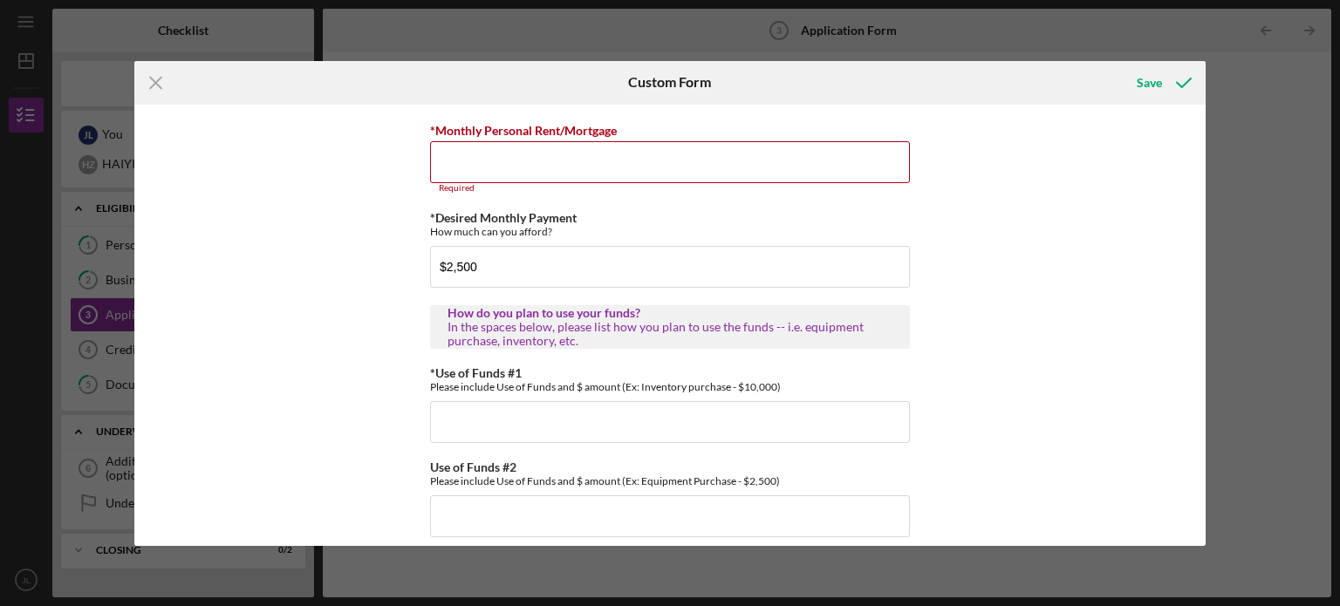
click at [630, 477] on div "Use of Funds #2 Please include Use of Funds and $ amount (Ex: Equipment Purchas…" at bounding box center [670, 473] width 480 height 27
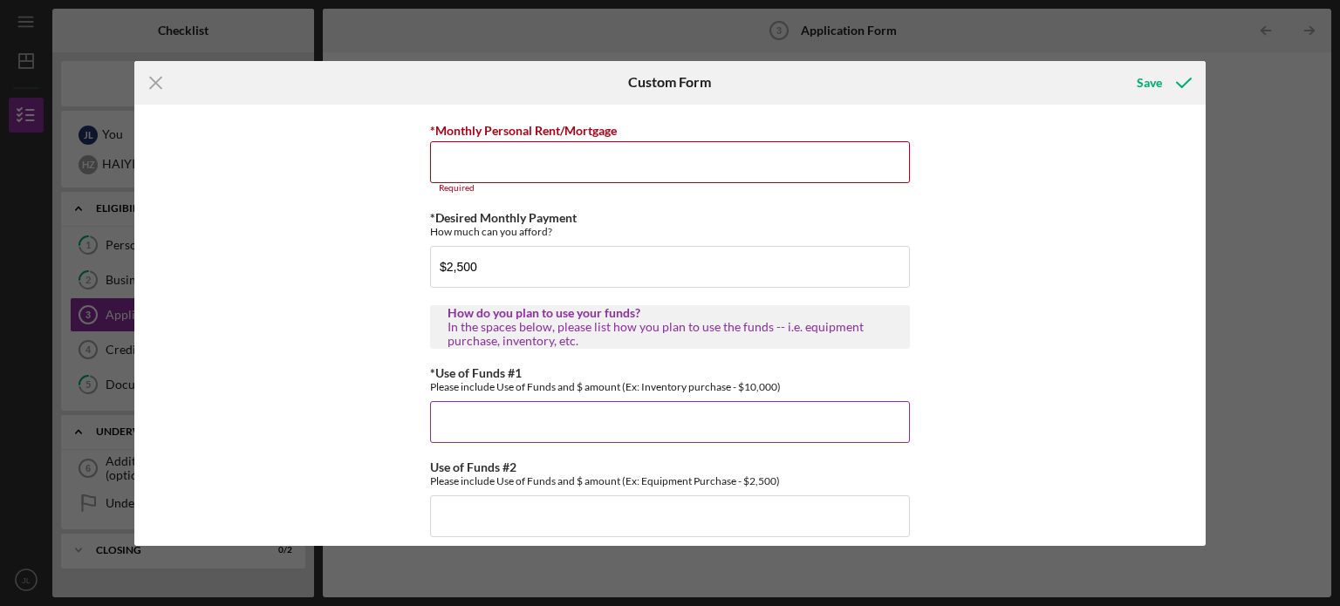
click at [629, 414] on input "*Use of Funds #1" at bounding box center [670, 422] width 480 height 42
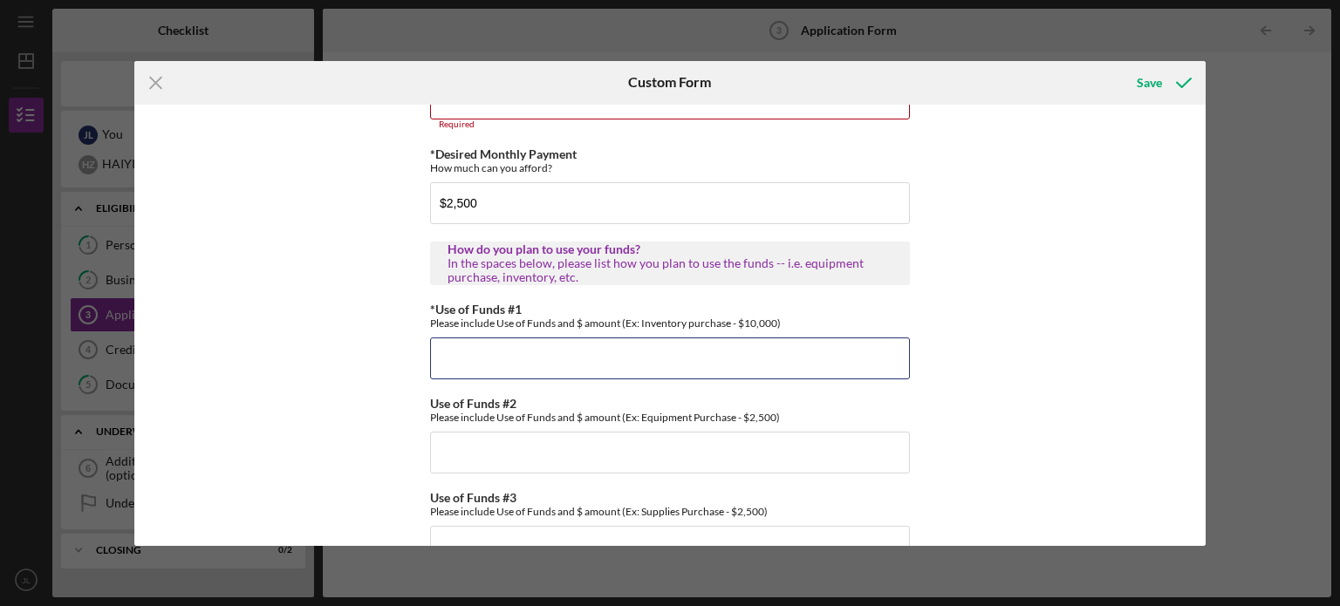
scroll to position [1069, 0]
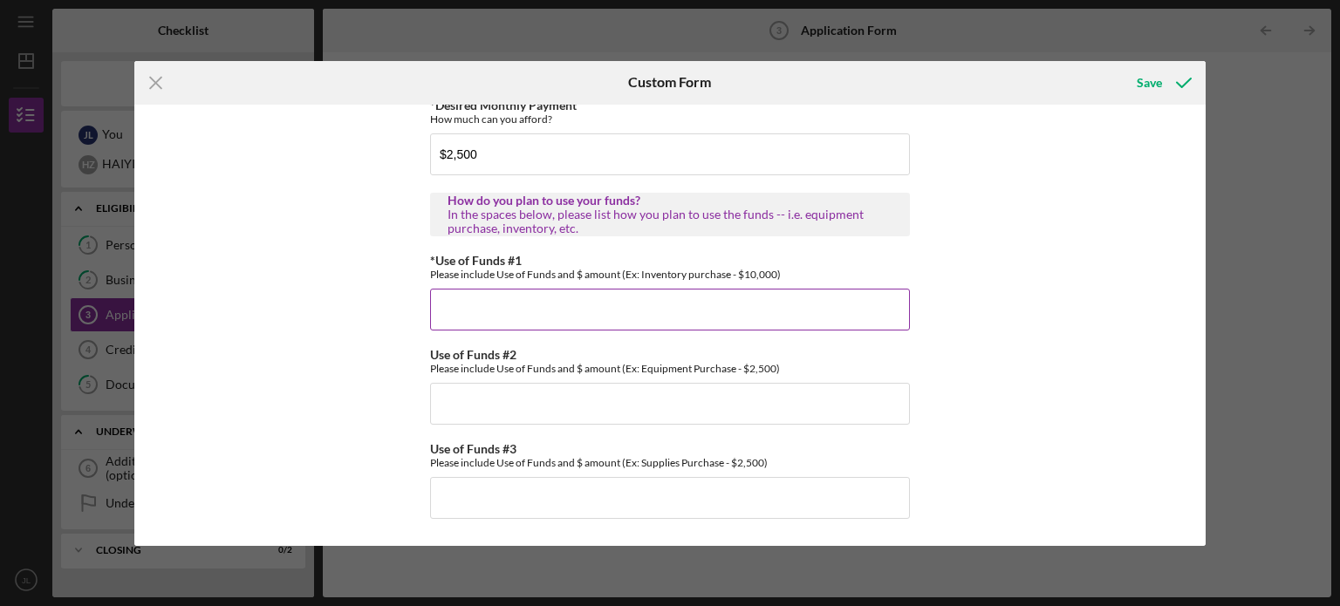
click at [546, 304] on input "*Use of Funds #1" at bounding box center [670, 310] width 480 height 42
type input "vehicle maintenance - 5000"
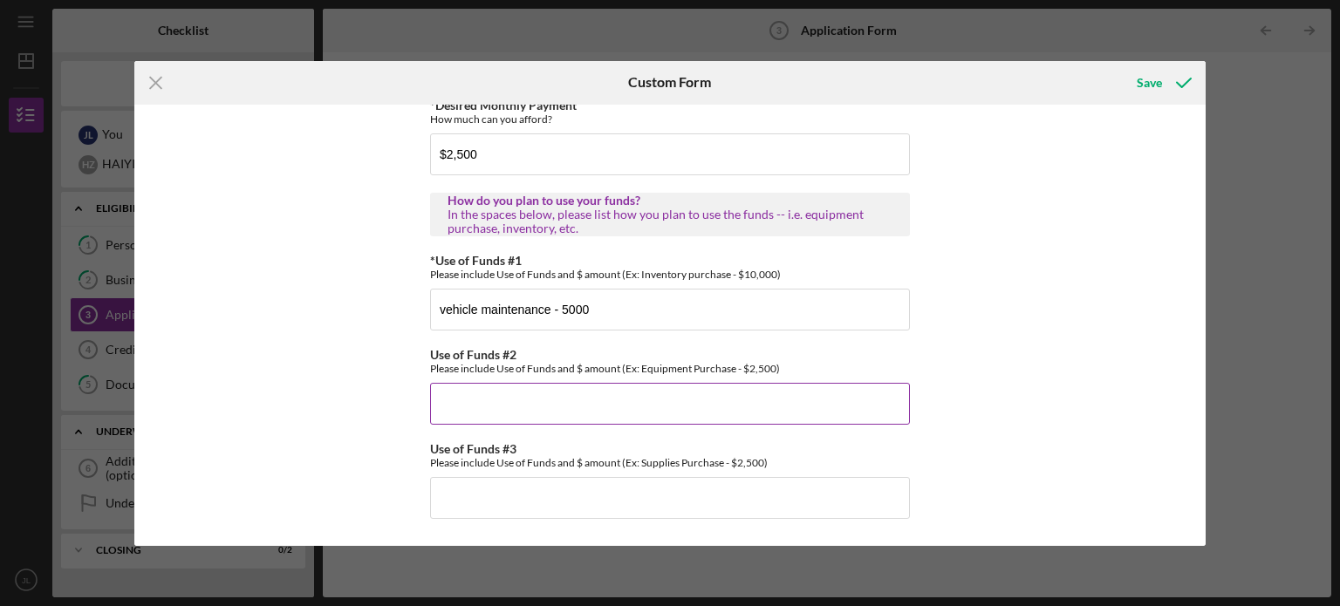
click at [543, 406] on input "Use of Funds #2" at bounding box center [670, 404] width 480 height 42
type input "Gas - 10000"
click at [487, 504] on input "Use of Funds #3" at bounding box center [670, 498] width 480 height 42
type input "Payroll - 5000"
click at [973, 289] on div "*Applicant Personal Phone Number Required *How did you hear about us? Name of O…" at bounding box center [670, 325] width 1072 height 441
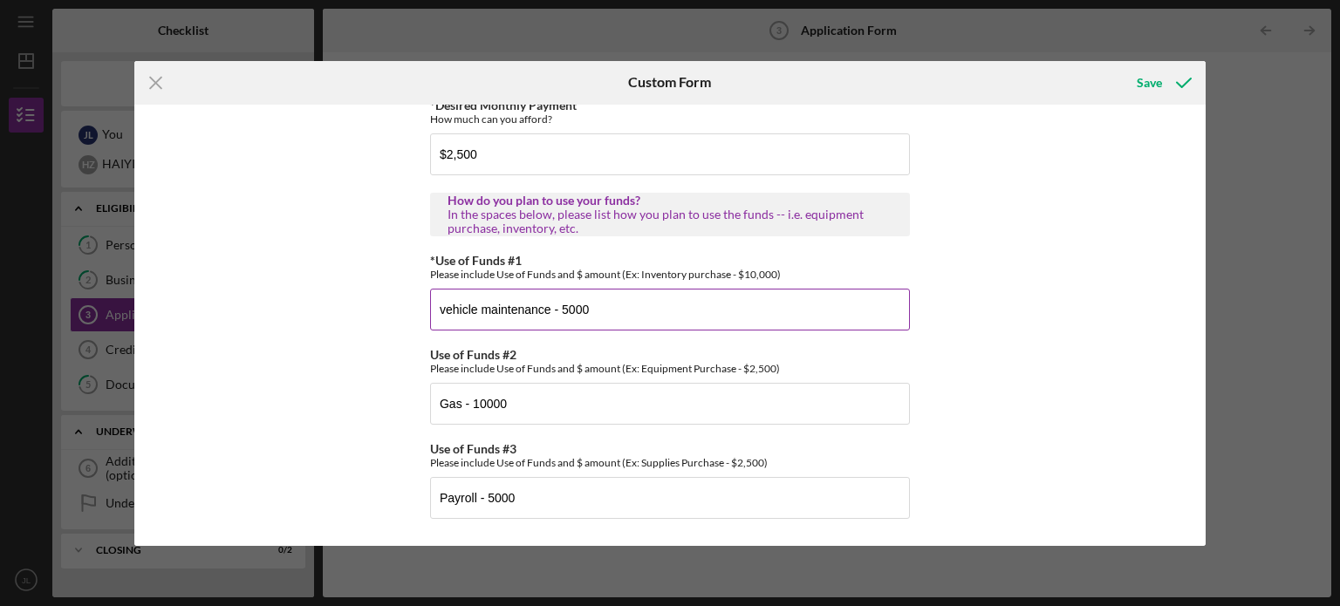
click at [578, 327] on input "vehicle maintenance - 5000" at bounding box center [670, 310] width 480 height 42
click at [565, 314] on input "vehicle maintenance - 5000" at bounding box center [670, 310] width 480 height 42
type input "vehicle maintenance - 7500"
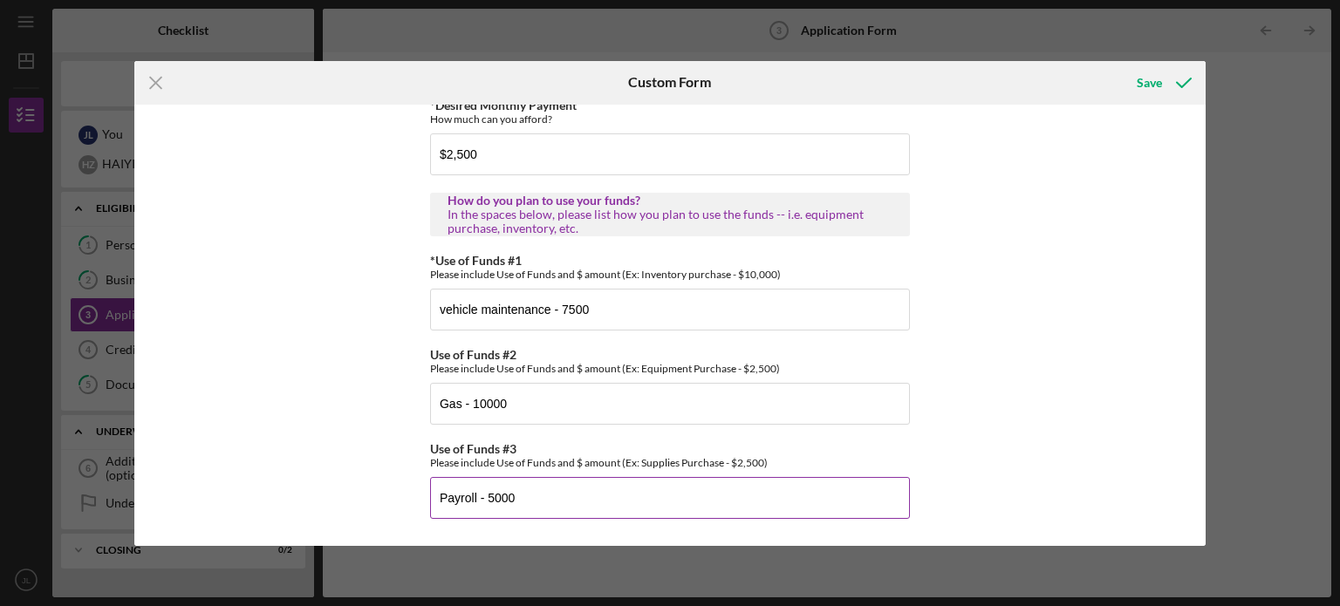
click at [495, 493] on input "Payroll - 5000" at bounding box center [670, 498] width 480 height 42
type input "Payroll - 7500"
click at [411, 313] on div "*Applicant Personal Phone Number Required *How did you hear about us? Name of O…" at bounding box center [670, 325] width 1072 height 441
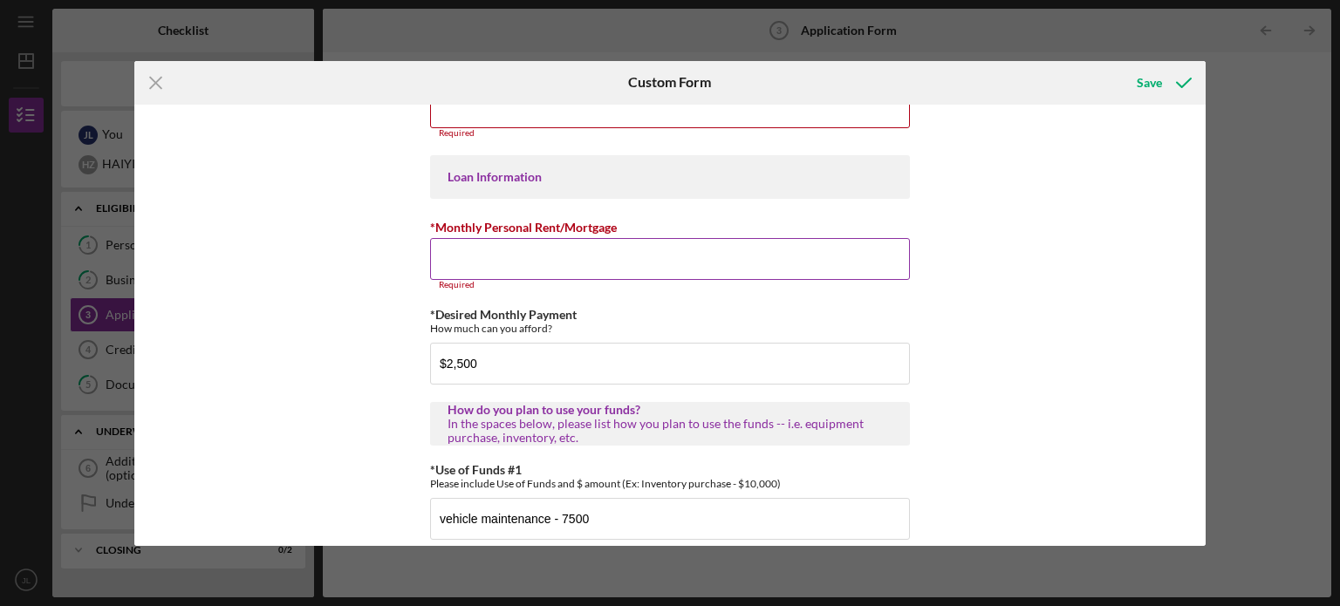
scroll to position [851, 0]
click at [527, 261] on input "*Monthly Personal Rent/Mortgage" at bounding box center [670, 259] width 480 height 42
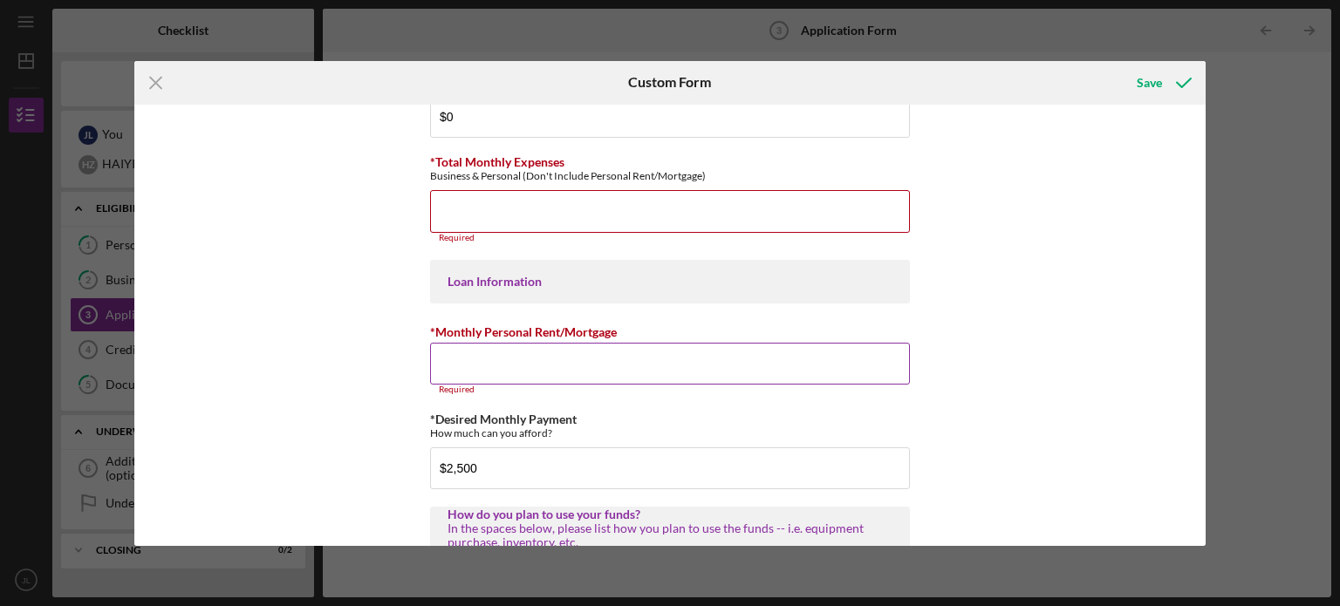
scroll to position [720, 0]
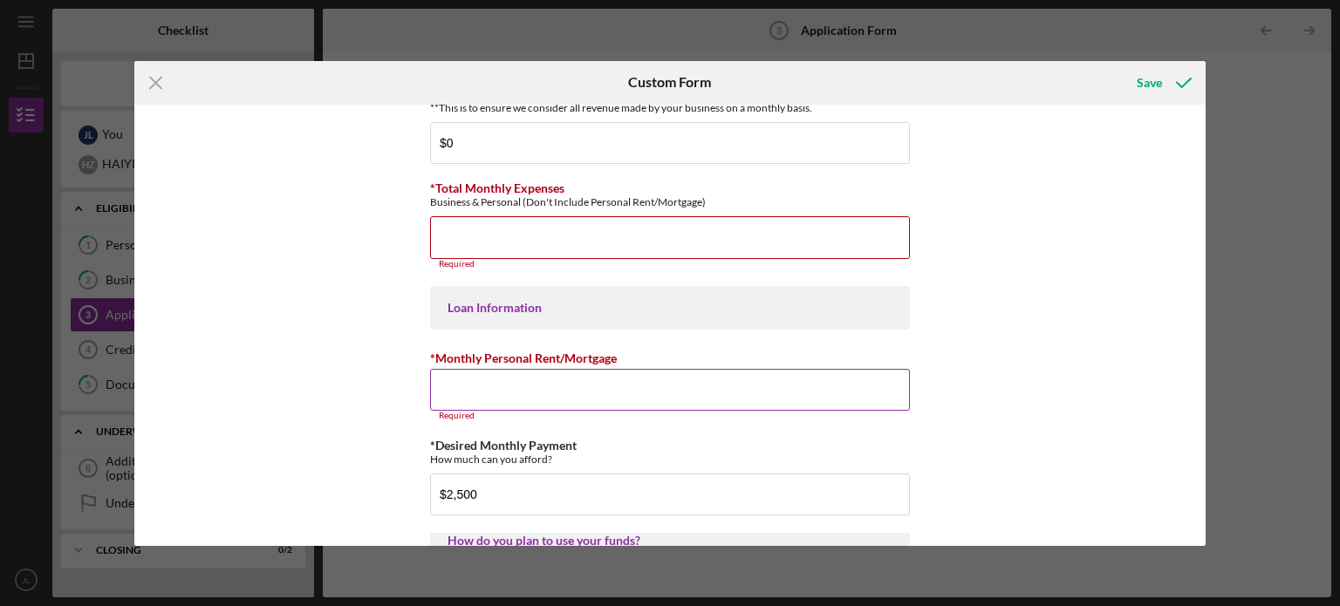
click at [548, 384] on input "*Monthly Personal Rent/Mortgage" at bounding box center [670, 390] width 480 height 42
click at [576, 405] on input "*Monthly Personal Rent/Mortgage" at bounding box center [670, 390] width 480 height 42
click at [537, 405] on input "*Monthly Personal Rent/Mortgage" at bounding box center [670, 390] width 480 height 42
click at [558, 253] on input "*Total Monthly Expenses" at bounding box center [670, 237] width 480 height 42
click at [463, 393] on input "*Monthly Personal Rent/Mortgage" at bounding box center [670, 390] width 480 height 42
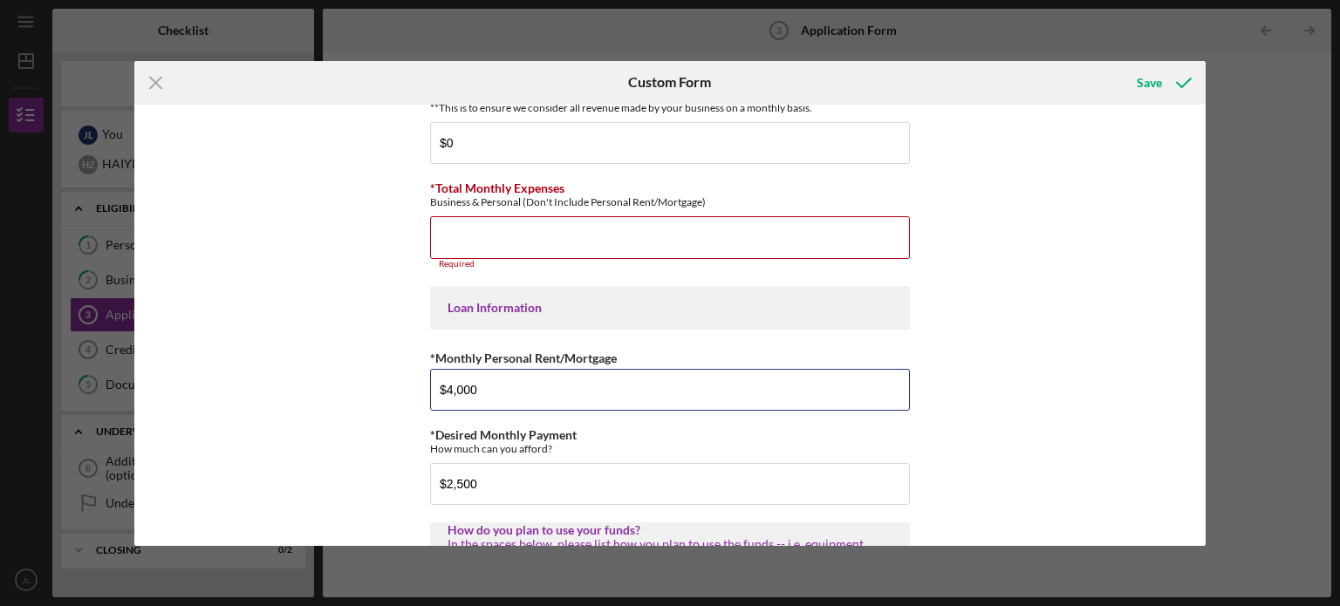
type input "$4,000"
click at [215, 288] on div "*Applicant Personal Phone Number Required *How did you hear about us? Name of O…" at bounding box center [670, 325] width 1072 height 441
click at [584, 258] on input "*Total Monthly Expenses" at bounding box center [670, 237] width 480 height 42
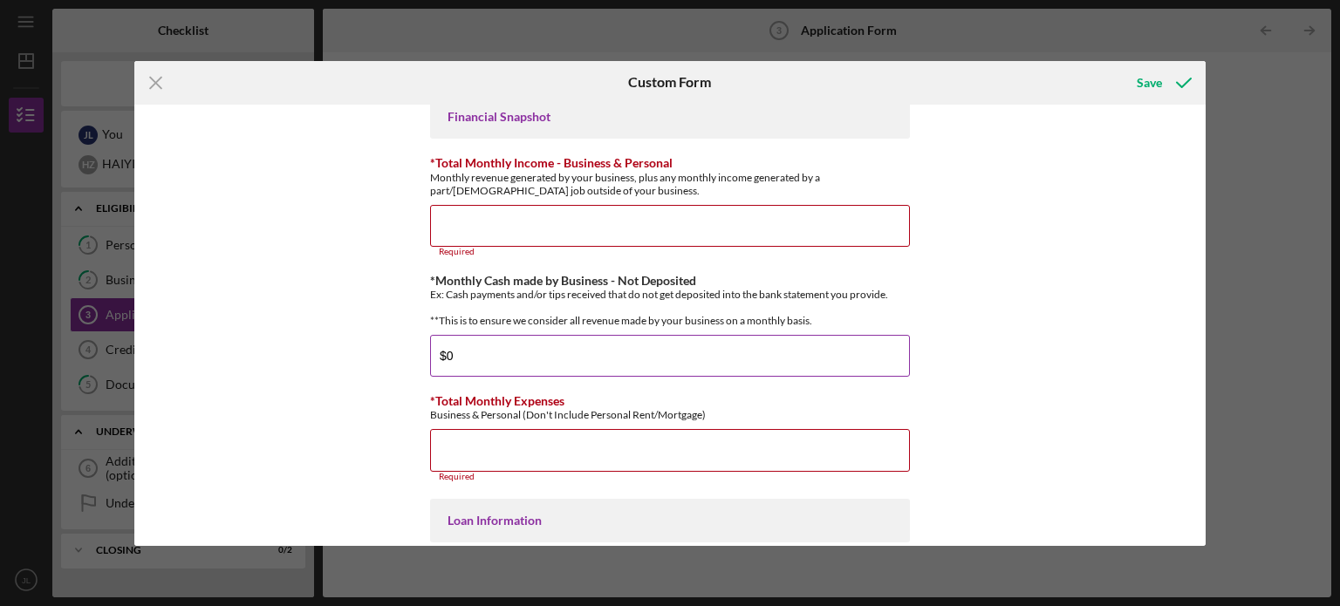
scroll to position [493, 0]
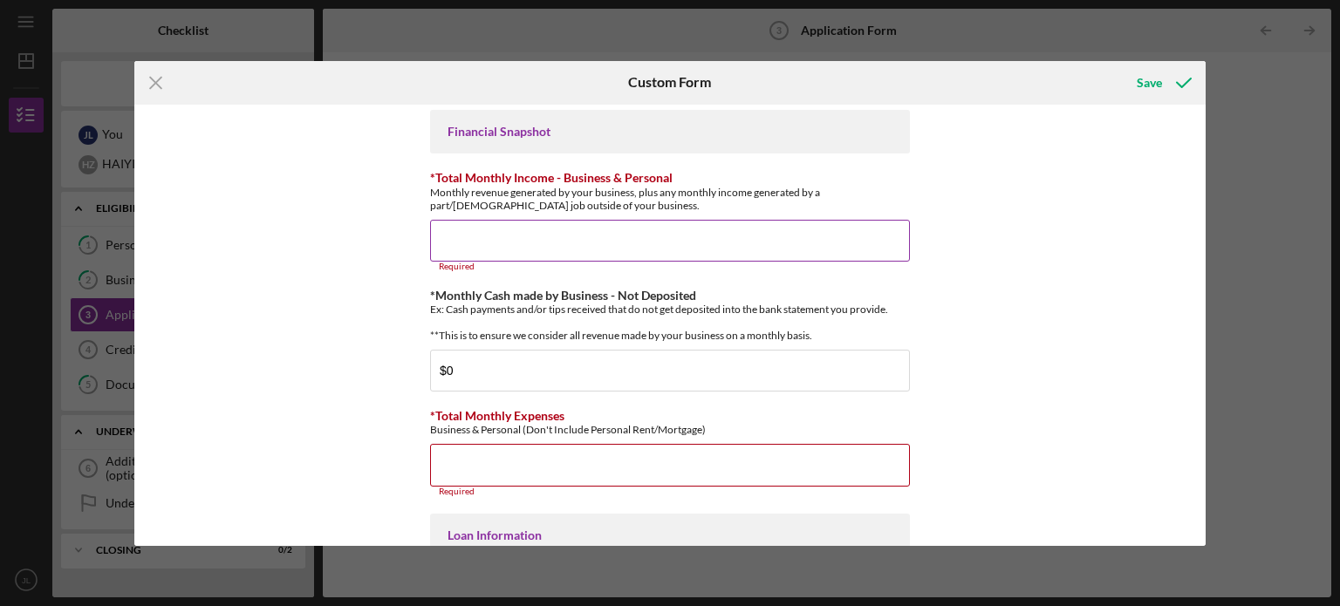
click at [481, 234] on input "*Total Monthly Income - Business & Personal" at bounding box center [670, 241] width 480 height 42
click at [498, 254] on input "*Total Monthly Income - Business & Personal" at bounding box center [670, 241] width 480 height 42
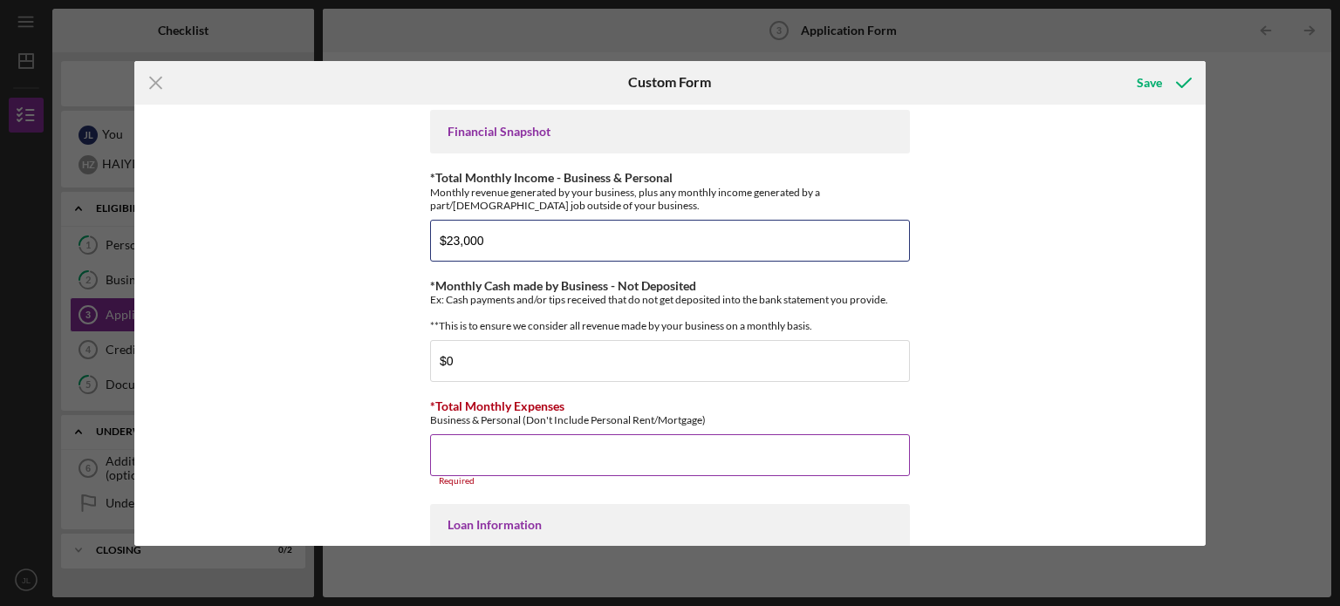
type input "$23,000"
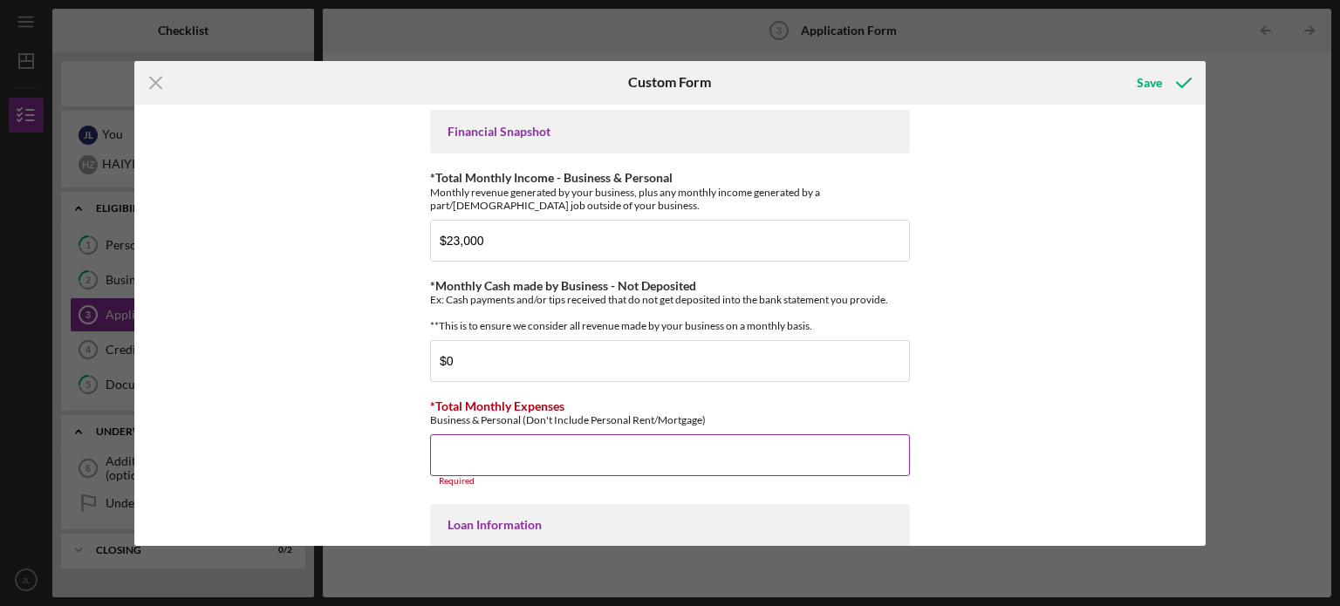
click at [548, 456] on input "*Total Monthly Expenses" at bounding box center [670, 455] width 480 height 42
click at [509, 456] on input "*Total Monthly Expenses" at bounding box center [670, 455] width 480 height 42
type input "$10,000"
click at [373, 279] on div "*Applicant Personal Phone Number Required *How did you hear about us? Name of O…" at bounding box center [670, 325] width 1072 height 441
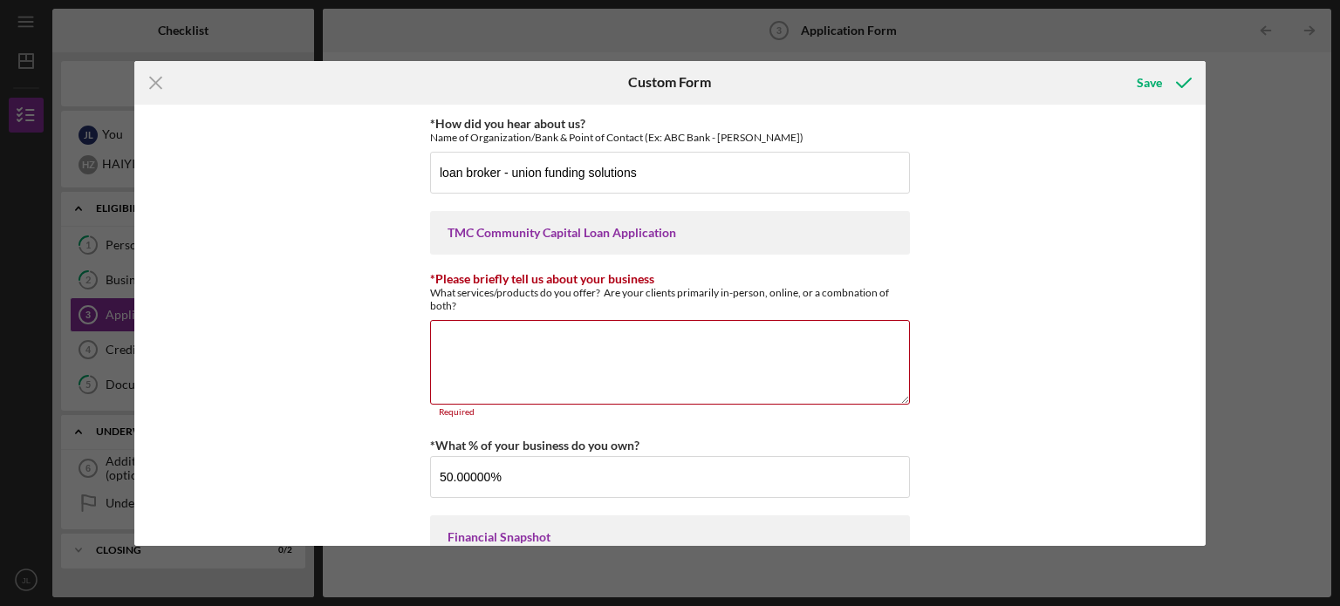
scroll to position [0, 0]
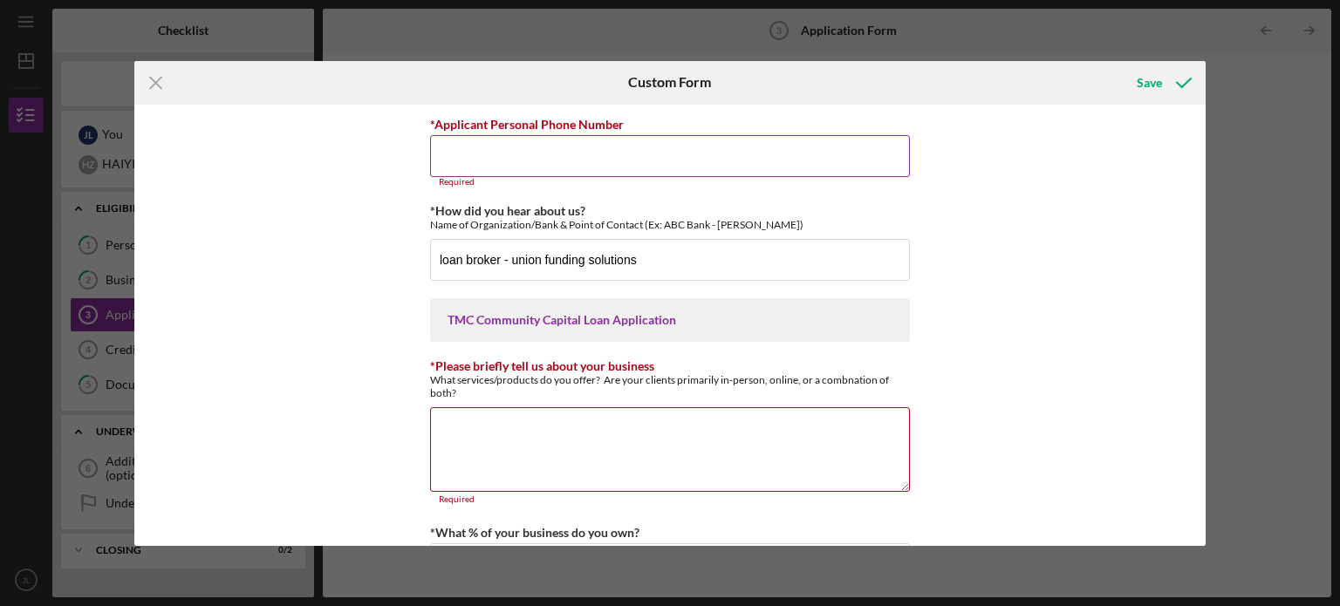
click at [522, 114] on div "*Applicant Personal Phone Number" at bounding box center [670, 124] width 480 height 22
click at [514, 156] on input "*Applicant Personal Phone Number" at bounding box center [670, 156] width 480 height 42
click at [478, 169] on input "*Applicant Personal Phone Number" at bounding box center [670, 156] width 480 height 42
click at [471, 158] on input "*Applicant Personal Phone Number" at bounding box center [670, 156] width 480 height 42
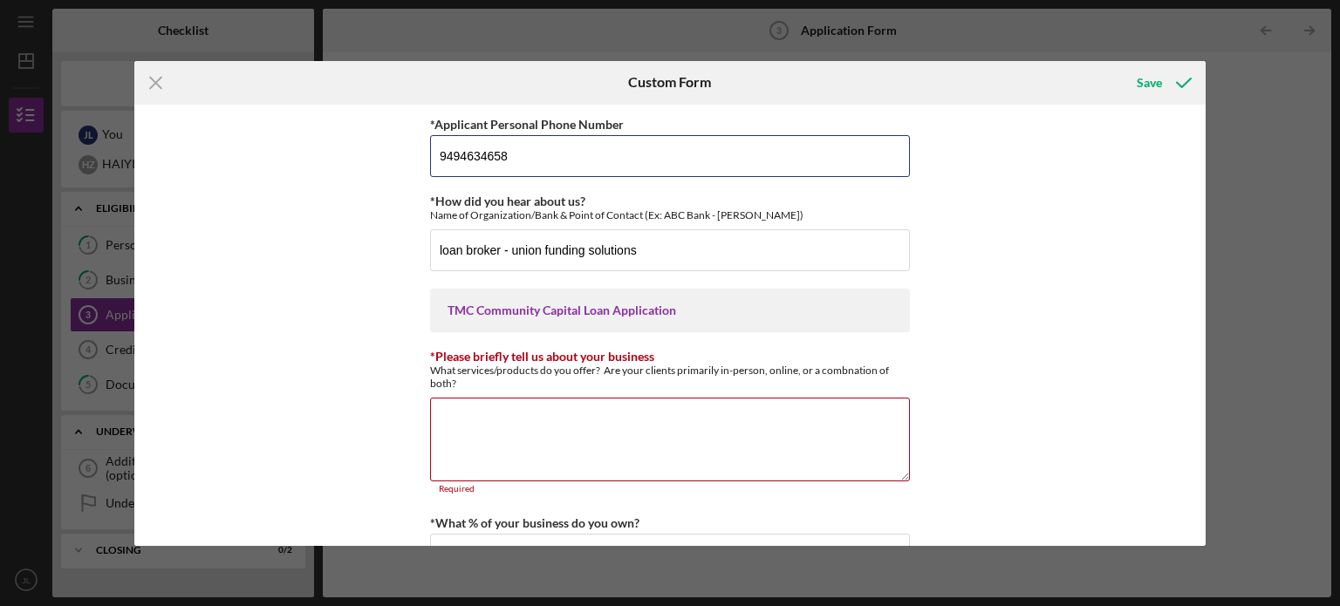
type input "9494634658"
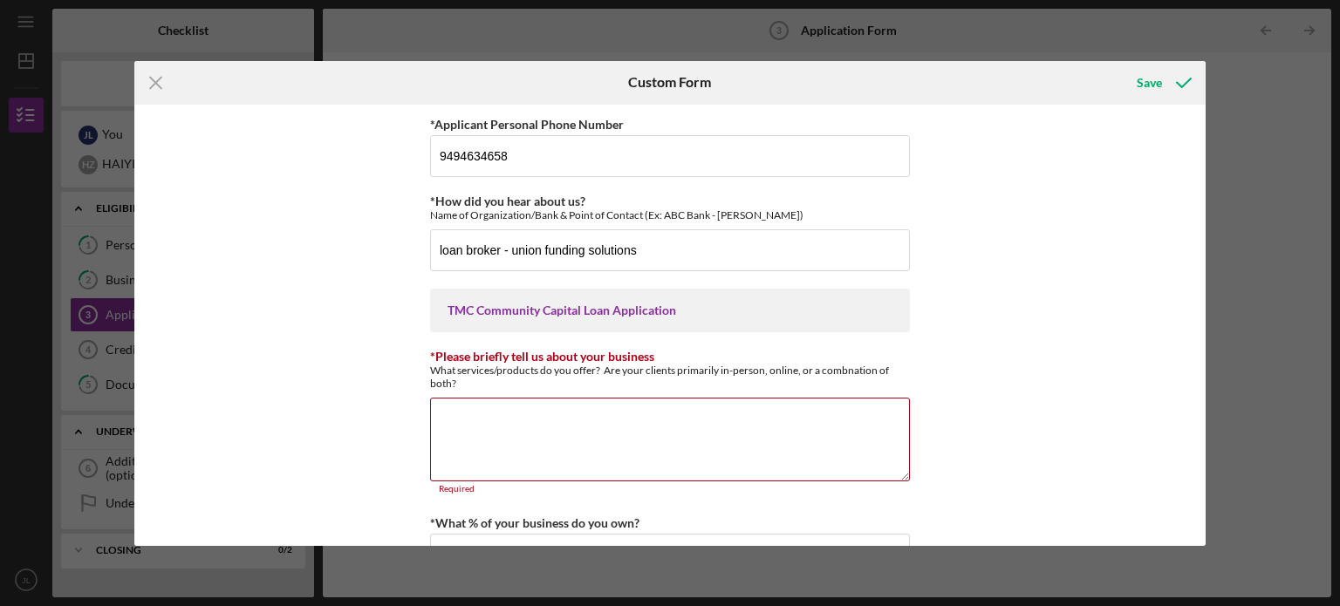
click at [985, 270] on div "*Applicant Personal Phone Number [PHONE_NUMBER] *How did you hear about us? Nam…" at bounding box center [670, 325] width 1072 height 441
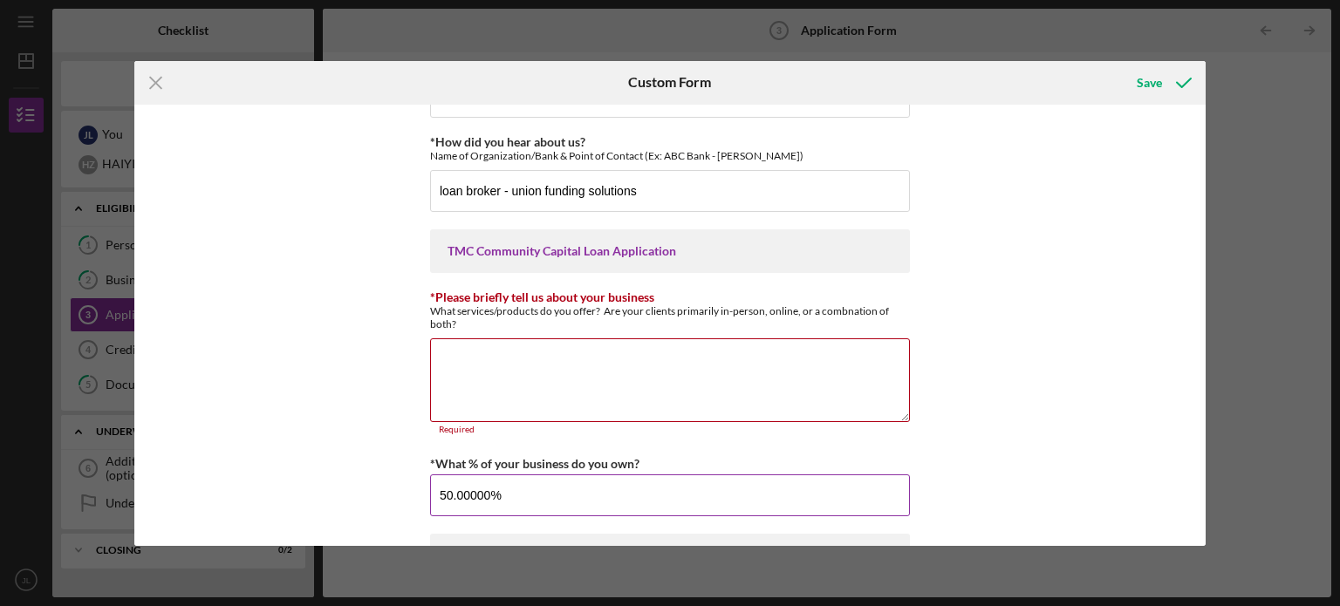
scroll to position [153, 0]
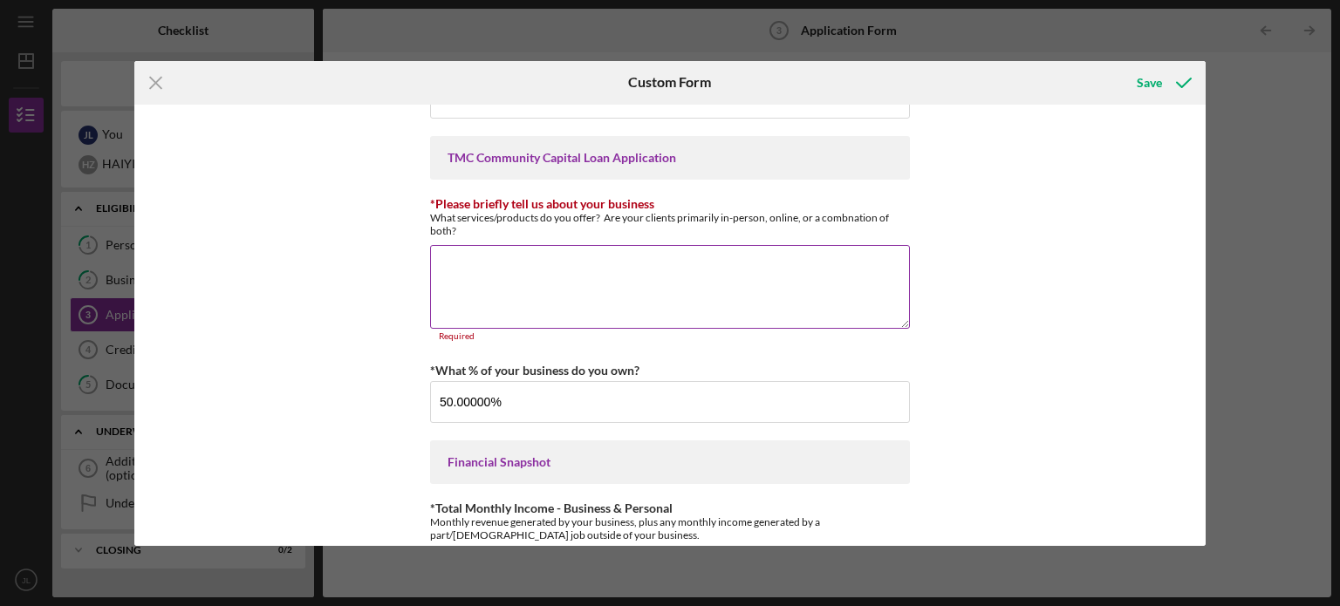
click at [569, 271] on textarea "*Please briefly tell us about your business" at bounding box center [670, 287] width 480 height 84
click at [488, 285] on textarea "*Please briefly tell us about your business" at bounding box center [670, 287] width 480 height 84
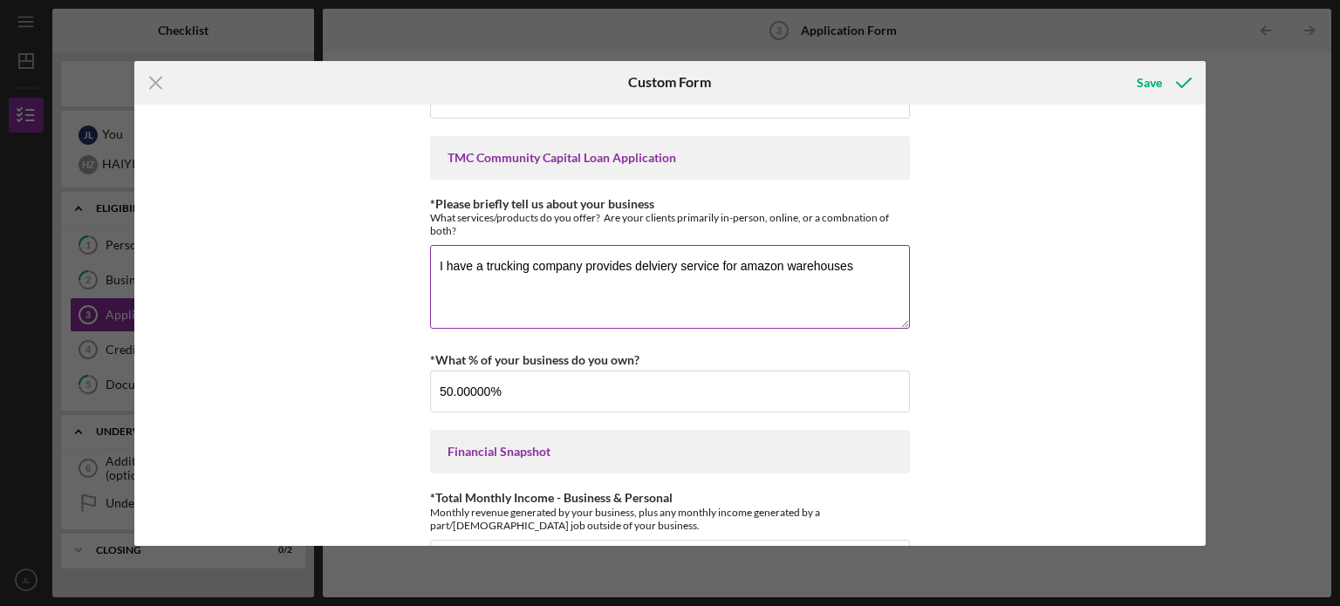
drag, startPoint x: 628, startPoint y: 268, endPoint x: 592, endPoint y: 268, distance: 35.8
click at [628, 268] on textarea "I have a trucking company provides delviery service for amazon warehouses" at bounding box center [670, 287] width 480 height 84
click at [514, 264] on textarea "I have a trucking company provides delviery service for amazon warehouses" at bounding box center [670, 287] width 480 height 84
drag, startPoint x: 484, startPoint y: 264, endPoint x: 346, endPoint y: 243, distance: 139.4
click at [347, 243] on div "*Applicant Personal Phone Number [PHONE_NUMBER] *How did you hear about us? Nam…" at bounding box center [670, 325] width 1072 height 441
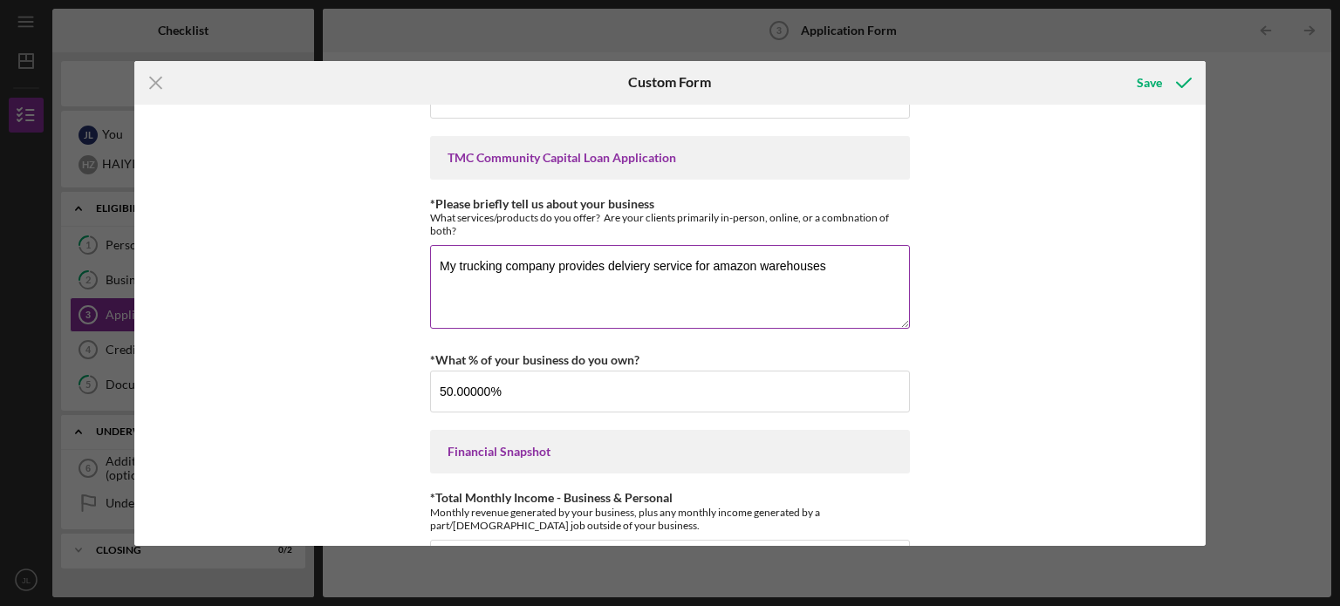
click at [631, 265] on textarea "My trucking company provides delviery service for amazon warehouses" at bounding box center [670, 287] width 480 height 84
click at [831, 276] on textarea "My trucking company provides delivery service for amazon warehouses" at bounding box center [670, 287] width 480 height 84
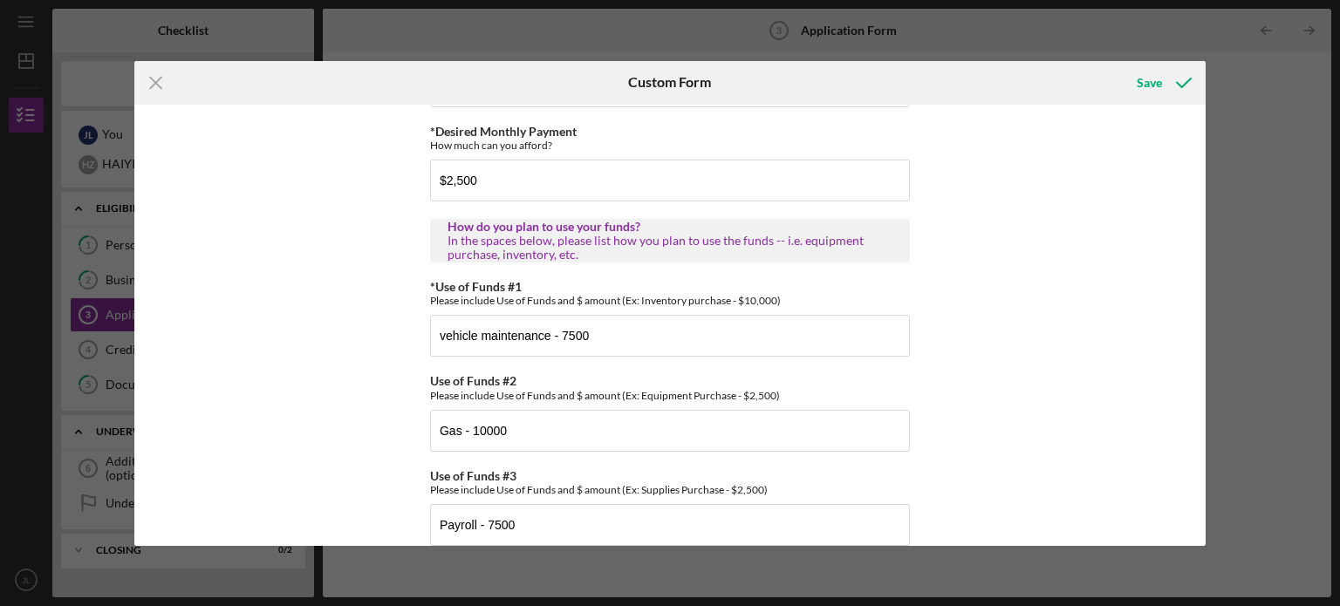
scroll to position [1019, 0]
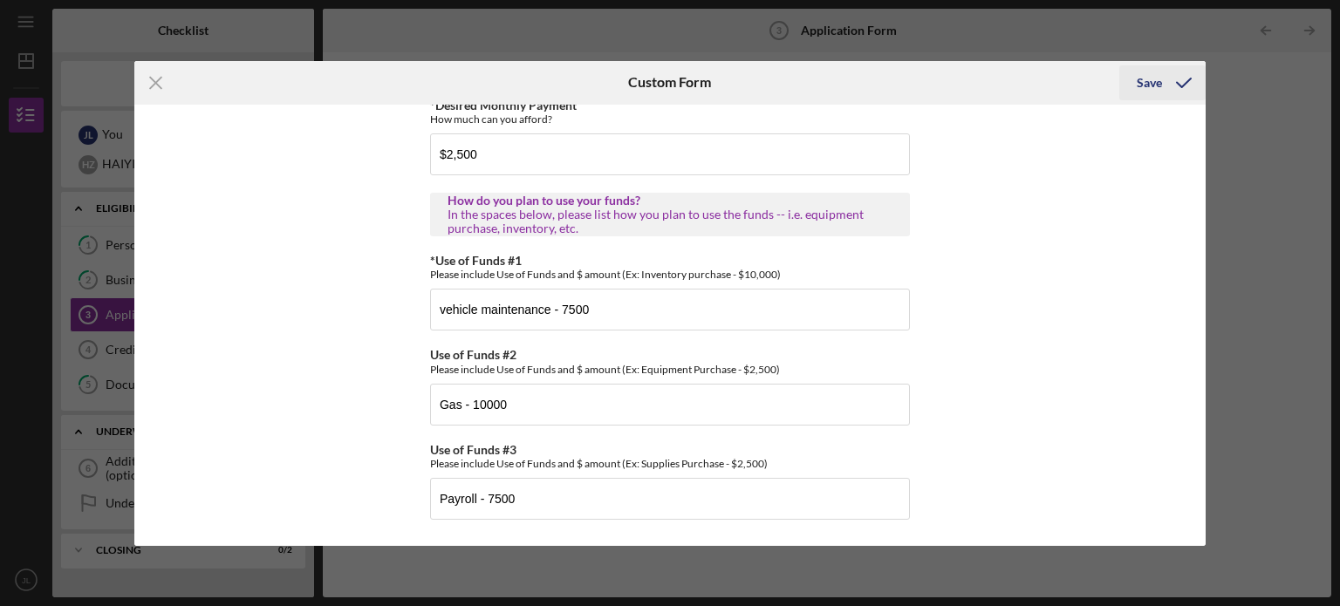
type textarea "My trucking company provides delivery service for amazon warehouses."
click at [1149, 83] on div "Save" at bounding box center [1148, 82] width 25 height 35
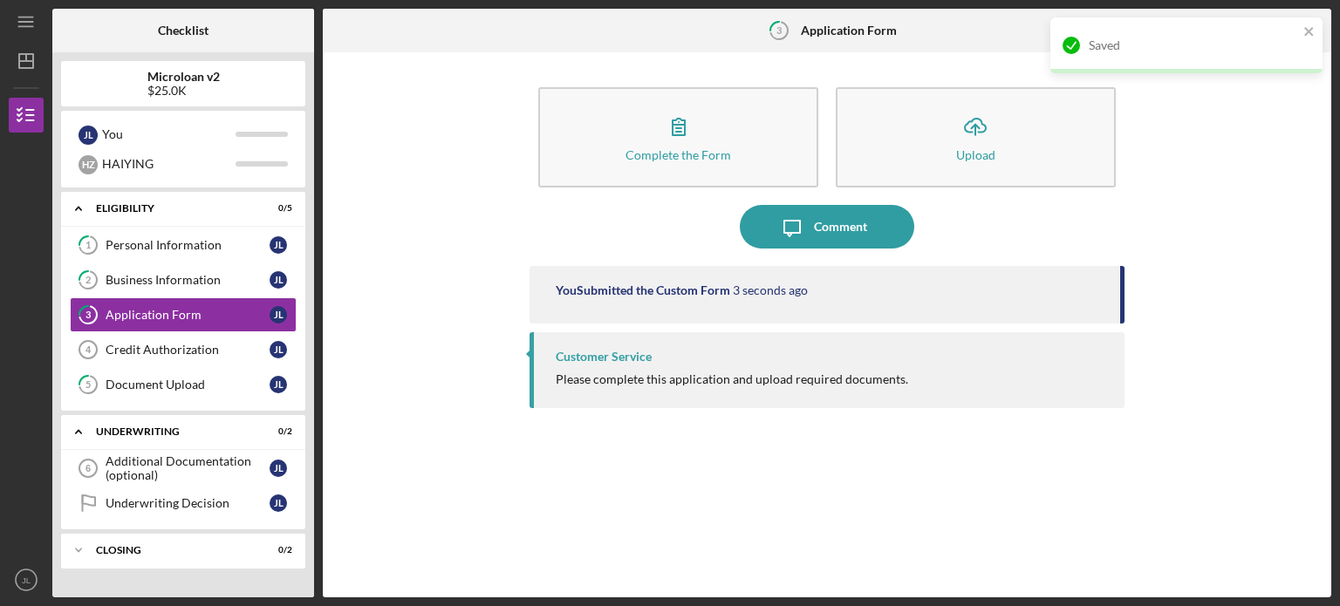
click at [1238, 271] on div "Complete the Form Form Icon/Upload Upload Icon/Message Comment You Submitted th…" at bounding box center [826, 325] width 991 height 528
click at [211, 355] on link "Credit Authorization 4 Credit Authorization [PERSON_NAME]" at bounding box center [183, 349] width 227 height 35
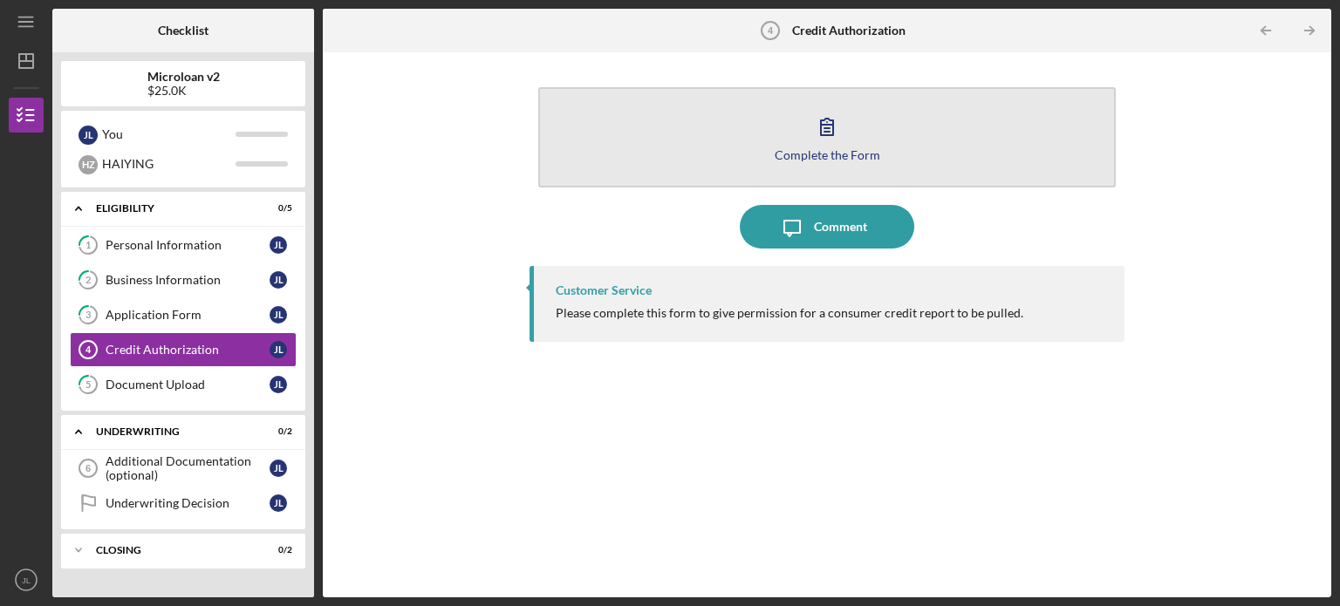
click at [842, 133] on icon "button" at bounding box center [827, 127] width 44 height 44
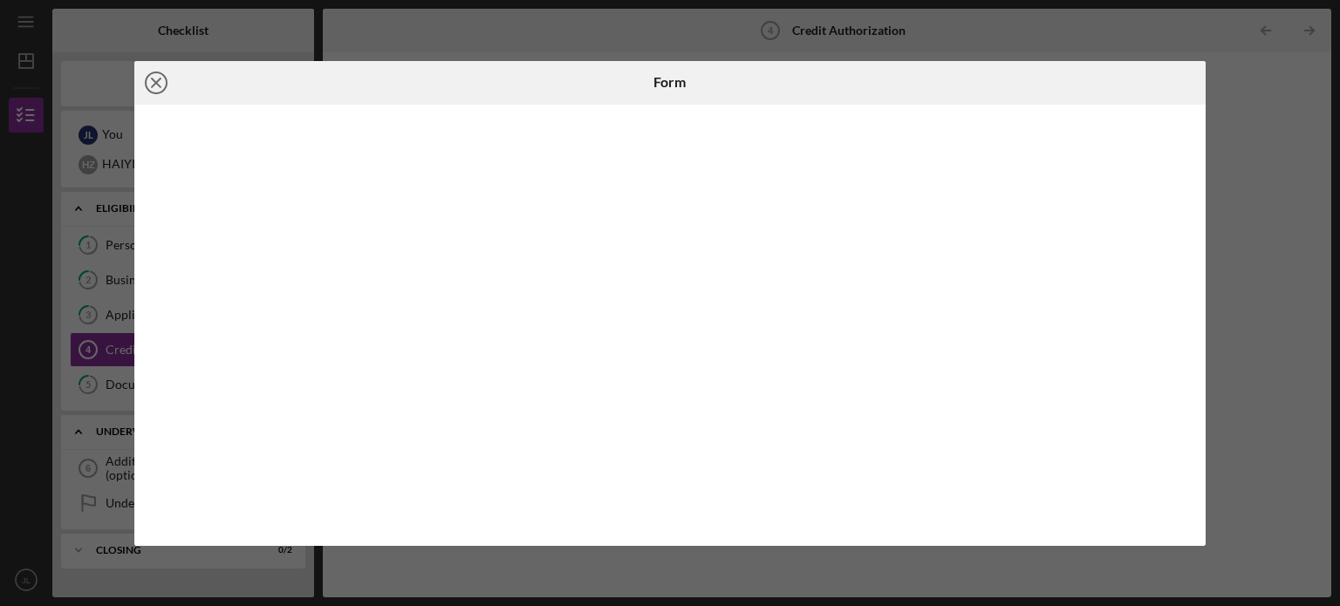
click at [153, 78] on line at bounding box center [156, 82] width 9 height 9
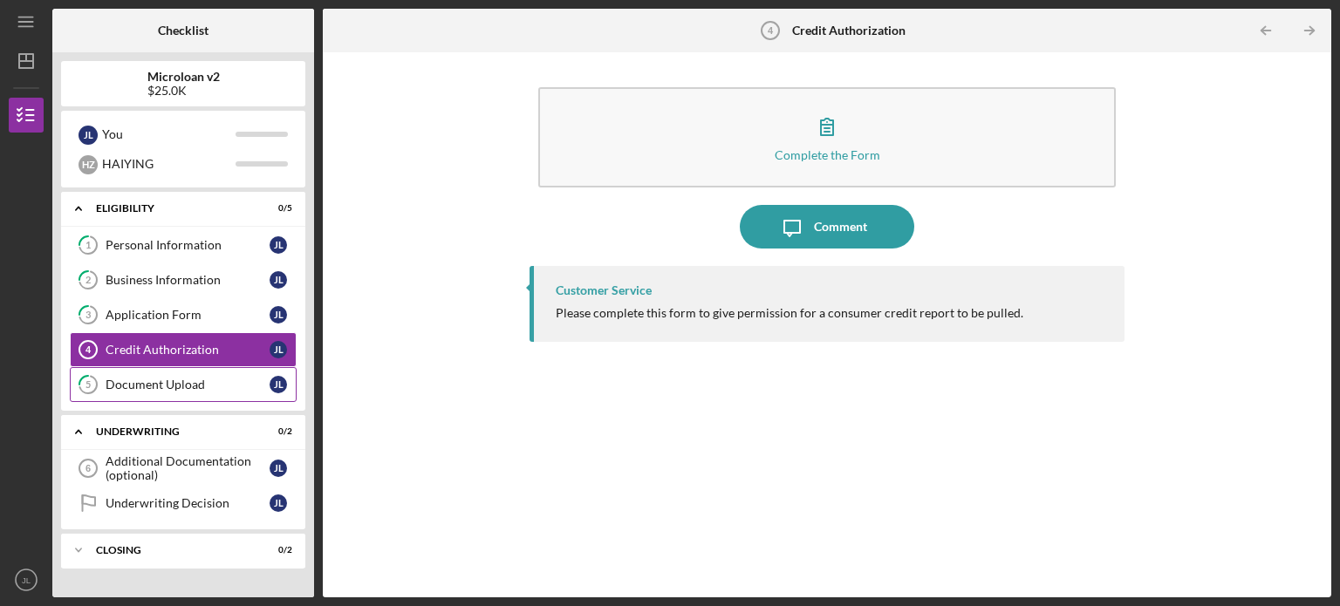
click at [231, 380] on div "Document Upload" at bounding box center [188, 385] width 164 height 14
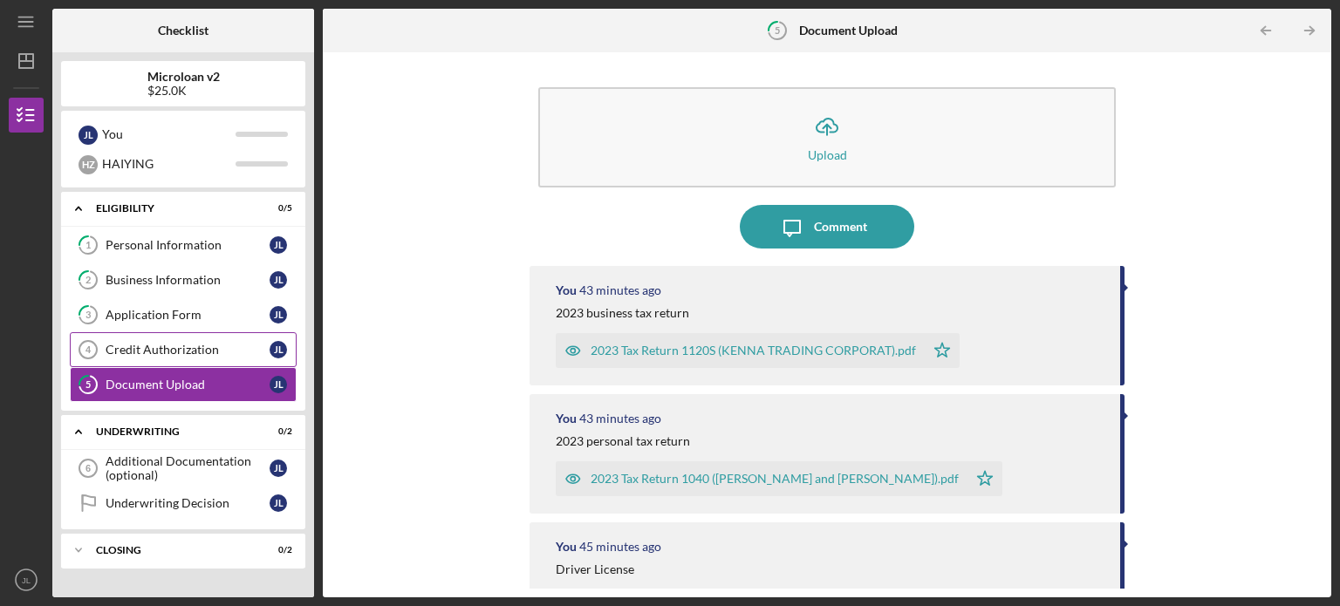
click at [234, 344] on div "Credit Authorization" at bounding box center [188, 350] width 164 height 14
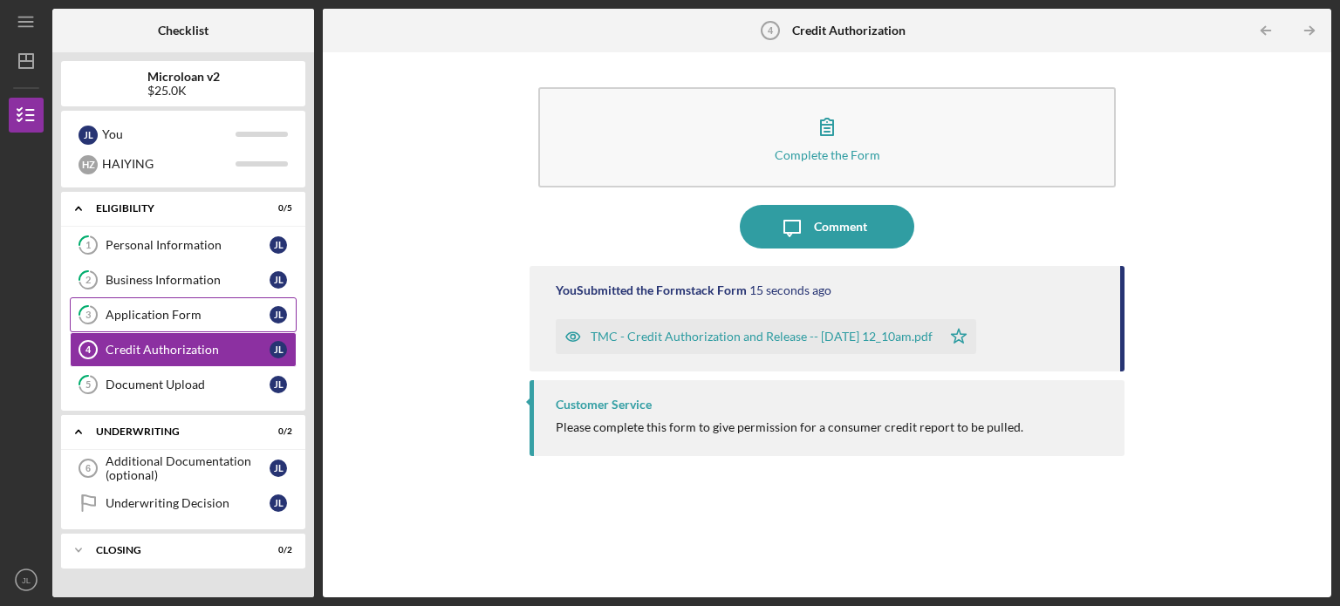
click at [167, 303] on link "3 Application Form [PERSON_NAME]" at bounding box center [183, 314] width 227 height 35
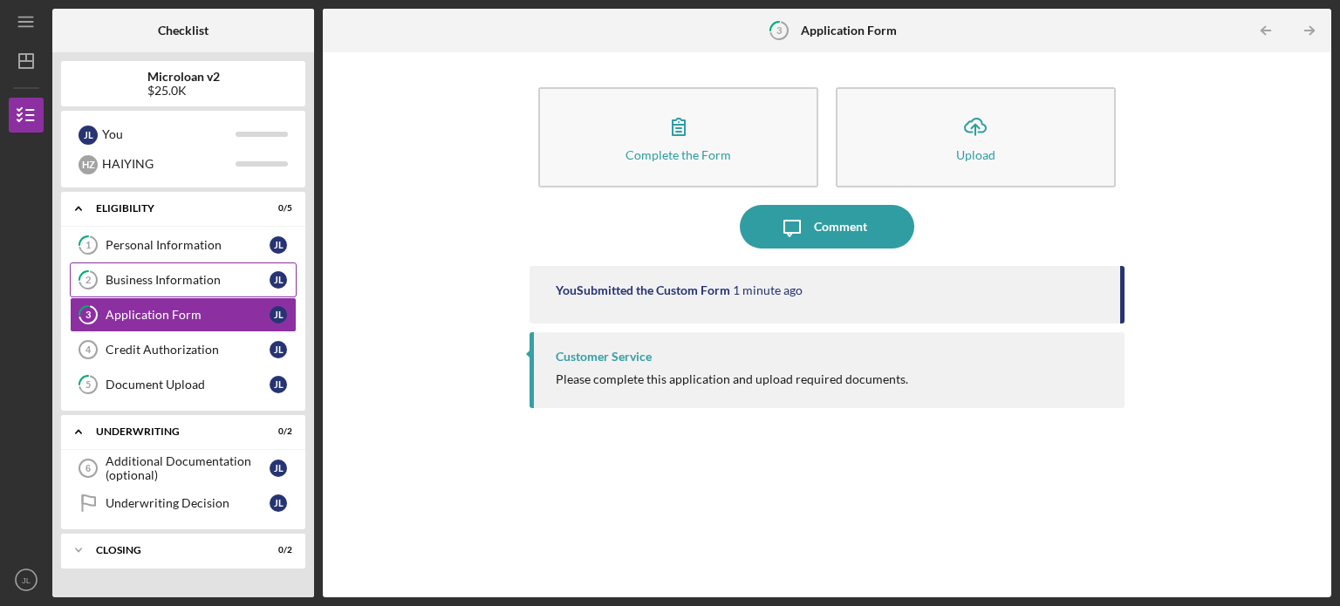
click at [173, 271] on link "2 Business Information [PERSON_NAME]" at bounding box center [183, 279] width 227 height 35
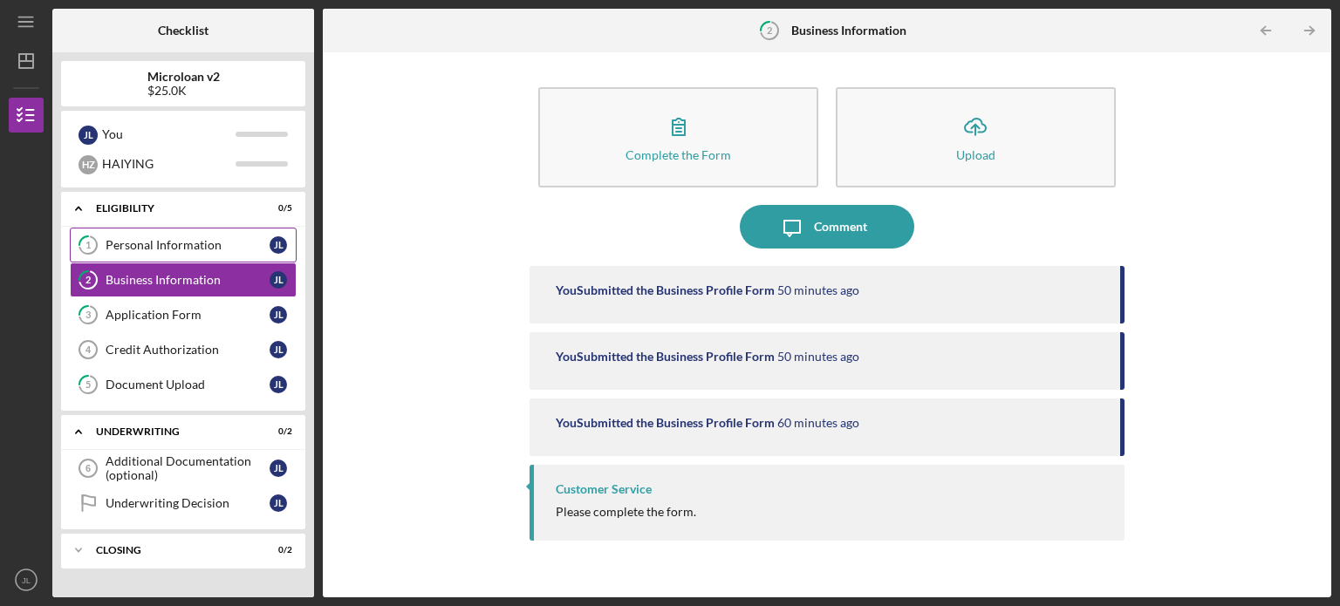
click at [192, 243] on div "Personal Information" at bounding box center [188, 245] width 164 height 14
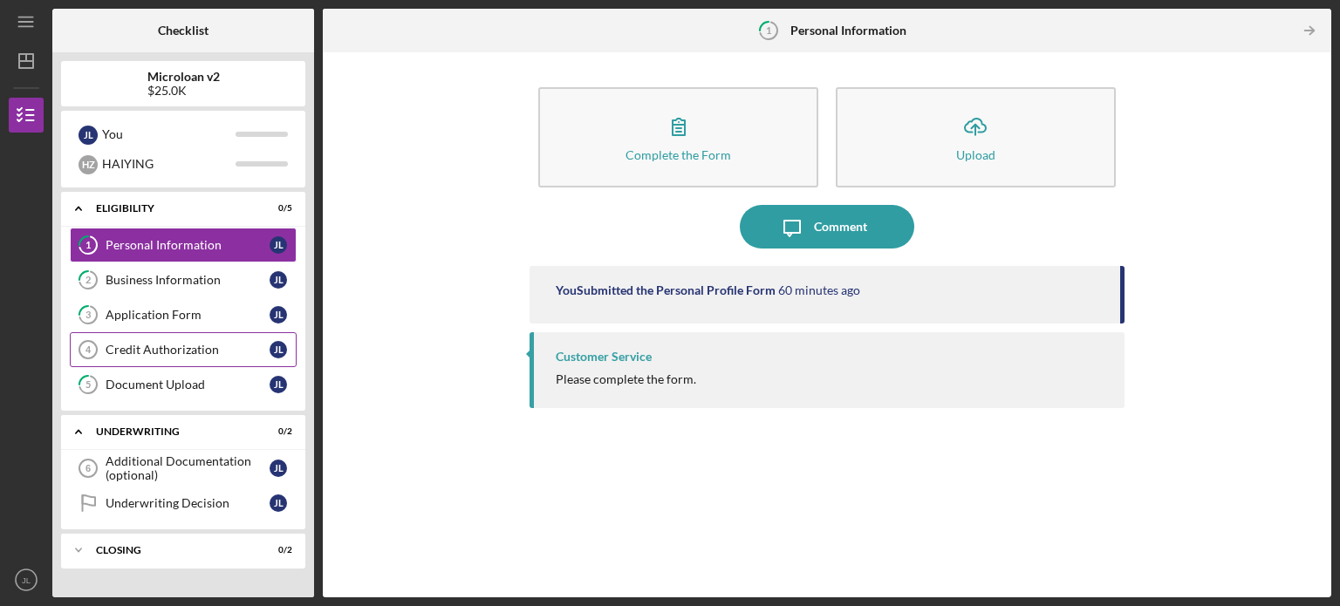
click at [196, 348] on div "Credit Authorization" at bounding box center [188, 350] width 164 height 14
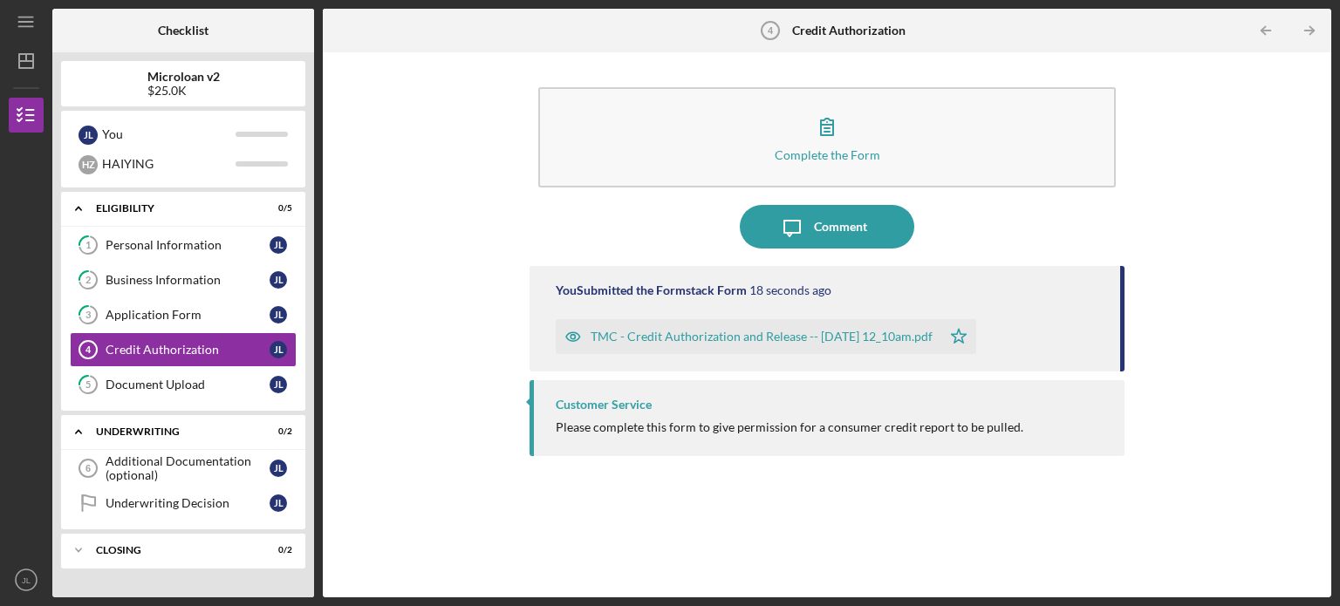
click at [385, 389] on div "Complete the Form Form Icon/Message Comment You Submitted the Formstack Form 18…" at bounding box center [826, 325] width 991 height 528
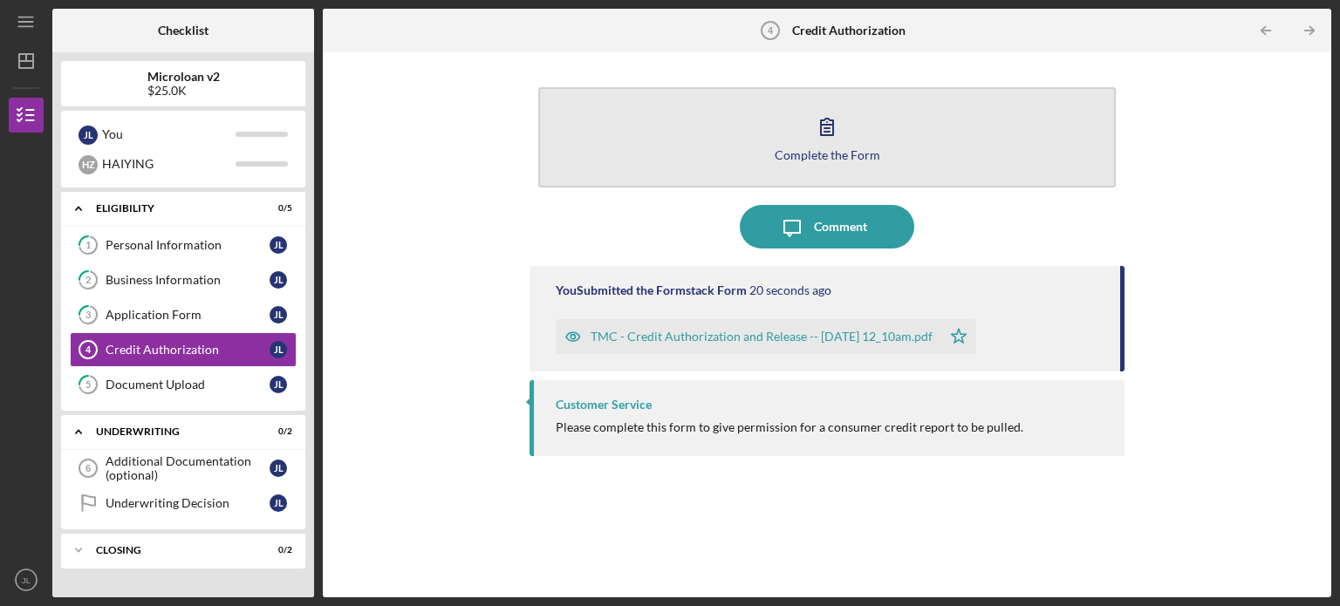
click at [826, 126] on icon "button" at bounding box center [827, 127] width 44 height 44
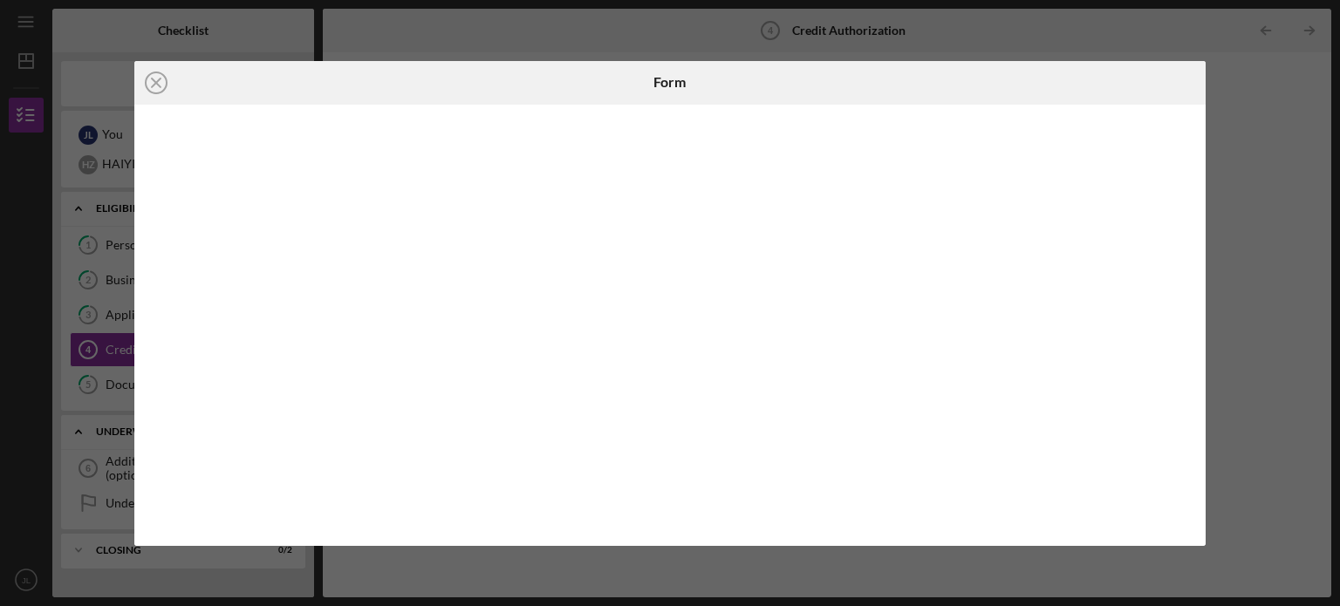
click at [1203, 316] on div at bounding box center [670, 325] width 1072 height 441
click at [148, 83] on icon "Icon/Close" at bounding box center [156, 83] width 44 height 44
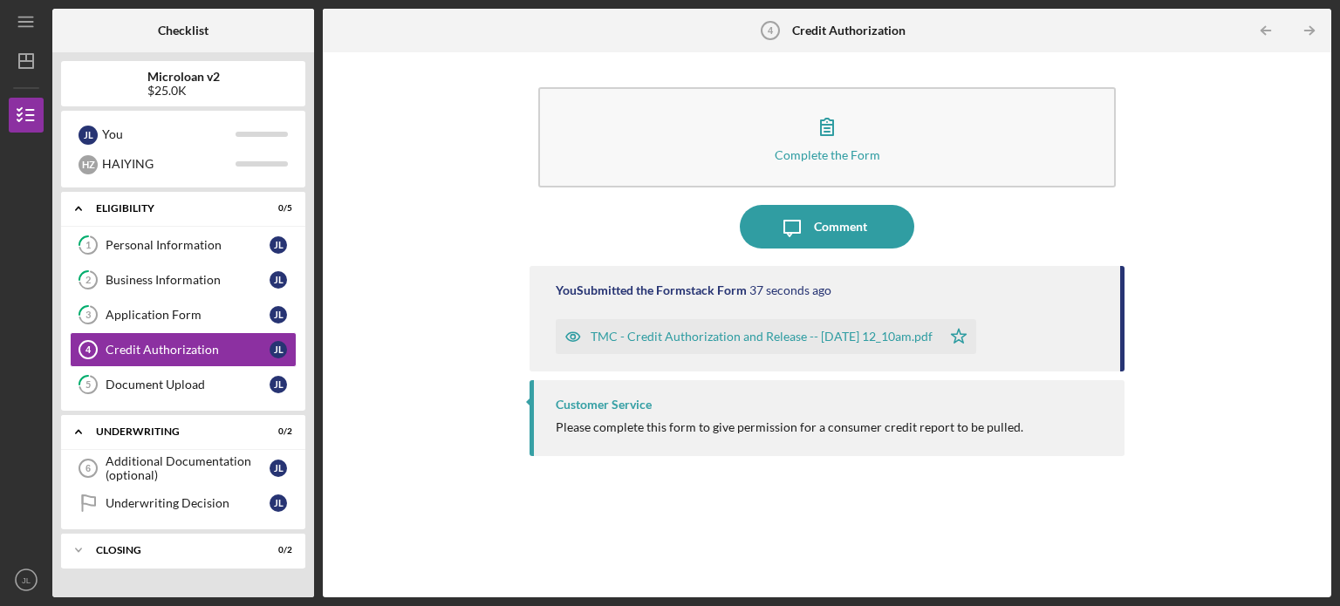
click at [556, 501] on div "You Submitted the Formstack Form 37 seconds ago TMC - Credit Authorization and …" at bounding box center [826, 418] width 595 height 305
click at [212, 379] on div "Document Upload" at bounding box center [188, 385] width 164 height 14
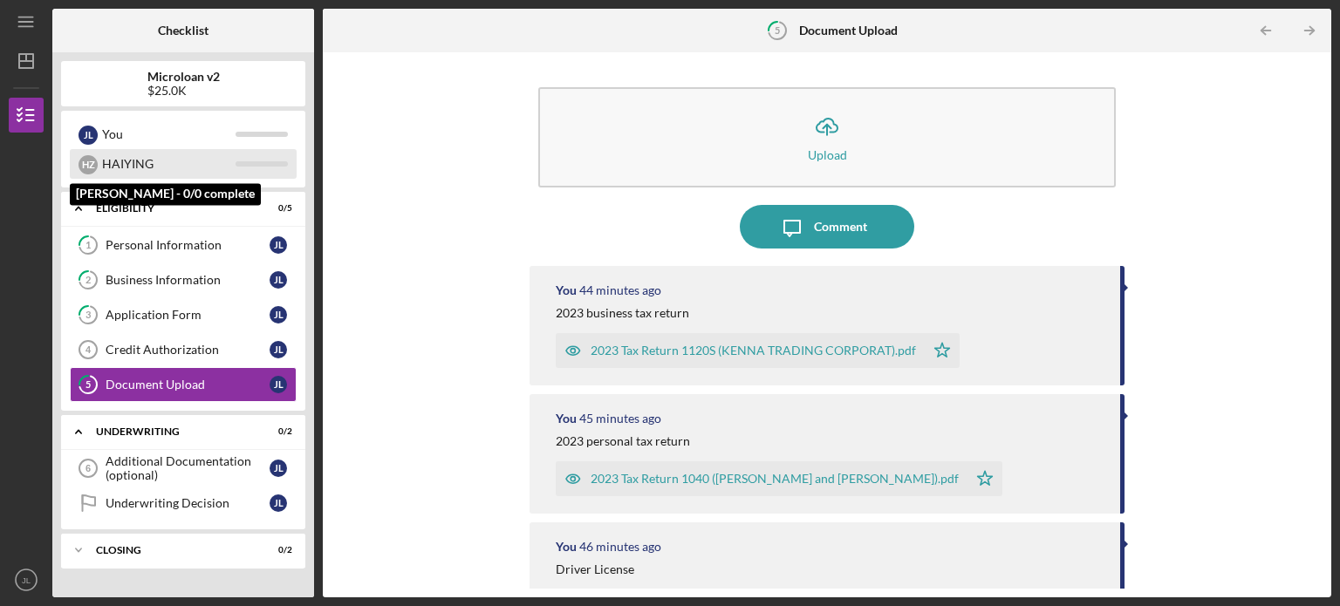
click at [125, 161] on div "HAIYING" at bounding box center [168, 164] width 133 height 30
click at [227, 167] on div "HAIYING" at bounding box center [168, 164] width 133 height 30
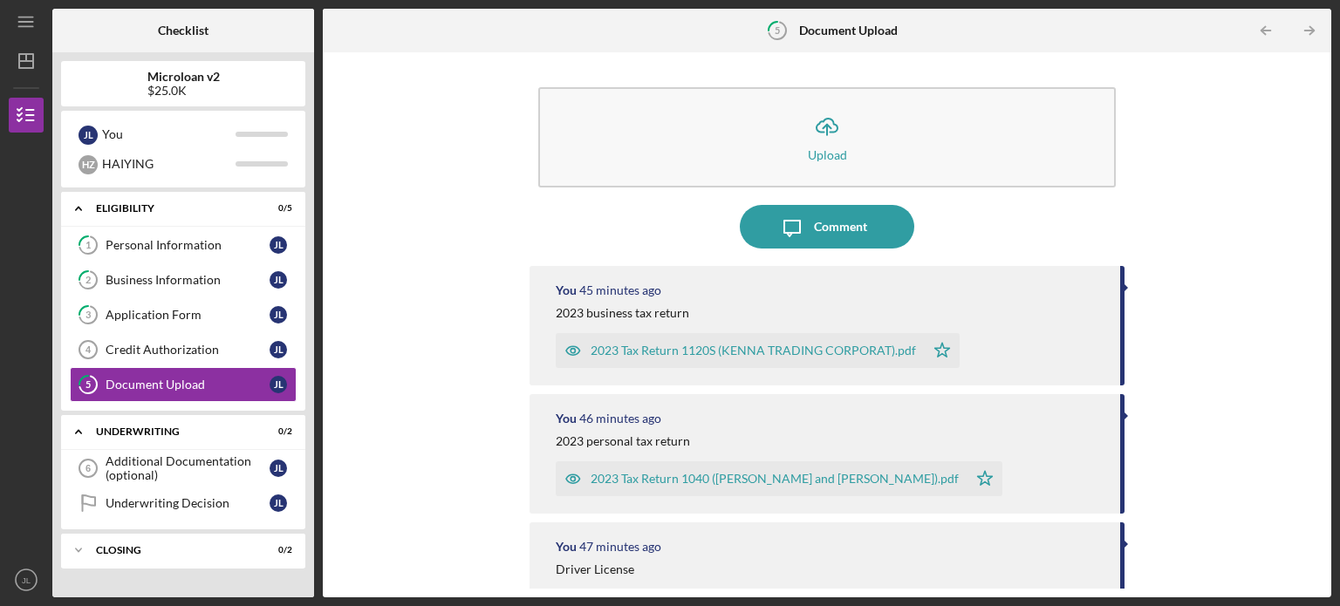
scroll to position [21, 0]
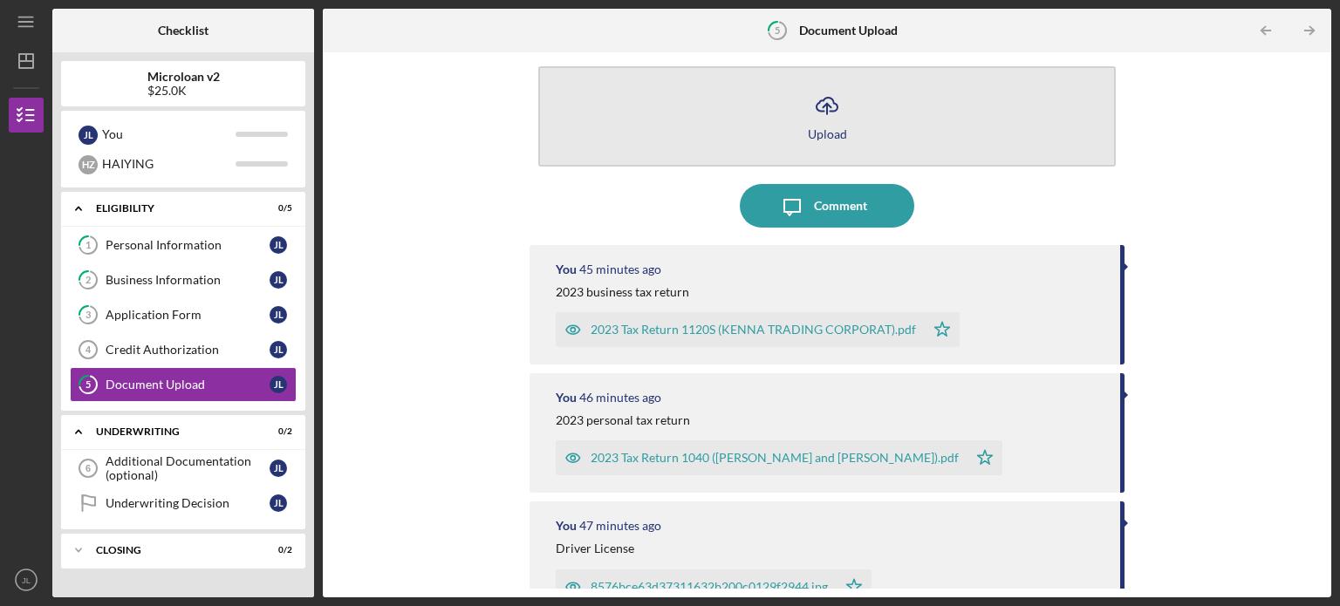
click at [817, 127] on div "Upload" at bounding box center [827, 133] width 39 height 13
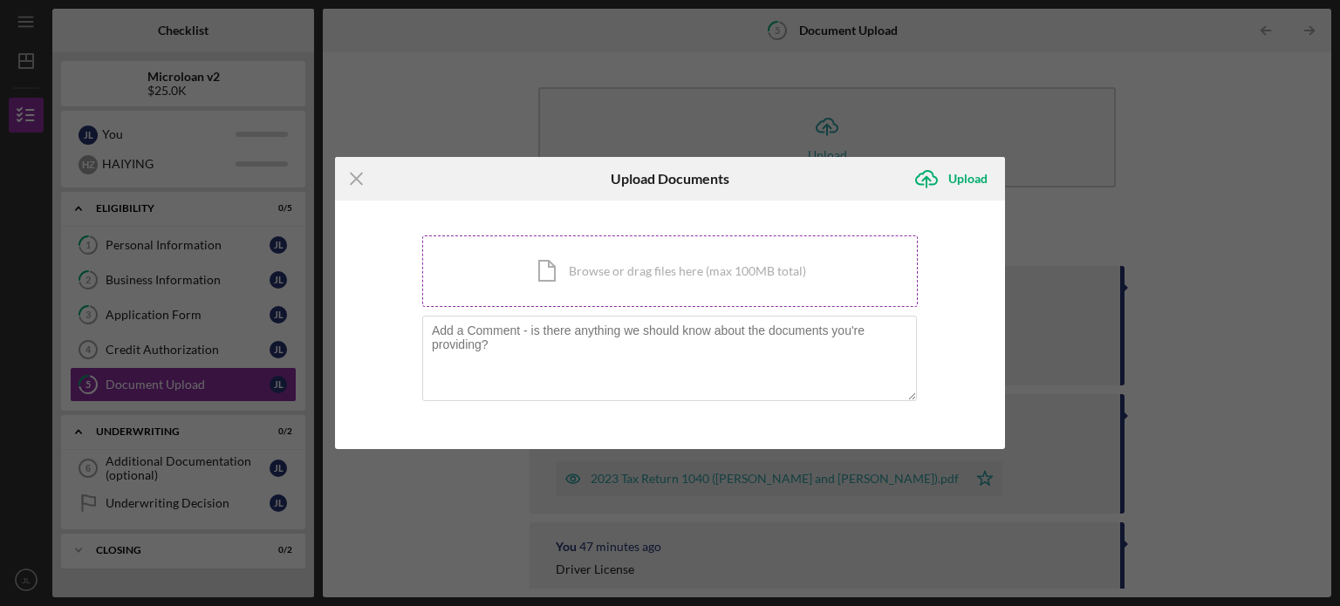
click at [577, 262] on div "Icon/Document Browse or drag files here (max 100MB total) Tap to choose files o…" at bounding box center [669, 271] width 495 height 72
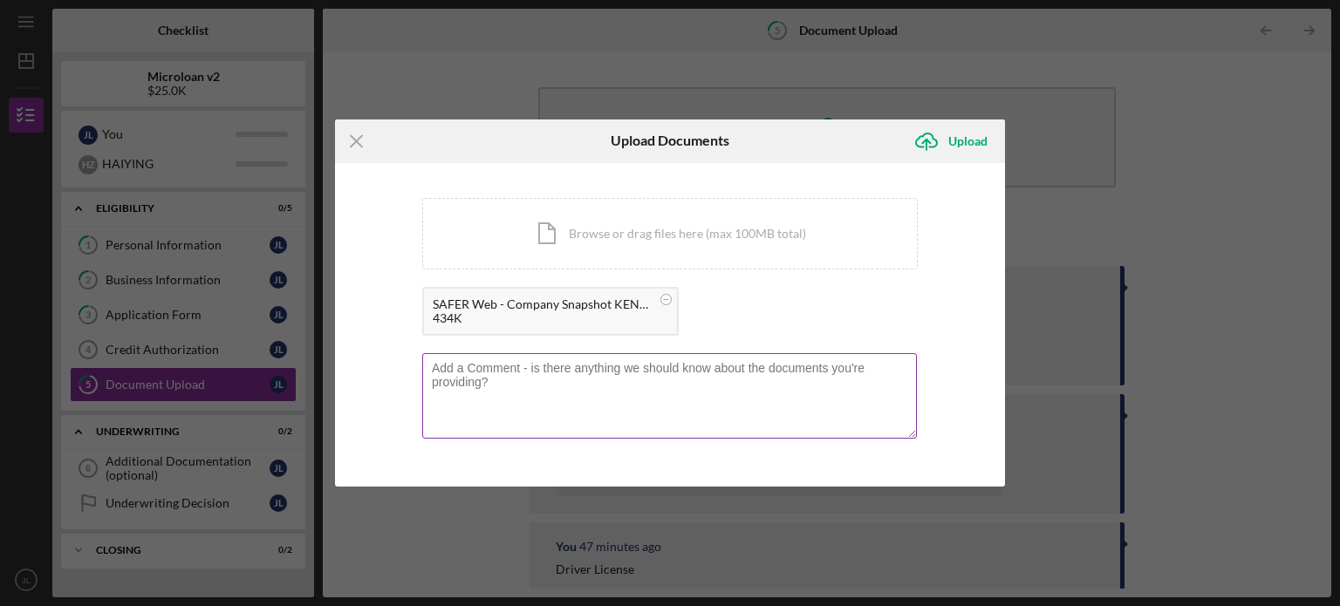
click at [527, 402] on textarea at bounding box center [669, 395] width 494 height 85
type textarea "COMPANY DOT"
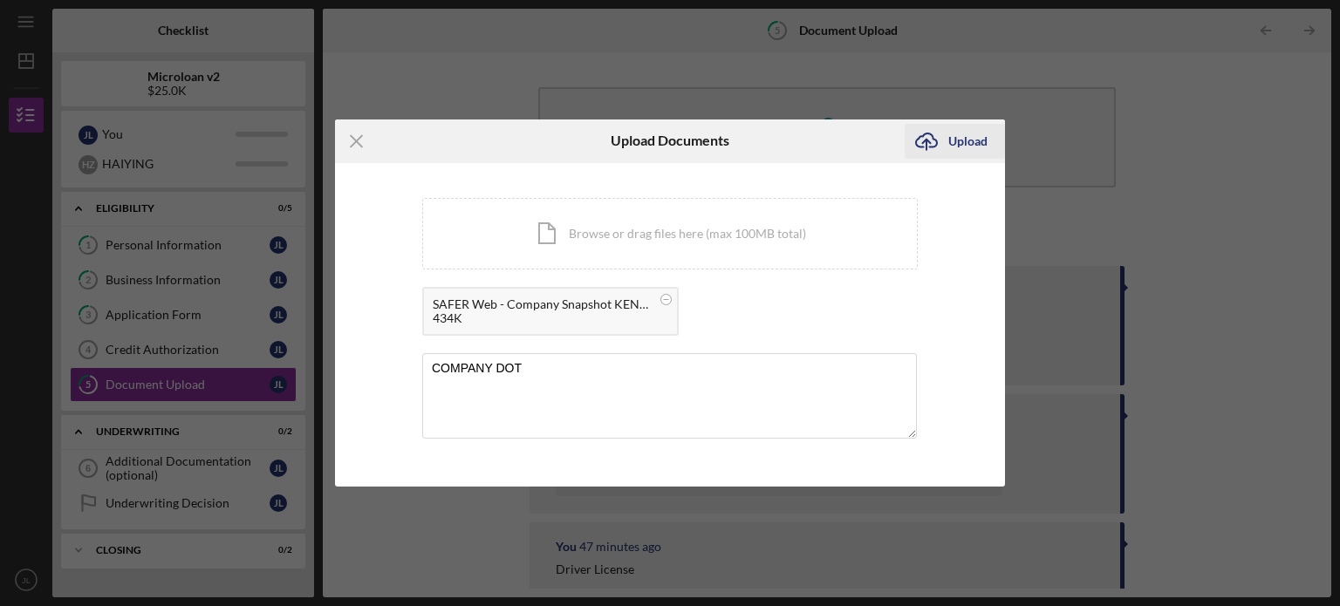
click at [953, 147] on div "Upload" at bounding box center [967, 141] width 39 height 35
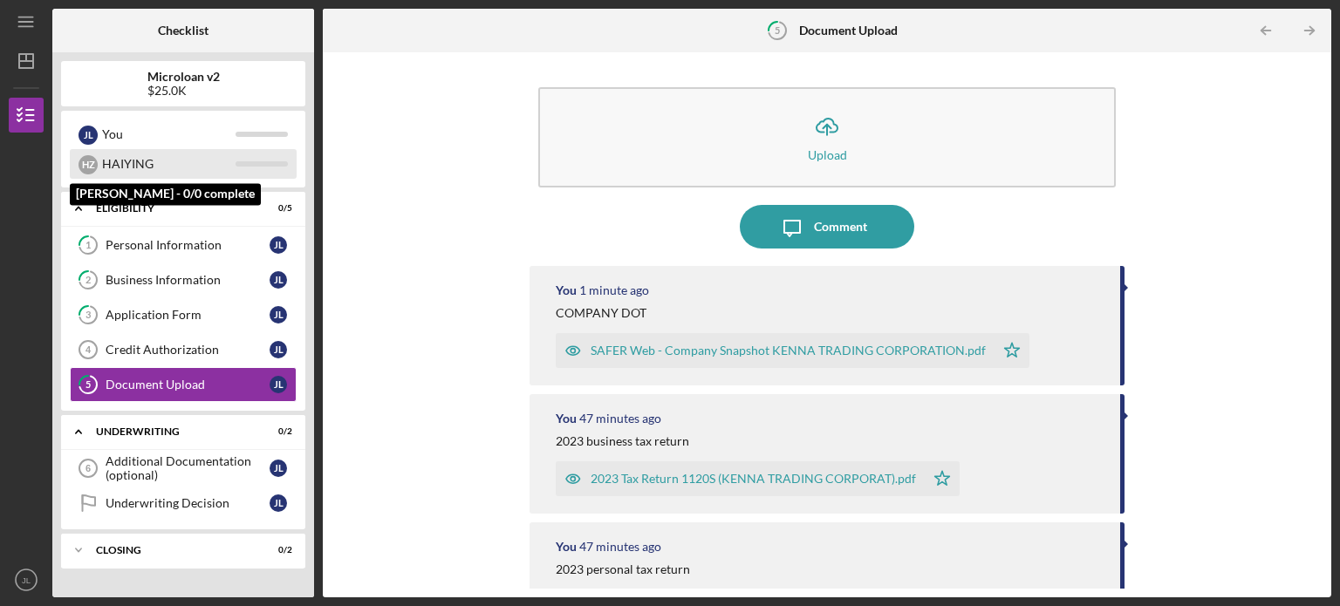
click at [167, 168] on div "HAIYING" at bounding box center [168, 164] width 133 height 30
click at [117, 168] on div "HAIYING" at bounding box center [168, 164] width 133 height 30
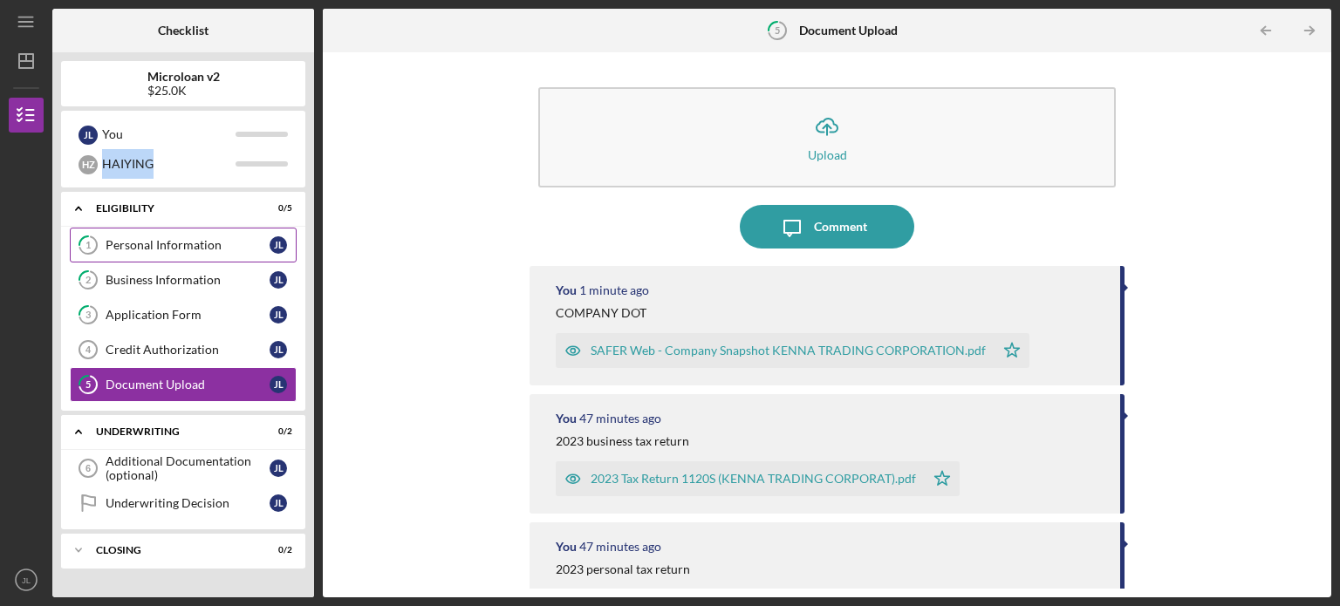
click at [215, 247] on div "Personal Information" at bounding box center [188, 245] width 164 height 14
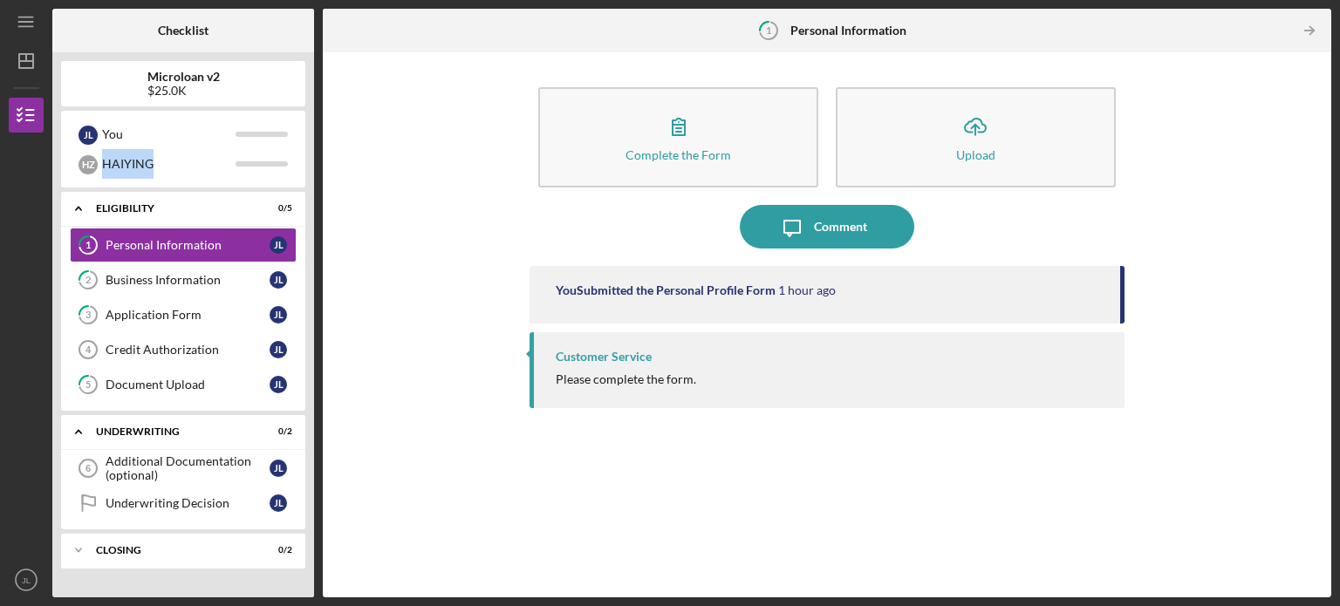
click at [157, 189] on div "Microloan v2 $25.0K J L You H Z HAIYING Icon/Expander Eligibility 0 / 5 1 Perso…" at bounding box center [183, 324] width 262 height 545
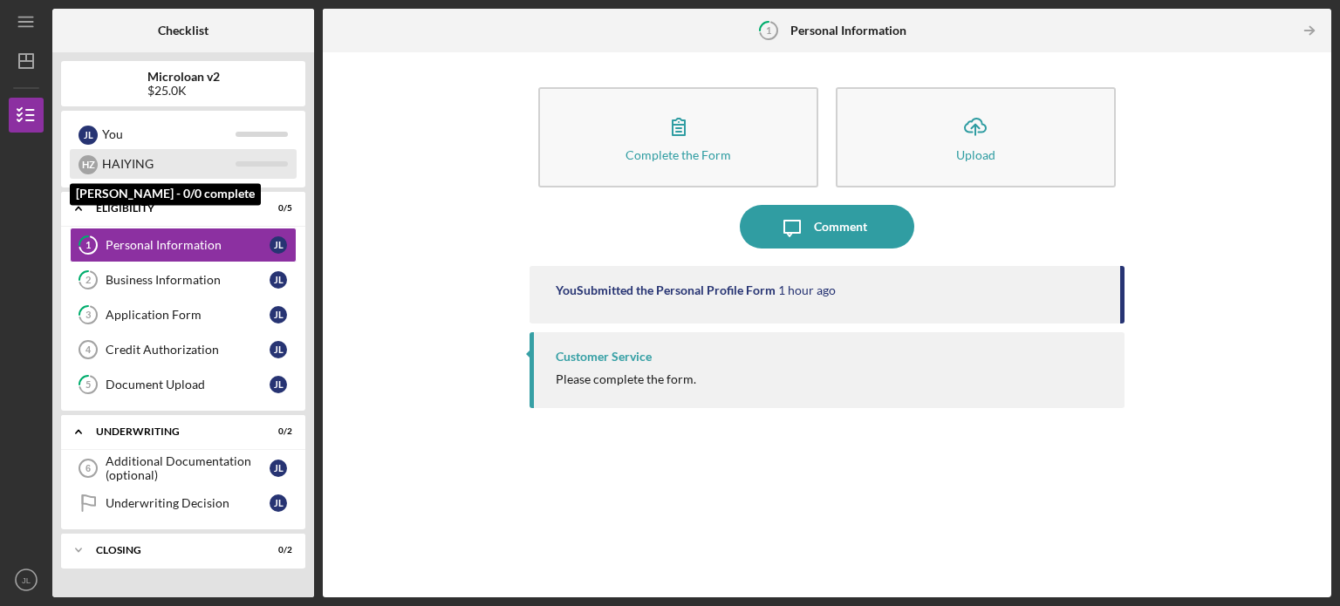
click at [244, 172] on div "H Z HAIYING" at bounding box center [183, 164] width 227 height 30
click at [249, 160] on div "H Z HAIYING" at bounding box center [183, 164] width 227 height 30
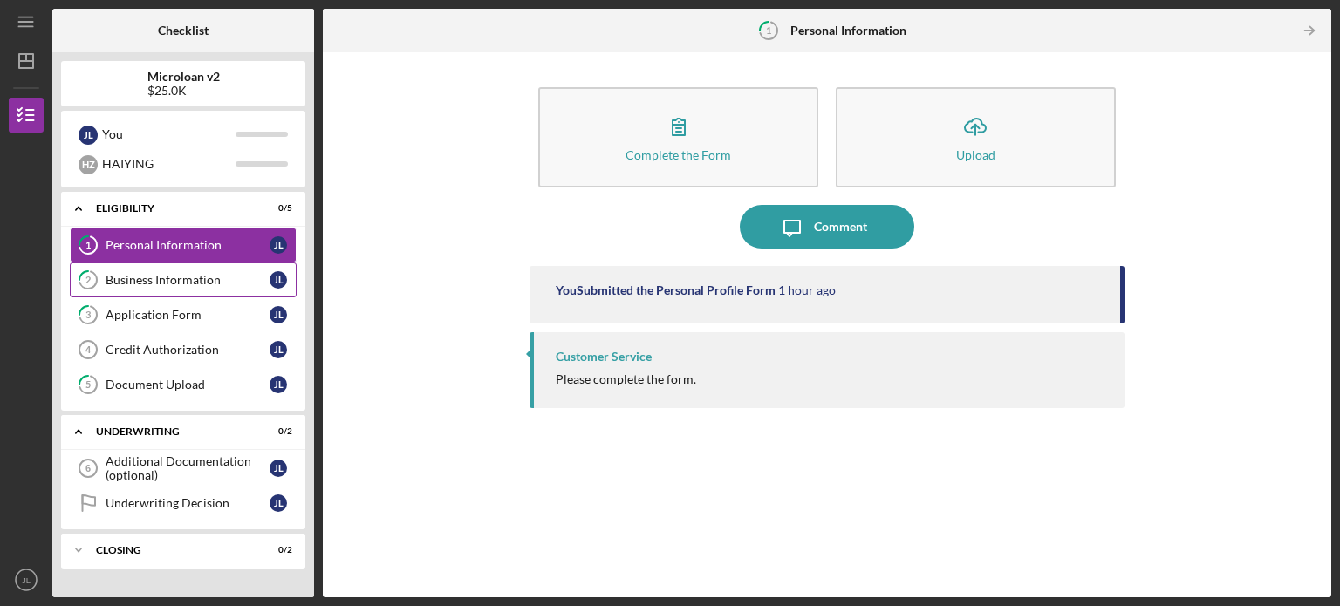
click at [188, 282] on div "Business Information" at bounding box center [188, 280] width 164 height 14
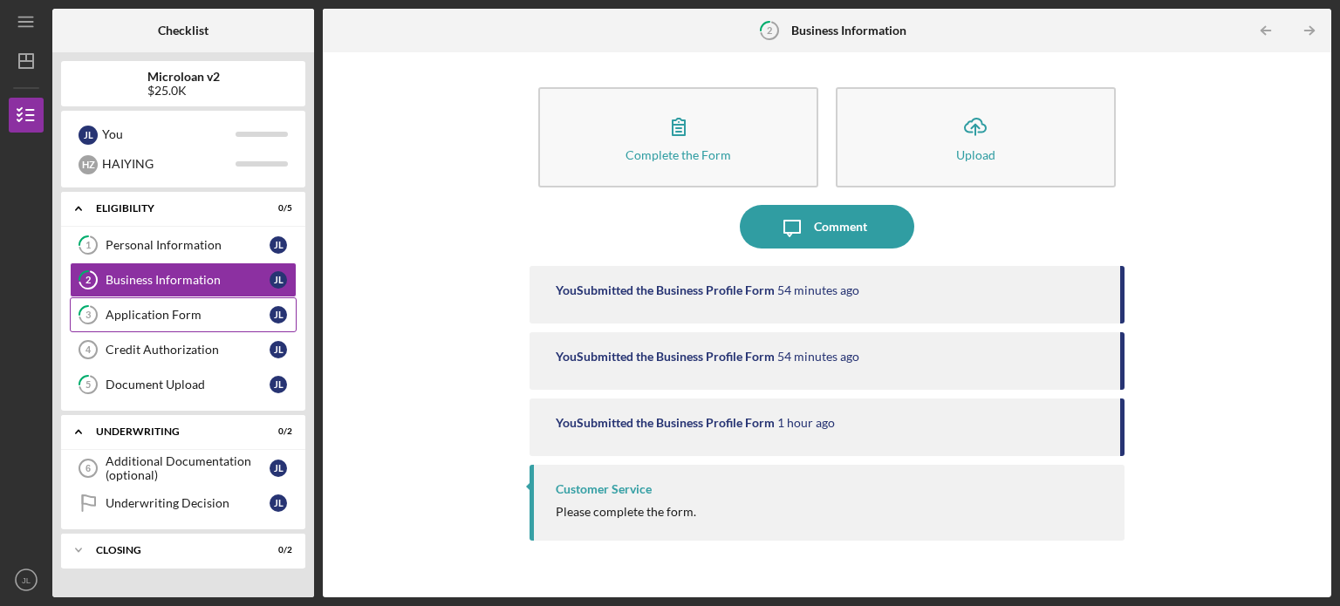
click at [181, 327] on link "3 Application Form [PERSON_NAME]" at bounding box center [183, 314] width 227 height 35
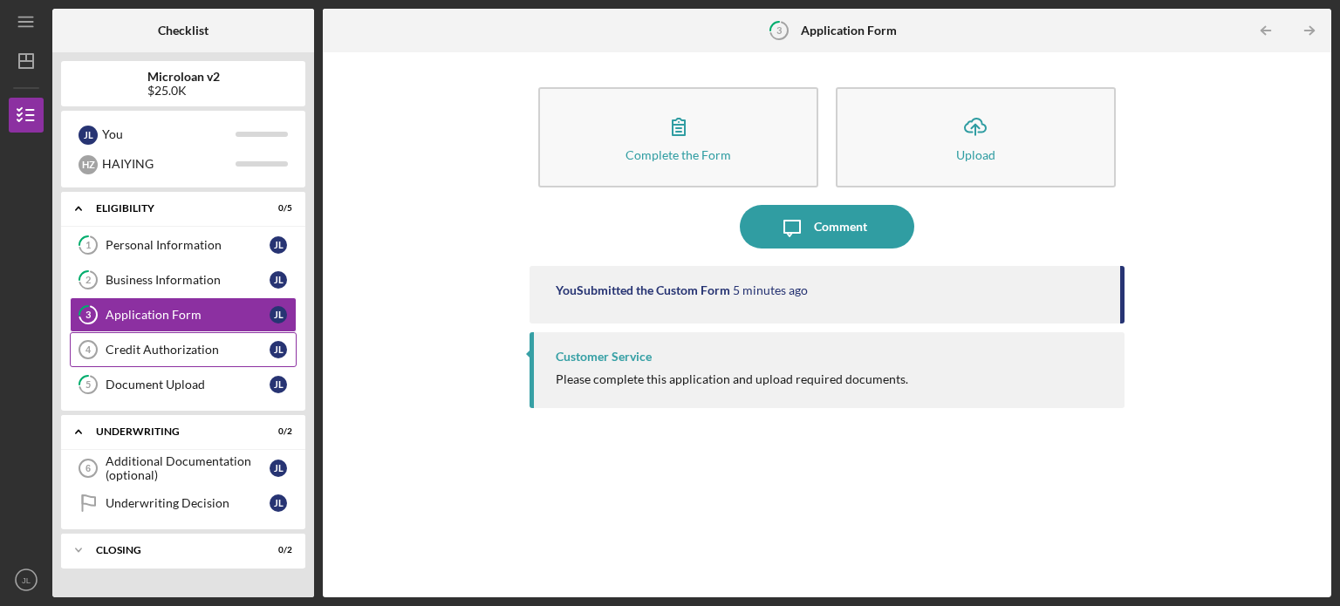
click at [178, 352] on div "Credit Authorization" at bounding box center [188, 350] width 164 height 14
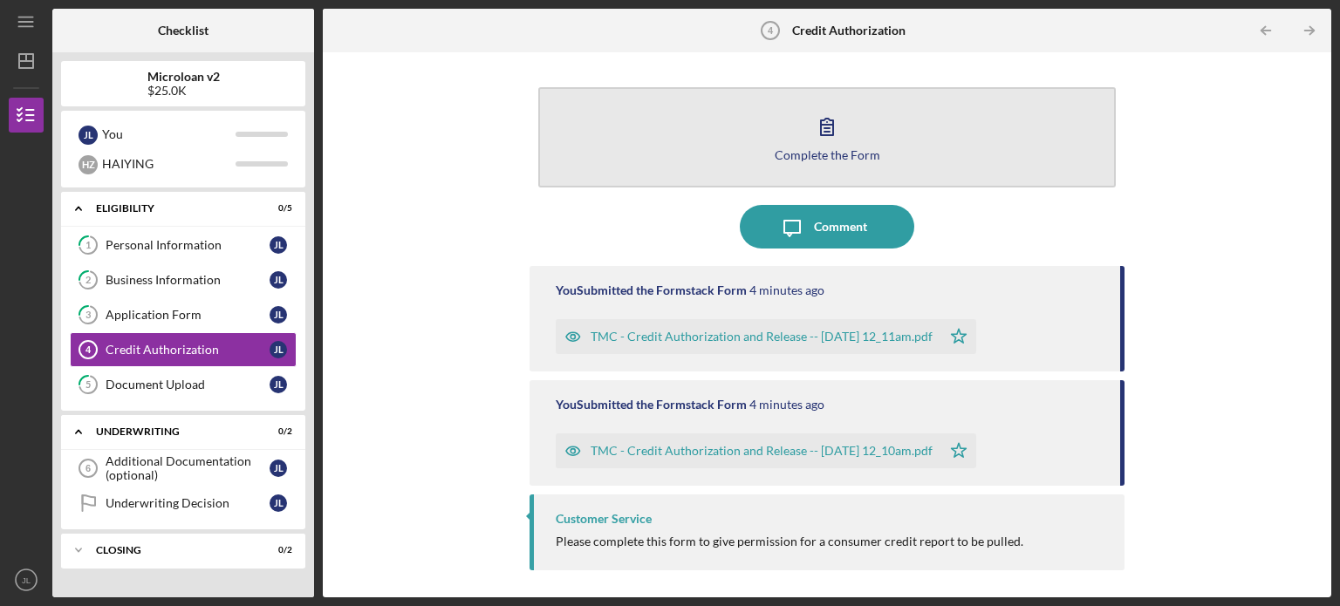
click at [885, 136] on button "Complete the Form Form" at bounding box center [826, 137] width 577 height 100
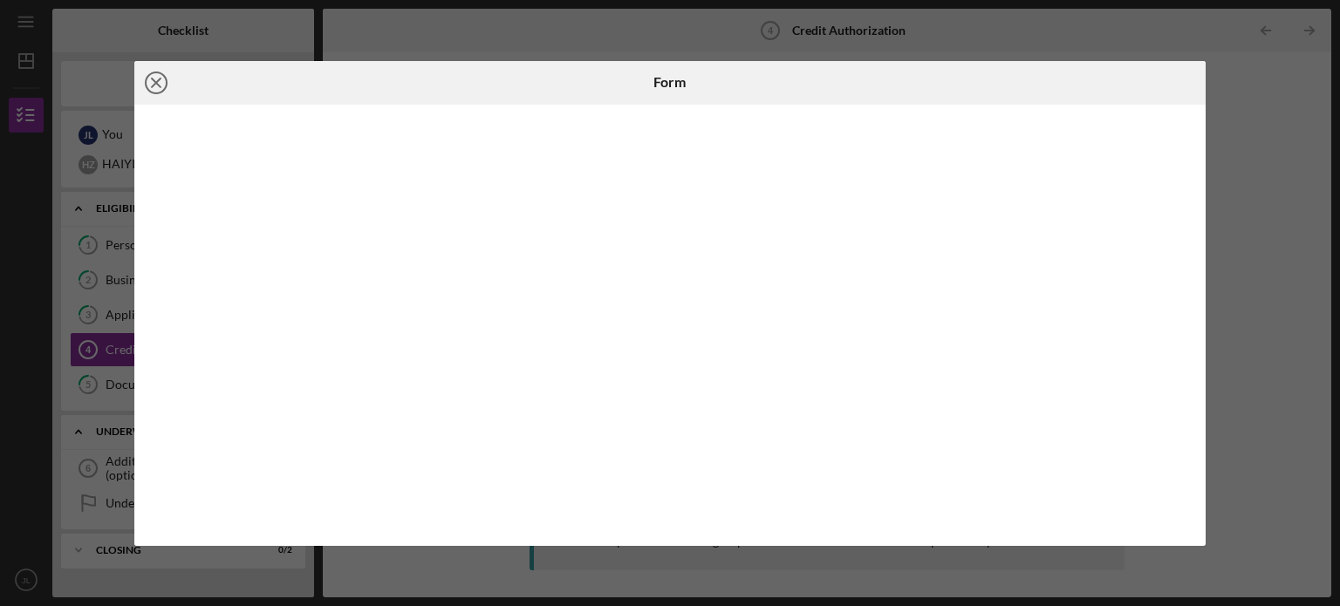
click at [174, 79] on icon "Icon/Close" at bounding box center [156, 83] width 44 height 44
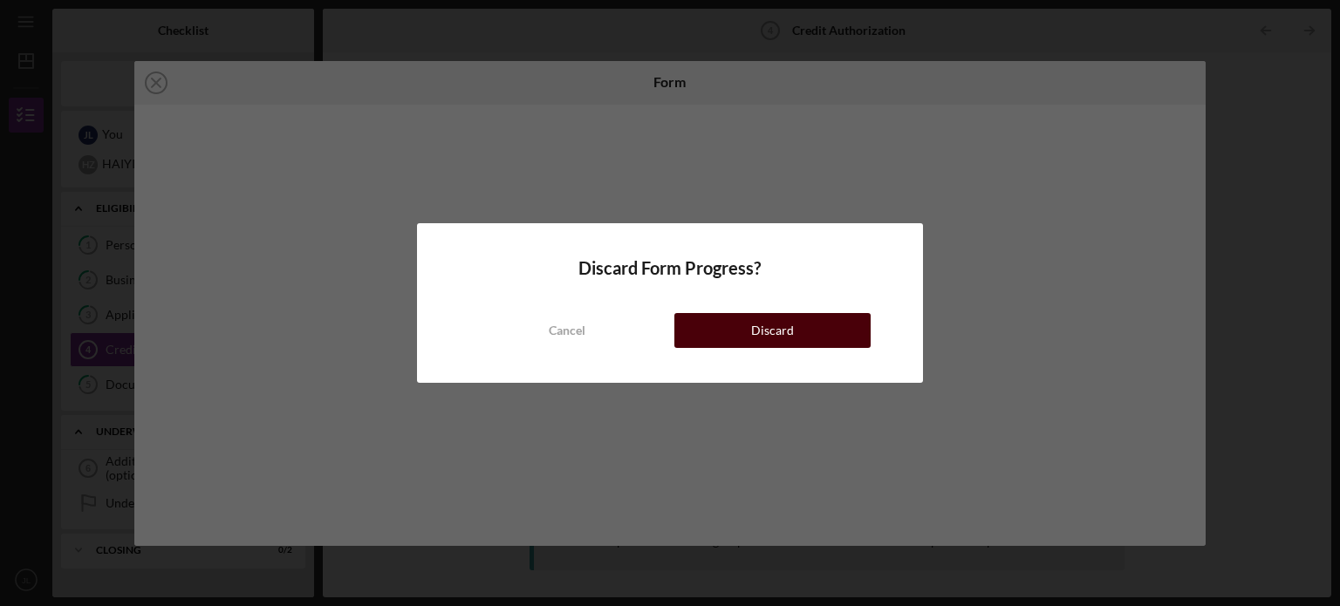
click at [715, 332] on button "Discard" at bounding box center [772, 330] width 196 height 35
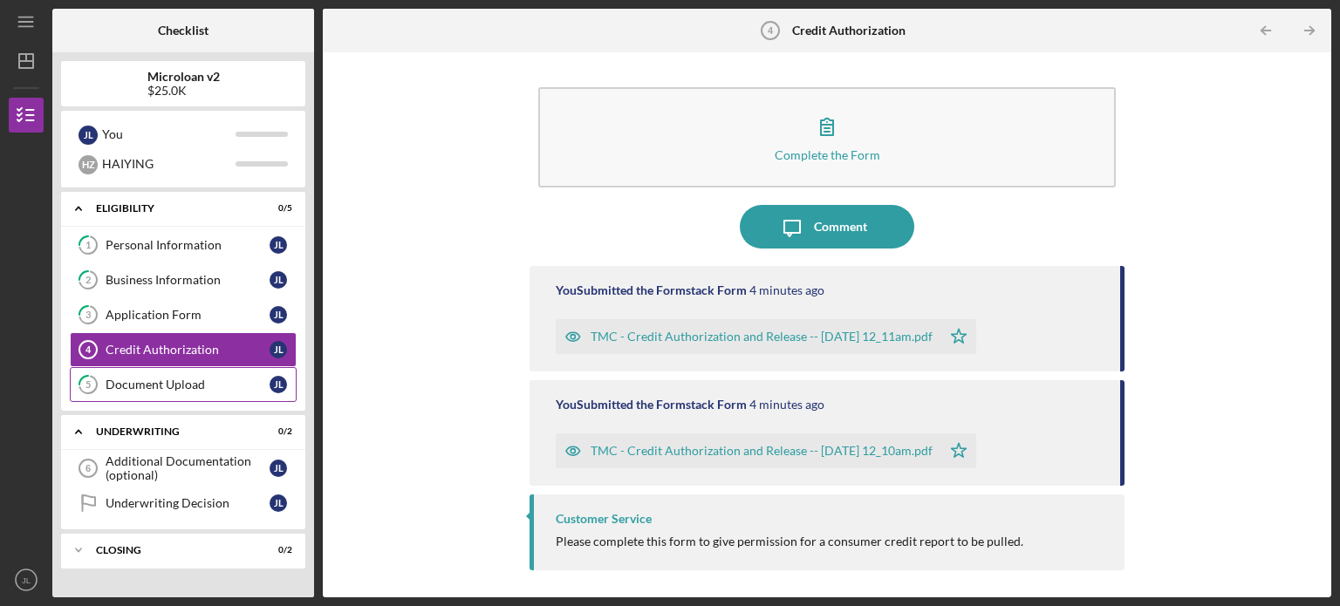
click at [209, 379] on div "Document Upload" at bounding box center [188, 385] width 164 height 14
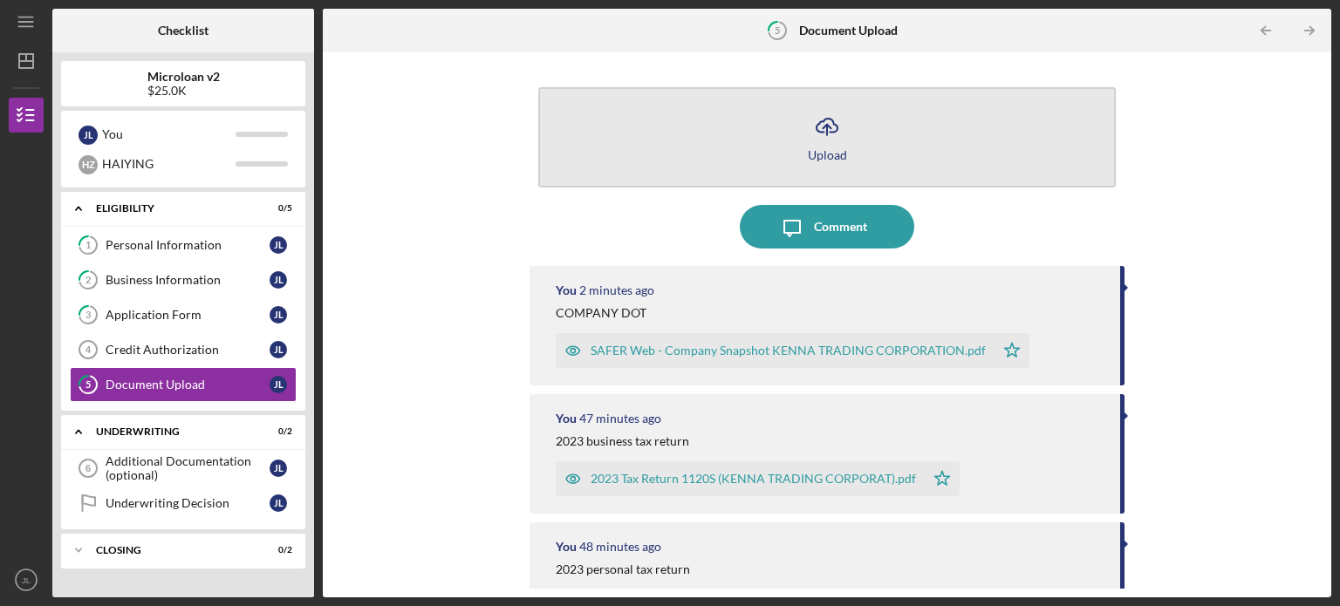
click at [805, 135] on icon "Icon/Upload" at bounding box center [827, 127] width 44 height 44
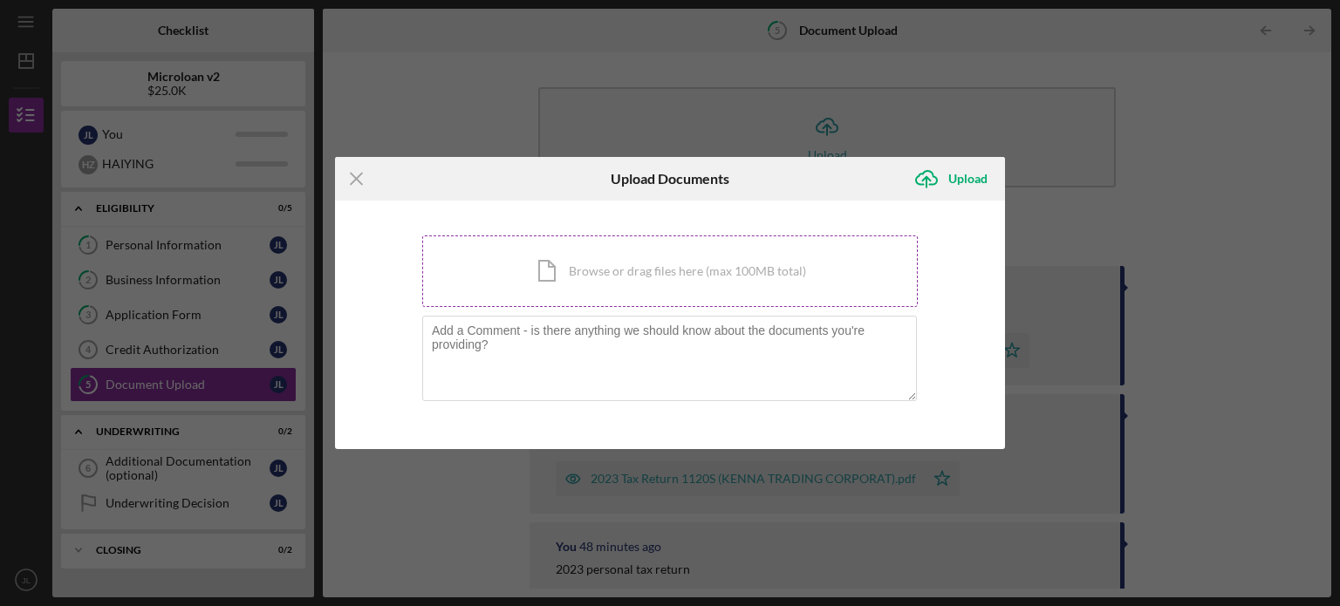
click at [534, 266] on div "Icon/Document Browse or drag files here (max 100MB total) Tap to choose files o…" at bounding box center [669, 271] width 495 height 72
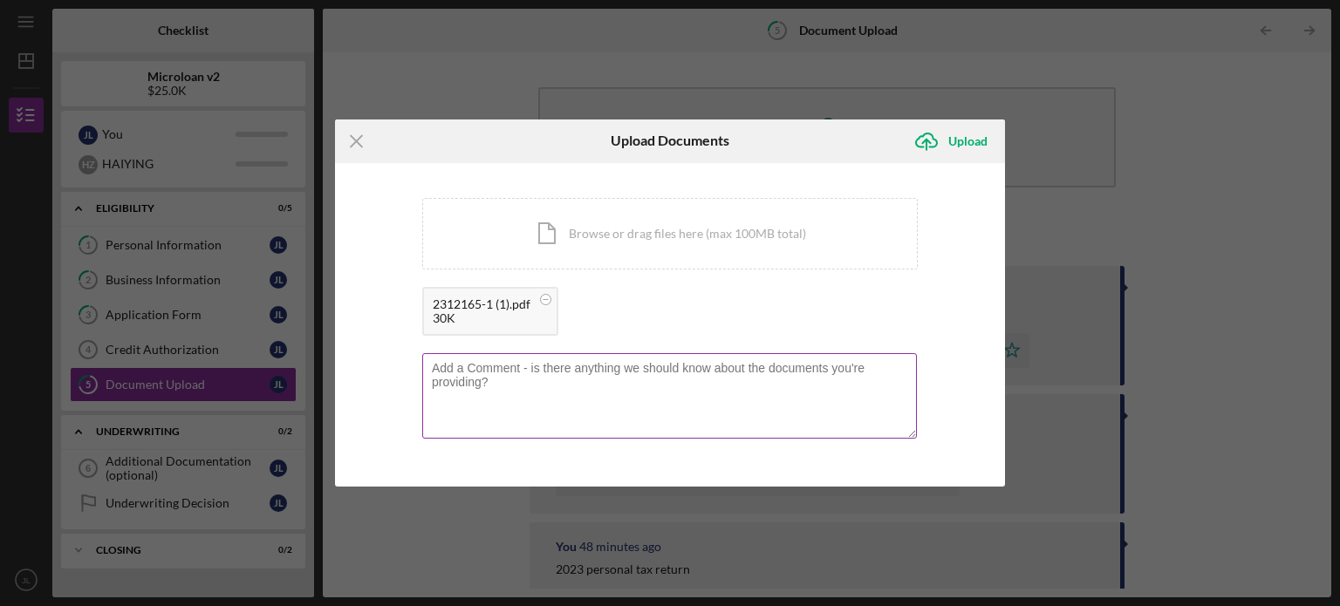
click at [510, 376] on textarea at bounding box center [669, 395] width 494 height 85
type textarea "A"
type textarea "CA ARTICLE"
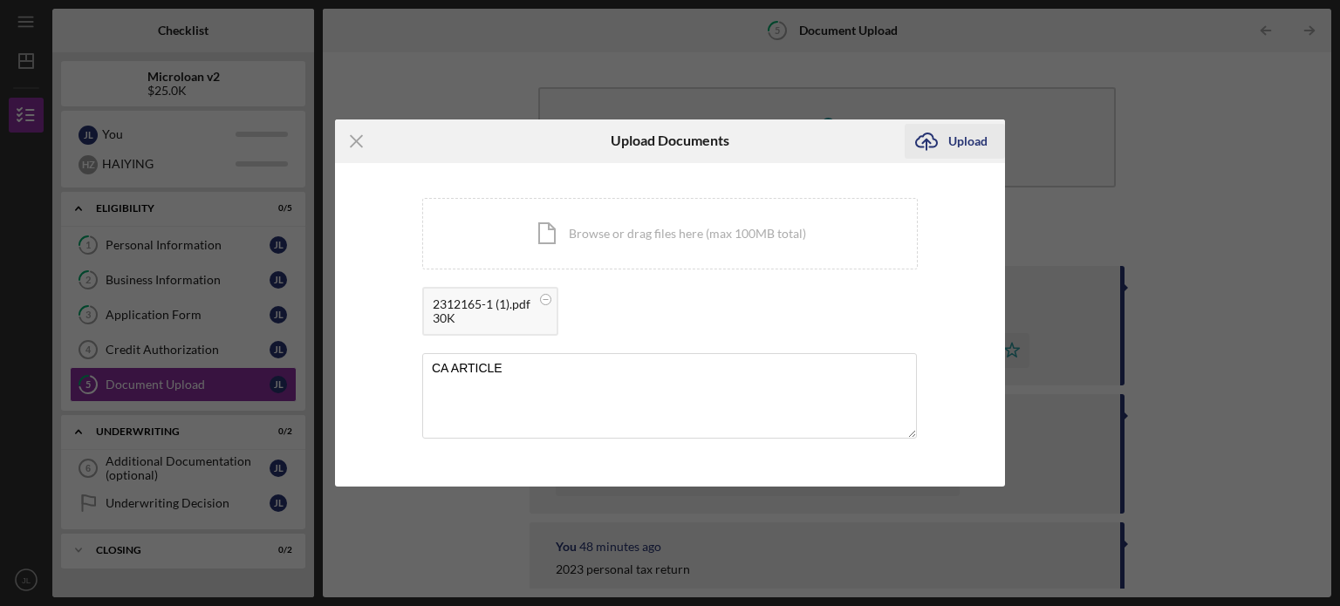
click at [951, 144] on div "Upload" at bounding box center [967, 141] width 39 height 35
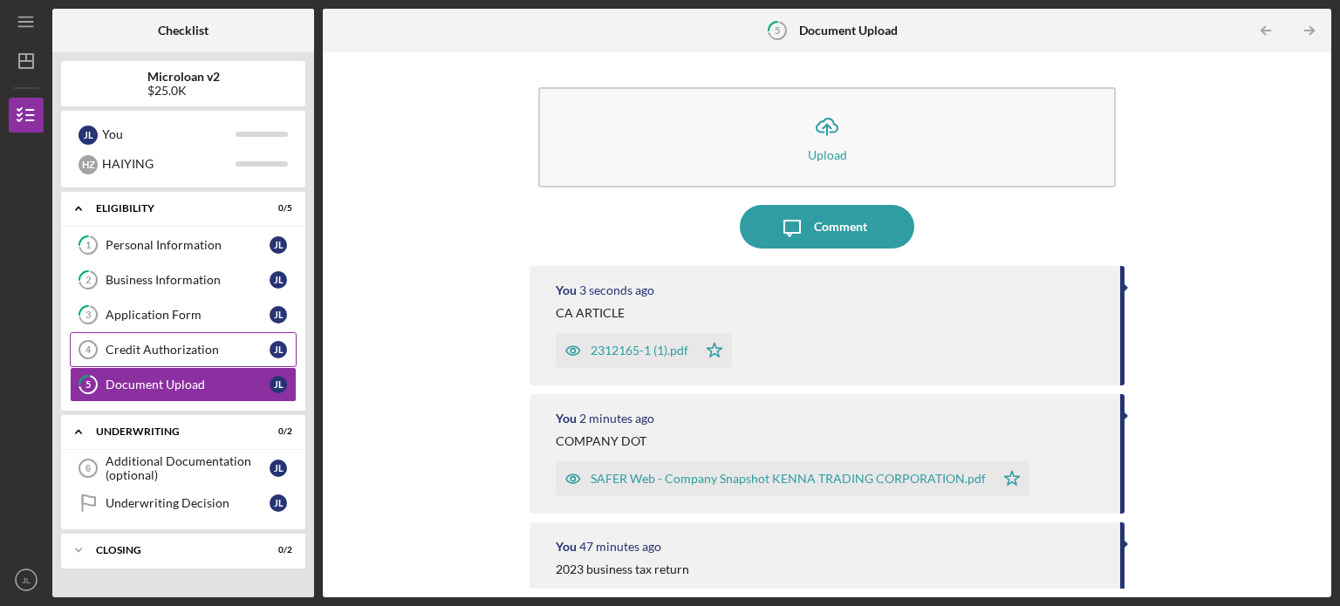
click at [247, 358] on link "Credit Authorization 4 Credit Authorization [PERSON_NAME]" at bounding box center [183, 349] width 227 height 35
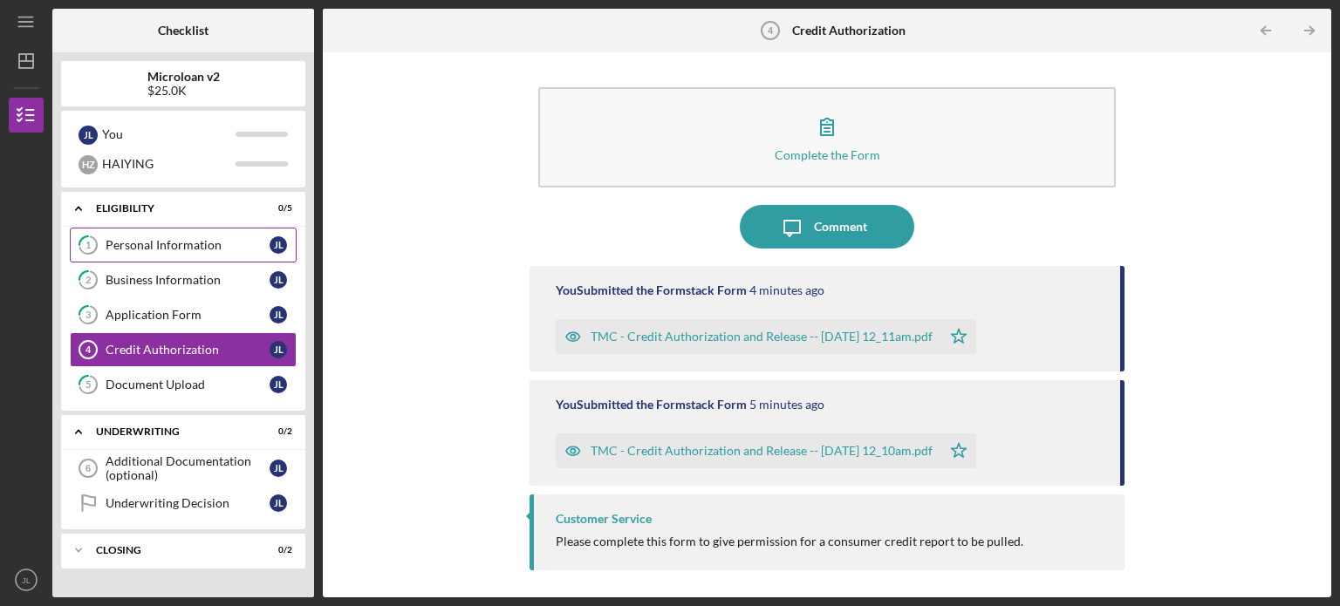
click at [252, 261] on link "1 Personal Information [PERSON_NAME]" at bounding box center [183, 245] width 227 height 35
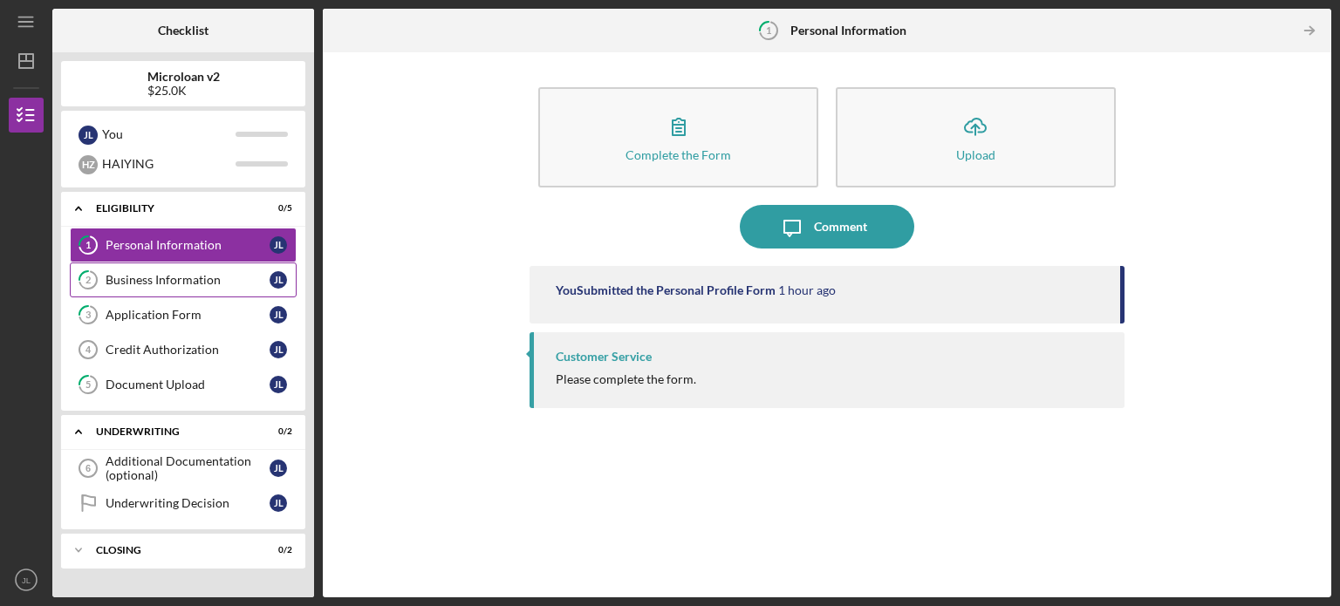
click at [124, 281] on div "Business Information" at bounding box center [188, 280] width 164 height 14
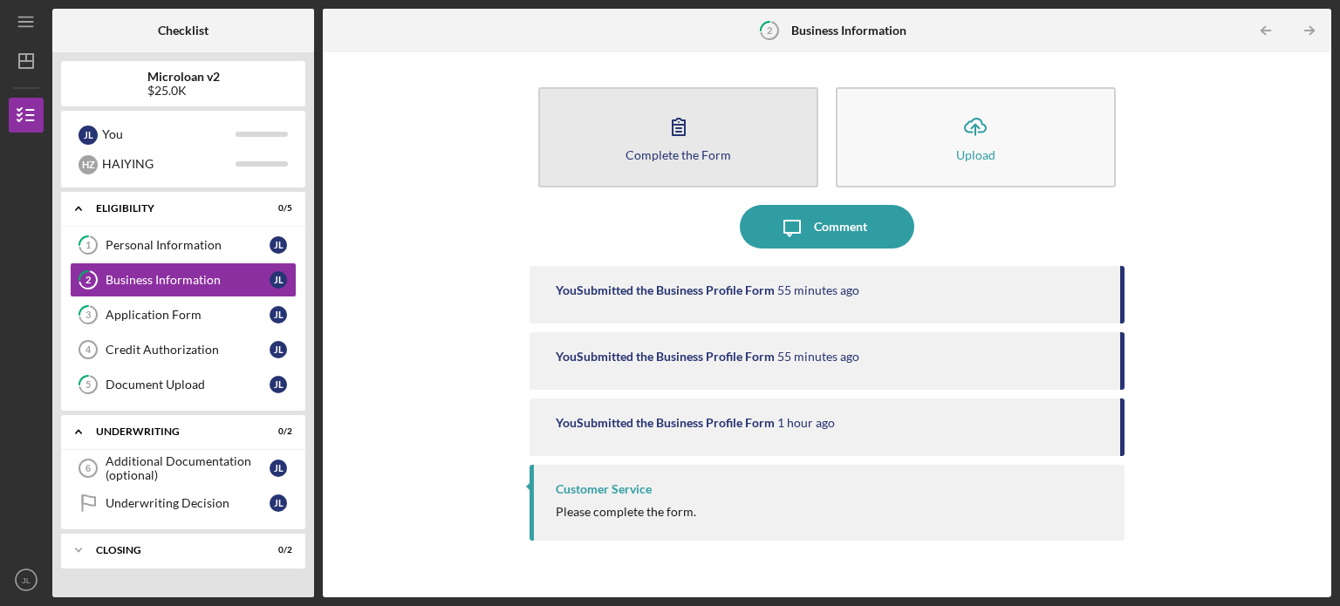
click at [677, 139] on icon "button" at bounding box center [679, 127] width 44 height 44
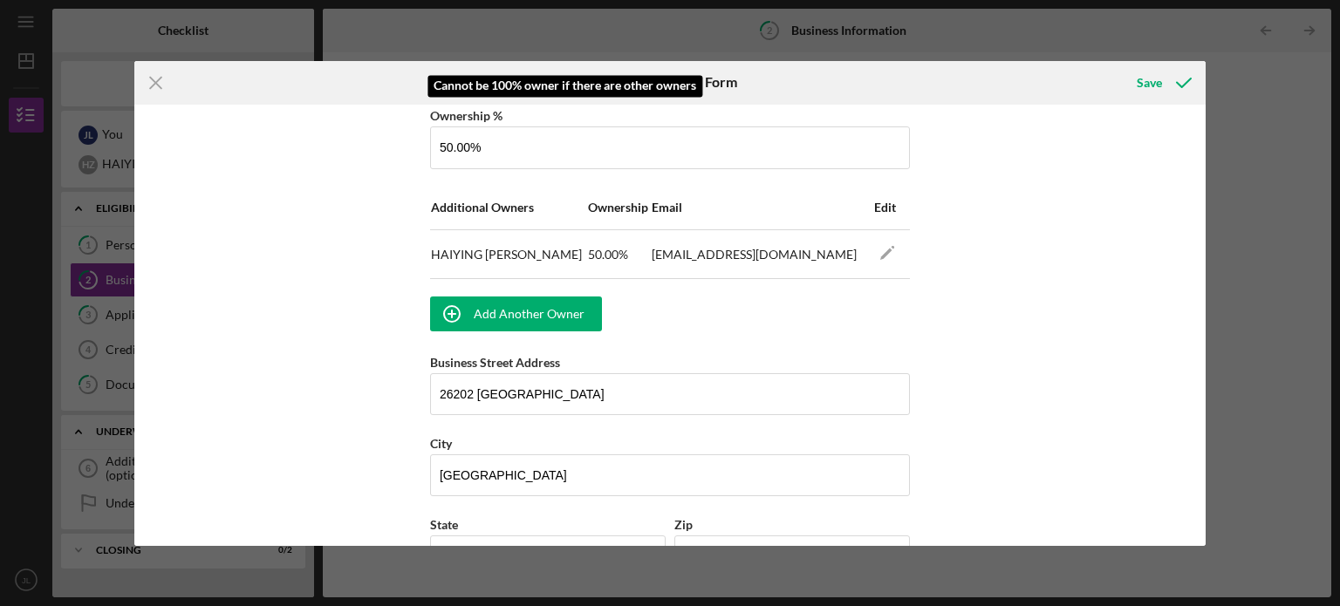
scroll to position [1046, 0]
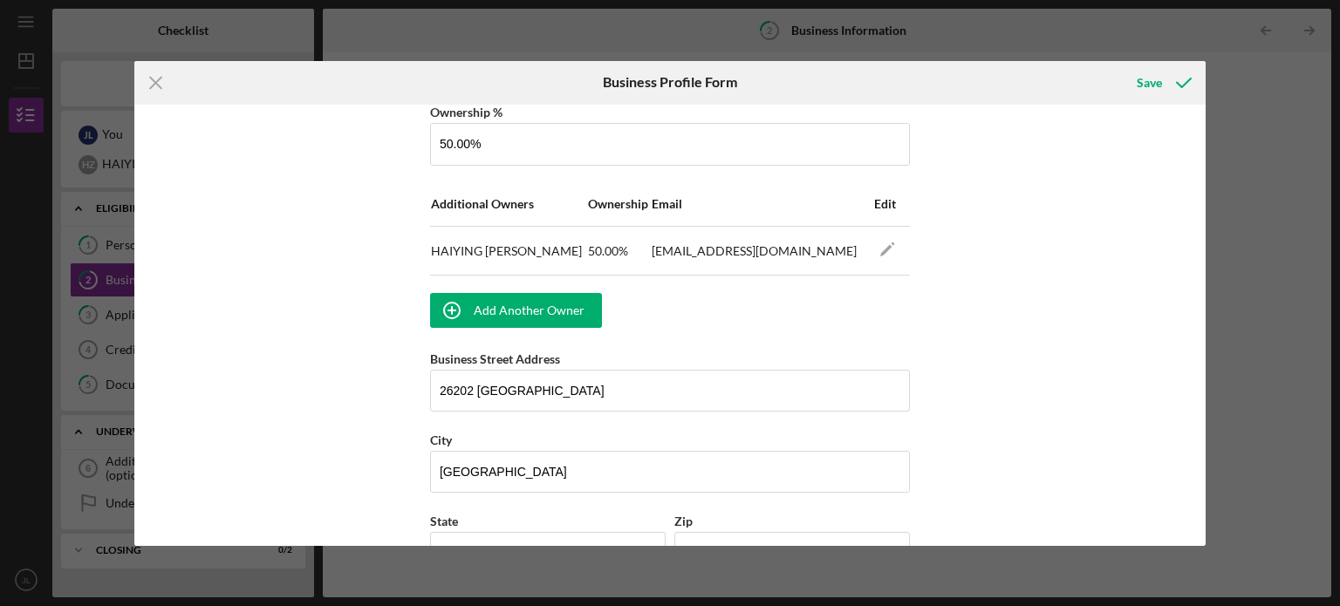
click at [484, 247] on td "[PERSON_NAME]" at bounding box center [508, 251] width 157 height 49
click at [726, 307] on div "Business Name KENNA TRADING CORPORATION DBA Business Start Date [DATE] Legal St…" at bounding box center [670, 73] width 480 height 2012
click at [722, 310] on div "Business Name KENNA TRADING CORPORATION DBA Business Start Date [DATE] Legal St…" at bounding box center [670, 73] width 480 height 2012
click at [152, 76] on icon "Icon/Menu Close" at bounding box center [156, 83] width 44 height 44
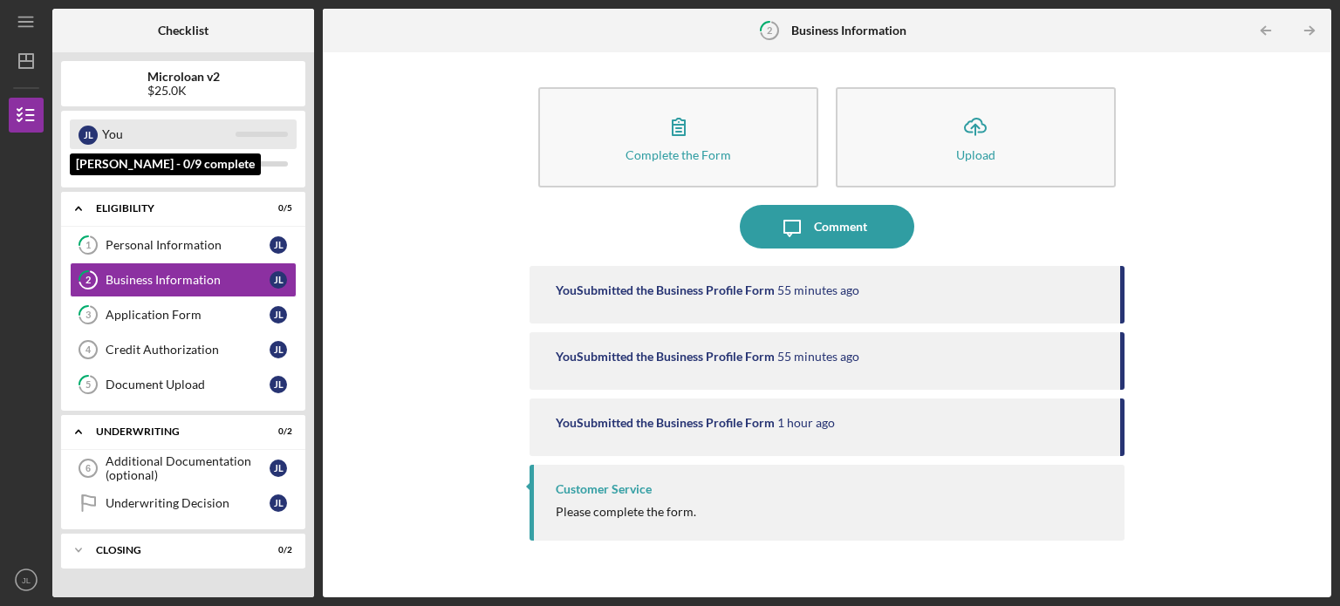
click at [167, 147] on div "You" at bounding box center [168, 134] width 133 height 30
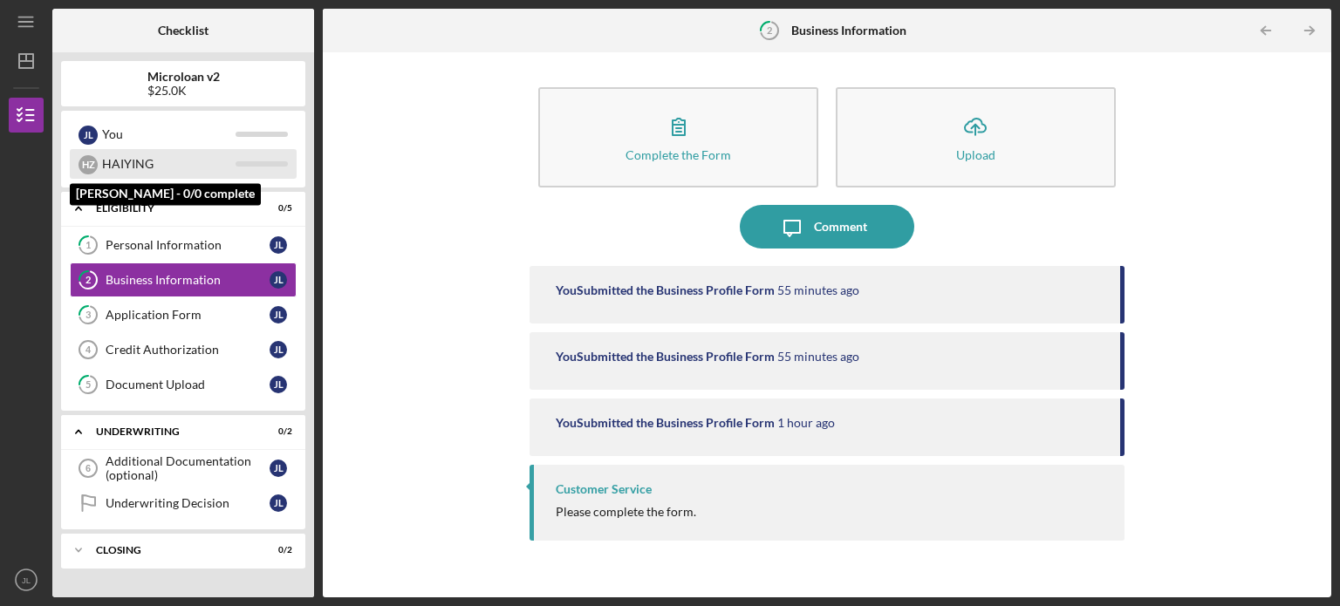
click at [164, 157] on div "HAIYING" at bounding box center [168, 164] width 133 height 30
click at [202, 160] on div "HAIYING" at bounding box center [168, 164] width 133 height 30
click at [276, 159] on div "H Z HAIYING" at bounding box center [183, 164] width 227 height 30
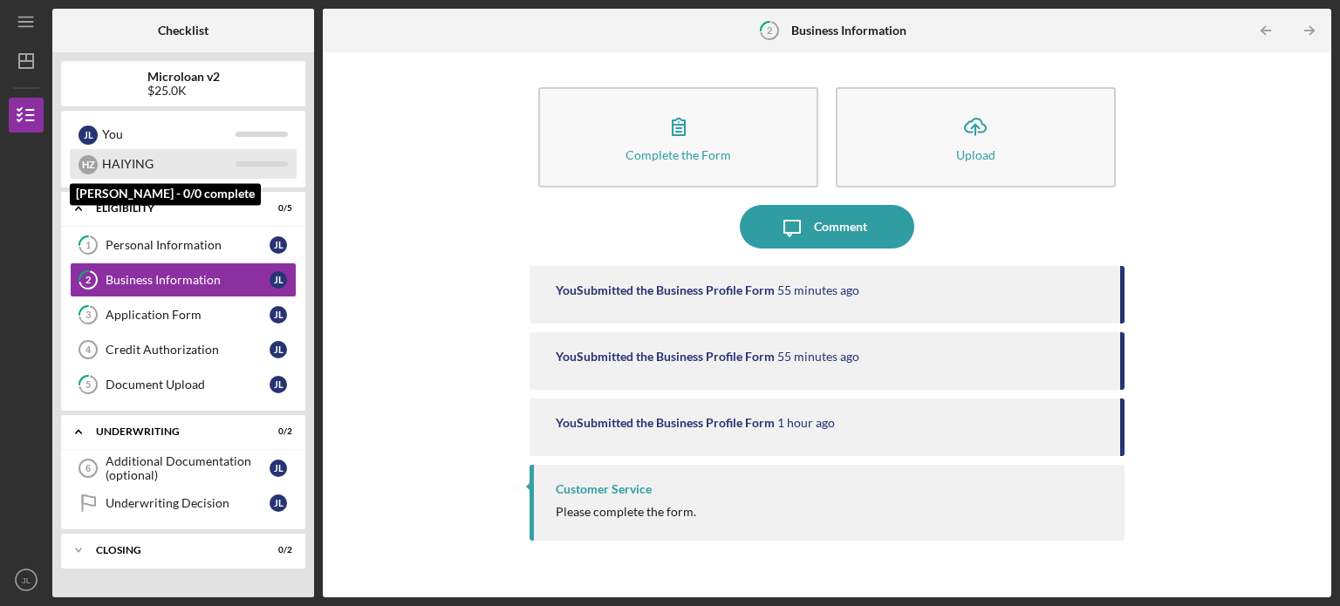
click at [276, 159] on div "H Z HAIYING" at bounding box center [183, 164] width 227 height 30
click at [160, 159] on div "HAIYING" at bounding box center [168, 164] width 133 height 30
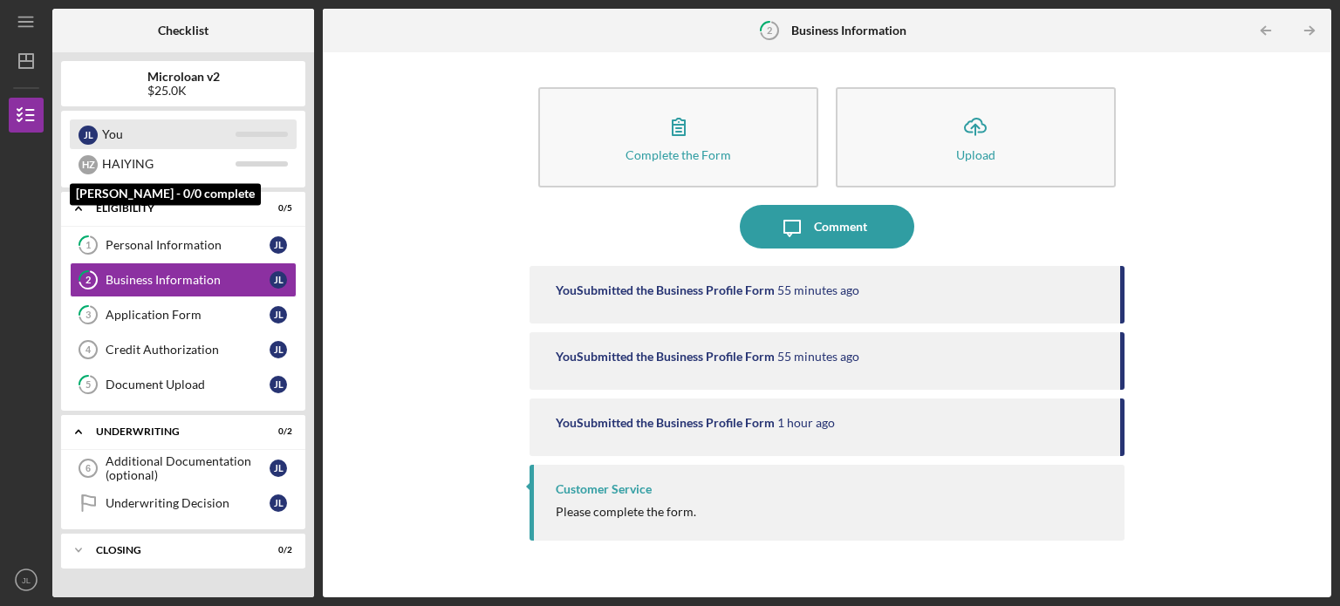
click at [133, 140] on div "You" at bounding box center [168, 134] width 133 height 30
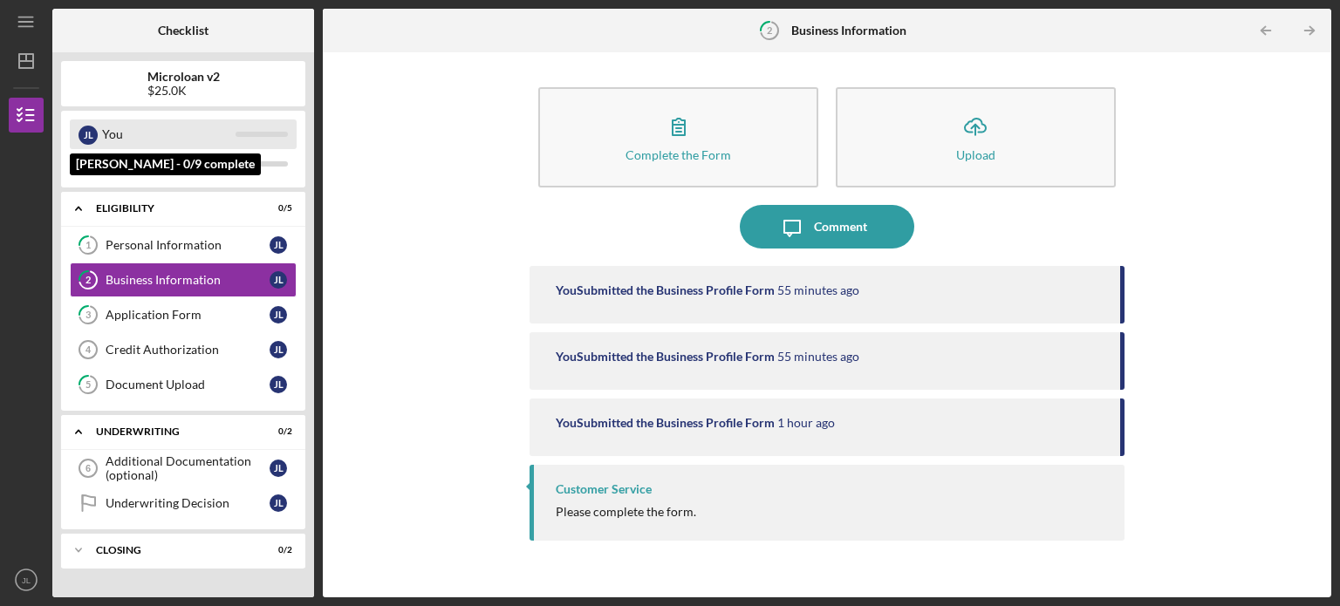
click at [243, 137] on div "[PERSON_NAME] You" at bounding box center [183, 134] width 227 height 30
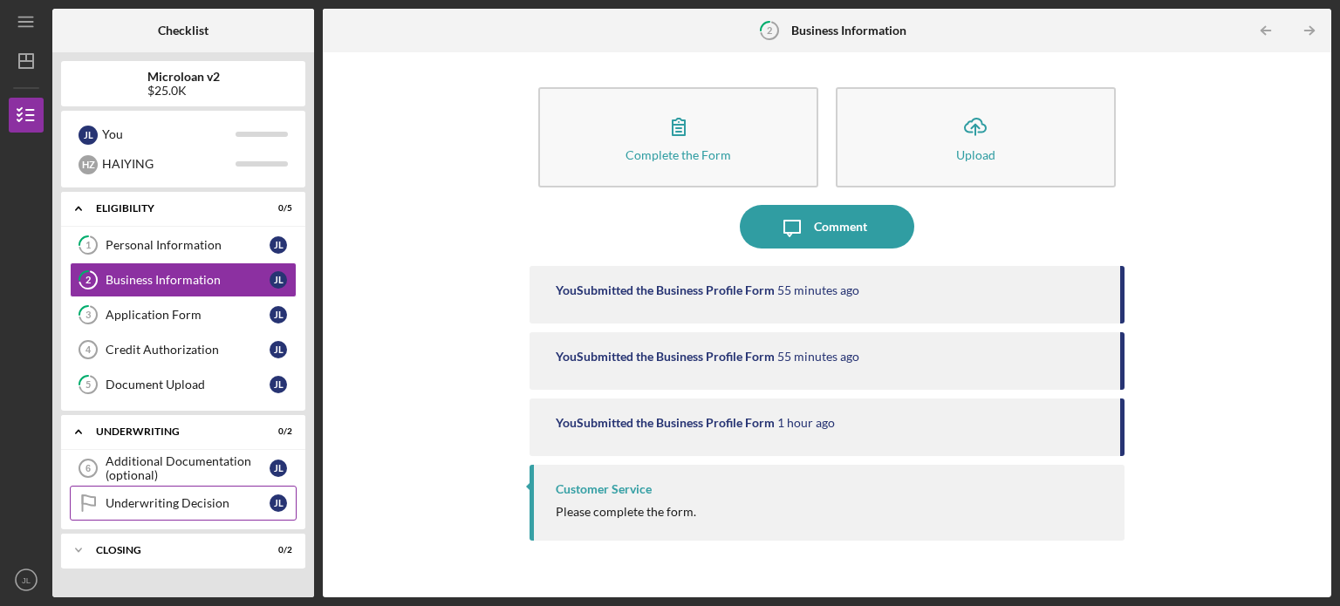
click at [223, 500] on div "Underwriting Decision" at bounding box center [188, 503] width 164 height 14
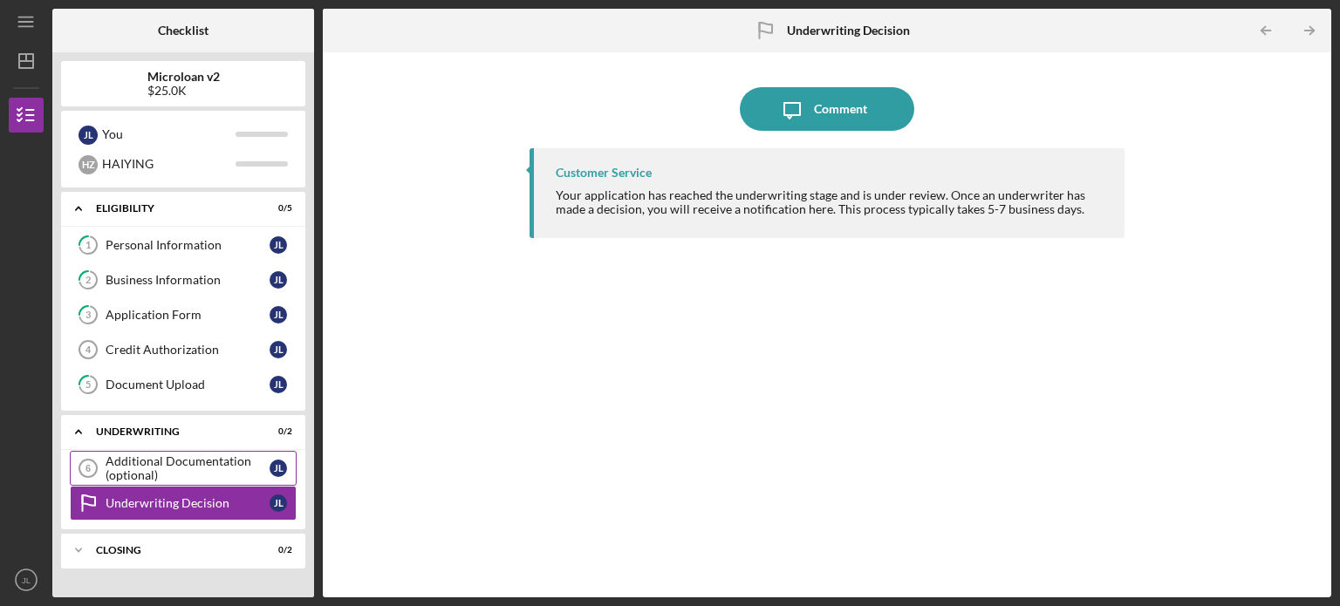
click at [231, 465] on div "Additional Documentation (optional)" at bounding box center [188, 468] width 164 height 28
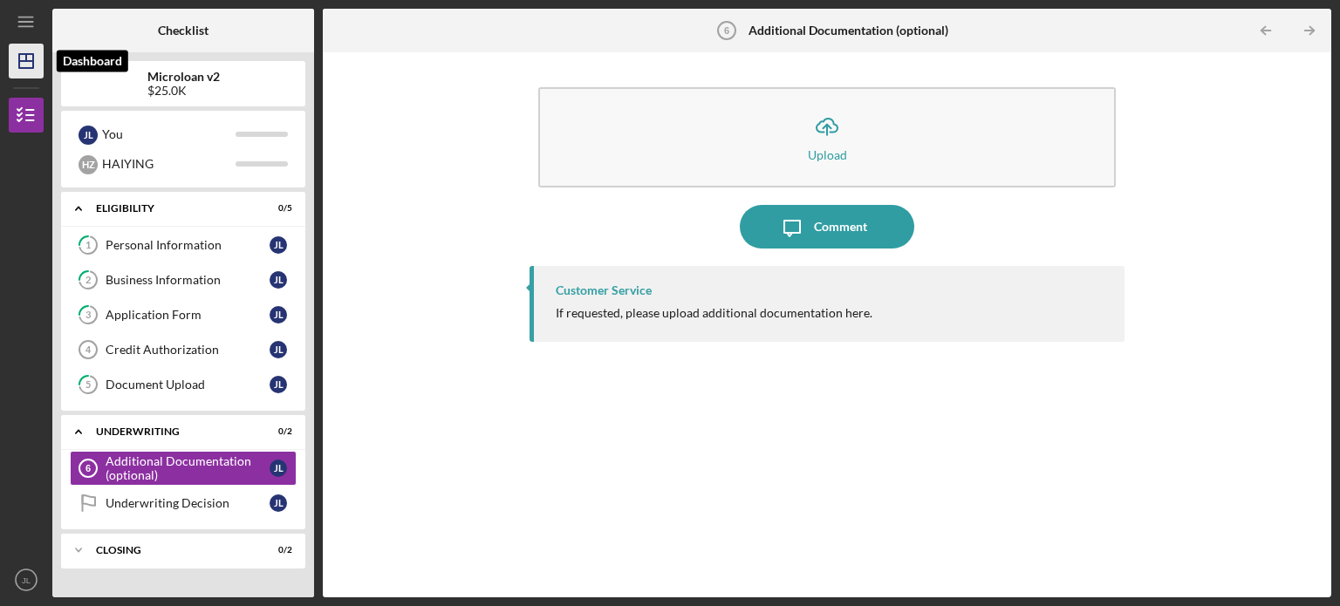
click at [28, 69] on icon "Icon/Dashboard" at bounding box center [26, 61] width 44 height 44
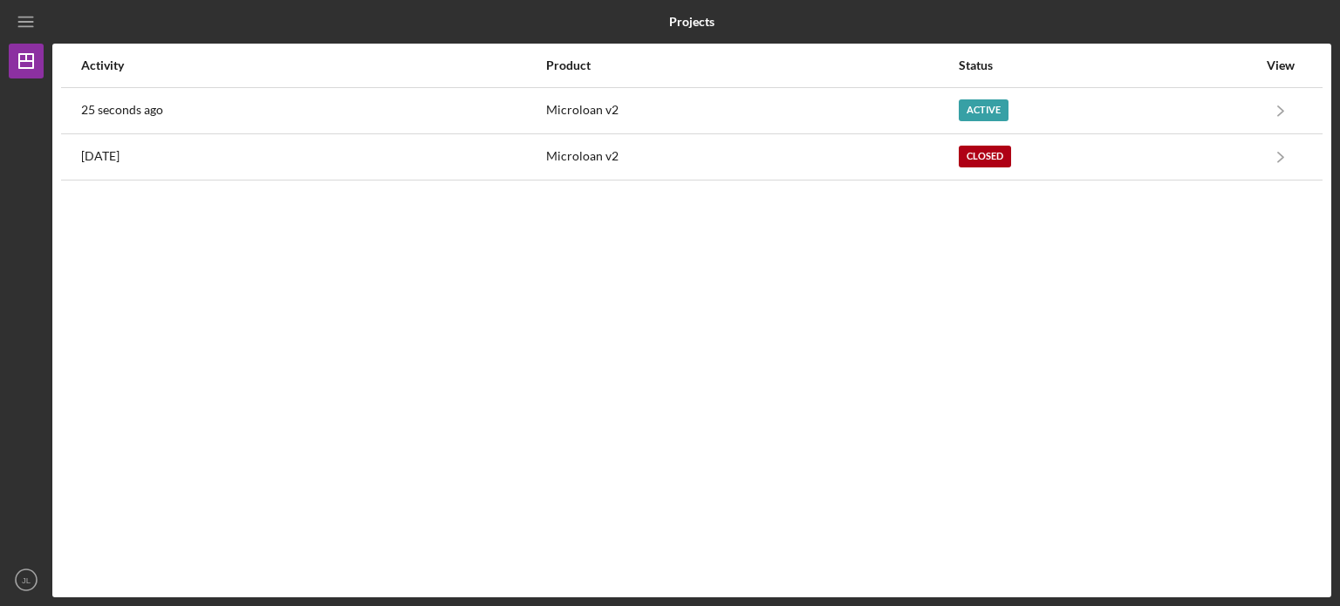
click at [1149, 11] on div at bounding box center [1117, 22] width 426 height 44
